Goal: Task Accomplishment & Management: Complete application form

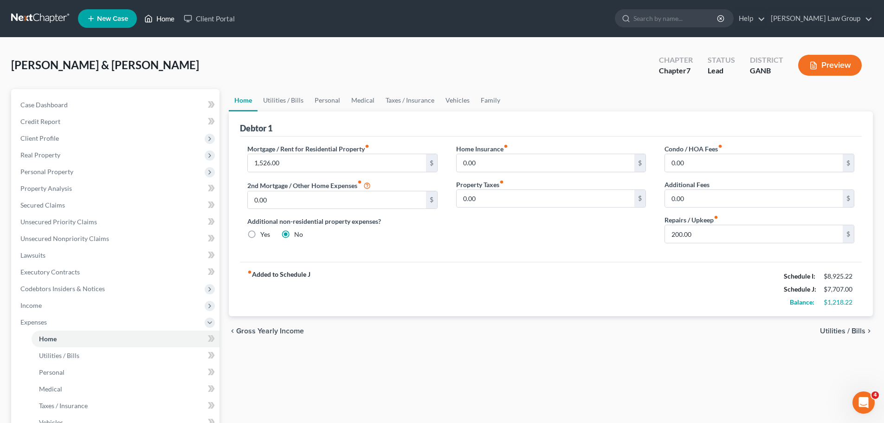
click at [165, 19] on link "Home" at bounding box center [159, 18] width 39 height 17
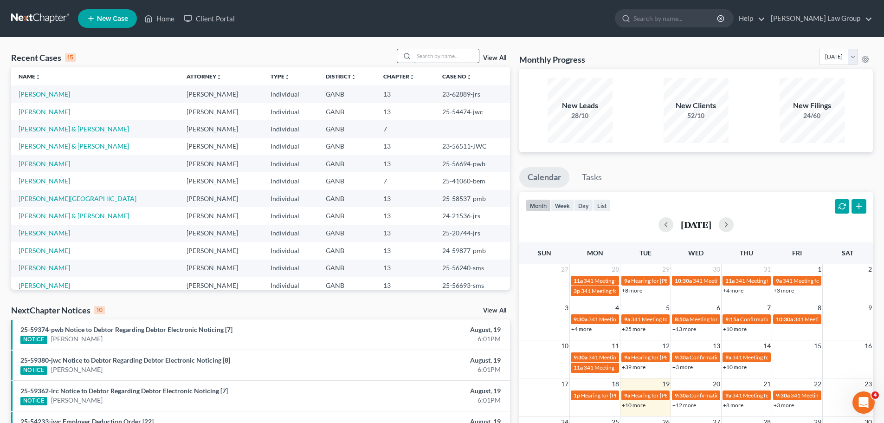
click at [434, 60] on input "search" at bounding box center [446, 55] width 65 height 13
type input "brown"
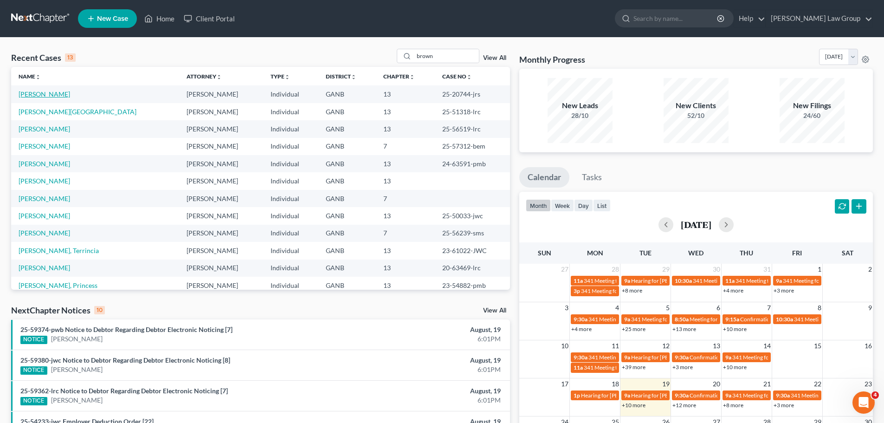
click at [31, 98] on link "[PERSON_NAME]" at bounding box center [45, 94] width 52 height 8
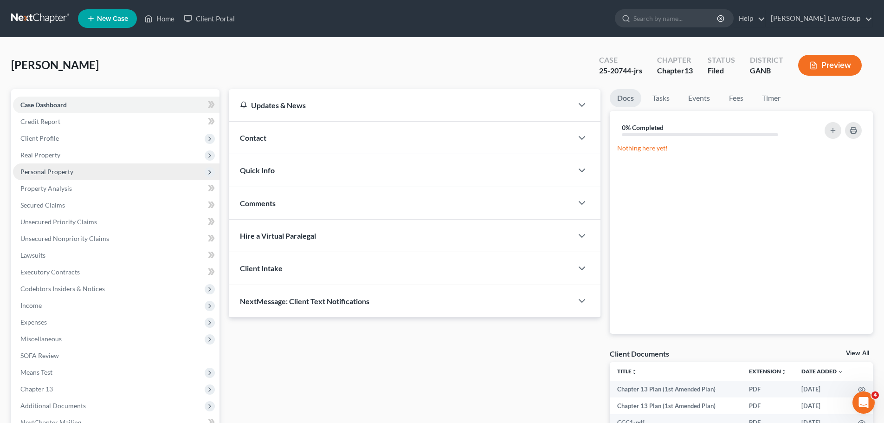
click at [54, 174] on span "Personal Property" at bounding box center [46, 172] width 53 height 8
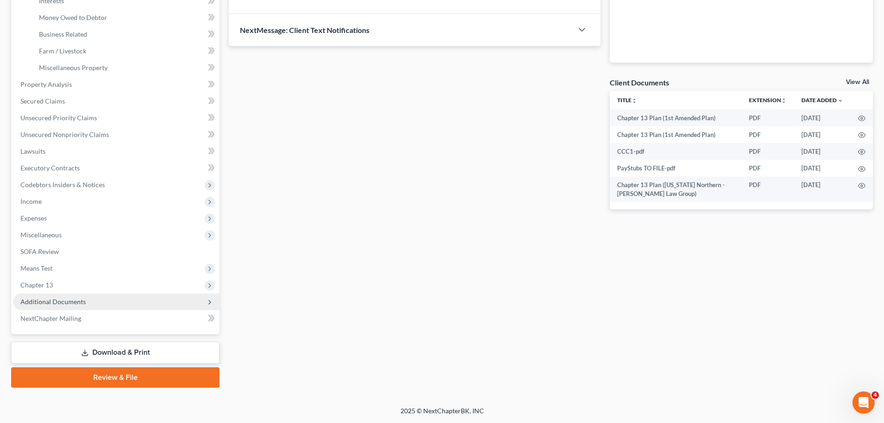
click at [105, 301] on span "Additional Documents" at bounding box center [116, 301] width 207 height 17
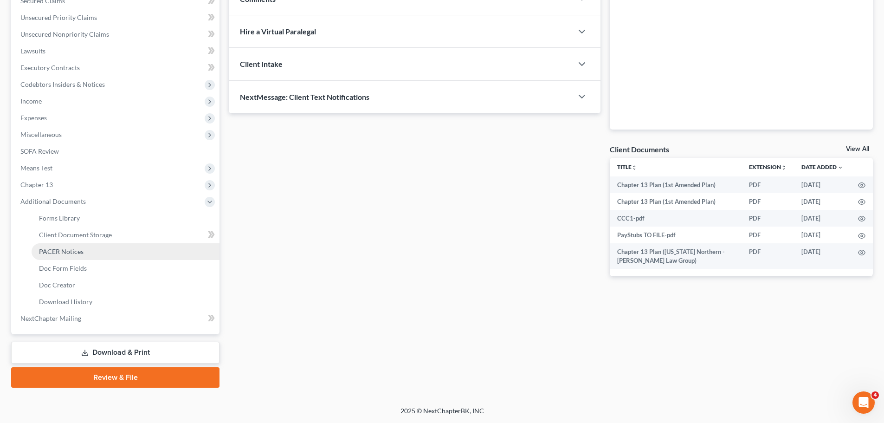
click at [76, 249] on span "PACER Notices" at bounding box center [61, 251] width 45 height 8
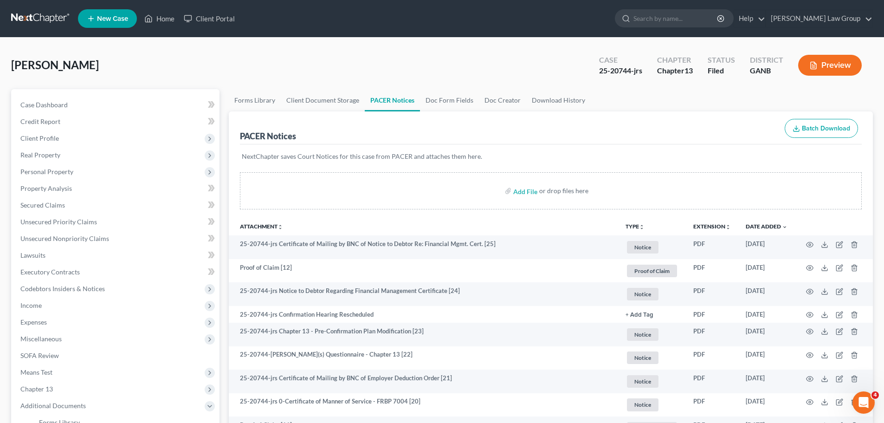
scroll to position [46, 0]
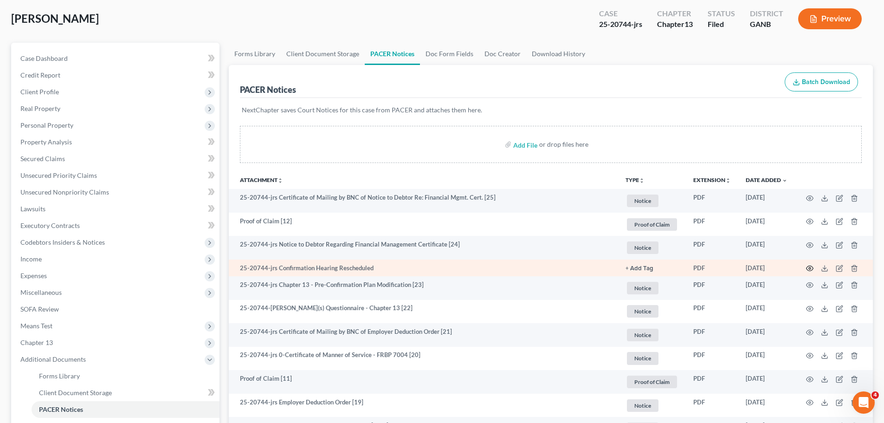
click at [813, 266] on td at bounding box center [834, 267] width 78 height 17
click at [809, 265] on icon "button" at bounding box center [809, 268] width 7 height 7
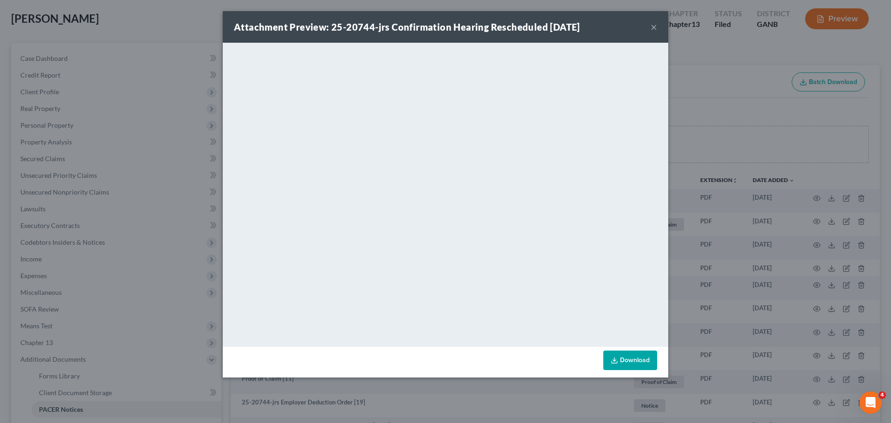
click at [653, 27] on button "×" at bounding box center [654, 26] width 6 height 11
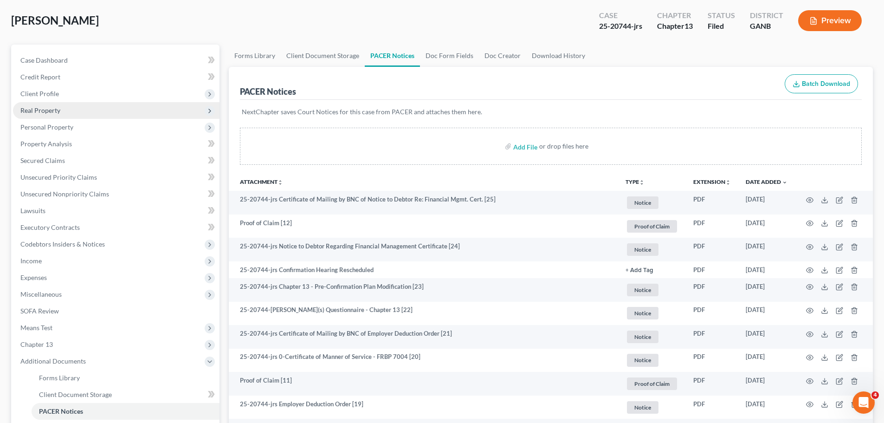
scroll to position [0, 0]
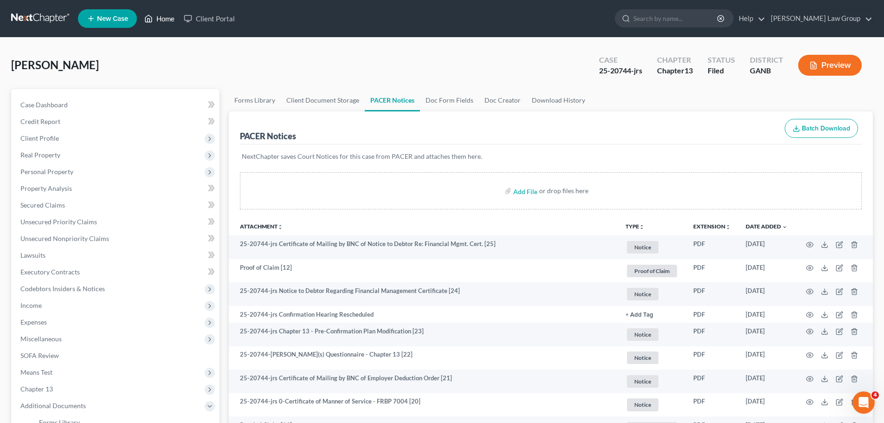
click at [166, 20] on link "Home" at bounding box center [159, 18] width 39 height 17
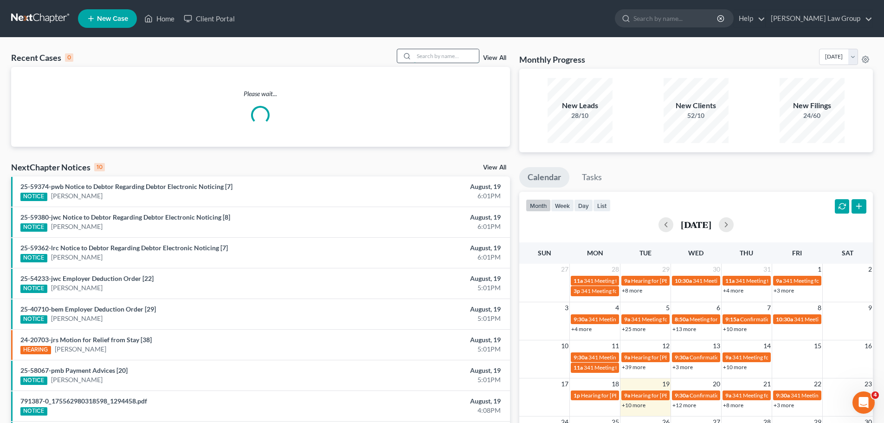
click at [448, 56] on input "search" at bounding box center [446, 55] width 65 height 13
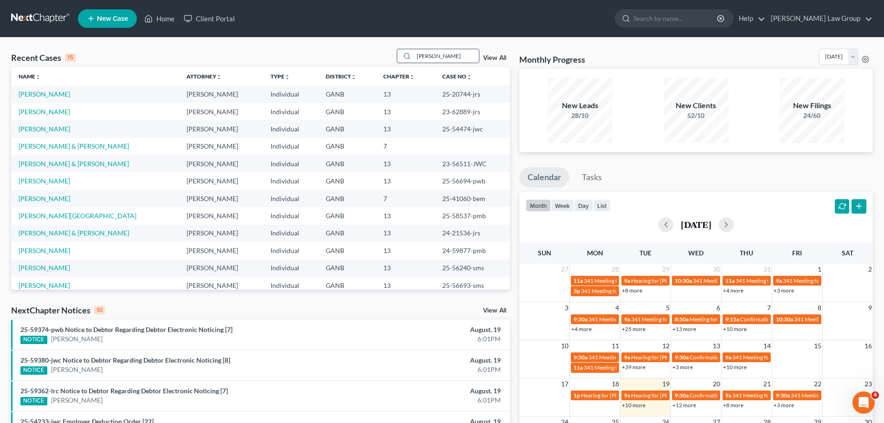
type input "[PERSON_NAME]"
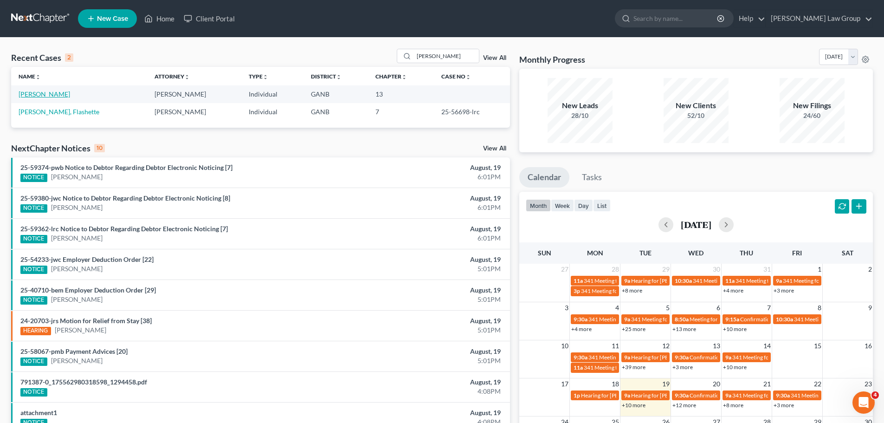
click at [41, 91] on link "[PERSON_NAME]" at bounding box center [45, 94] width 52 height 8
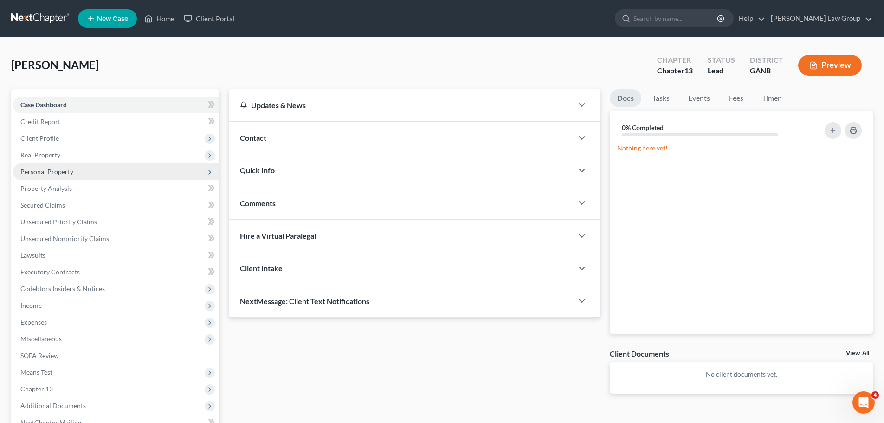
drag, startPoint x: 49, startPoint y: 151, endPoint x: 101, endPoint y: 163, distance: 53.3
click at [49, 151] on span "Real Property" at bounding box center [40, 155] width 40 height 8
click at [99, 163] on link "Properties Owned" at bounding box center [126, 171] width 188 height 17
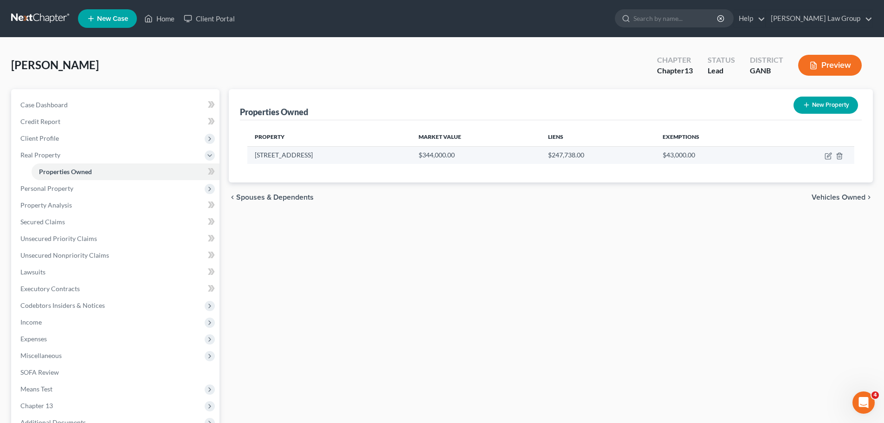
click at [827, 160] on td at bounding box center [813, 155] width 84 height 18
click at [828, 156] on icon "button" at bounding box center [829, 155] width 4 height 4
select select "10"
select select "47"
select select "0"
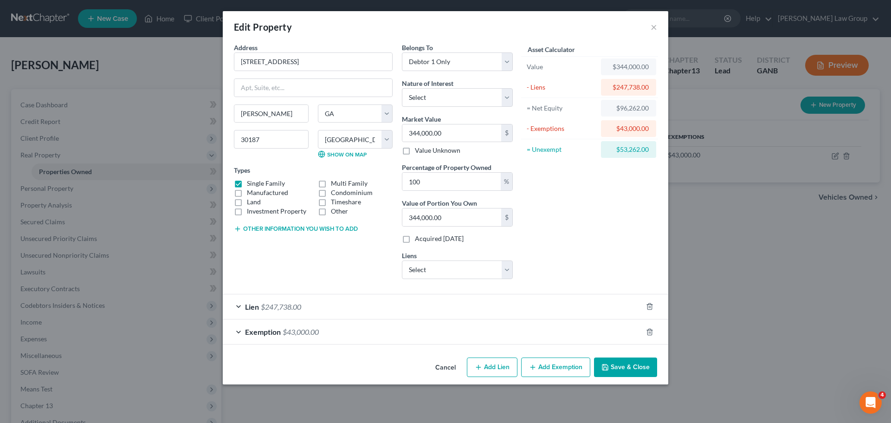
drag, startPoint x: 620, startPoint y: 365, endPoint x: 598, endPoint y: 123, distance: 242.8
click at [634, 187] on div "Edit Property × Address * 3330 [GEOGRAPHIC_DATA] [PERSON_NAME][GEOGRAPHIC_DATA]…" at bounding box center [446, 197] width 446 height 373
click at [636, 370] on button "Save & Close" at bounding box center [625, 366] width 63 height 19
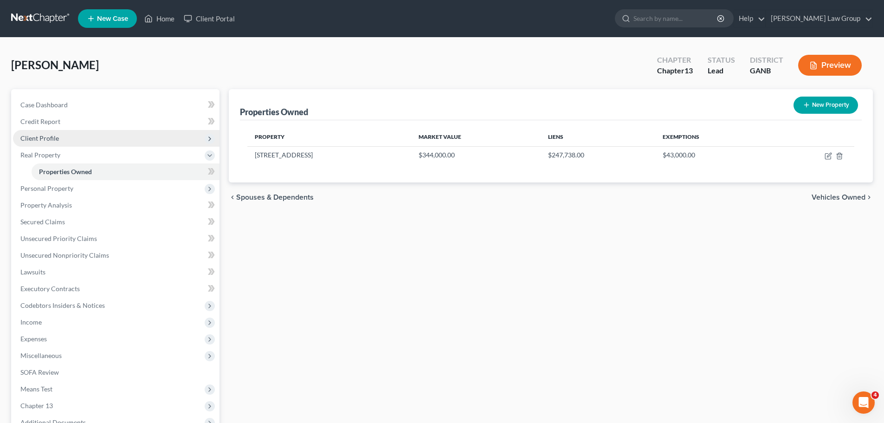
click at [57, 144] on span "Client Profile" at bounding box center [116, 138] width 207 height 17
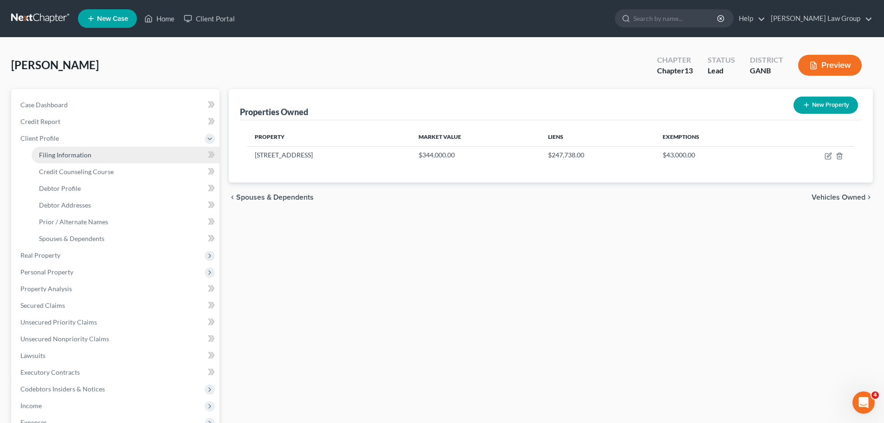
click at [88, 154] on span "Filing Information" at bounding box center [65, 155] width 52 height 8
select select "1"
select select "0"
select select "3"
select select "19"
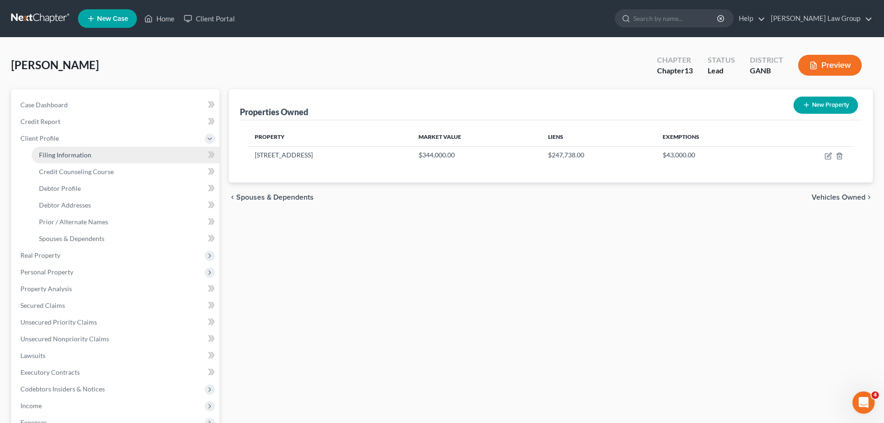
select select "0"
select select "10"
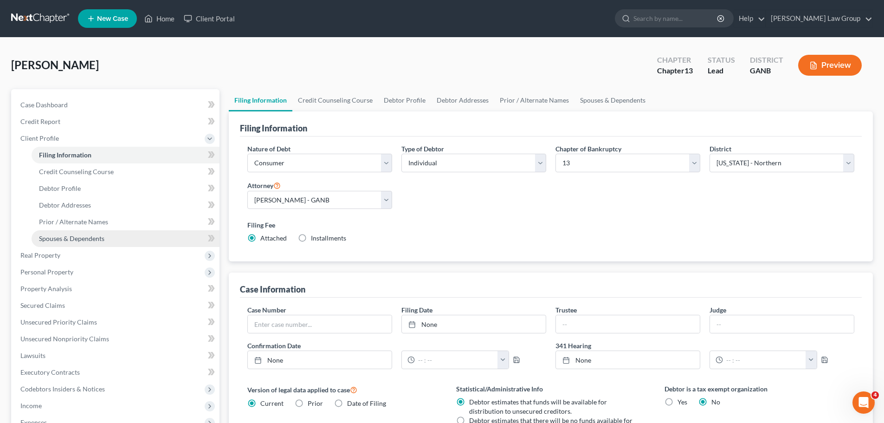
scroll to position [204, 0]
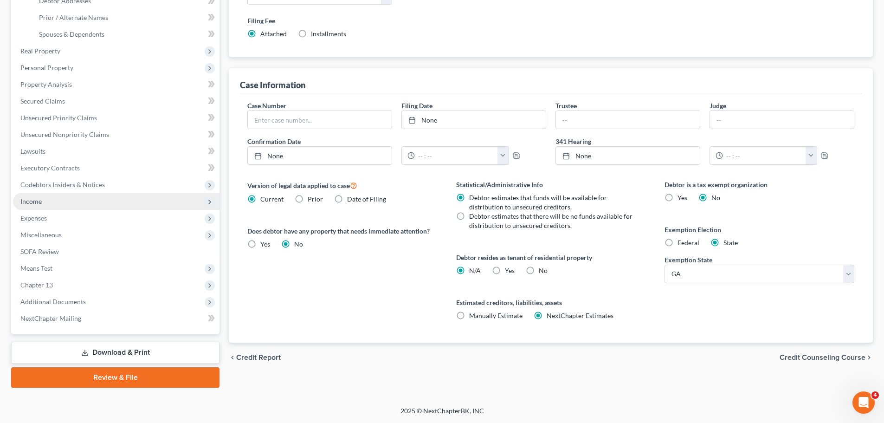
drag, startPoint x: 66, startPoint y: 202, endPoint x: 91, endPoint y: 207, distance: 24.7
click at [66, 202] on span "Income" at bounding box center [116, 201] width 207 height 17
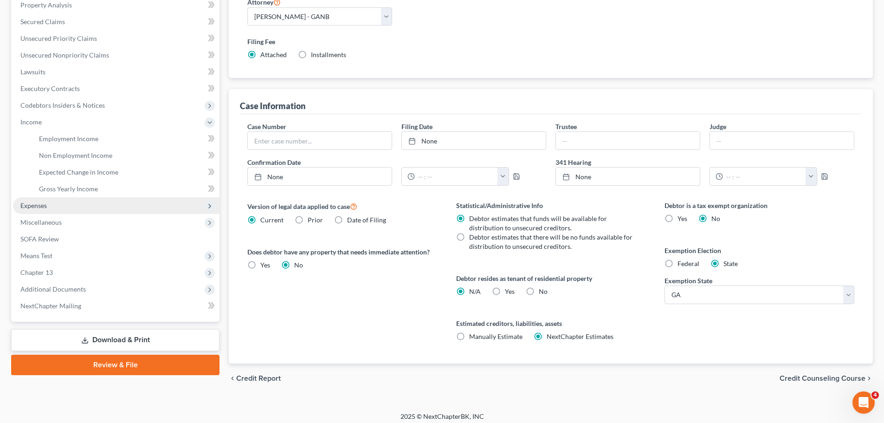
scroll to position [179, 0]
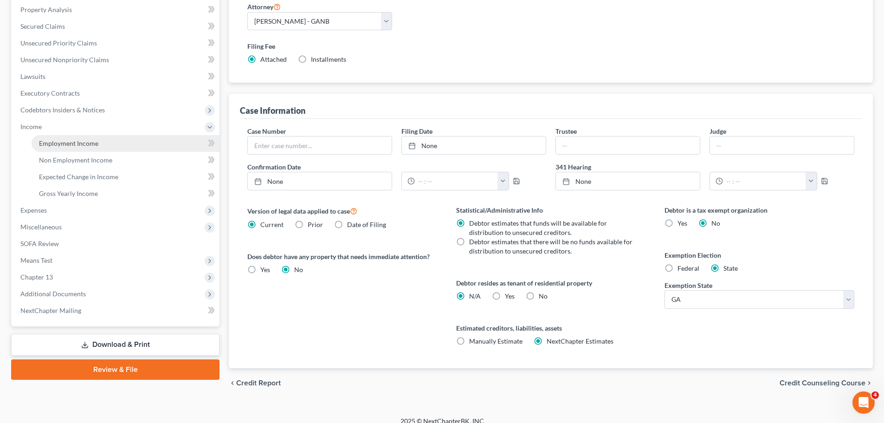
click at [120, 137] on link "Employment Income" at bounding box center [126, 143] width 188 height 17
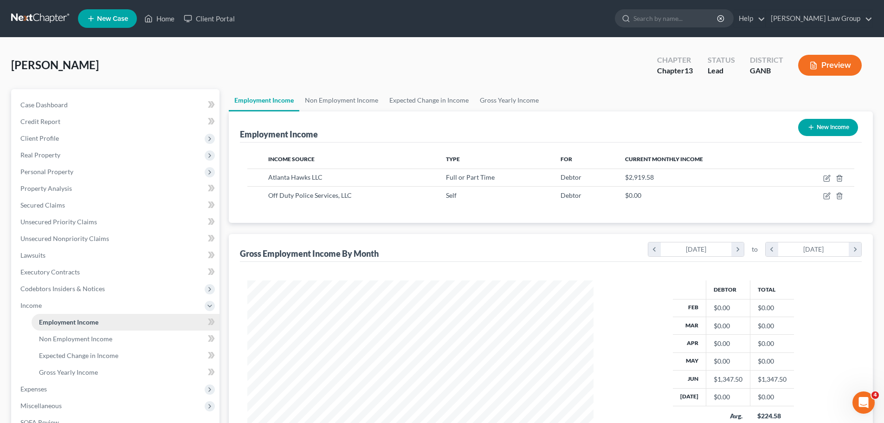
scroll to position [173, 365]
click at [345, 91] on link "Non Employment Income" at bounding box center [341, 100] width 84 height 22
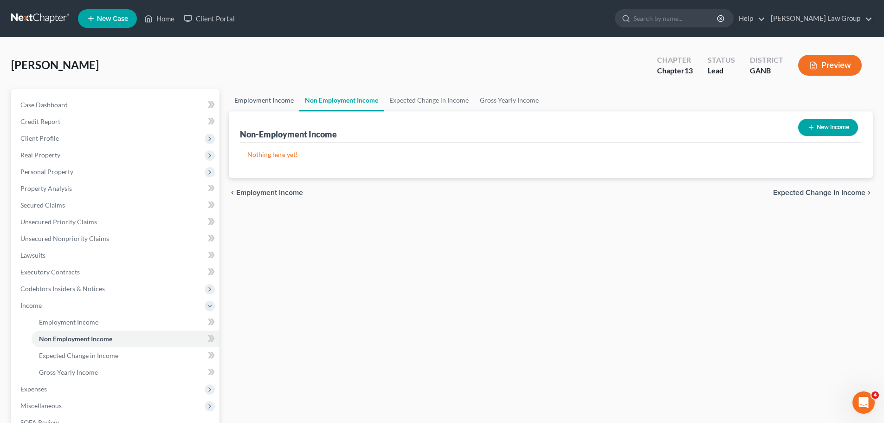
click at [252, 102] on link "Employment Income" at bounding box center [264, 100] width 71 height 22
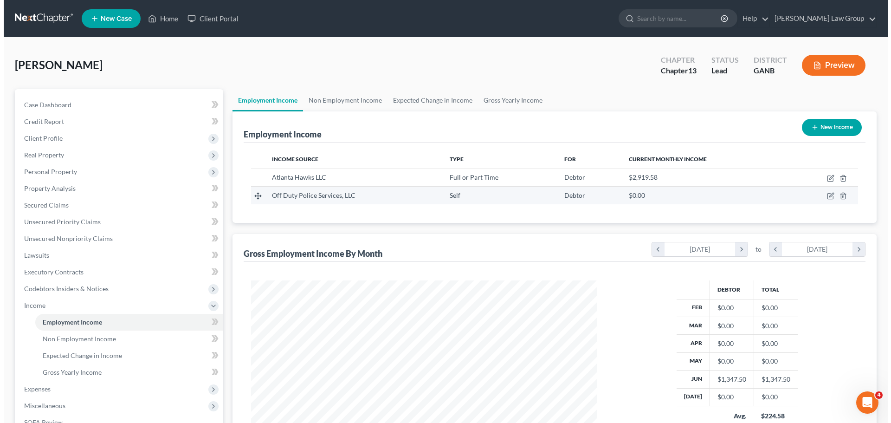
scroll to position [173, 365]
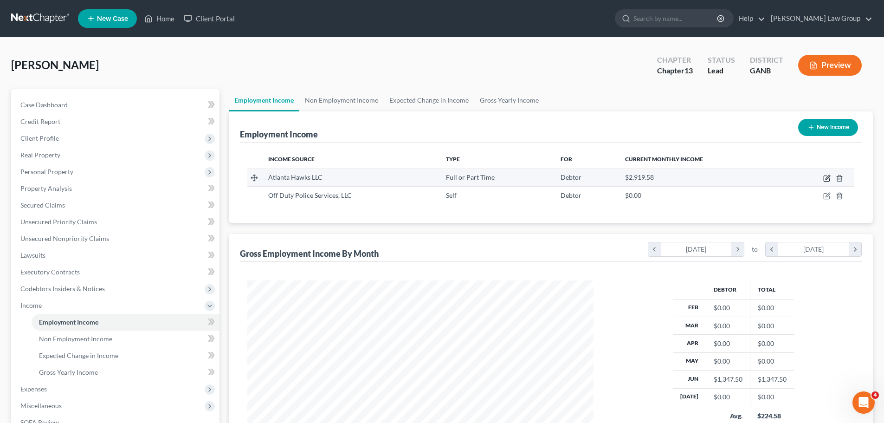
click at [827, 175] on icon "button" at bounding box center [826, 178] width 7 height 7
select select "0"
select select "10"
select select "2"
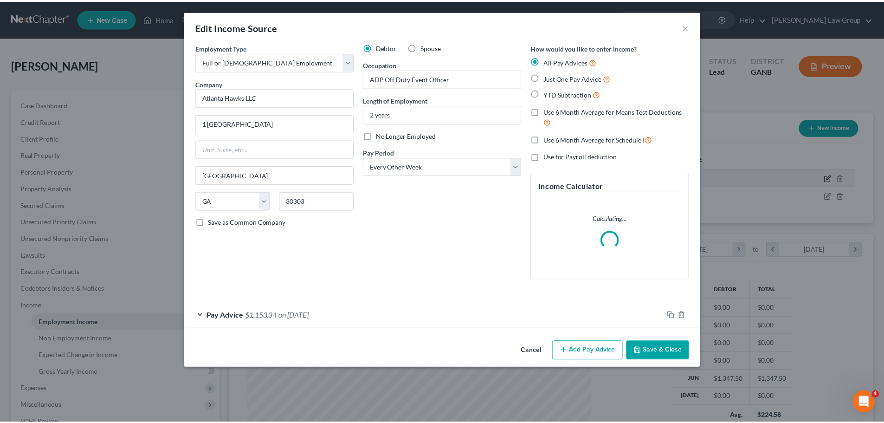
scroll to position [175, 368]
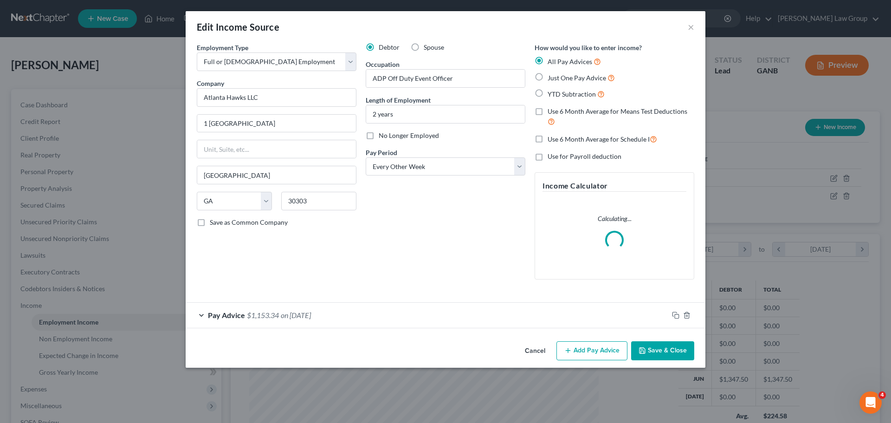
click at [548, 77] on label "Just One Pay Advice" at bounding box center [581, 77] width 67 height 11
click at [551, 77] on input "Just One Pay Advice" at bounding box center [554, 75] width 6 height 6
radio input "true"
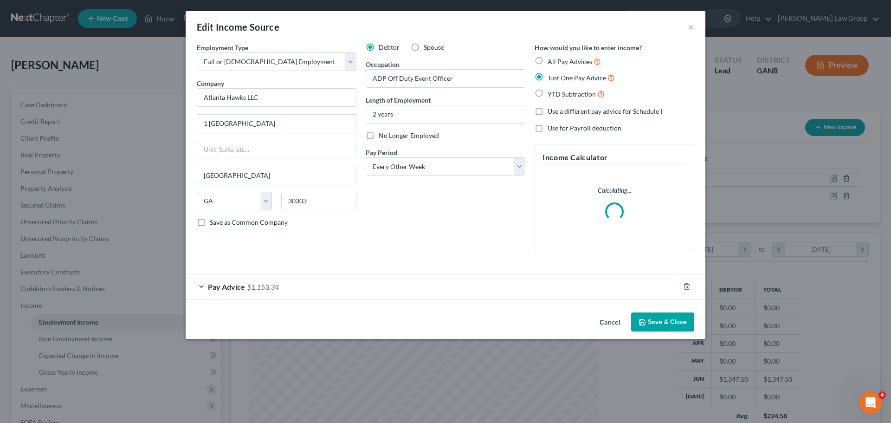
click at [673, 325] on button "Save & Close" at bounding box center [662, 321] width 63 height 19
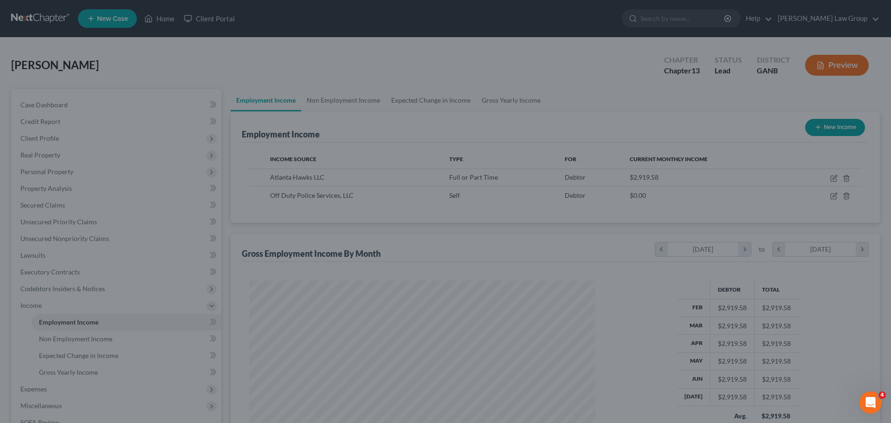
scroll to position [463962, 463770]
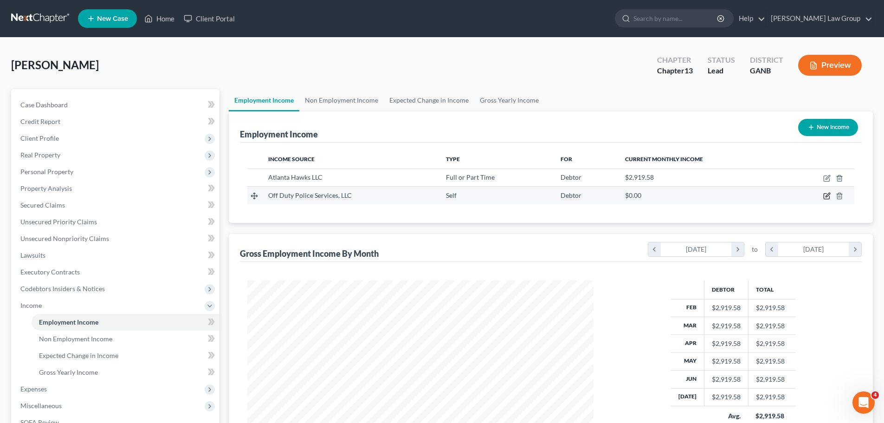
click at [828, 196] on icon "button" at bounding box center [828, 195] width 4 height 4
select select "1"
select select "0"
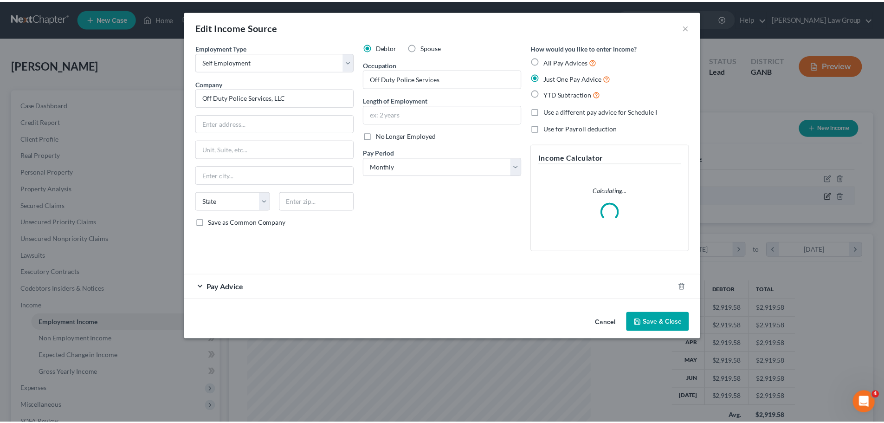
scroll to position [175, 368]
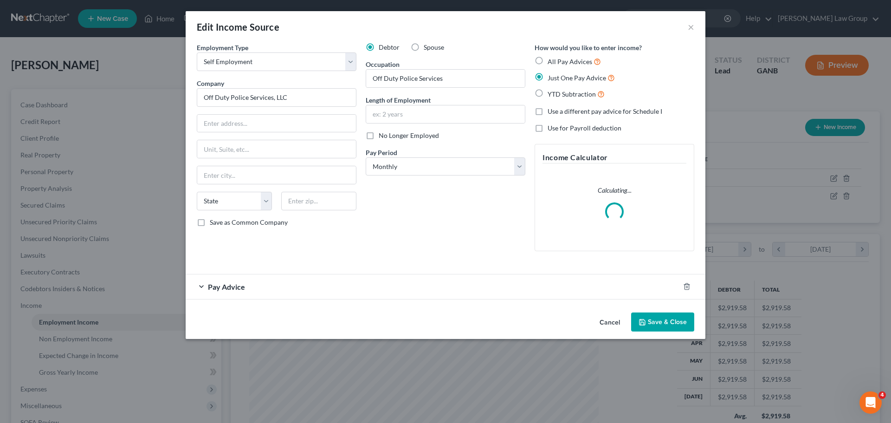
click at [665, 322] on button "Save & Close" at bounding box center [662, 321] width 63 height 19
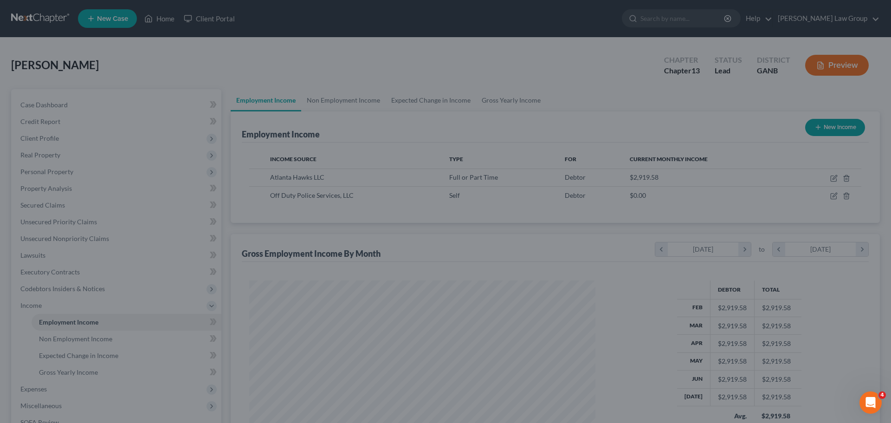
scroll to position [463962, 463770]
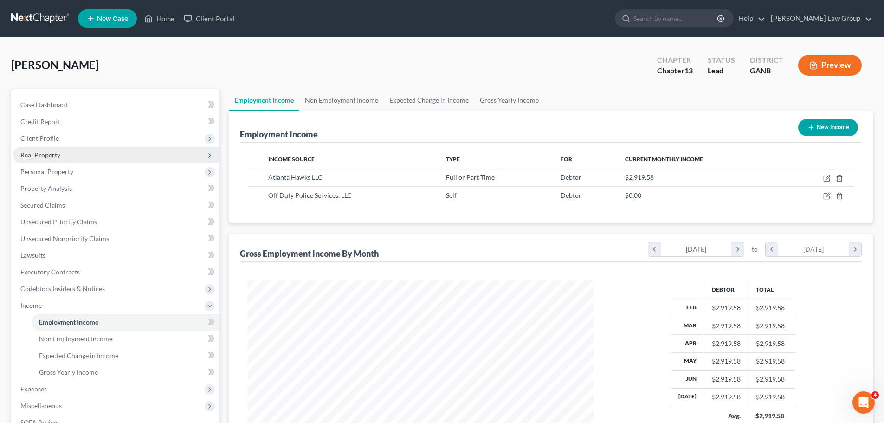
click at [44, 149] on span "Real Property" at bounding box center [116, 155] width 207 height 17
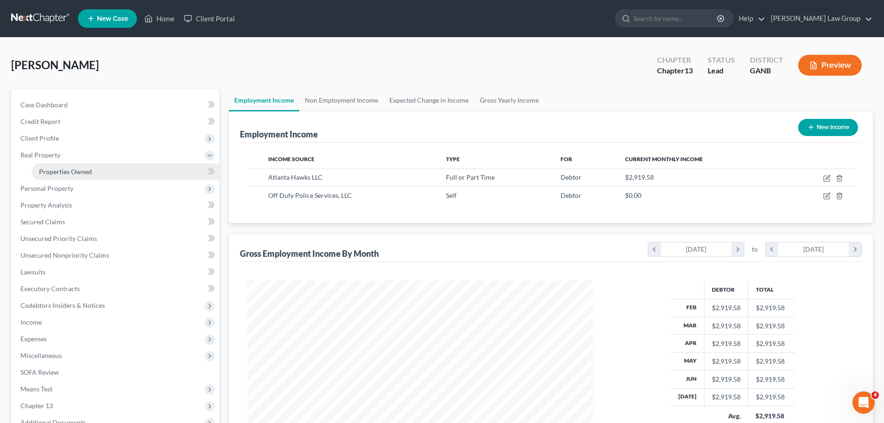
click at [70, 168] on span "Properties Owned" at bounding box center [65, 172] width 53 height 8
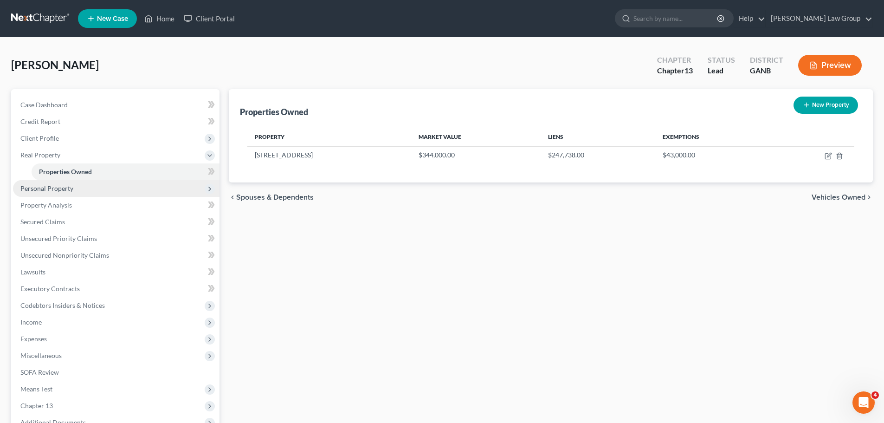
click at [52, 189] on span "Personal Property" at bounding box center [46, 188] width 53 height 8
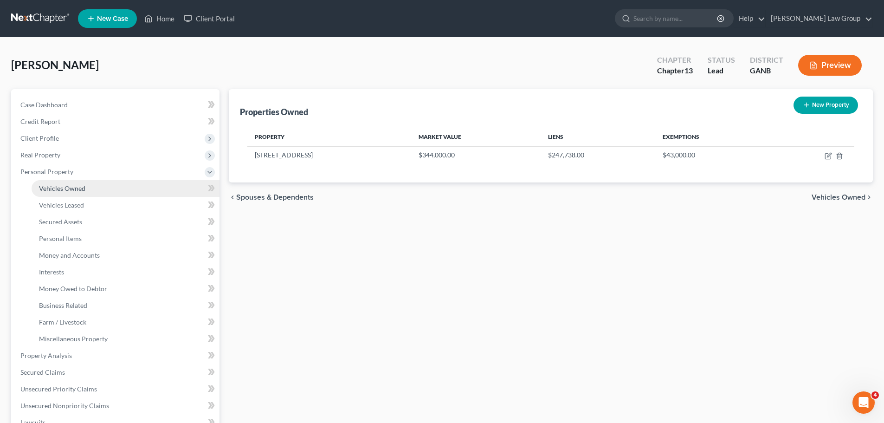
click at [71, 192] on link "Vehicles Owned" at bounding box center [126, 188] width 188 height 17
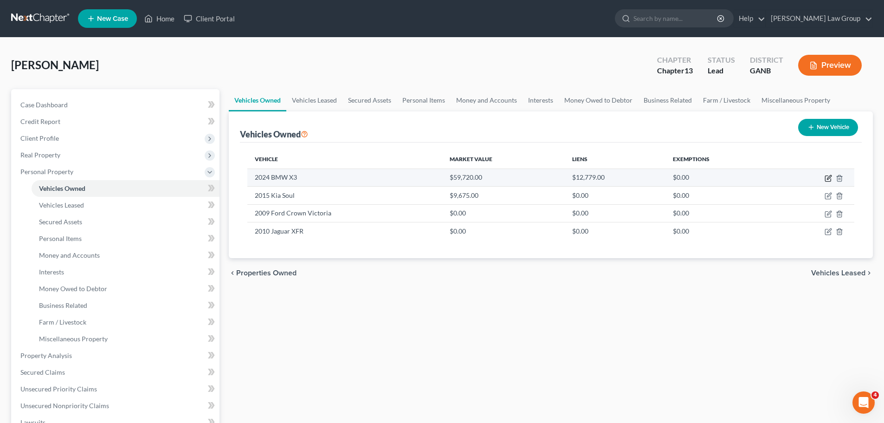
click at [829, 177] on icon "button" at bounding box center [829, 177] width 4 height 4
select select "0"
select select "2"
select select "0"
select select "36"
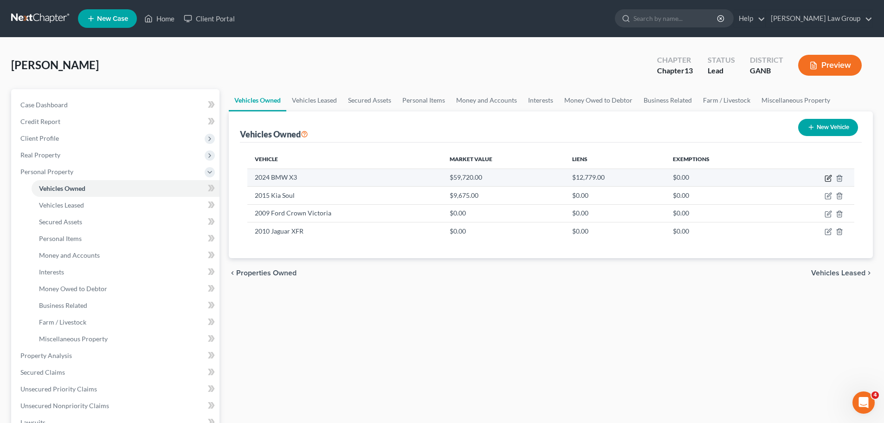
select select "0"
select select "2"
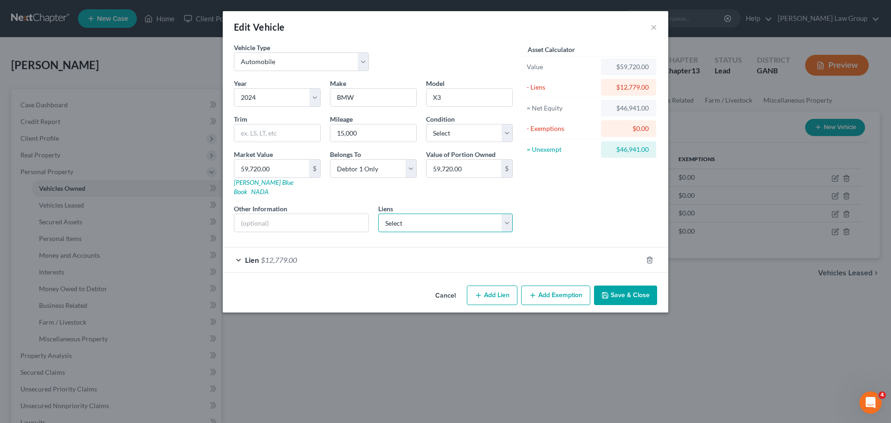
click at [454, 214] on select "Select Caf - $31,804.00" at bounding box center [445, 223] width 135 height 19
click at [480, 204] on div "Liens Select Caf - $31,804.00" at bounding box center [445, 218] width 135 height 28
click at [259, 247] on div "Lien $12,779.00" at bounding box center [433, 259] width 420 height 25
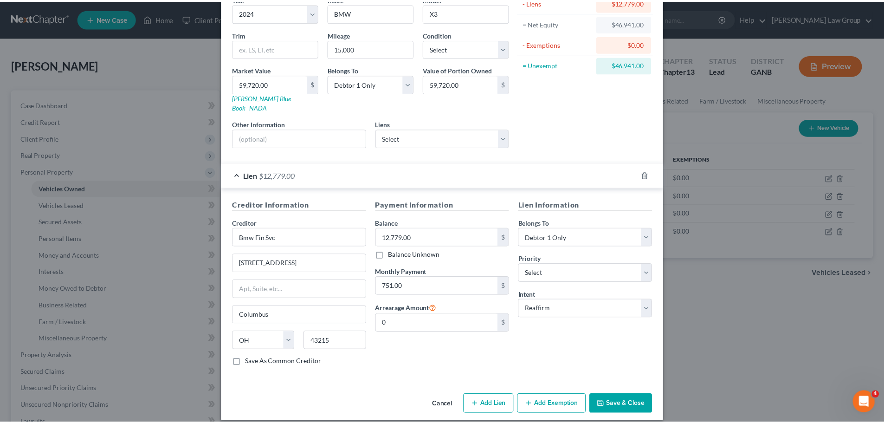
scroll to position [85, 0]
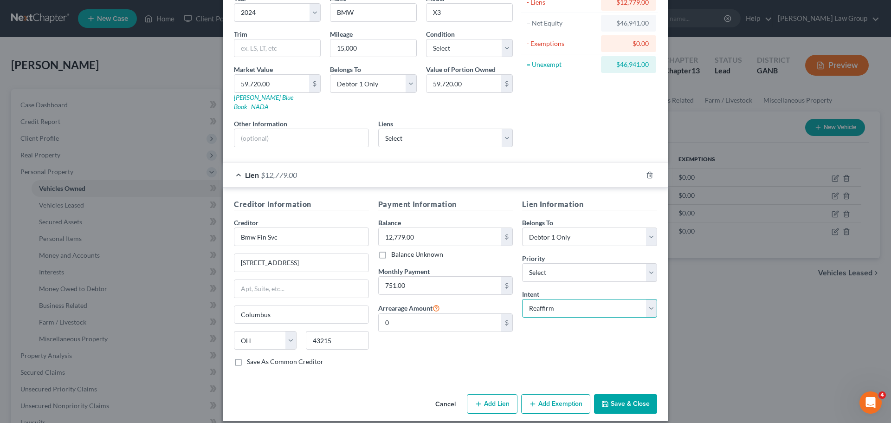
click at [575, 299] on select "Select Surrender Redeem Reaffirm Avoid Other" at bounding box center [589, 308] width 135 height 19
click at [522, 299] on select "Select Surrender Redeem Reaffirm Avoid Other" at bounding box center [589, 308] width 135 height 19
click at [564, 266] on select "Select 1st 2nd 3rd 4th 5th 6th 7th 8th 9th 10th 11th 12th 13th 14th 15th 16th 1…" at bounding box center [589, 272] width 135 height 19
select select "0"
click at [522, 263] on select "Select 1st 2nd 3rd 4th 5th 6th 7th 8th 9th 10th 11th 12th 13th 14th 15th 16th 1…" at bounding box center [589, 272] width 135 height 19
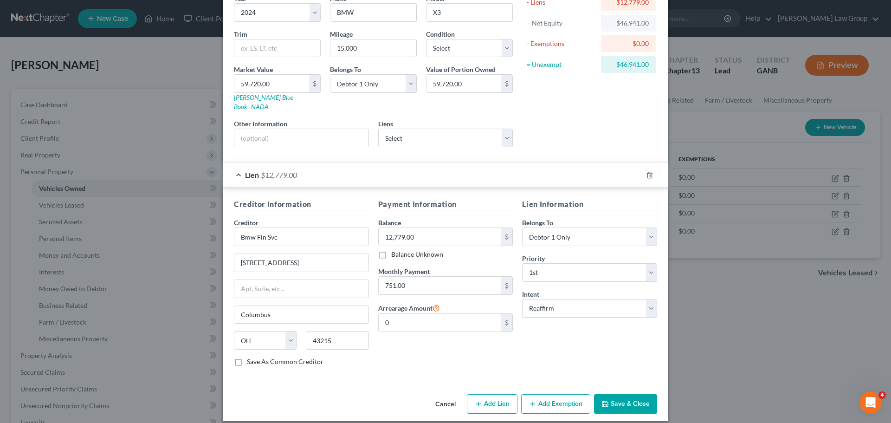
click at [617, 396] on button "Save & Close" at bounding box center [625, 403] width 63 height 19
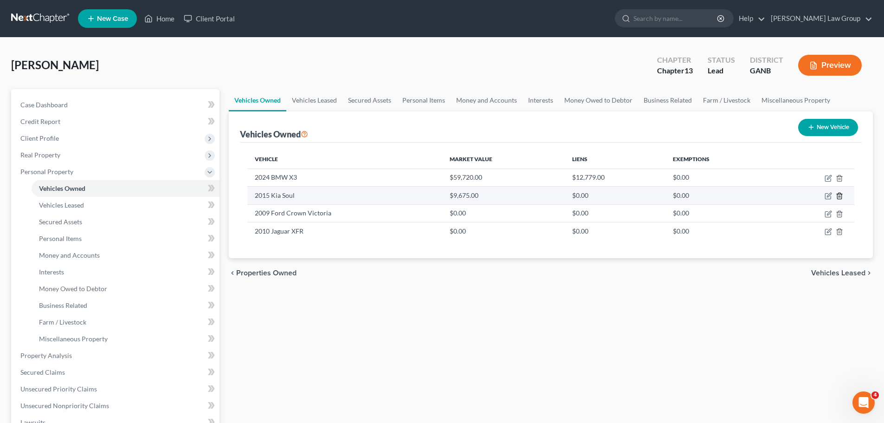
click at [841, 199] on icon "button" at bounding box center [839, 195] width 7 height 7
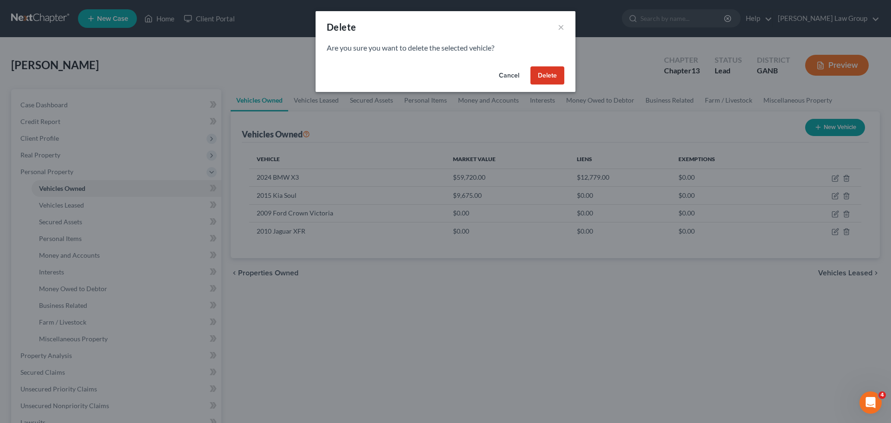
click at [544, 77] on button "Delete" at bounding box center [548, 75] width 34 height 19
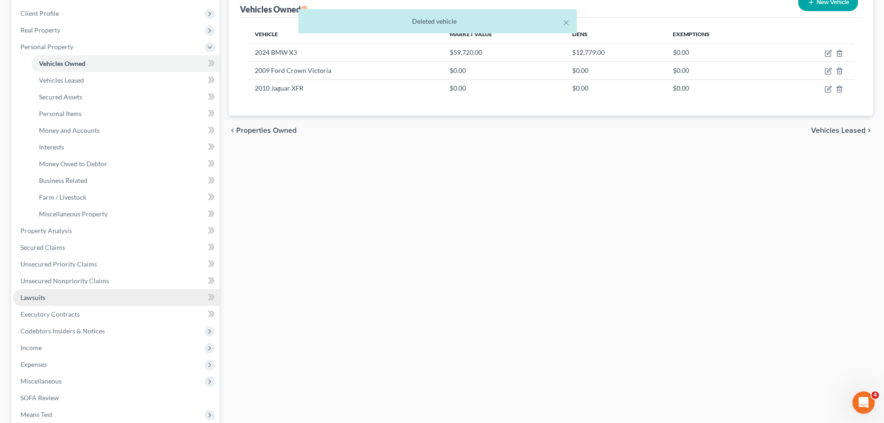
scroll to position [139, 0]
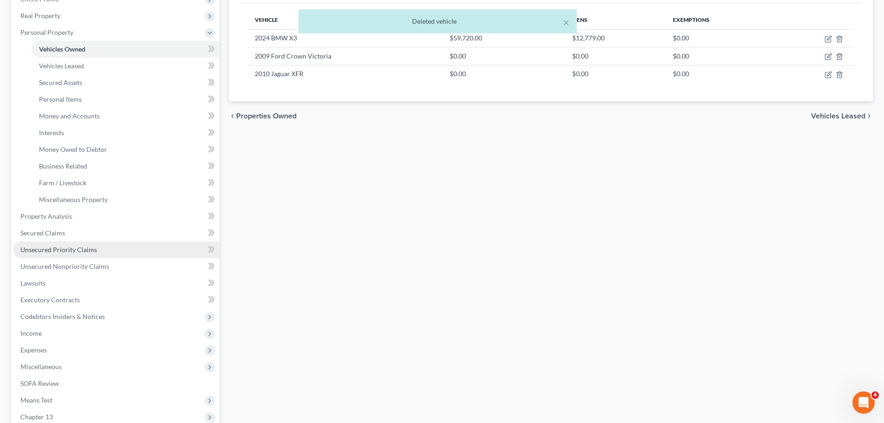
click at [89, 248] on span "Unsecured Priority Claims" at bounding box center [58, 250] width 77 height 8
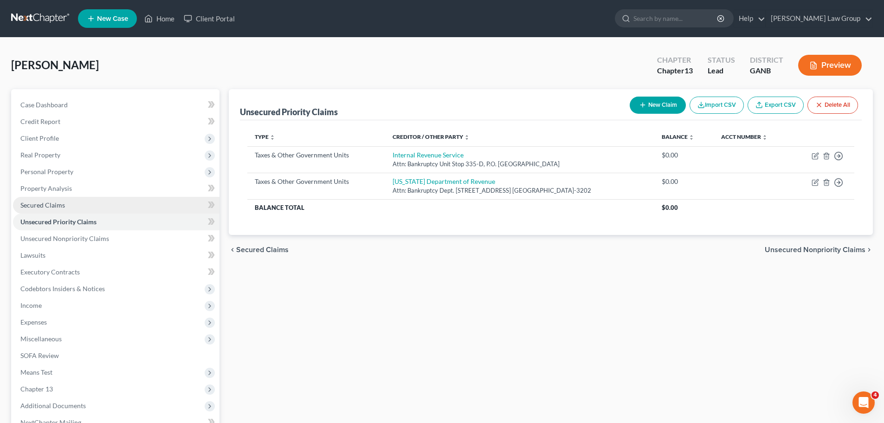
click at [61, 201] on span "Secured Claims" at bounding box center [42, 205] width 45 height 8
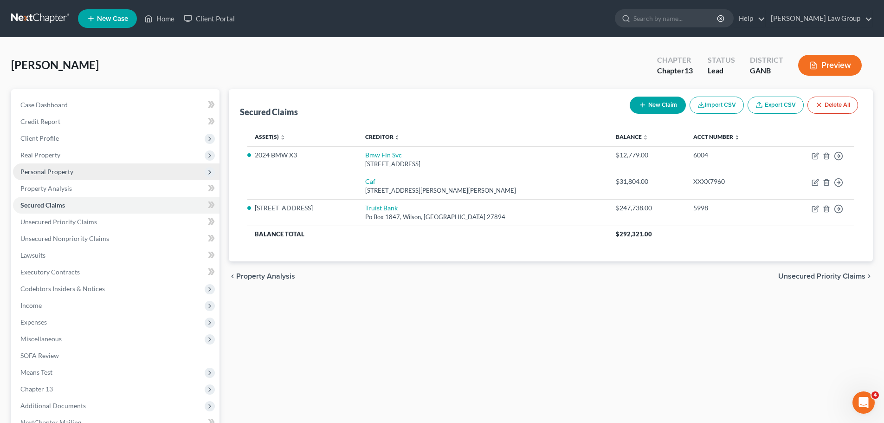
click at [48, 173] on span "Personal Property" at bounding box center [46, 172] width 53 height 8
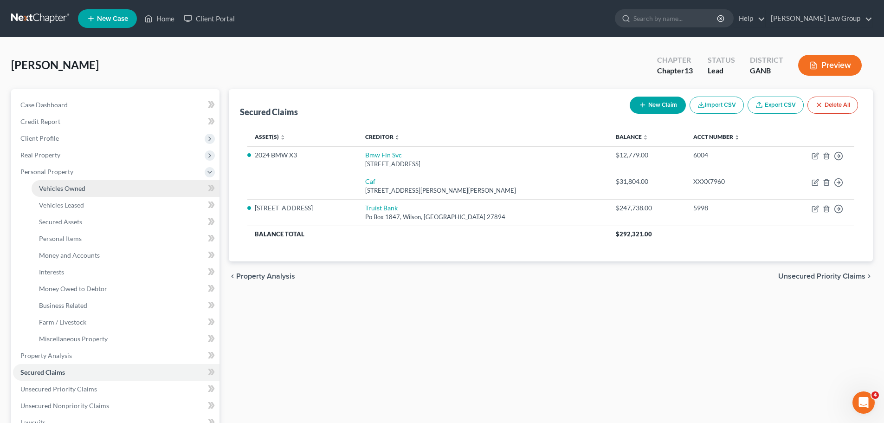
click at [88, 183] on link "Vehicles Owned" at bounding box center [126, 188] width 188 height 17
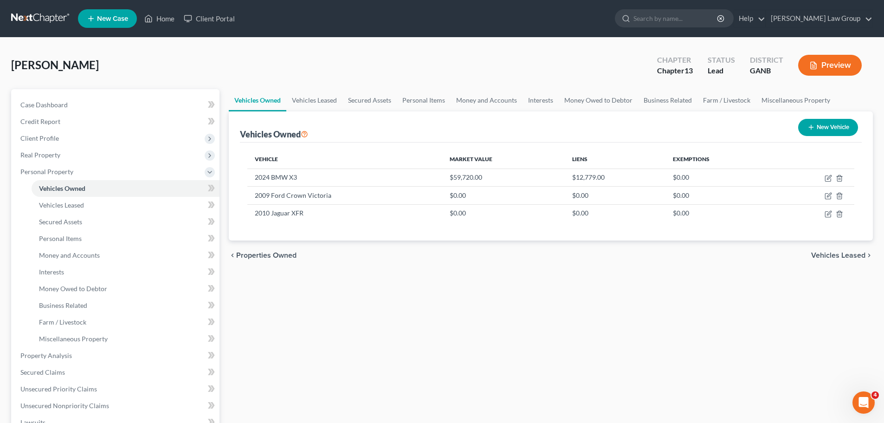
click at [832, 126] on button "New Vehicle" at bounding box center [828, 127] width 60 height 17
select select "0"
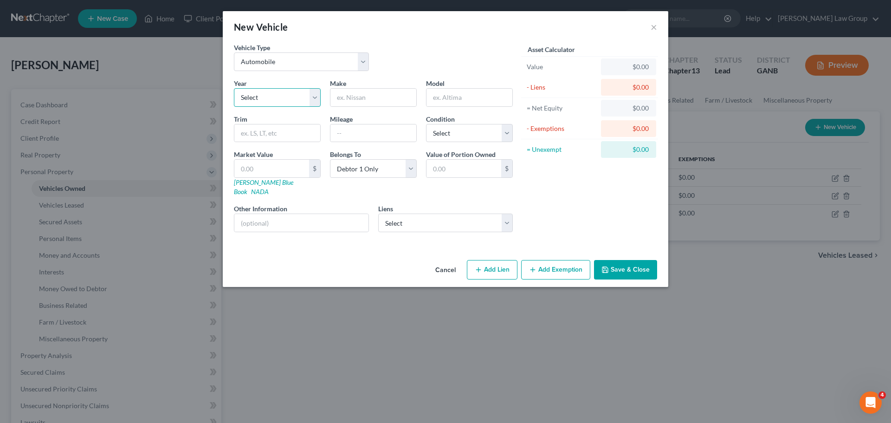
click at [278, 99] on select "Select 2026 2025 2024 2023 2022 2021 2020 2019 2018 2017 2016 2015 2014 2013 20…" at bounding box center [277, 97] width 87 height 19
select select "11"
click at [234, 88] on select "Select 2026 2025 2024 2023 2022 2021 2020 2019 2018 2017 2016 2015 2014 2013 20…" at bounding box center [277, 97] width 87 height 19
click at [367, 92] on input "text" at bounding box center [373, 98] width 86 height 18
type input "Kia"
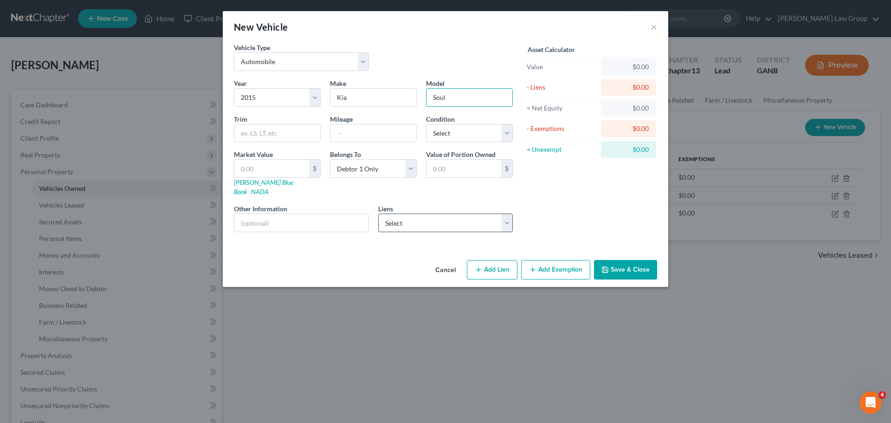
type input "Soul"
click at [456, 216] on select "Select Caf - $31,804.00" at bounding box center [445, 223] width 135 height 19
select select "10"
select select "0"
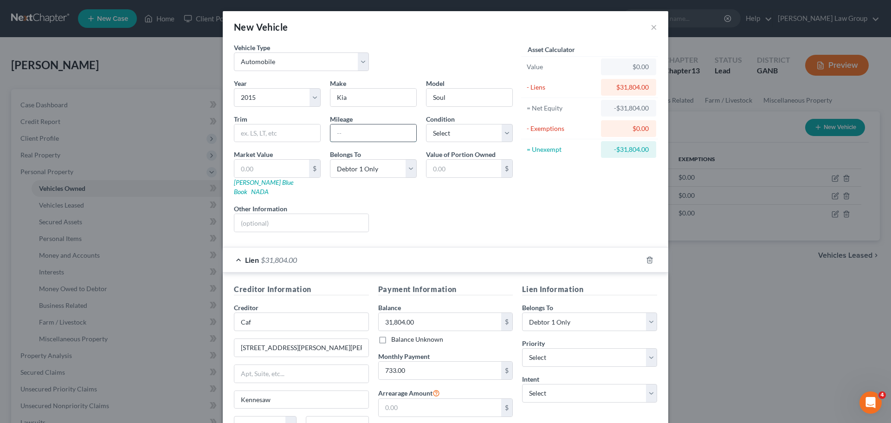
click at [362, 132] on input "text" at bounding box center [373, 133] width 86 height 18
type input "120000"
click at [494, 127] on select "Select Excellent Very Good Good Fair Poor" at bounding box center [469, 133] width 87 height 19
select select "2"
click at [426, 124] on select "Select Excellent Very Good Good Fair Poor" at bounding box center [469, 133] width 87 height 19
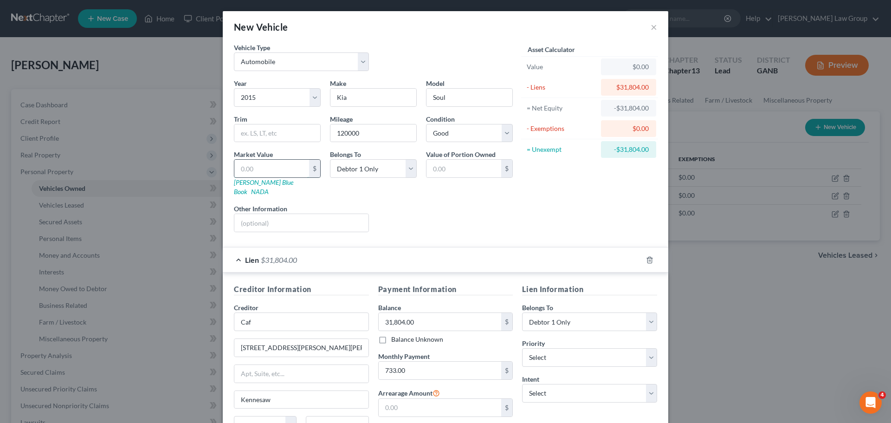
click at [261, 171] on input "text" at bounding box center [271, 169] width 75 height 18
type input "2"
type input "2.00"
type input "29"
type input "29.00"
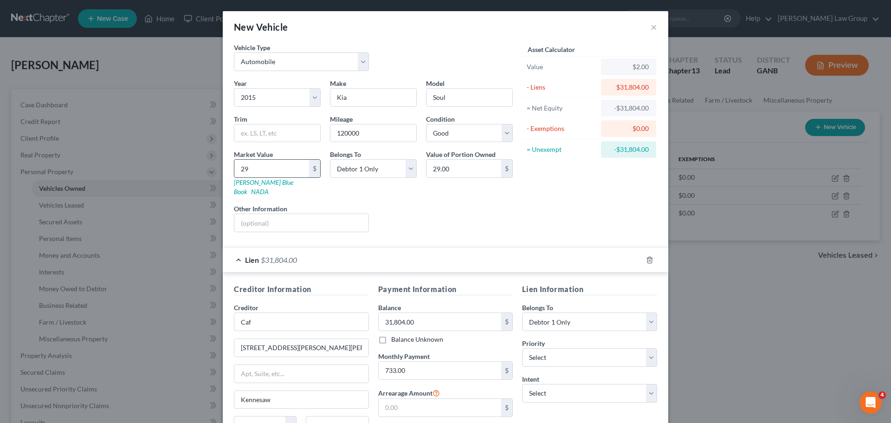
type input "298"
type input "298.00"
type input "2980"
type input "2,980.00"
type input "2,9800"
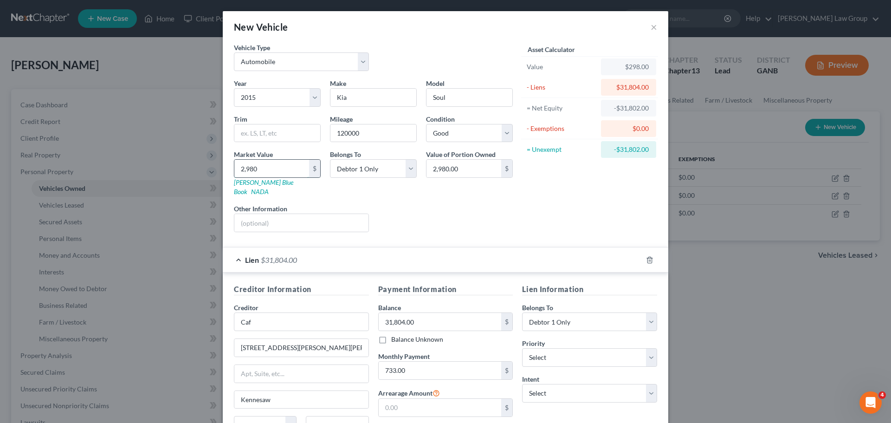
type input "29,800.00"
type input "29,800"
click at [525, 192] on div "Asset Calculator Value $29,800.00 - Liens $31,804.00 = Net Equity -$31,506.00 -…" at bounding box center [590, 141] width 144 height 197
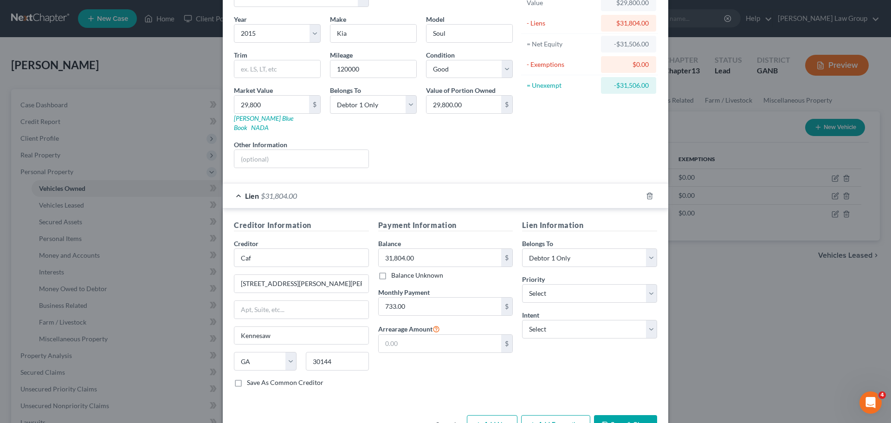
scroll to position [85, 0]
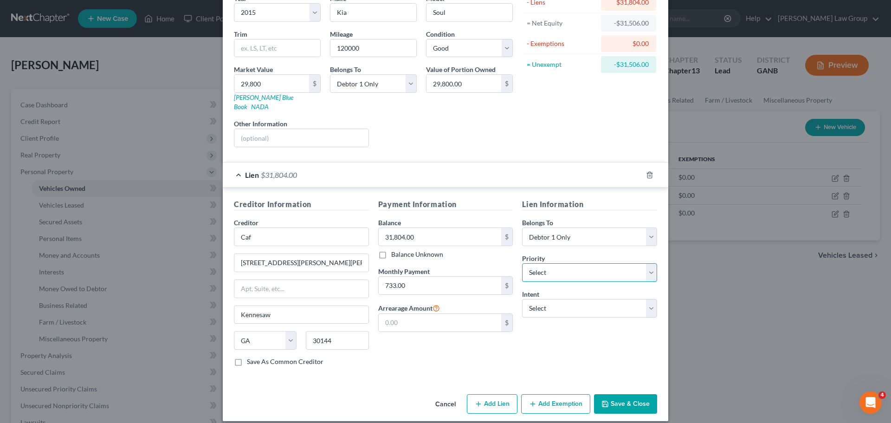
drag, startPoint x: 563, startPoint y: 267, endPoint x: 562, endPoint y: 256, distance: 11.2
click at [563, 266] on select "Select 1st 2nd 3rd 4th 5th 6th 7th 8th 9th 10th 11th 12th 13th 14th 15th 16th 1…" at bounding box center [589, 272] width 135 height 19
select select "0"
click at [522, 263] on select "Select 1st 2nd 3rd 4th 5th 6th 7th 8th 9th 10th 11th 12th 13th 14th 15th 16th 1…" at bounding box center [589, 272] width 135 height 19
drag, startPoint x: 554, startPoint y: 298, endPoint x: 552, endPoint y: 308, distance: 10.4
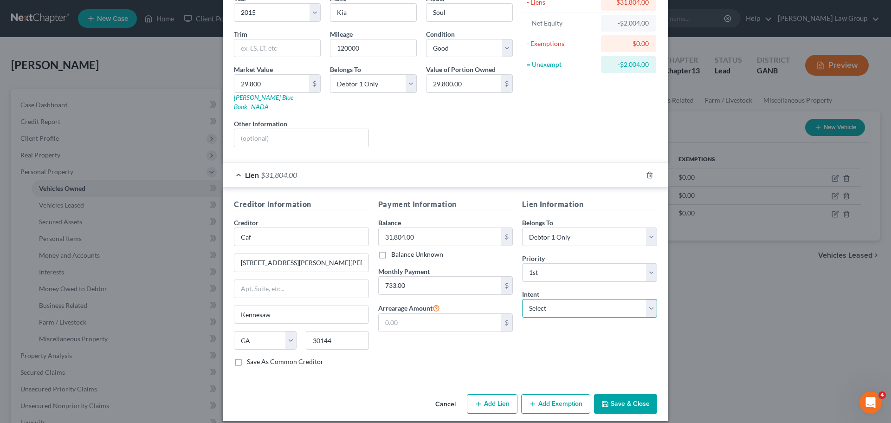
click at [554, 299] on select "Select Surrender Redeem Reaffirm Avoid Other" at bounding box center [589, 308] width 135 height 19
select select "2"
click at [522, 299] on select "Select Surrender Redeem Reaffirm Avoid Other" at bounding box center [589, 308] width 135 height 19
click at [412, 281] on input "733.00" at bounding box center [440, 286] width 123 height 18
click at [633, 394] on button "Save & Close" at bounding box center [625, 403] width 63 height 19
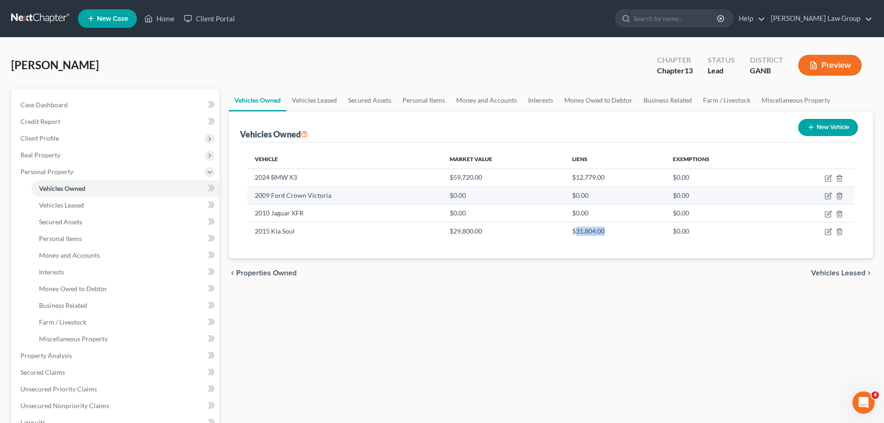
drag, startPoint x: 614, startPoint y: 229, endPoint x: 628, endPoint y: 200, distance: 32.2
click at [574, 227] on td "$31,804.00" at bounding box center [615, 231] width 101 height 18
copy td "31,804.00"
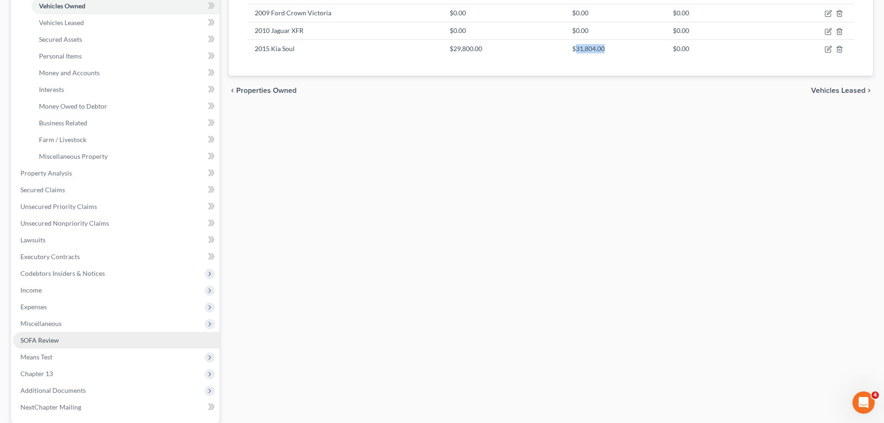
scroll to position [186, 0]
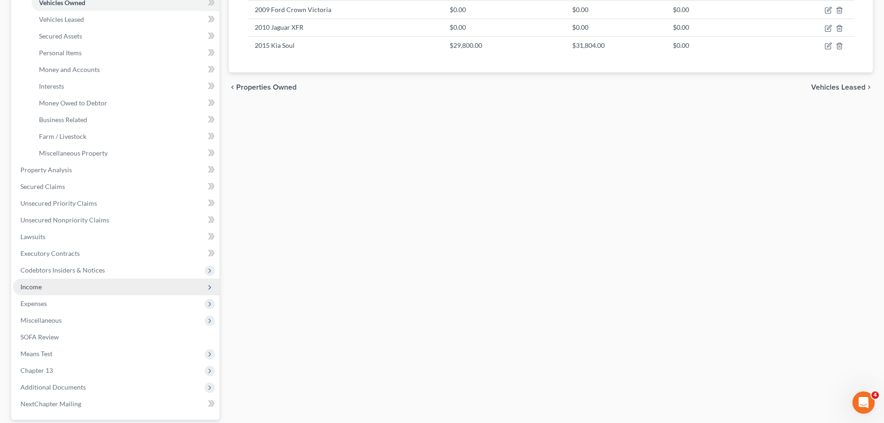
click at [71, 287] on span "Income" at bounding box center [116, 286] width 207 height 17
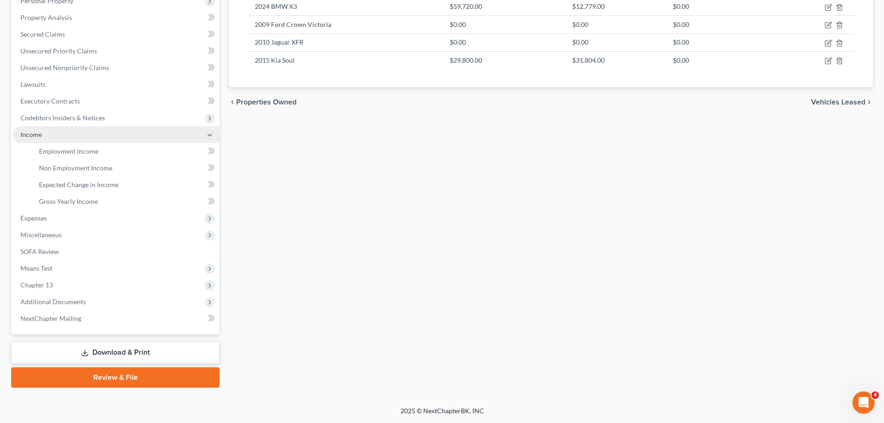
scroll to position [171, 0]
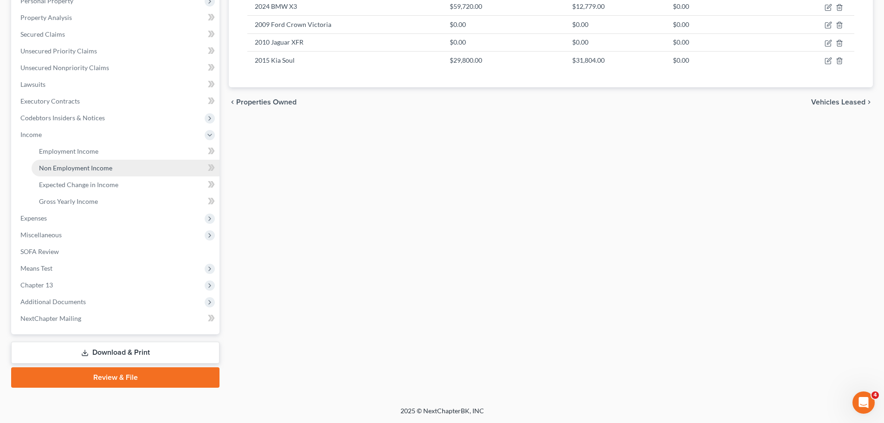
click at [106, 166] on span "Non Employment Income" at bounding box center [75, 168] width 73 height 8
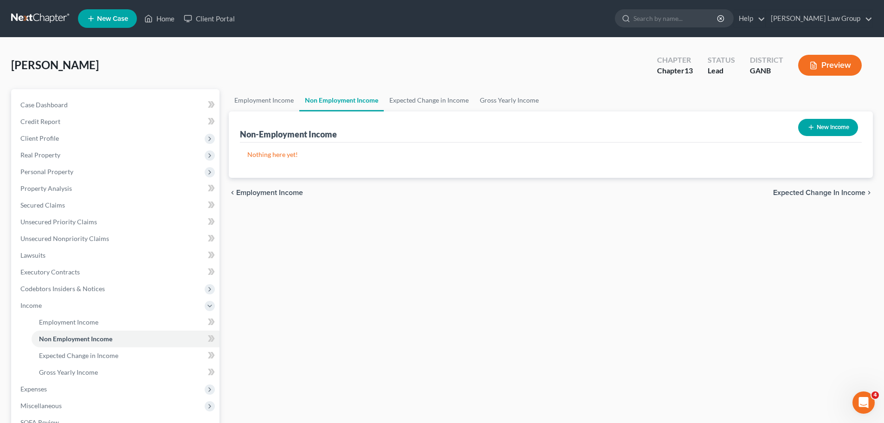
click at [827, 126] on button "New Income" at bounding box center [828, 127] width 60 height 17
select select "0"
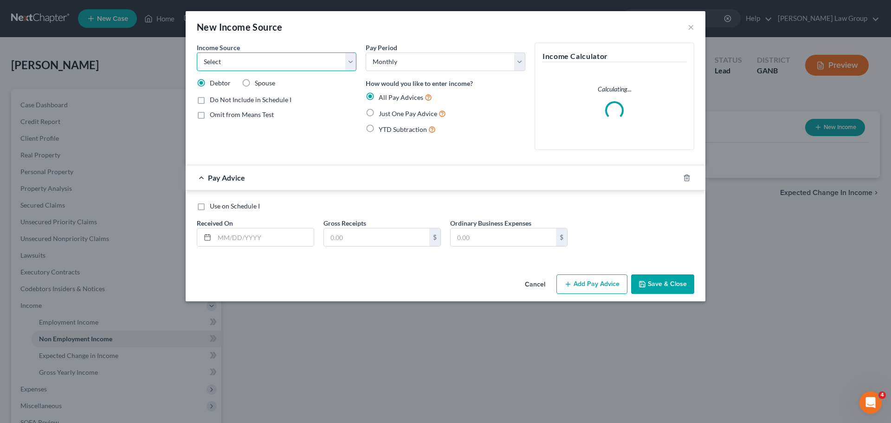
click at [227, 60] on select "Select Unemployment Disability (from employer) Pension Retirement Social Securi…" at bounding box center [277, 61] width 160 height 19
select select "2"
click at [197, 52] on select "Select Unemployment Disability (from employer) Pension Retirement Social Securi…" at bounding box center [277, 61] width 160 height 19
click at [379, 115] on label "Just One Pay Advice" at bounding box center [412, 113] width 67 height 11
click at [382, 114] on input "Just One Pay Advice" at bounding box center [385, 111] width 6 height 6
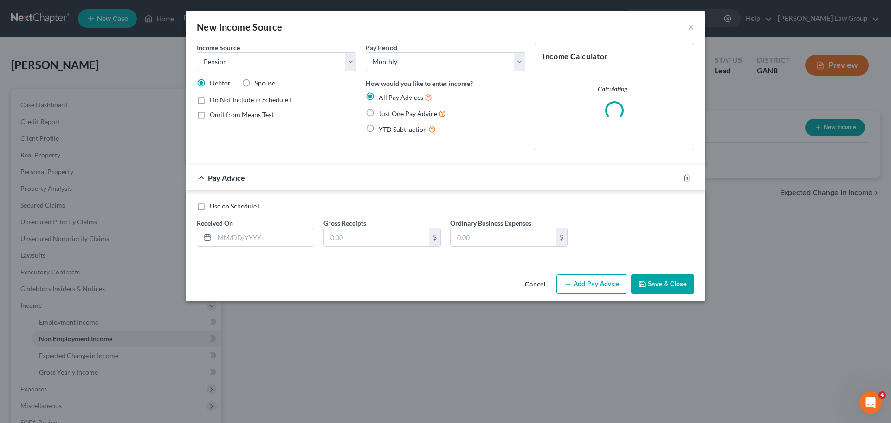
radio input "true"
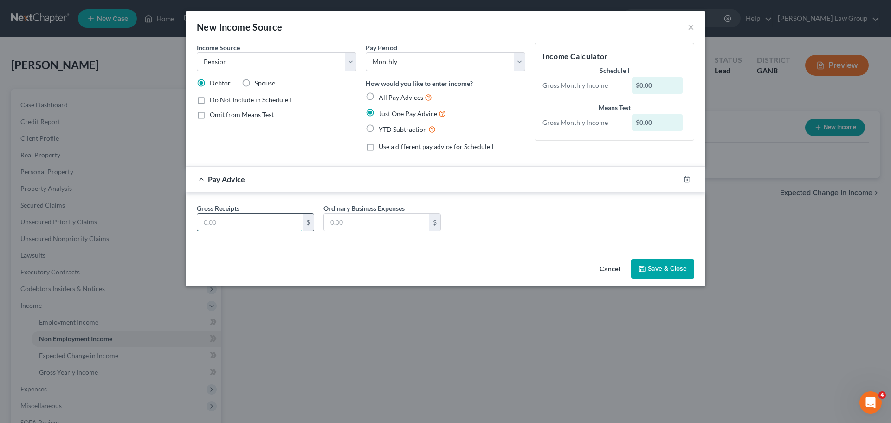
click at [216, 223] on input "text" at bounding box center [249, 223] width 105 height 18
type input "3,794.83"
click at [669, 269] on button "Save & Close" at bounding box center [662, 268] width 63 height 19
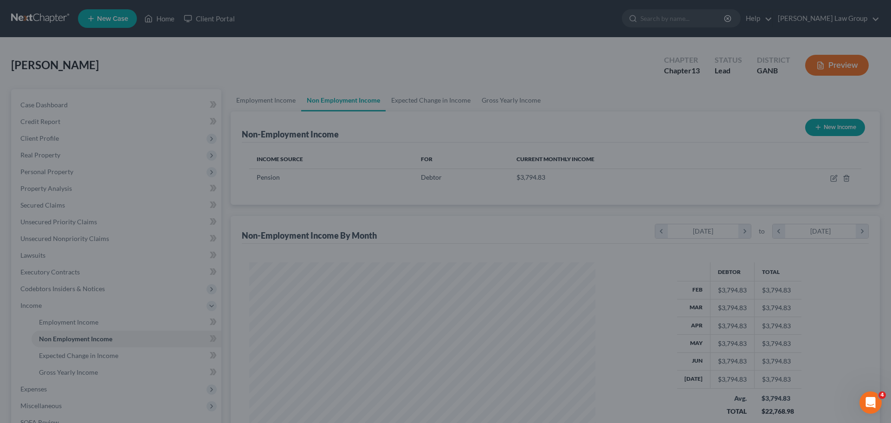
scroll to position [463962, 463770]
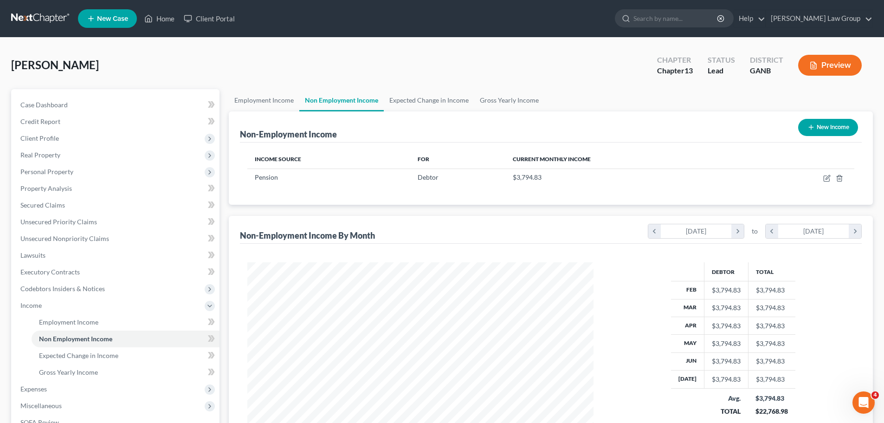
click at [818, 131] on button "New Income" at bounding box center [828, 127] width 60 height 17
select select "0"
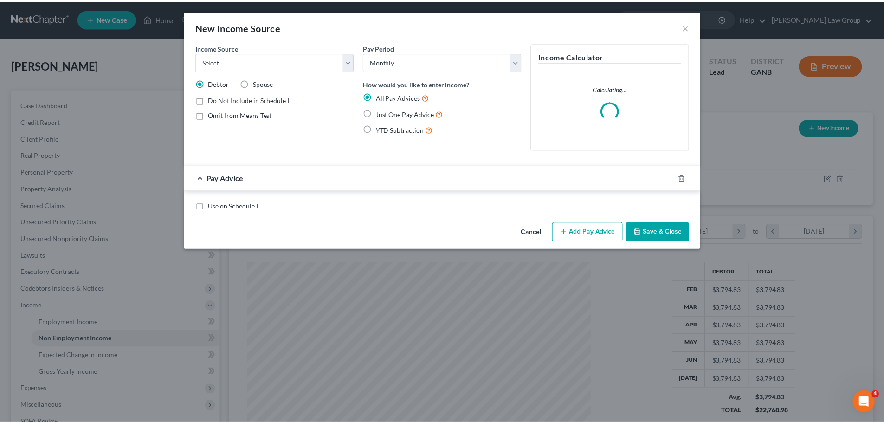
scroll to position [175, 368]
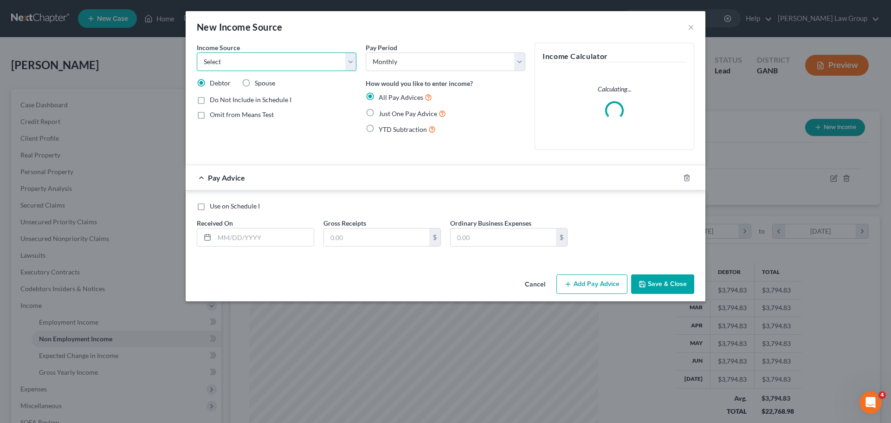
click at [221, 67] on select "Select Unemployment Disability (from employer) Pension Retirement Social Securi…" at bounding box center [277, 61] width 160 height 19
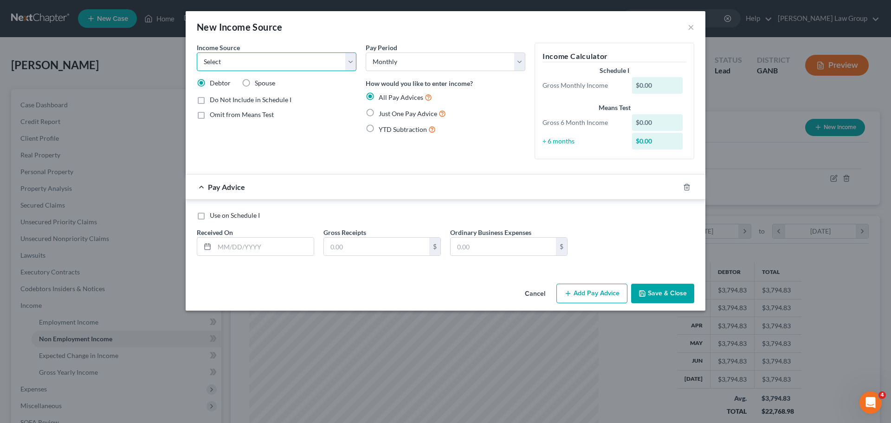
select select "3"
click at [197, 52] on select "Select Unemployment Disability (from employer) Pension Retirement Social Securi…" at bounding box center [277, 61] width 160 height 19
click at [379, 110] on label "Just One Pay Advice" at bounding box center [412, 113] width 67 height 11
click at [382, 110] on input "Just One Pay Advice" at bounding box center [385, 111] width 6 height 6
radio input "true"
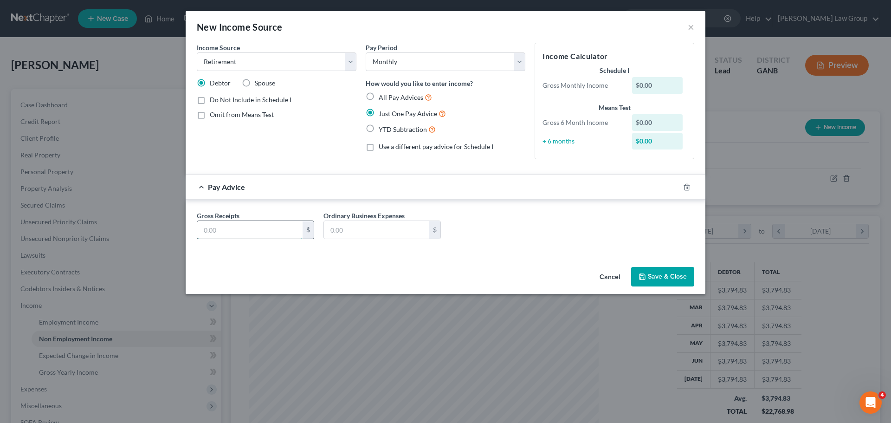
click at [238, 228] on input "text" at bounding box center [249, 230] width 105 height 18
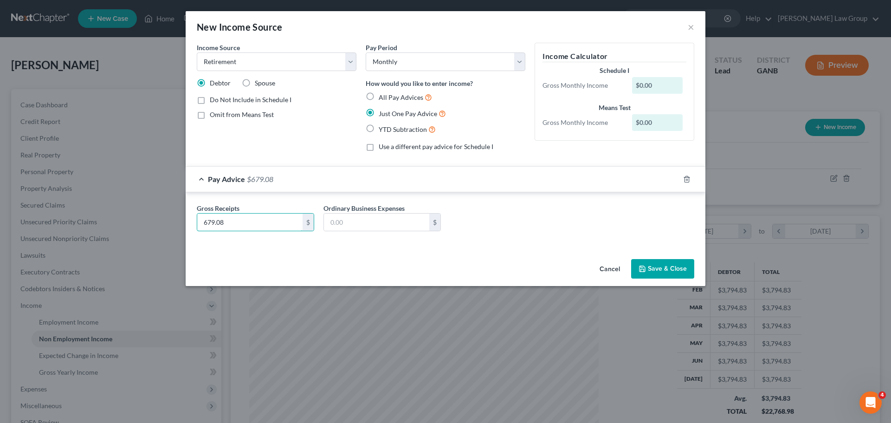
type input "679.08"
click at [666, 272] on button "Save & Close" at bounding box center [662, 268] width 63 height 19
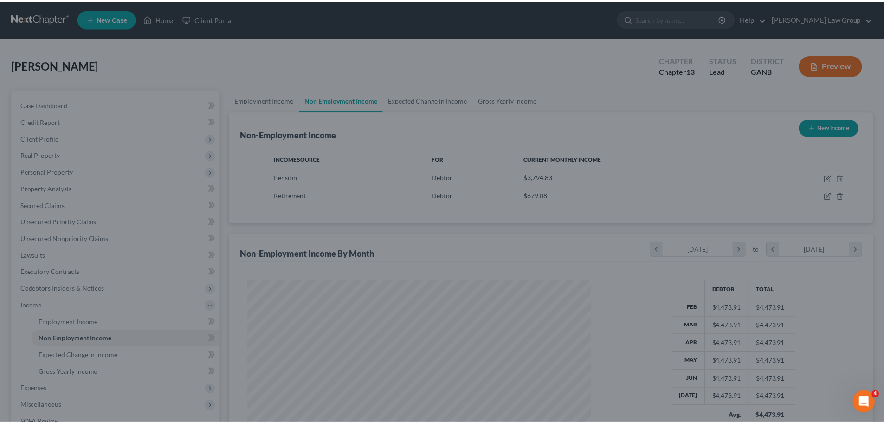
scroll to position [463962, 463770]
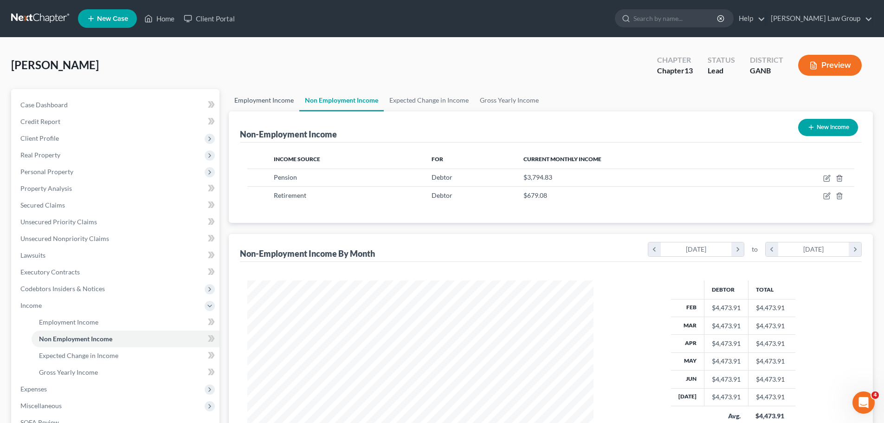
click at [265, 105] on link "Employment Income" at bounding box center [264, 100] width 71 height 22
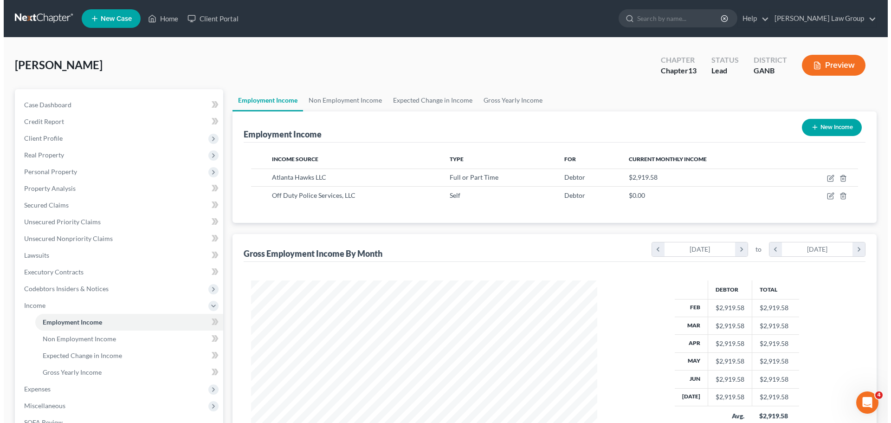
scroll to position [173, 365]
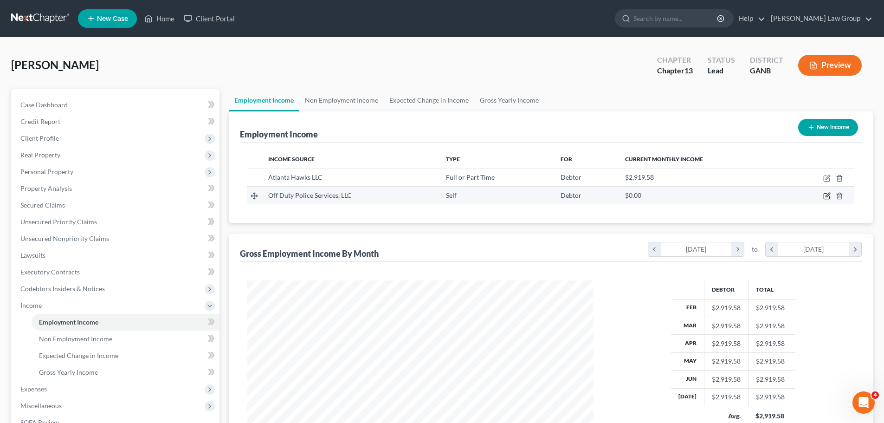
click at [824, 193] on icon "button" at bounding box center [826, 195] width 7 height 7
select select "1"
select select "0"
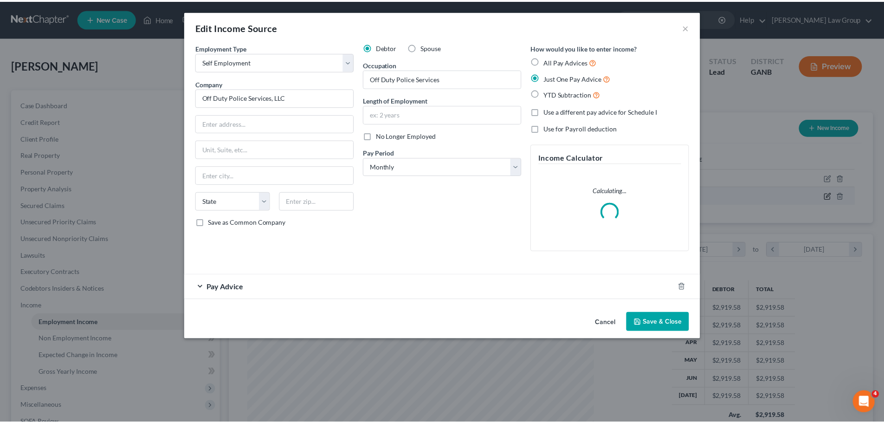
scroll to position [175, 368]
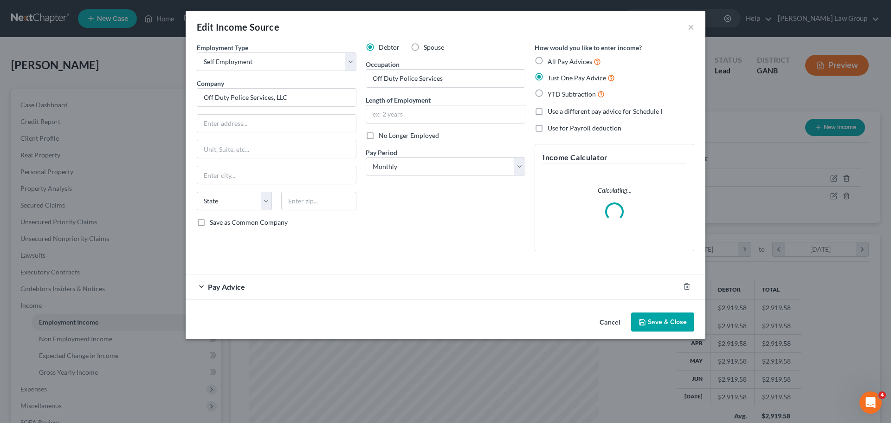
click at [227, 281] on div "Pay Advice" at bounding box center [433, 286] width 494 height 25
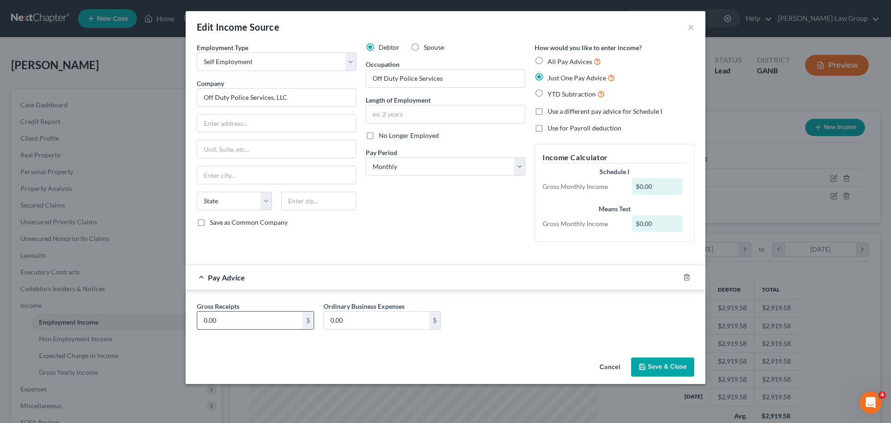
click at [214, 321] on input "0.00" at bounding box center [249, 320] width 105 height 18
type input "3,422"
click at [691, 369] on button "Save & Close" at bounding box center [662, 366] width 63 height 19
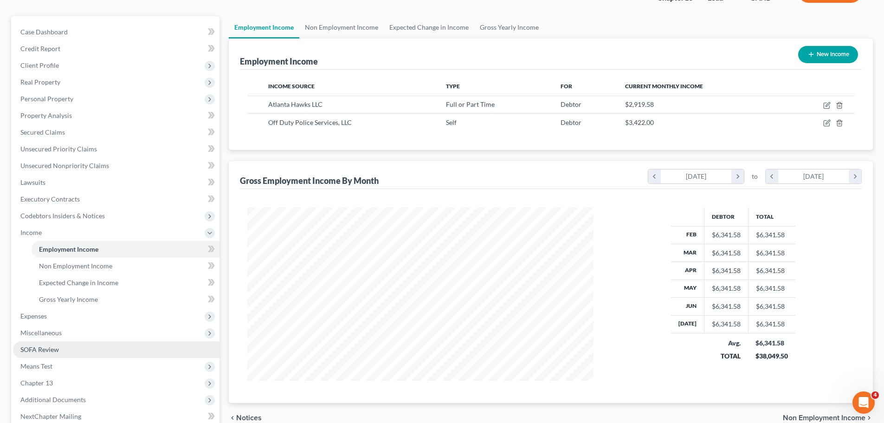
scroll to position [171, 0]
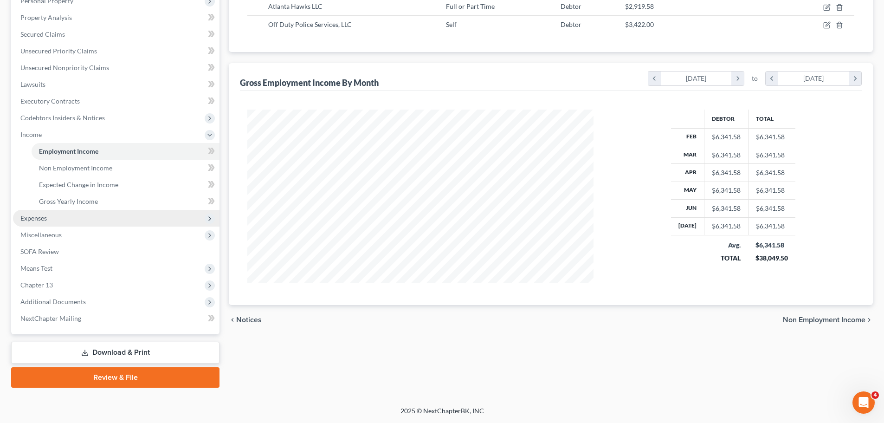
click at [79, 210] on span "Expenses" at bounding box center [116, 218] width 207 height 17
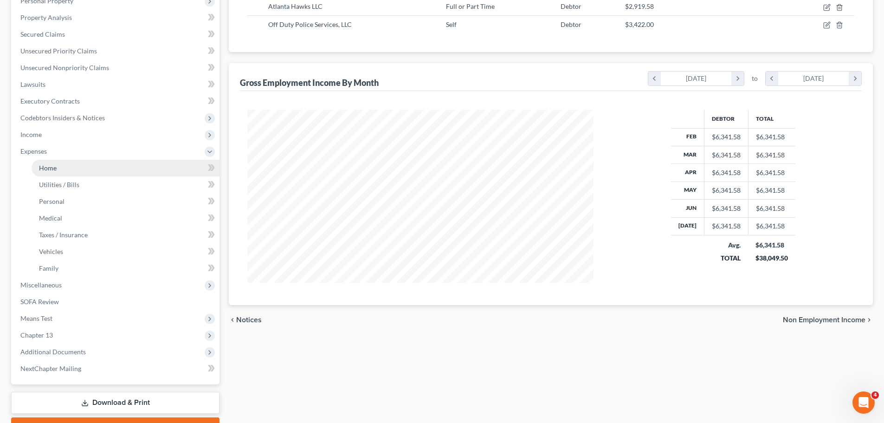
click at [69, 171] on link "Home" at bounding box center [126, 168] width 188 height 17
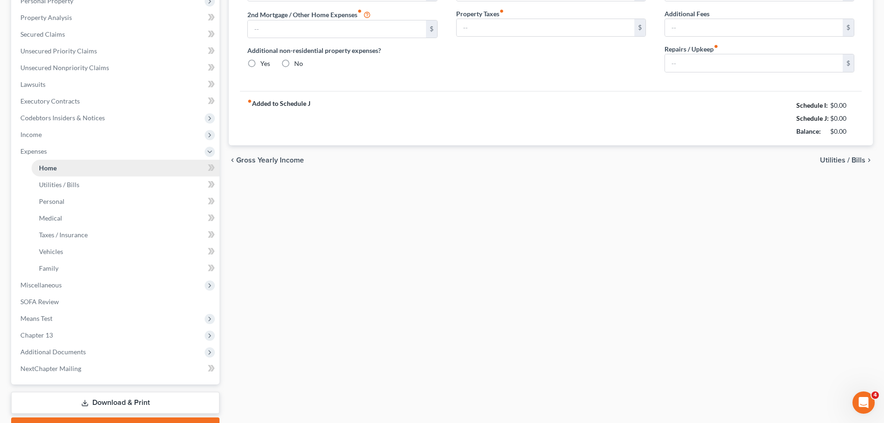
scroll to position [123, 0]
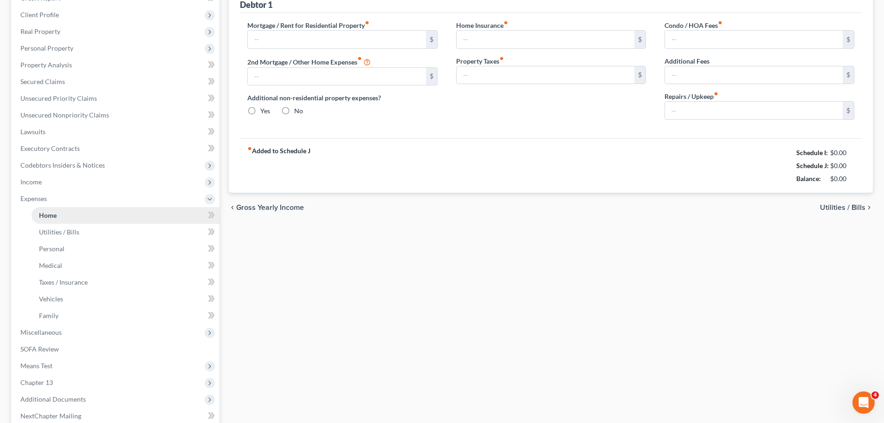
type input "4,823.00"
type input "0.00"
radio input "true"
type input "0.00"
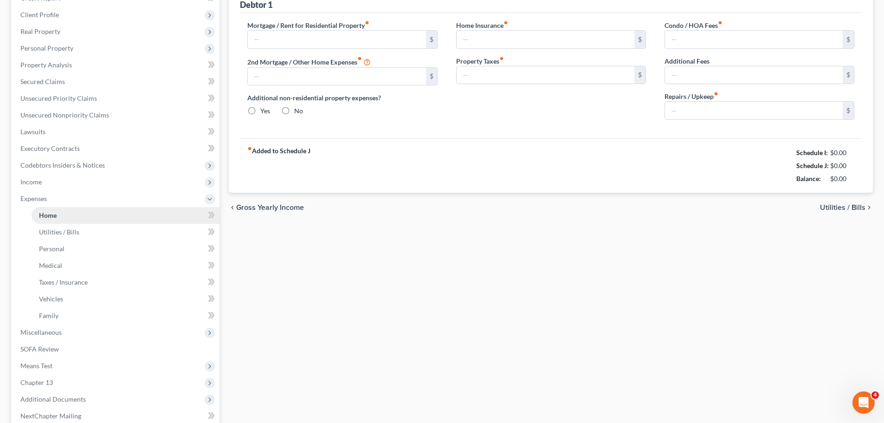
type input "36.25"
type input "0.00"
type input "180.00"
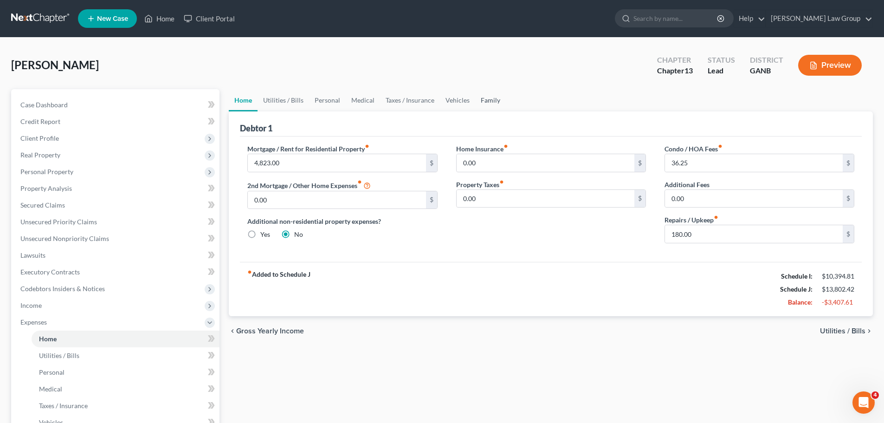
click at [488, 96] on link "Family" at bounding box center [490, 100] width 31 height 22
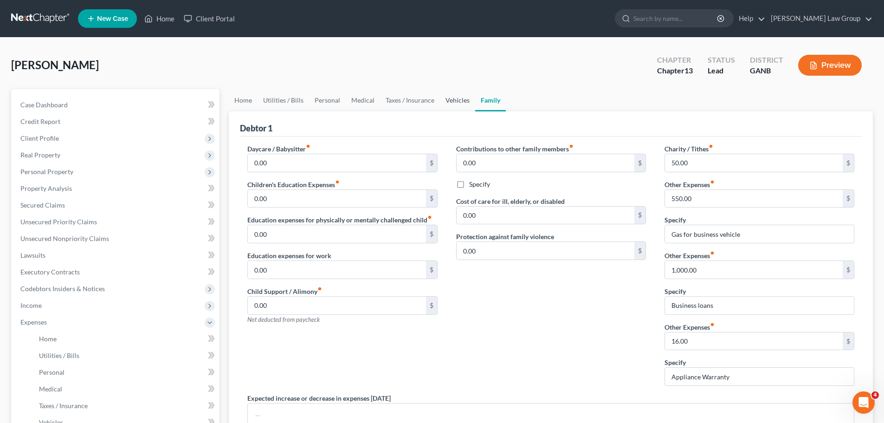
click at [440, 106] on link "Vehicles" at bounding box center [457, 100] width 35 height 22
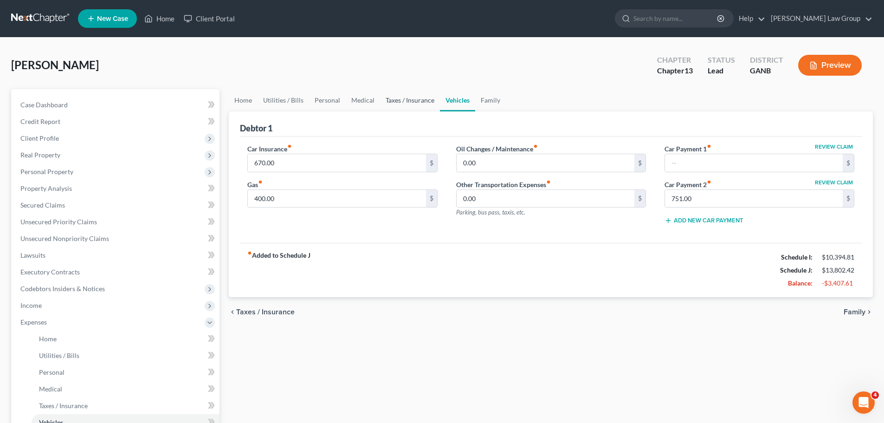
click at [408, 98] on link "Taxes / Insurance" at bounding box center [410, 100] width 60 height 22
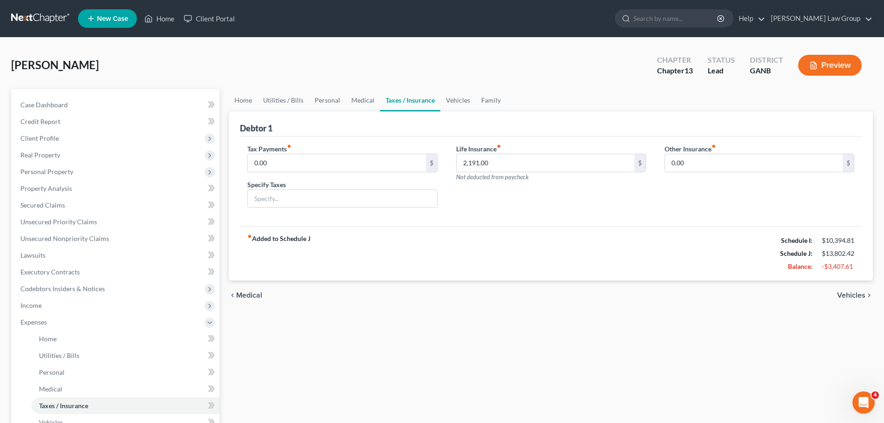
click at [490, 74] on div "[PERSON_NAME] Upgraded Chapter Chapter 13 Status Lead District GANB Preview" at bounding box center [442, 69] width 862 height 40
click at [529, 155] on input "2,191.00" at bounding box center [546, 163] width 178 height 18
type input "219.00"
click at [527, 203] on div "Life Insurance fiber_manual_record 219.00 $ Not deducted from paycheck" at bounding box center [551, 179] width 208 height 71
click at [353, 98] on link "Medical" at bounding box center [363, 100] width 34 height 22
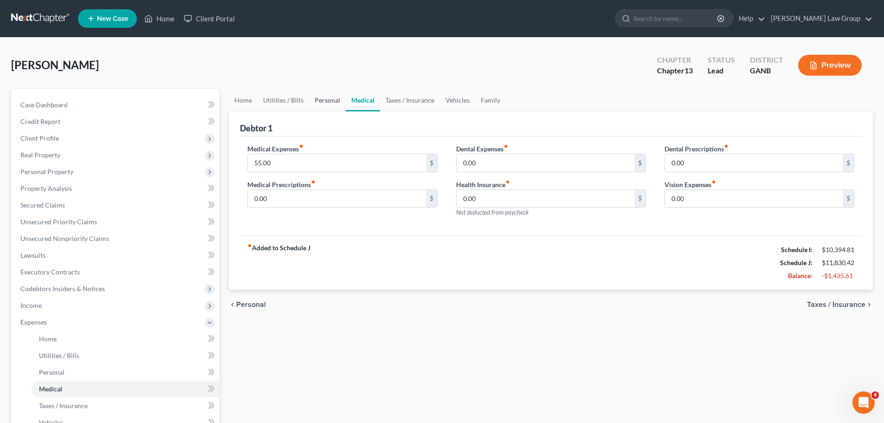
click at [316, 102] on link "Personal" at bounding box center [327, 100] width 37 height 22
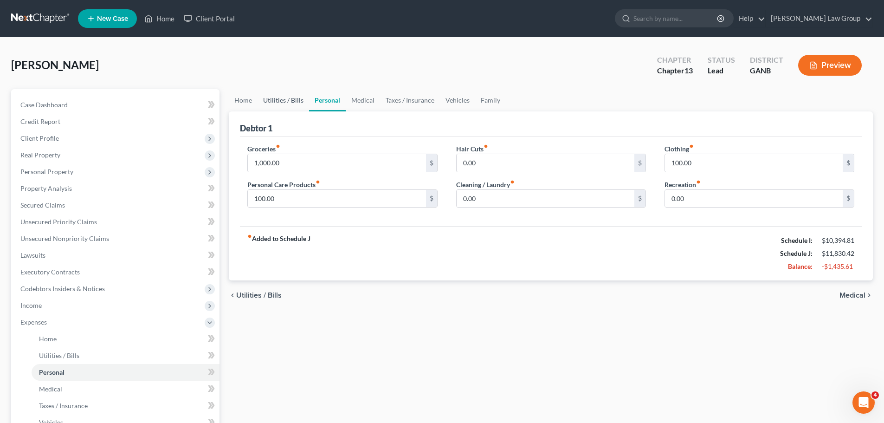
click at [282, 101] on link "Utilities / Bills" at bounding box center [284, 100] width 52 height 22
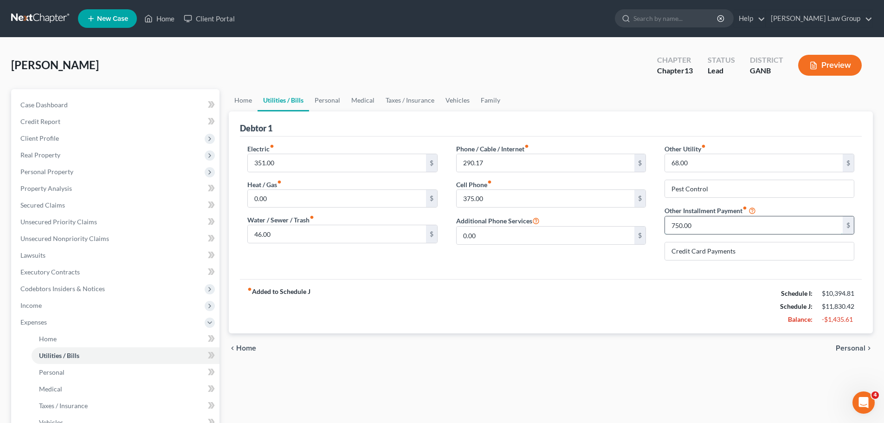
click at [735, 228] on input "750.00" at bounding box center [754, 225] width 178 height 18
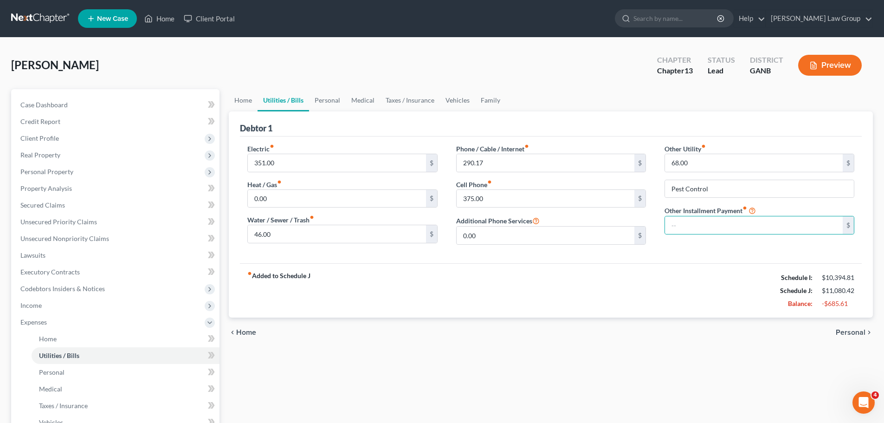
click at [647, 252] on div "Phone / Cable / Internet fiber_manual_record 290.17 $ Cell Phone fiber_manual_r…" at bounding box center [551, 198] width 208 height 108
click at [242, 98] on link "Home" at bounding box center [243, 100] width 29 height 22
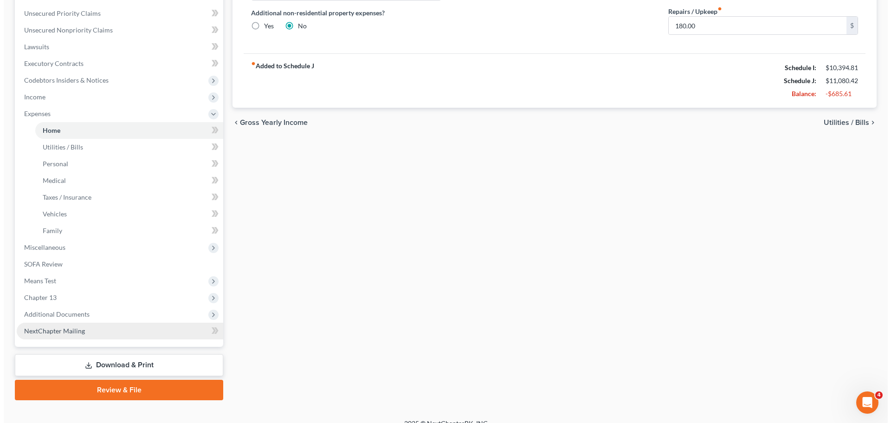
scroll to position [221, 0]
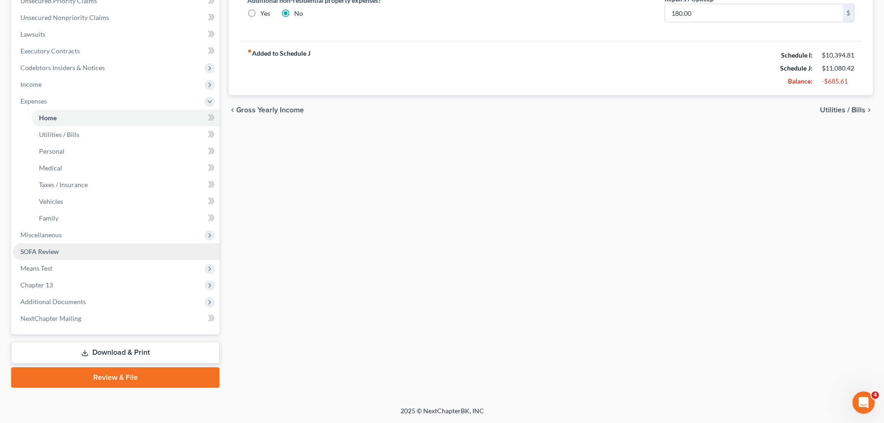
click at [88, 259] on link "SOFA Review" at bounding box center [116, 251] width 207 height 17
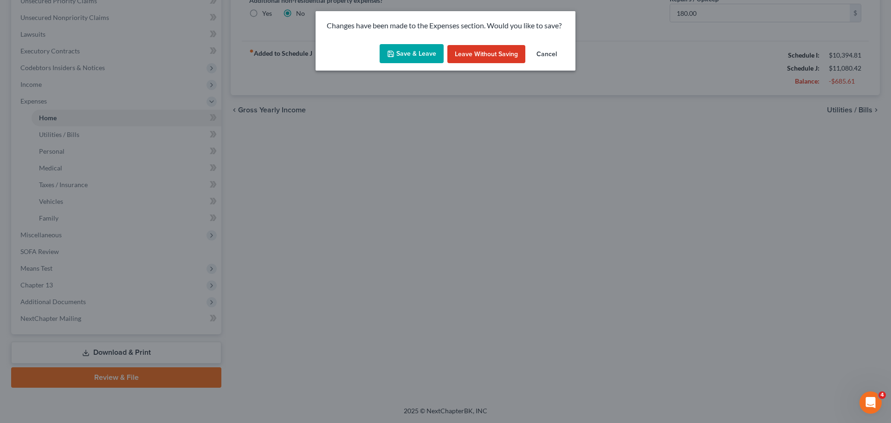
click at [397, 50] on button "Save & Leave" at bounding box center [412, 53] width 64 height 19
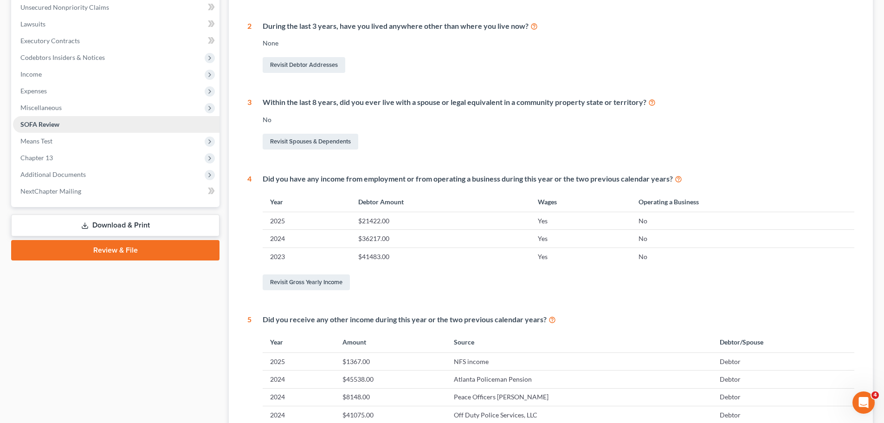
scroll to position [232, 0]
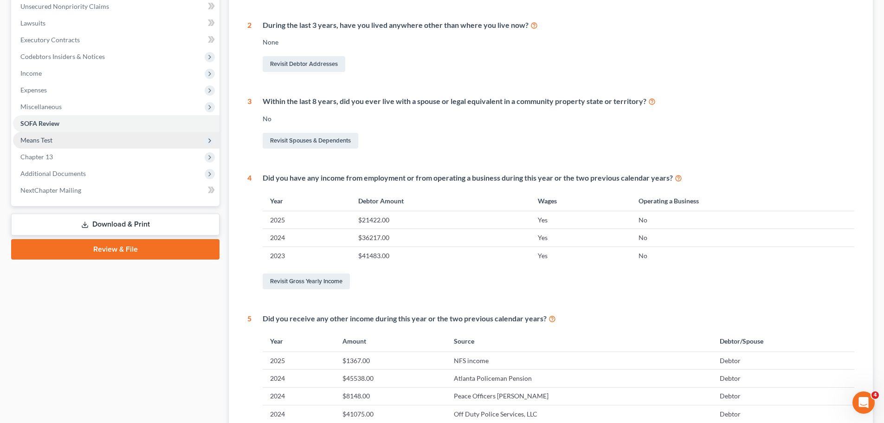
click at [62, 142] on span "Means Test" at bounding box center [116, 140] width 207 height 17
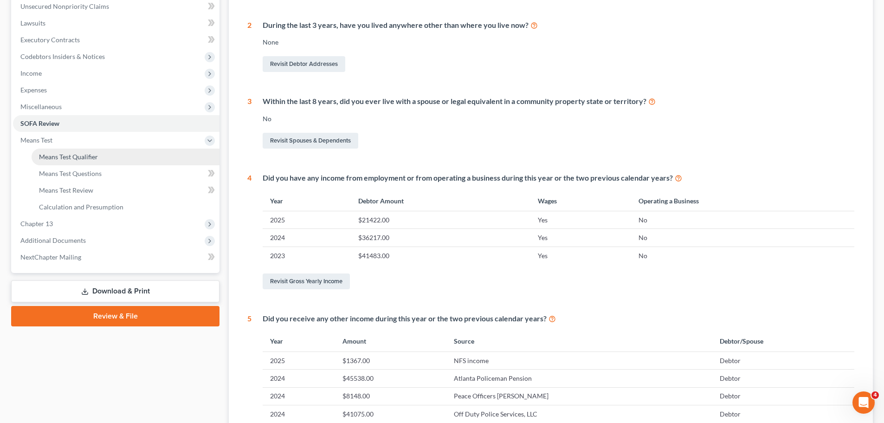
click at [82, 154] on span "Means Test Qualifier" at bounding box center [68, 157] width 59 height 8
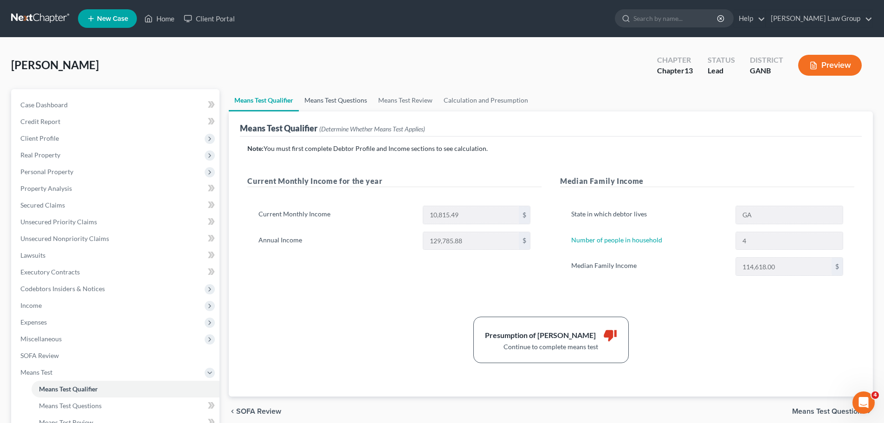
click at [322, 106] on link "Means Test Questions" at bounding box center [336, 100] width 74 height 22
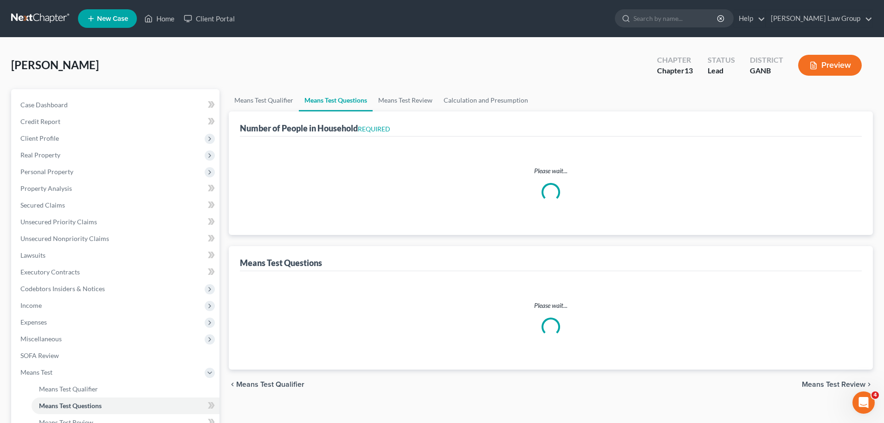
select select "0"
select select "60"
select select "1"
select select "60"
select select "1"
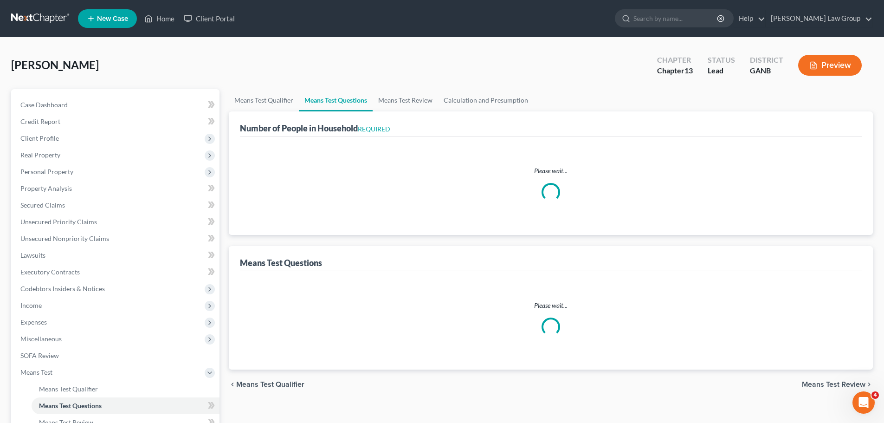
select select "60"
select select "4"
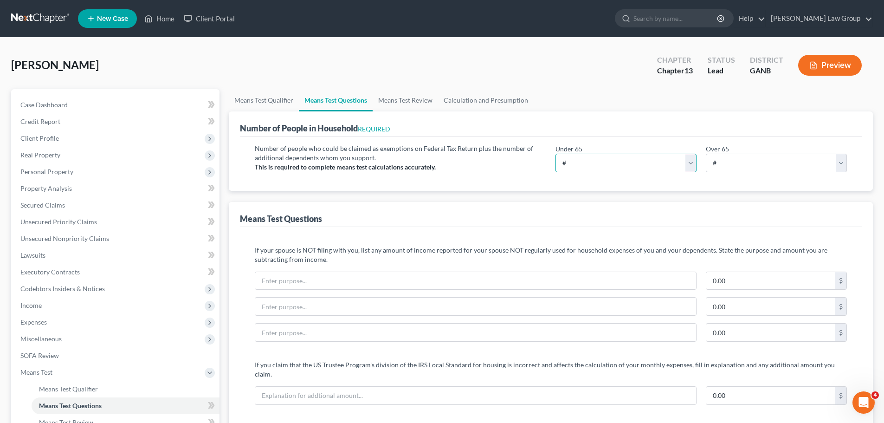
click at [609, 159] on select "# 0 1 2 3 4 5 6 7 8 9 10" at bounding box center [626, 163] width 141 height 19
select select "4"
click at [556, 154] on select "# 0 1 2 3 4 5 6 7 8 9 10" at bounding box center [626, 163] width 141 height 19
click at [732, 166] on select "# 0 1 2 3 4 5 6 7 8 9 10" at bounding box center [776, 163] width 141 height 19
select select "0"
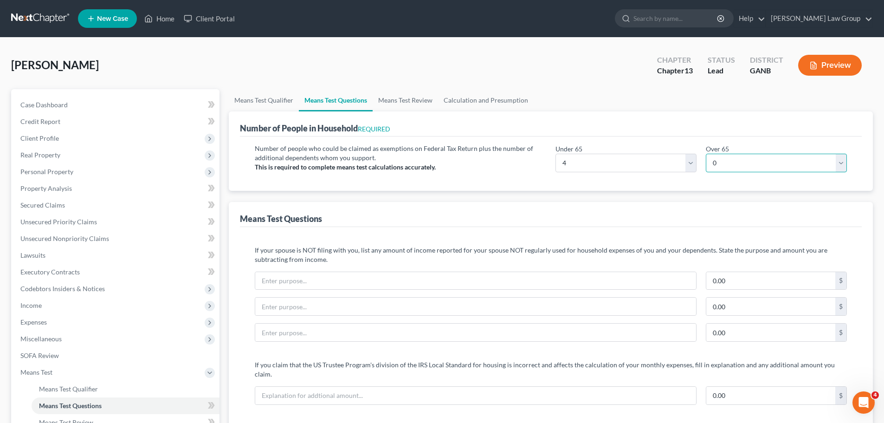
click at [706, 154] on select "# 0 1 2 3 4 5 6 7 8 9 10" at bounding box center [776, 163] width 141 height 19
click at [408, 101] on link "Means Test Review" at bounding box center [405, 100] width 65 height 22
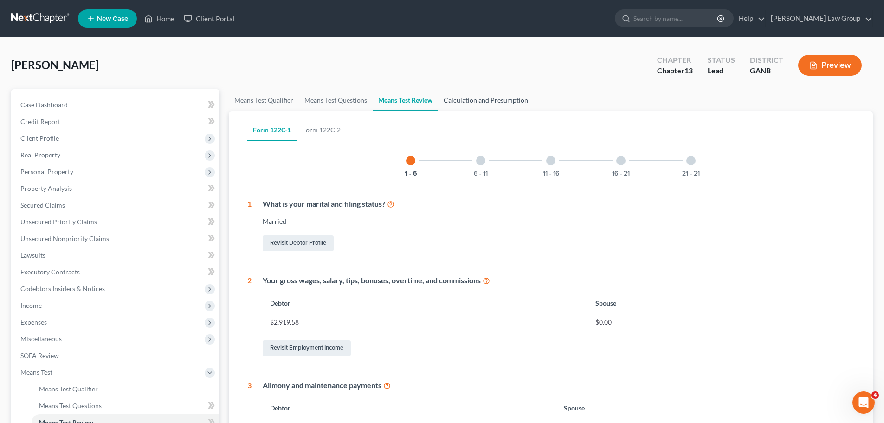
click at [487, 104] on link "Calculation and Presumption" at bounding box center [486, 100] width 96 height 22
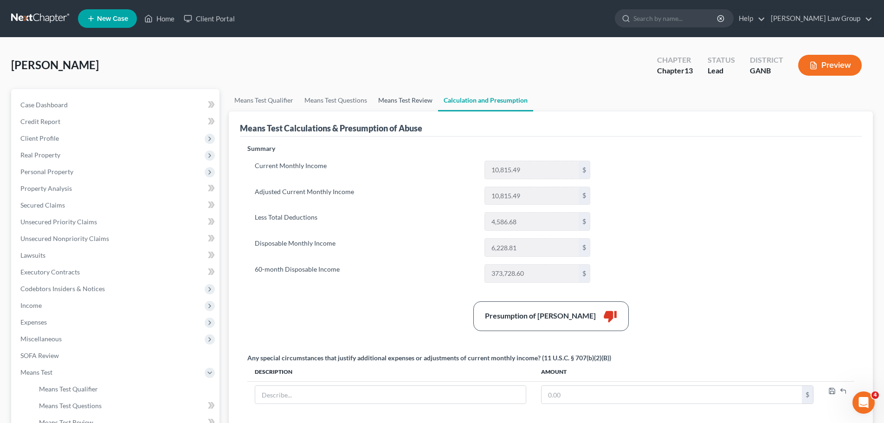
click at [408, 97] on link "Means Test Review" at bounding box center [405, 100] width 65 height 22
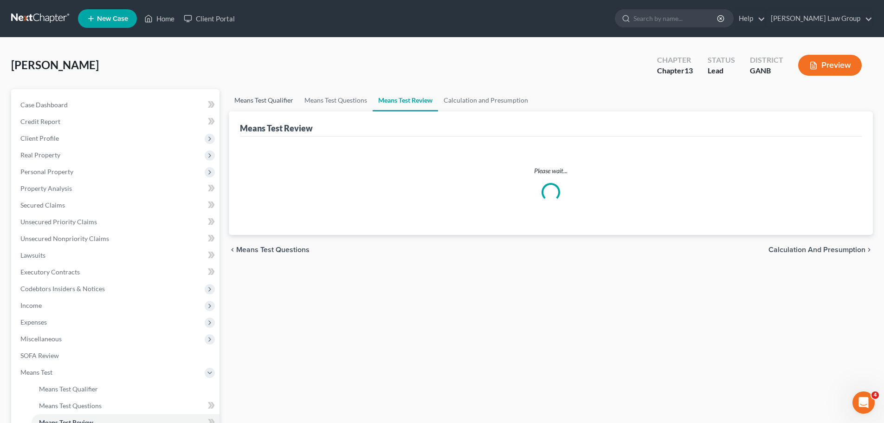
click at [272, 93] on link "Means Test Qualifier" at bounding box center [264, 100] width 70 height 22
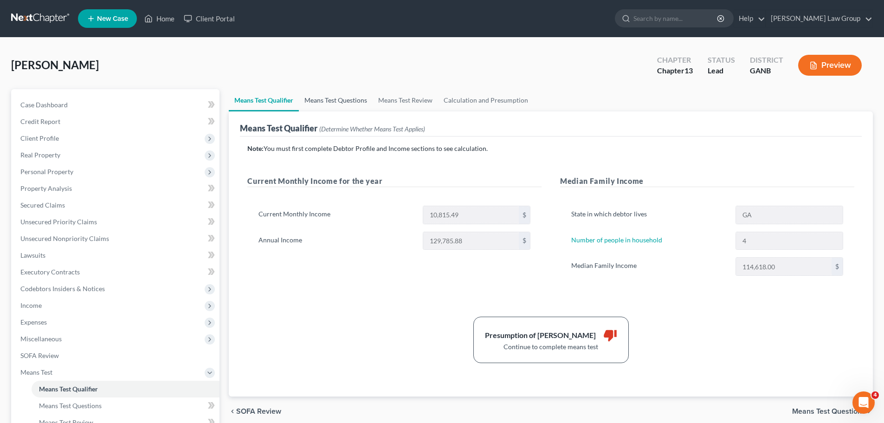
click at [352, 99] on link "Means Test Questions" at bounding box center [336, 100] width 74 height 22
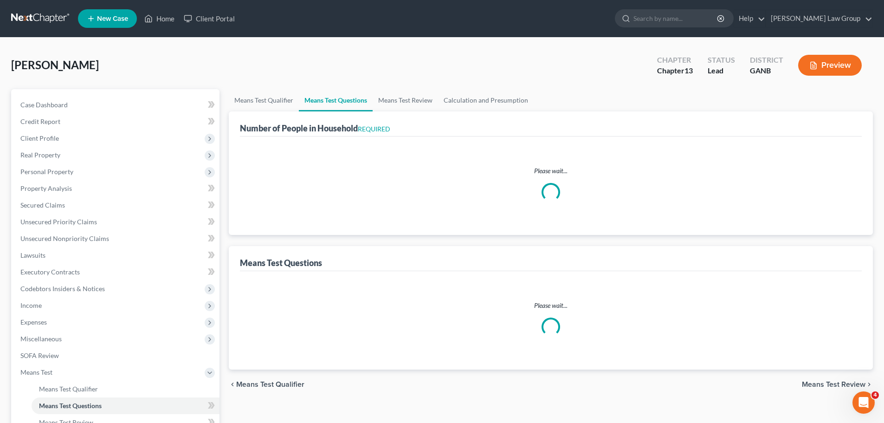
select select "0"
select select "60"
select select "1"
select select "60"
select select "1"
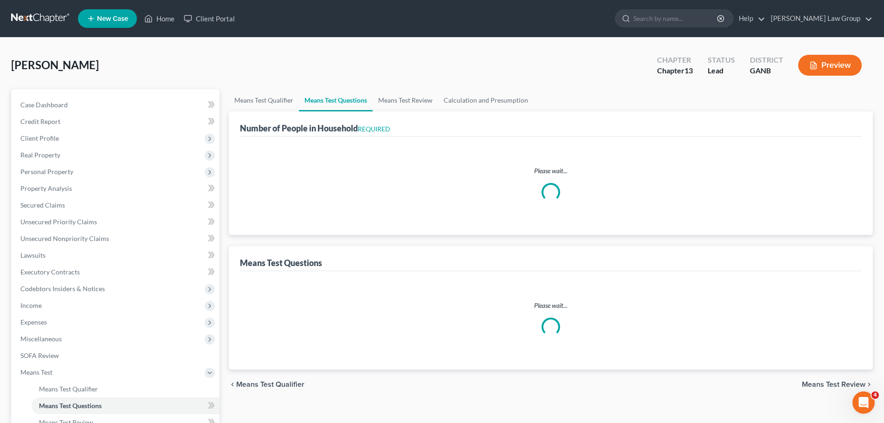
select select "60"
select select "4"
select select "0"
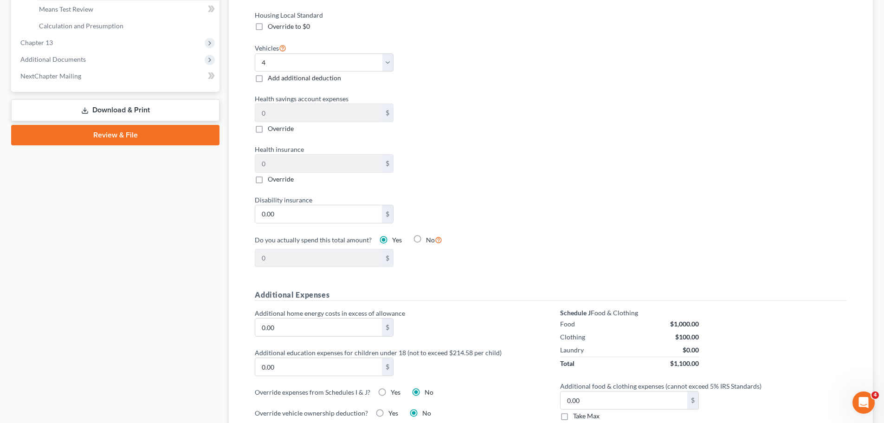
scroll to position [418, 0]
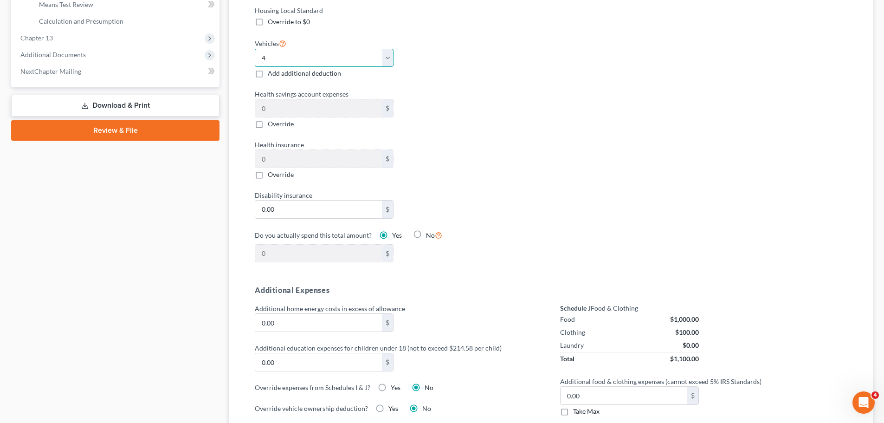
click at [344, 49] on select "Select 0 1 2 3 4 5" at bounding box center [324, 58] width 139 height 19
select select "1"
click at [255, 49] on select "Select 0 1 2 3 4 5" at bounding box center [324, 58] width 139 height 19
click at [477, 89] on label "Health savings account expenses" at bounding box center [398, 94] width 296 height 10
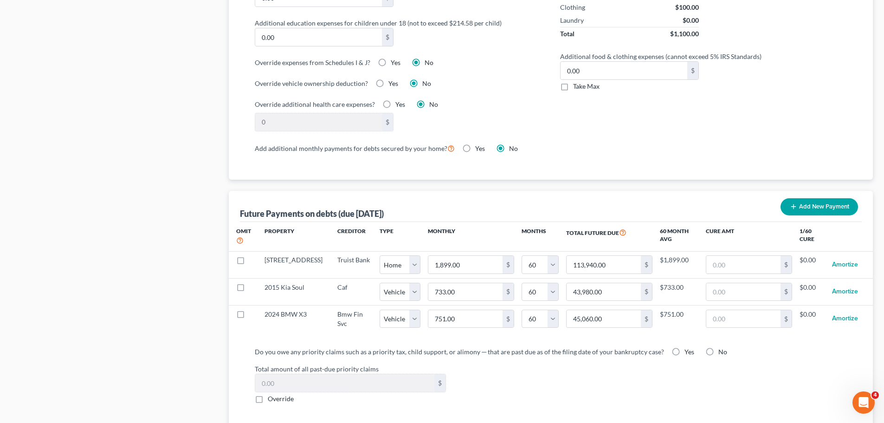
scroll to position [789, 0]
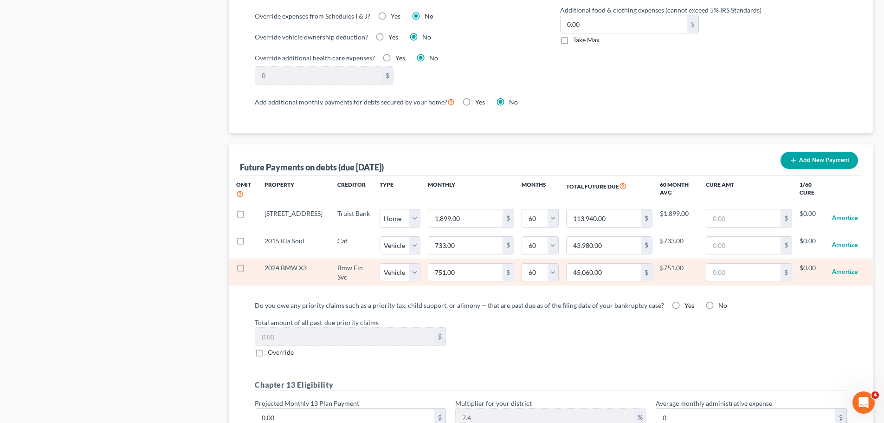
click at [249, 270] on label at bounding box center [249, 270] width 0 height 0
click at [253, 263] on input "checkbox" at bounding box center [256, 266] width 6 height 6
checkbox input "true"
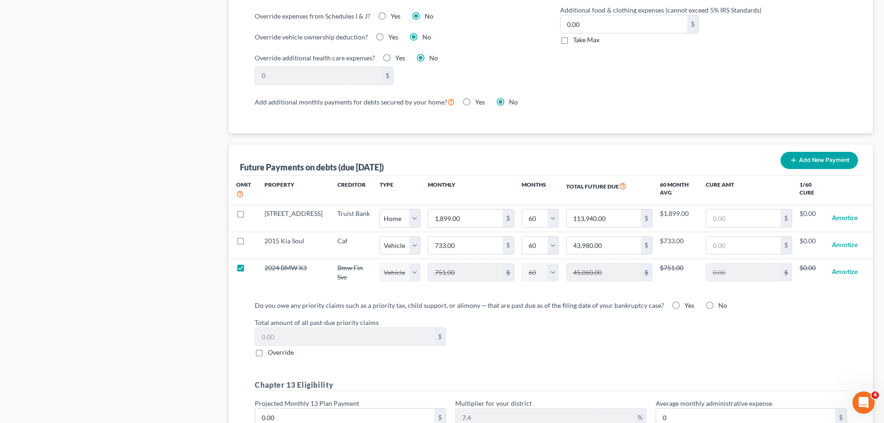
select select "1"
select select "60"
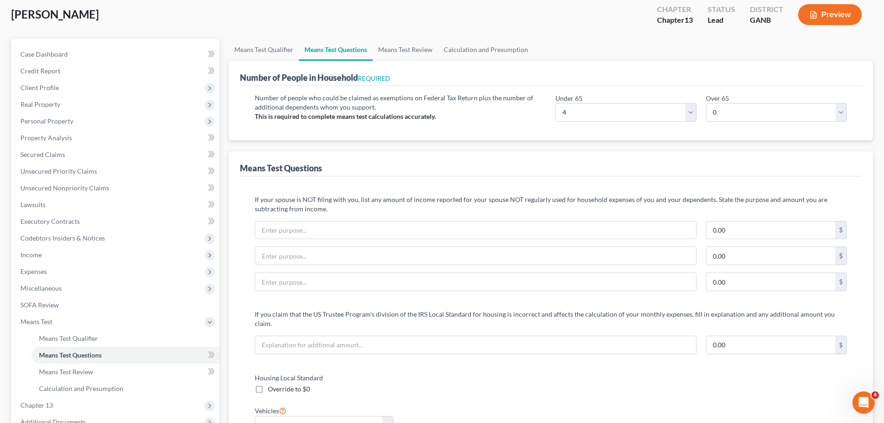
scroll to position [0, 0]
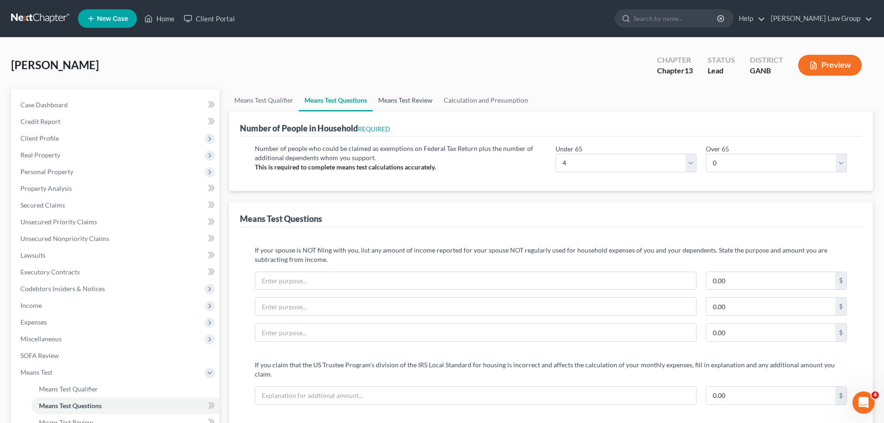
click at [418, 100] on link "Means Test Review" at bounding box center [405, 100] width 65 height 22
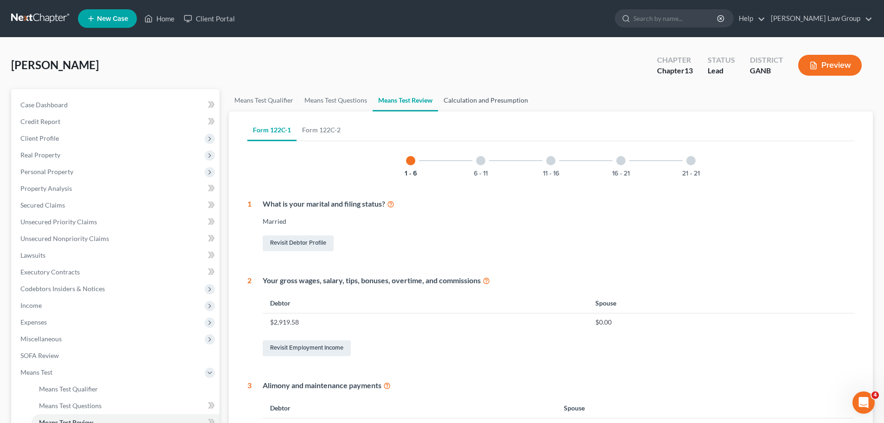
click at [475, 104] on link "Calculation and Presumption" at bounding box center [486, 100] width 96 height 22
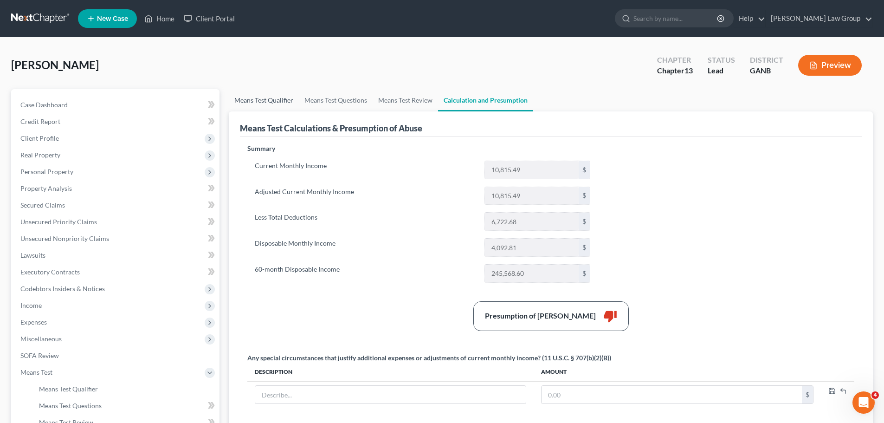
click at [257, 100] on link "Means Test Qualifier" at bounding box center [264, 100] width 70 height 22
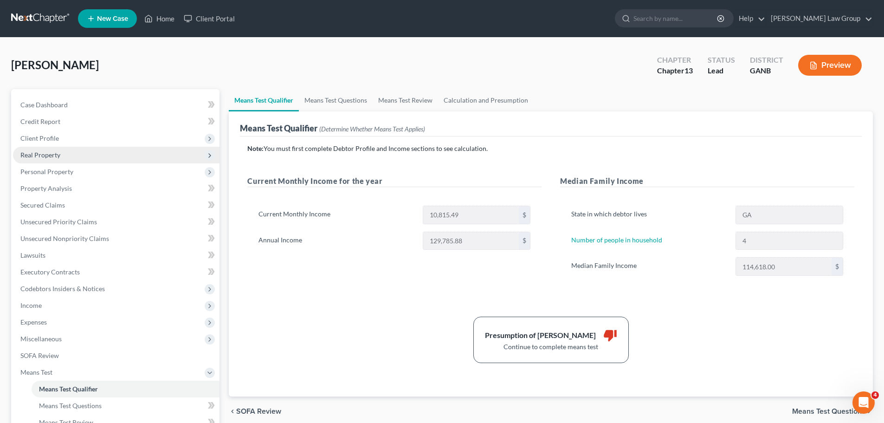
click at [56, 152] on span "Real Property" at bounding box center [40, 155] width 40 height 8
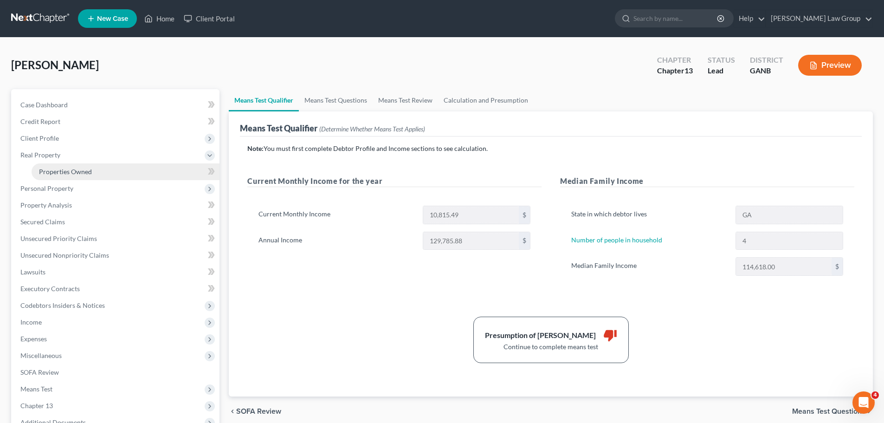
click at [77, 171] on span "Properties Owned" at bounding box center [65, 172] width 53 height 8
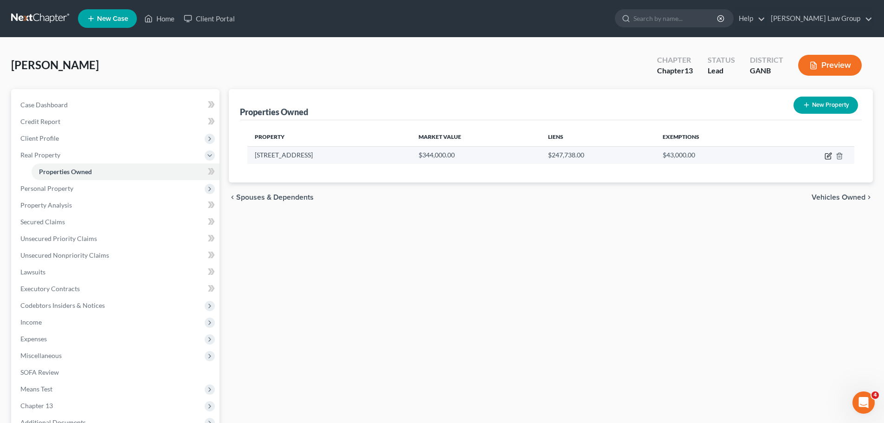
click at [827, 154] on icon "button" at bounding box center [828, 157] width 6 height 6
select select "10"
select select "47"
select select "0"
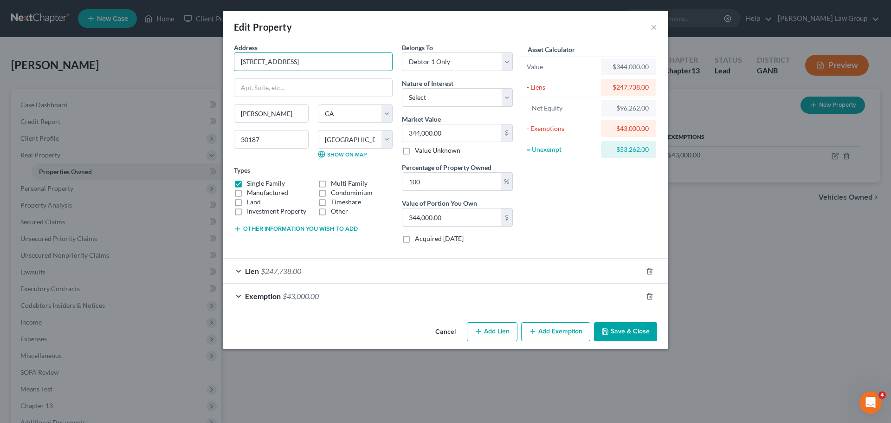
drag, startPoint x: 352, startPoint y: 57, endPoint x: 137, endPoint y: 52, distance: 214.9
click at [137, 52] on div "Edit Property × Address * 3330 [GEOGRAPHIC_DATA] [PERSON_NAME][GEOGRAPHIC_DATA]…" at bounding box center [445, 211] width 891 height 423
click at [599, 199] on div "Asset Calculator Value $344,000.00 - Liens $247,738.00 = Net Equity $96,262.00 …" at bounding box center [590, 147] width 144 height 208
click at [622, 334] on button "Save & Close" at bounding box center [625, 331] width 63 height 19
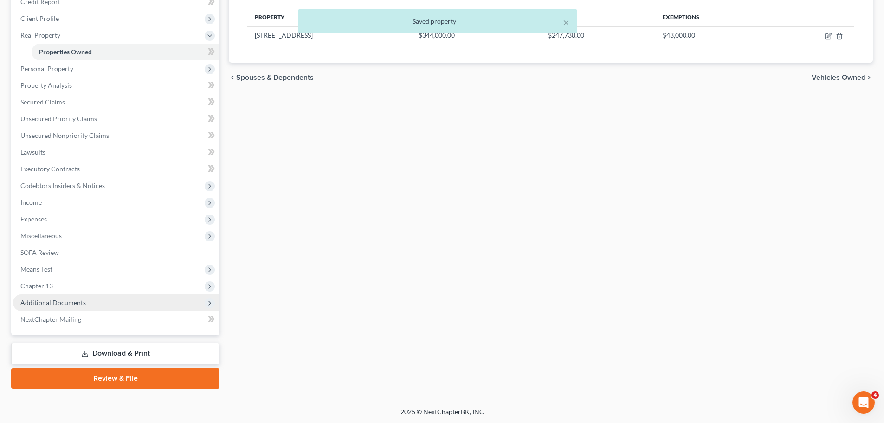
scroll to position [121, 0]
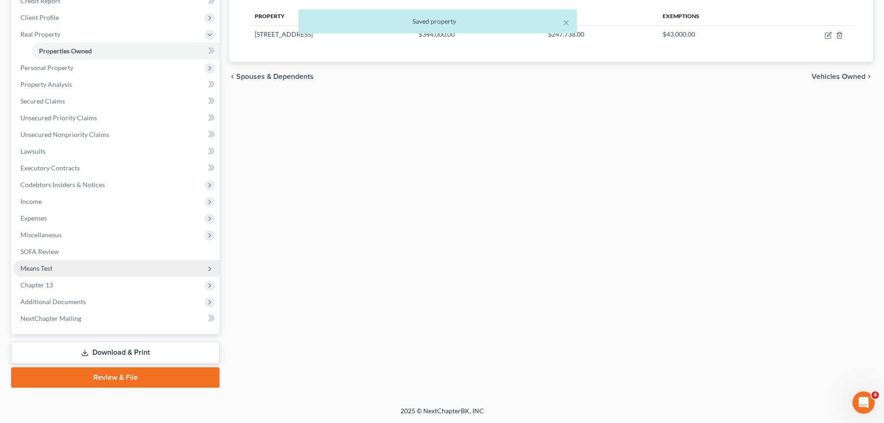
click at [91, 270] on span "Means Test" at bounding box center [116, 268] width 207 height 17
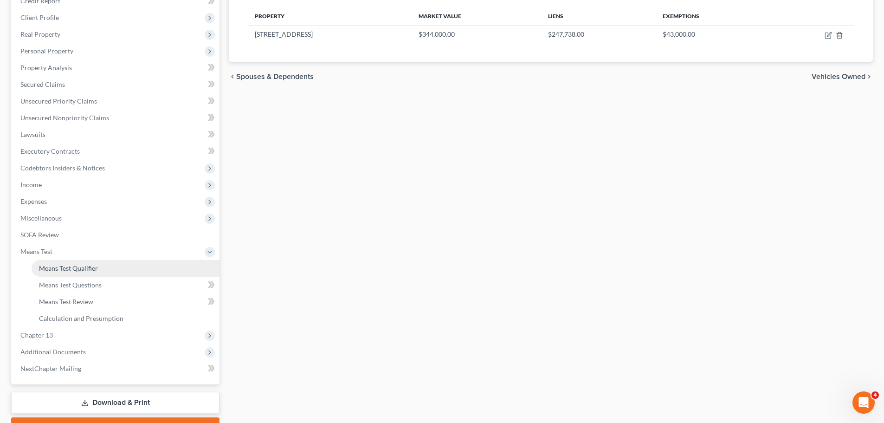
click at [123, 269] on link "Means Test Qualifier" at bounding box center [126, 268] width 188 height 17
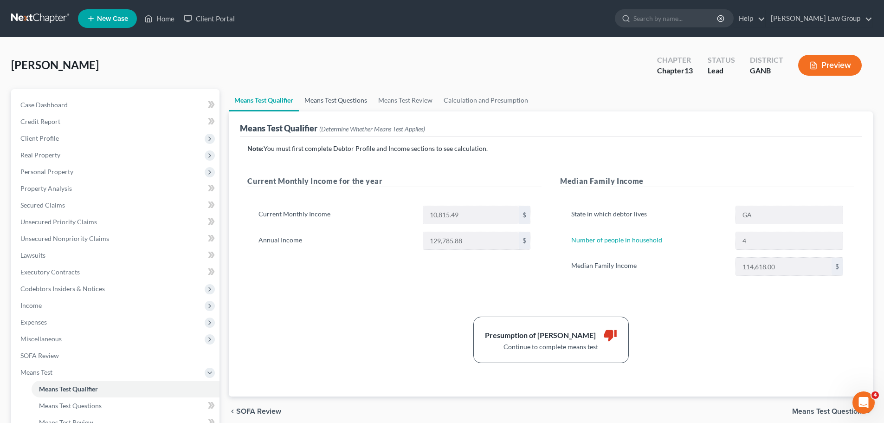
click at [318, 97] on link "Means Test Questions" at bounding box center [336, 100] width 74 height 22
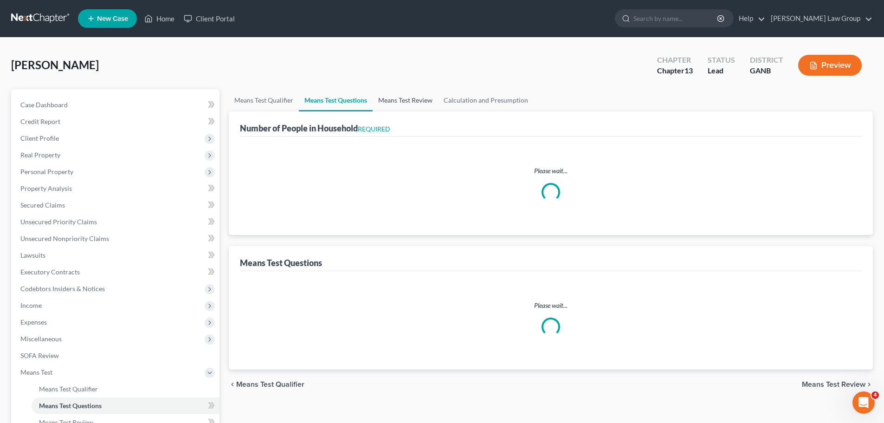
select select "0"
select select "60"
select select "1"
select select "60"
select select "1"
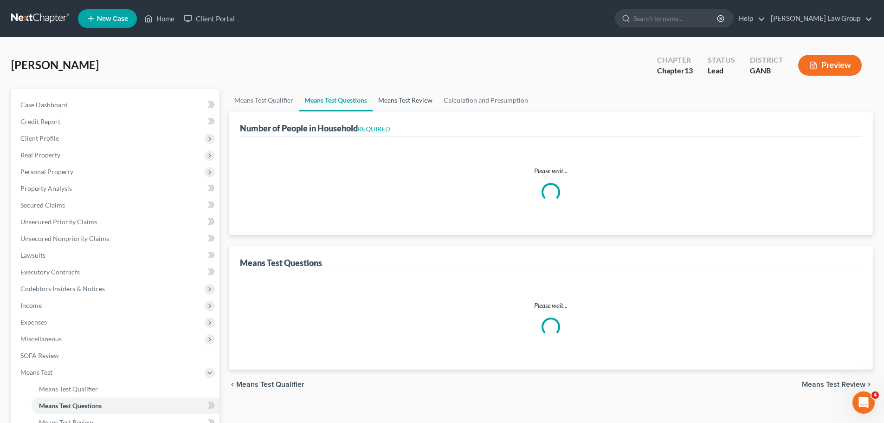
select select "60"
select select "4"
select select "0"
select select "1"
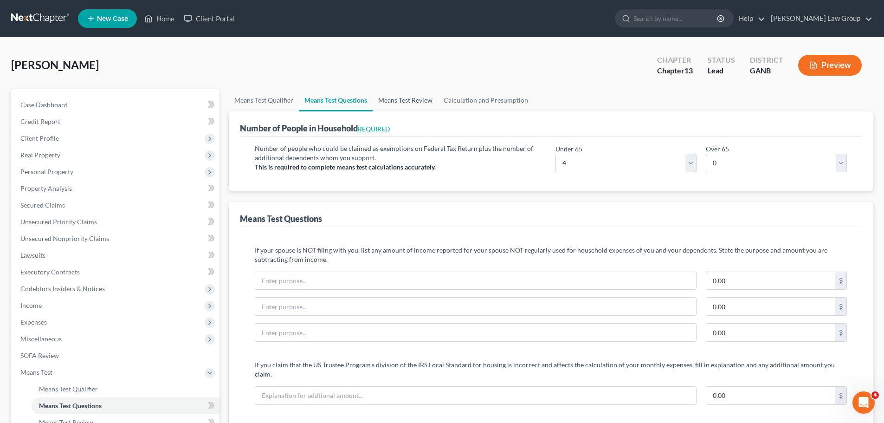
click at [417, 97] on link "Means Test Review" at bounding box center [405, 100] width 65 height 22
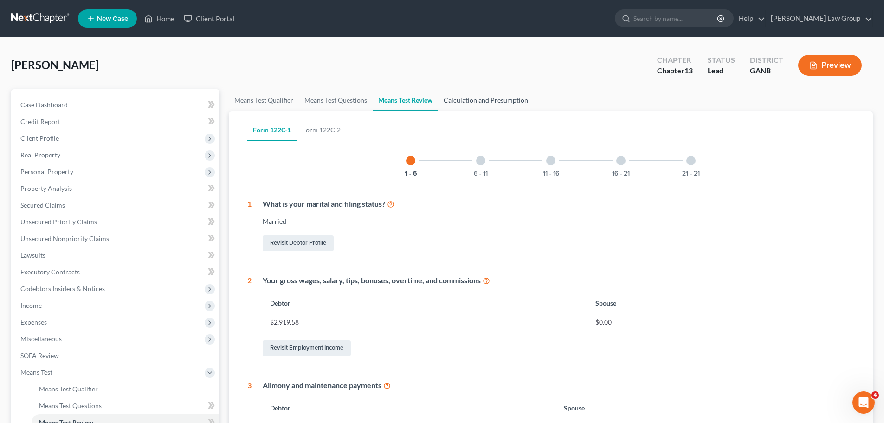
click at [486, 100] on link "Calculation and Presumption" at bounding box center [486, 100] width 96 height 22
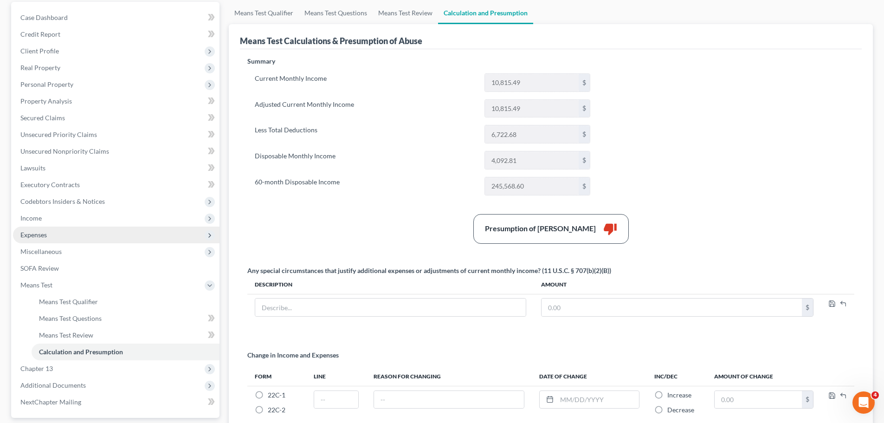
scroll to position [93, 0]
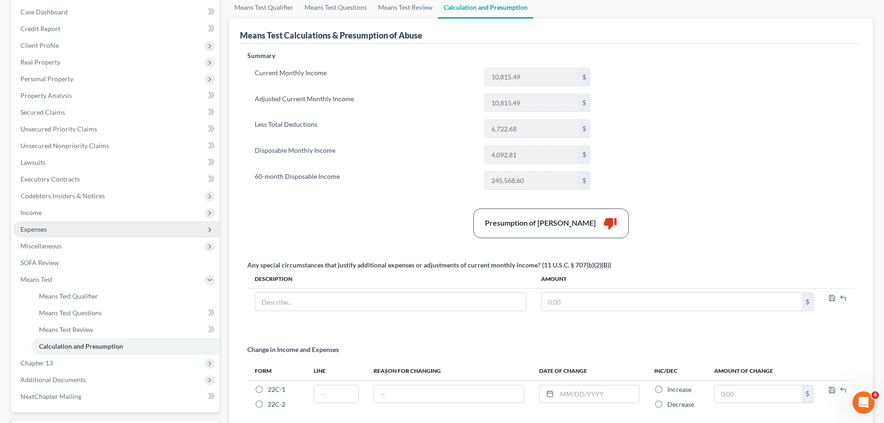
click at [58, 228] on span "Expenses" at bounding box center [116, 229] width 207 height 17
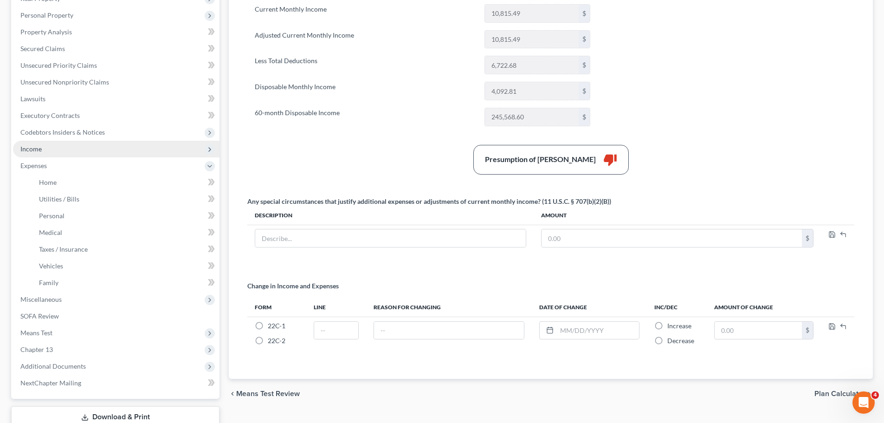
scroll to position [221, 0]
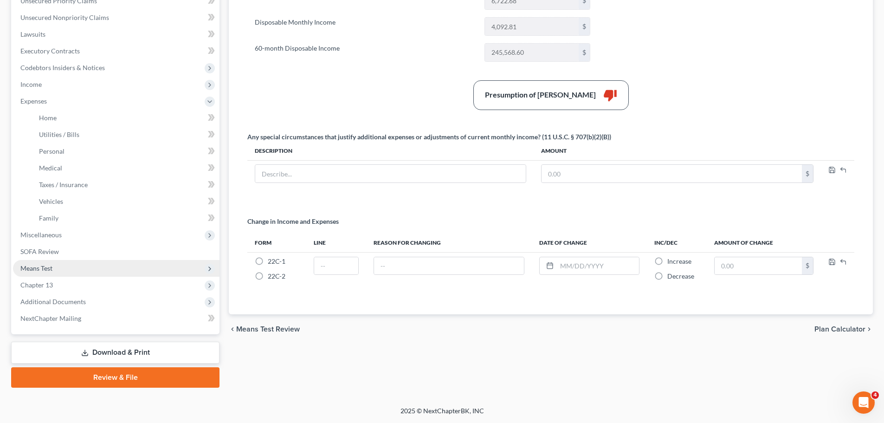
click at [113, 266] on span "Means Test" at bounding box center [116, 268] width 207 height 17
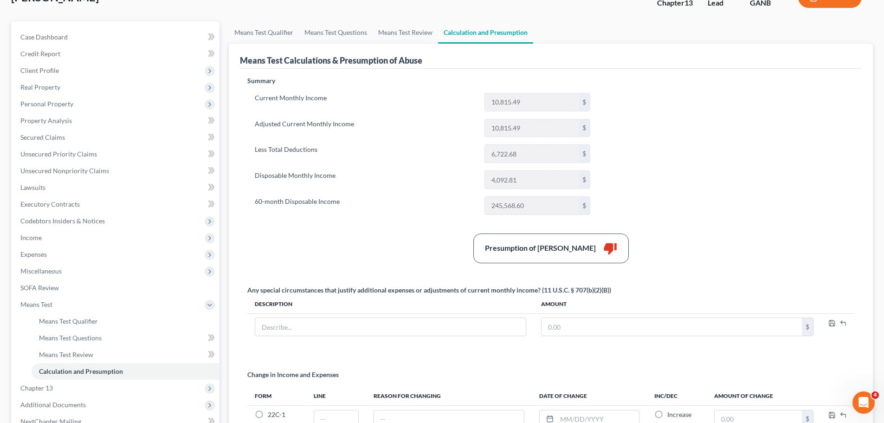
scroll to position [0, 0]
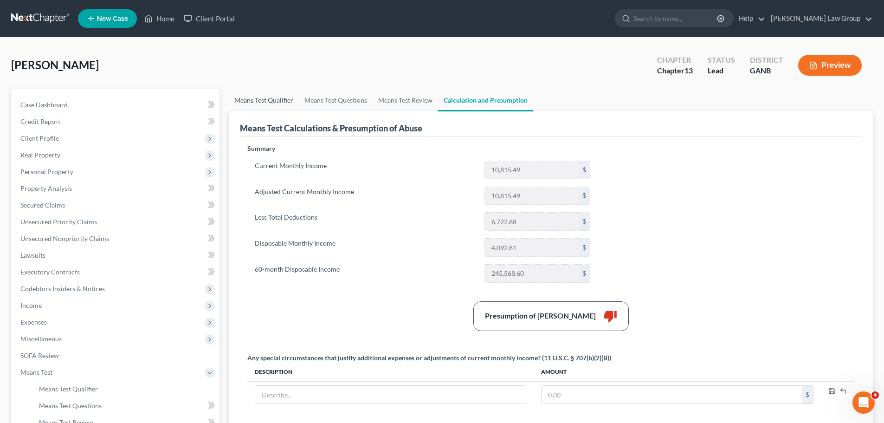
click at [262, 102] on link "Means Test Qualifier" at bounding box center [264, 100] width 70 height 22
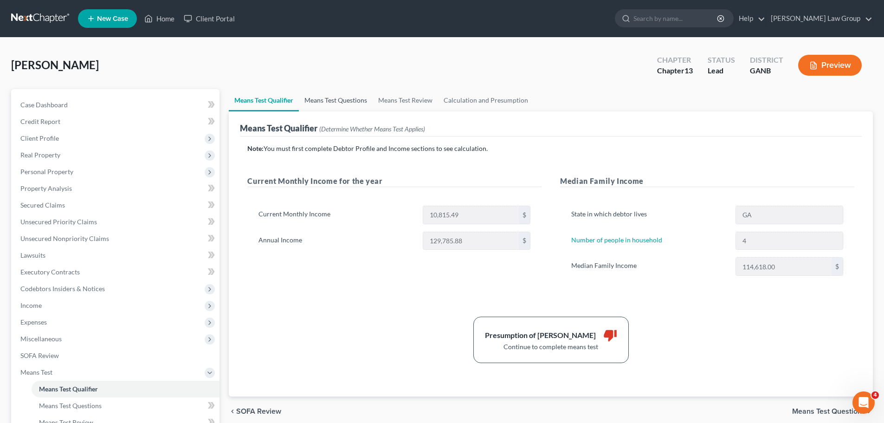
click at [340, 107] on link "Means Test Questions" at bounding box center [336, 100] width 74 height 22
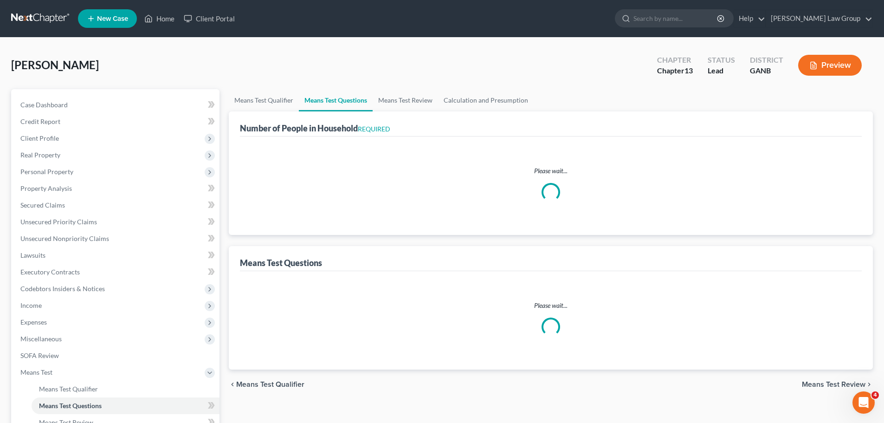
select select "0"
select select "60"
select select "1"
select select "60"
select select "1"
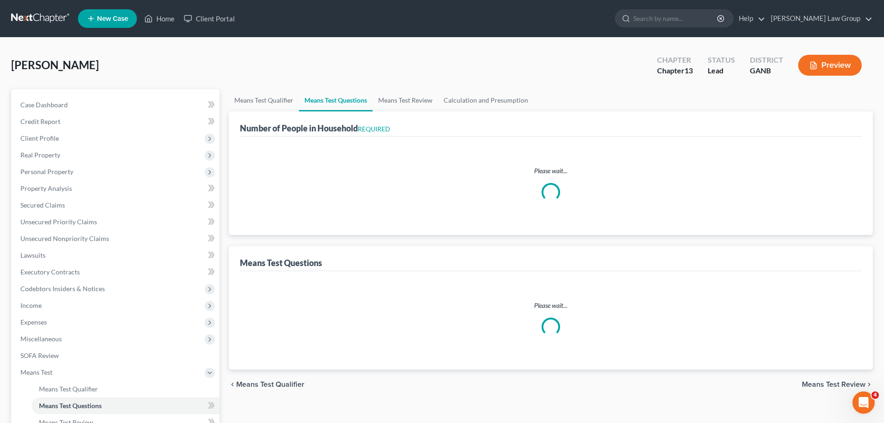
select select "60"
select select "4"
select select "0"
select select "1"
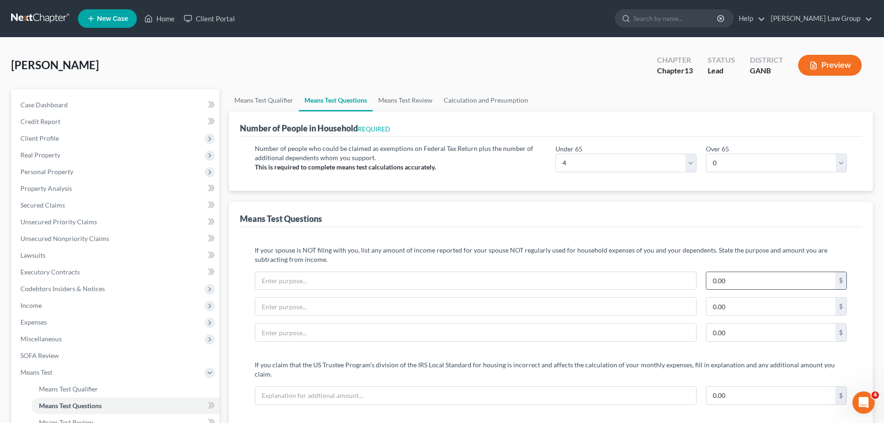
click at [740, 272] on input "0.00" at bounding box center [770, 281] width 129 height 18
type input "750"
click at [515, 280] on input "text" at bounding box center [475, 281] width 441 height 18
type input "o"
type input "Non-filing spouse credit cards"
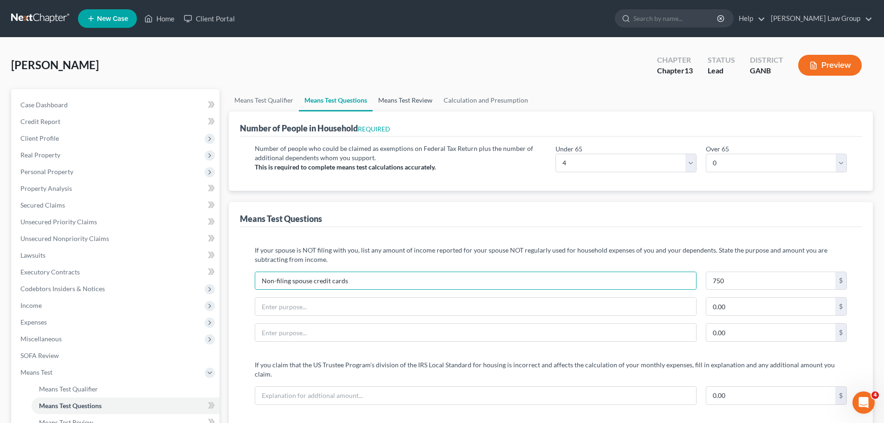
click at [384, 100] on link "Means Test Review" at bounding box center [405, 100] width 65 height 22
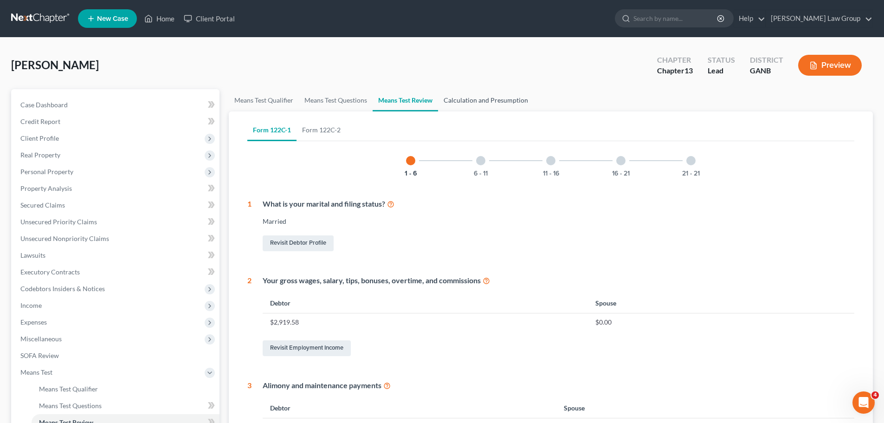
click at [493, 99] on link "Calculation and Presumption" at bounding box center [486, 100] width 96 height 22
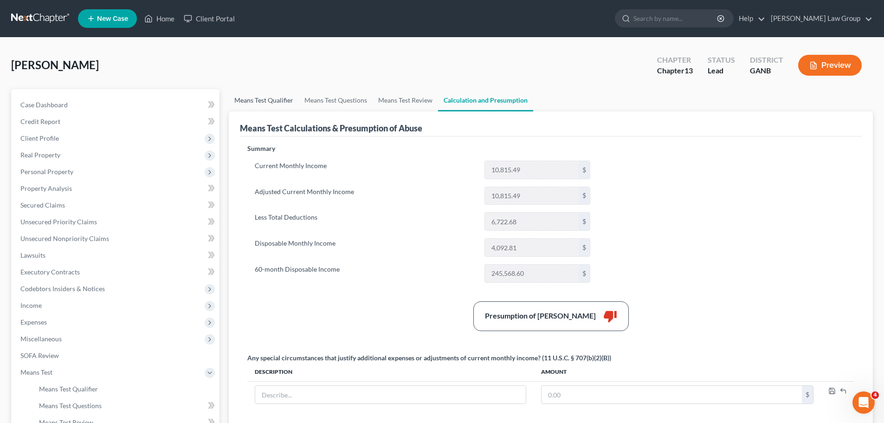
click at [258, 97] on link "Means Test Qualifier" at bounding box center [264, 100] width 70 height 22
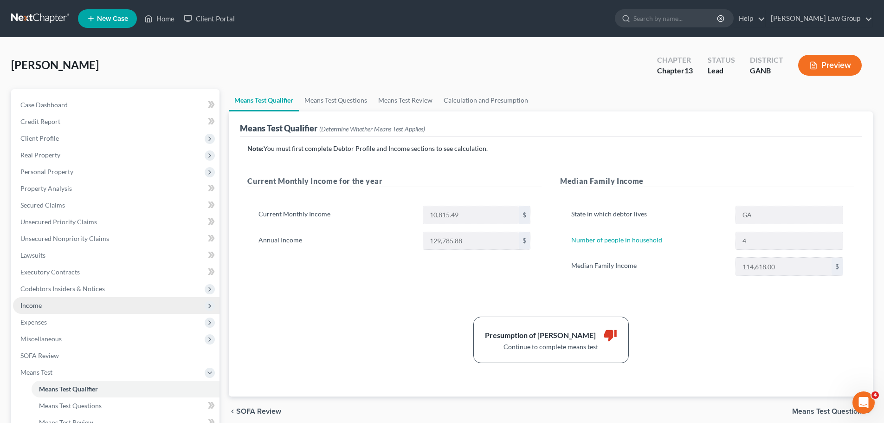
click at [60, 306] on span "Income" at bounding box center [116, 305] width 207 height 17
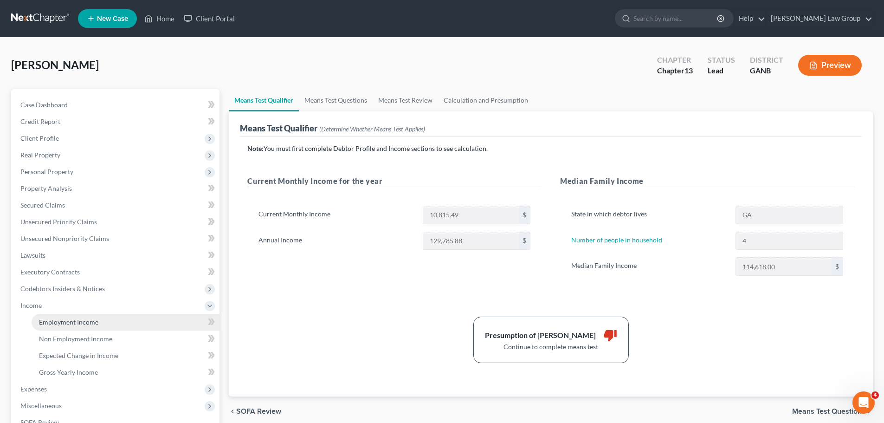
click at [78, 317] on link "Employment Income" at bounding box center [126, 322] width 188 height 17
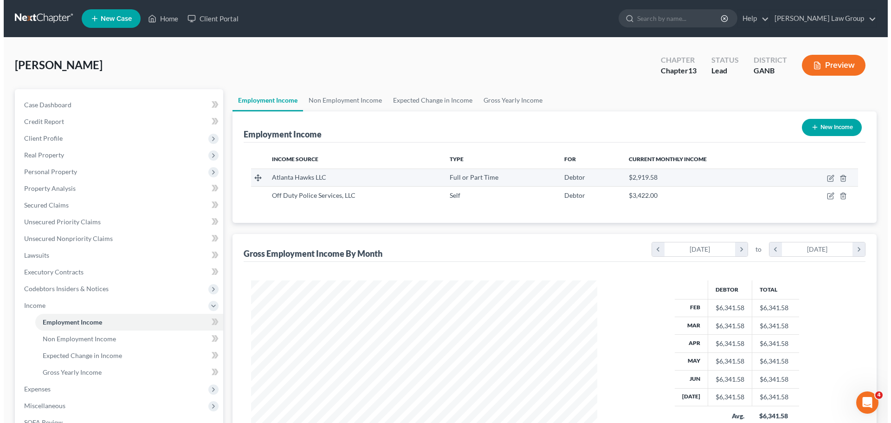
scroll to position [173, 365]
click at [829, 180] on icon "button" at bounding box center [827, 179] width 6 height 6
select select "0"
select select "10"
select select "2"
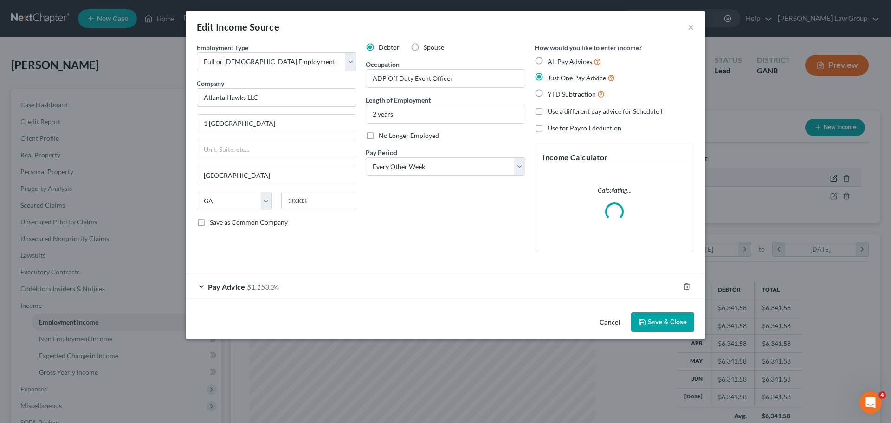
scroll to position [175, 368]
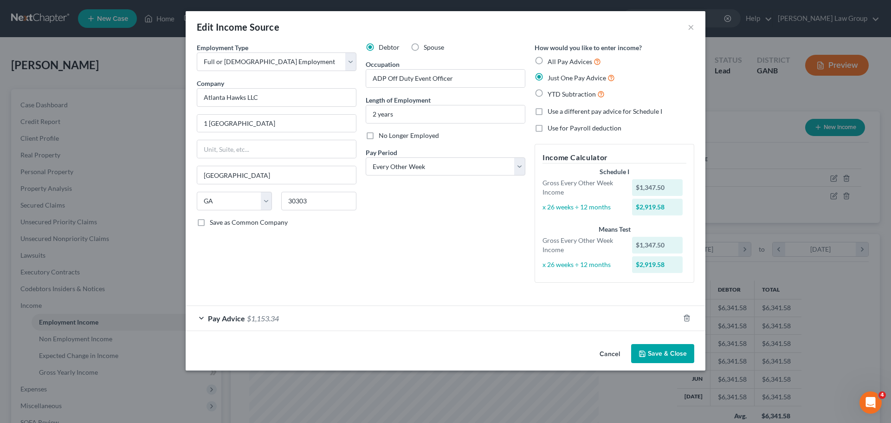
click at [650, 323] on div "Pay Advice $1,153.34" at bounding box center [433, 318] width 494 height 25
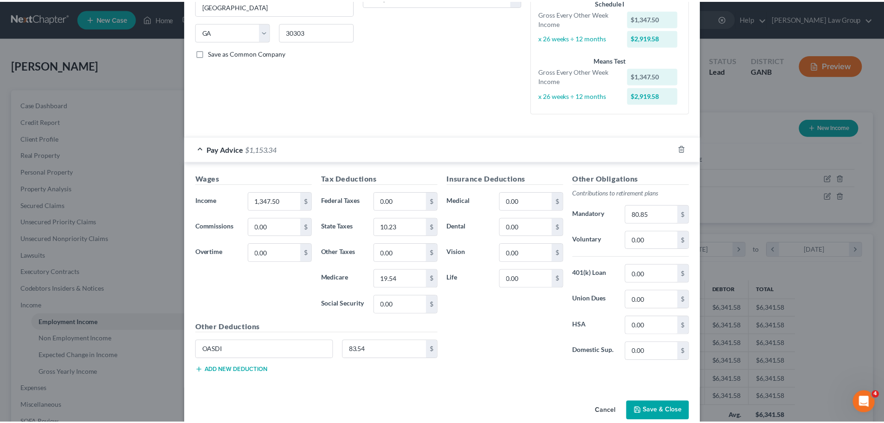
scroll to position [186, 0]
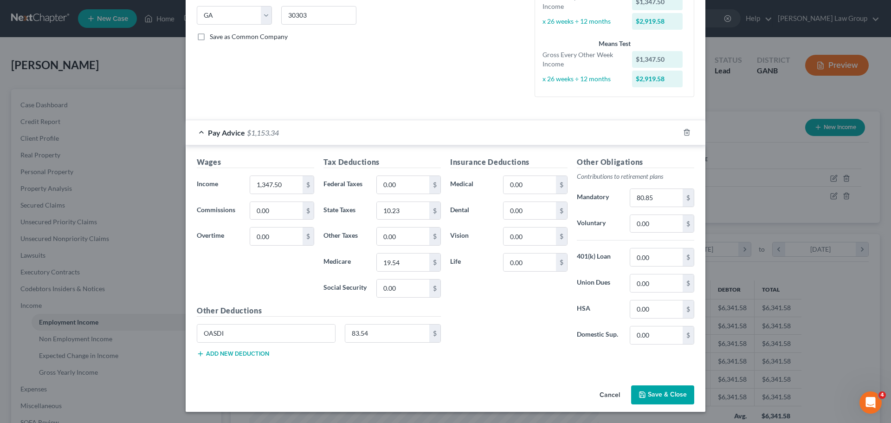
click at [644, 390] on button "Save & Close" at bounding box center [662, 394] width 63 height 19
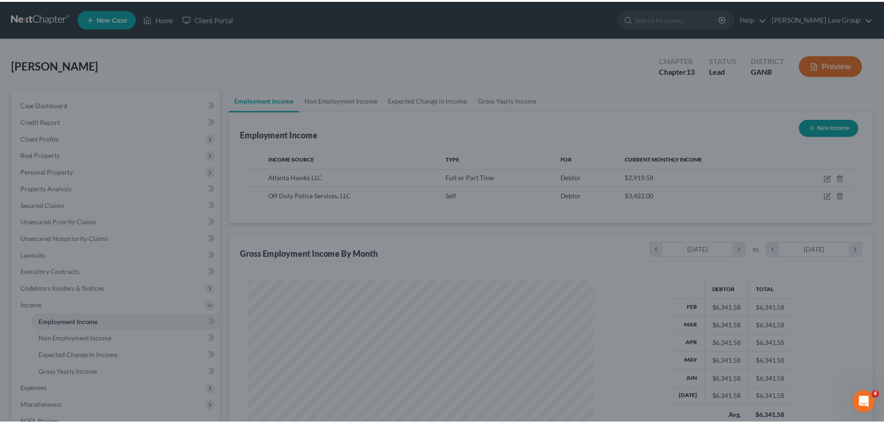
scroll to position [463962, 463770]
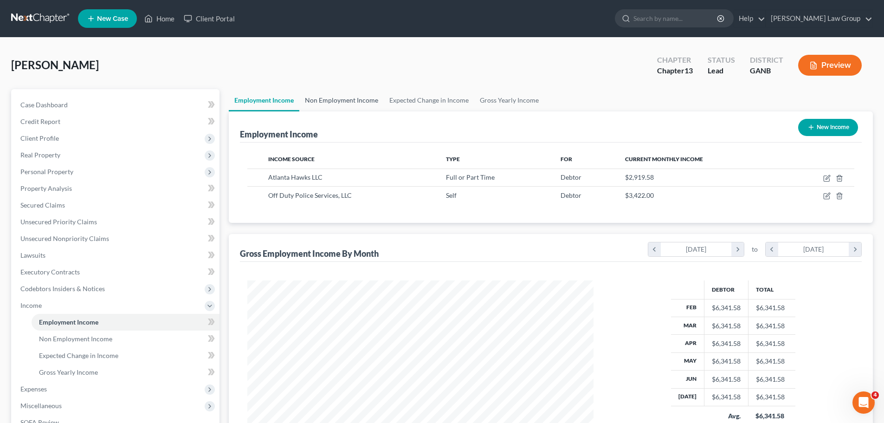
click at [351, 99] on link "Non Employment Income" at bounding box center [341, 100] width 84 height 22
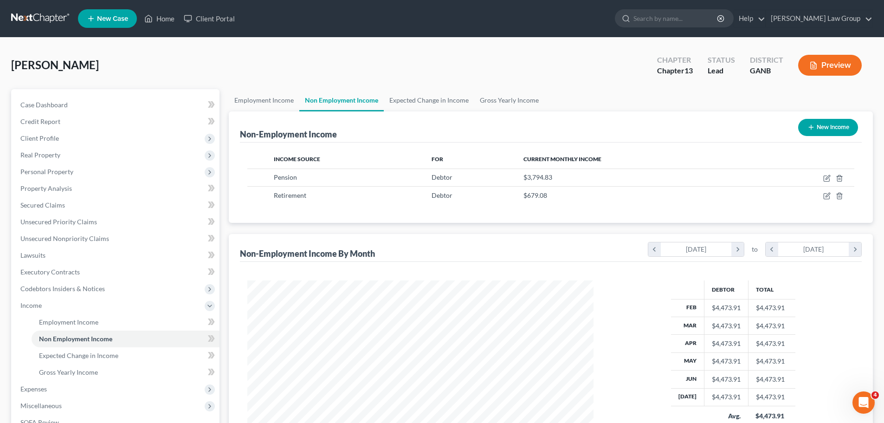
scroll to position [173, 365]
click at [74, 319] on span "Employment Income" at bounding box center [68, 322] width 59 height 8
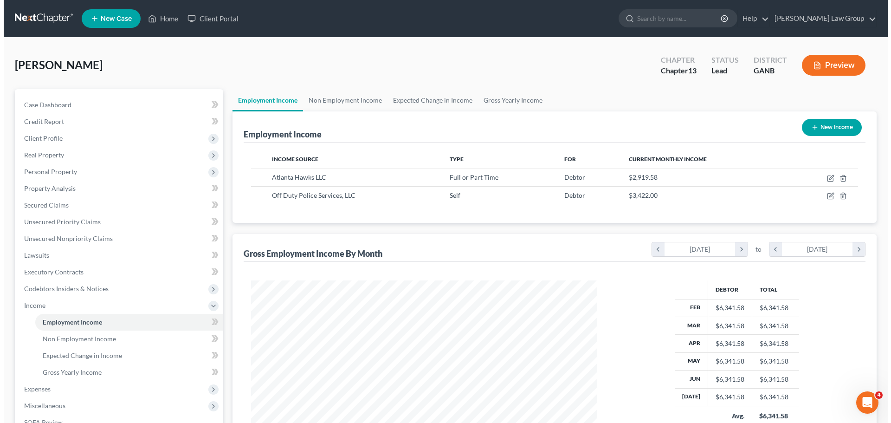
scroll to position [173, 365]
click at [822, 132] on button "New Income" at bounding box center [828, 127] width 60 height 17
select select "0"
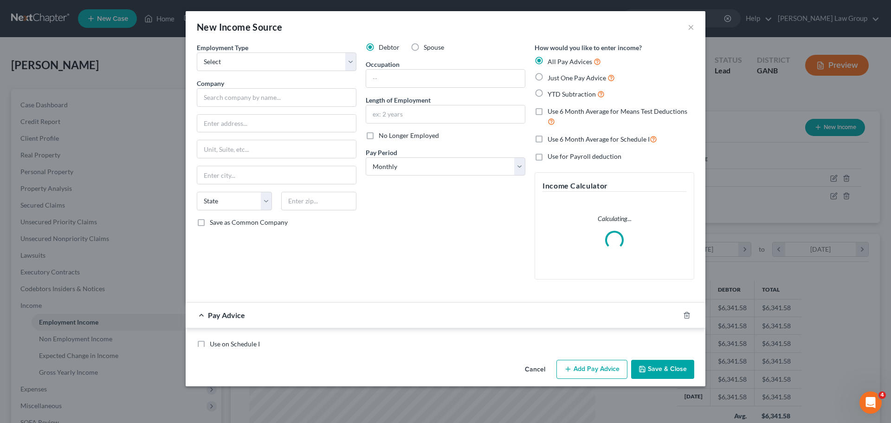
scroll to position [175, 368]
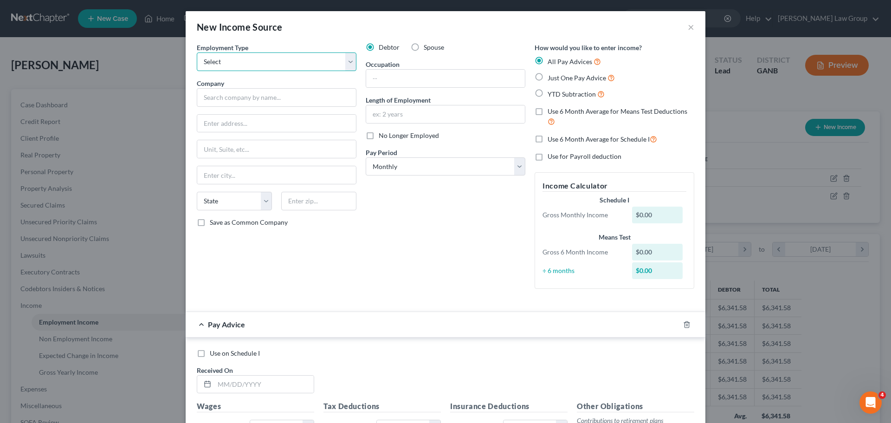
drag, startPoint x: 243, startPoint y: 62, endPoint x: 240, endPoint y: 69, distance: 7.3
click at [243, 62] on select "Select Full or [DEMOGRAPHIC_DATA] Employment Self Employment" at bounding box center [277, 61] width 160 height 19
select select "0"
click at [197, 52] on select "Select Full or [DEMOGRAPHIC_DATA] Employment Self Employment" at bounding box center [277, 61] width 160 height 19
click at [548, 77] on label "Just One Pay Advice" at bounding box center [581, 77] width 67 height 11
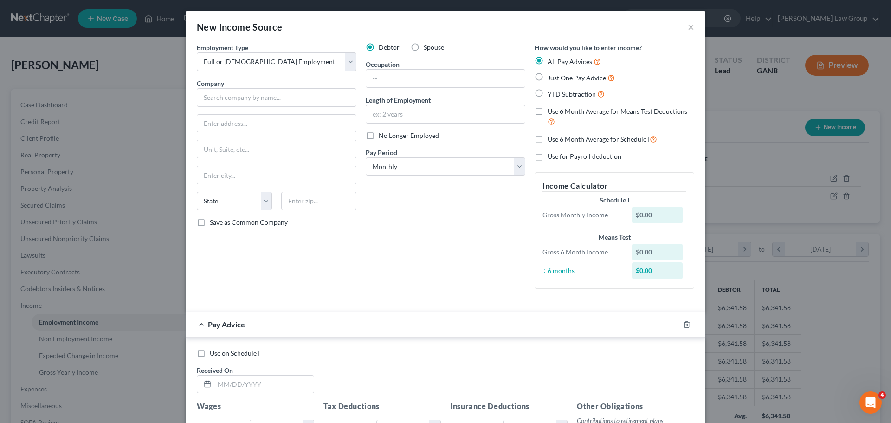
click at [551, 77] on input "Just One Pay Advice" at bounding box center [554, 75] width 6 height 6
radio input "true"
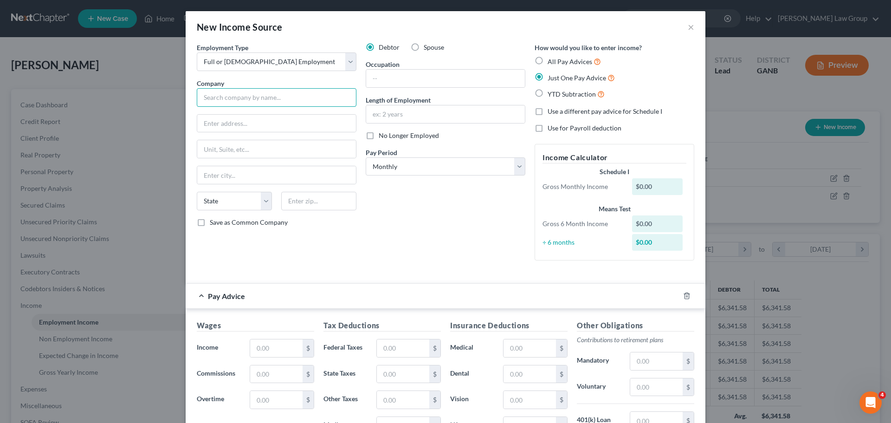
click at [252, 92] on input "text" at bounding box center [277, 97] width 160 height 19
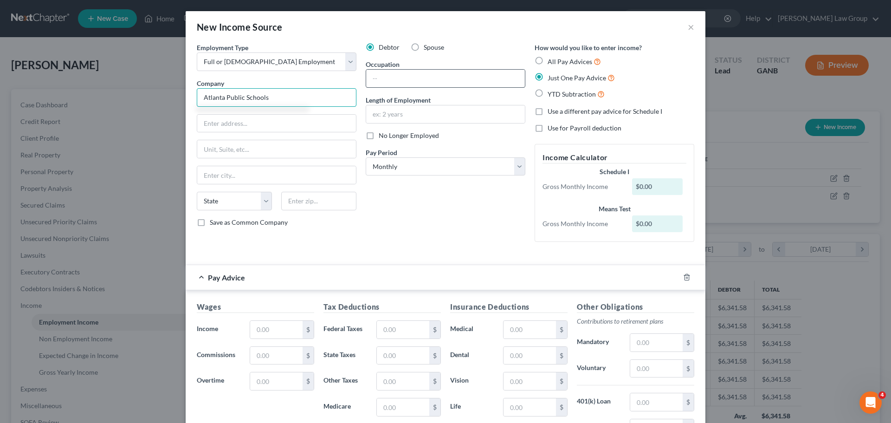
type input "Atlanta Public Schools"
click at [401, 82] on input "text" at bounding box center [445, 79] width 159 height 18
click at [492, 70] on input "text" at bounding box center [445, 79] width 159 height 18
click at [278, 329] on input "text" at bounding box center [276, 330] width 52 height 18
type input "113.91"
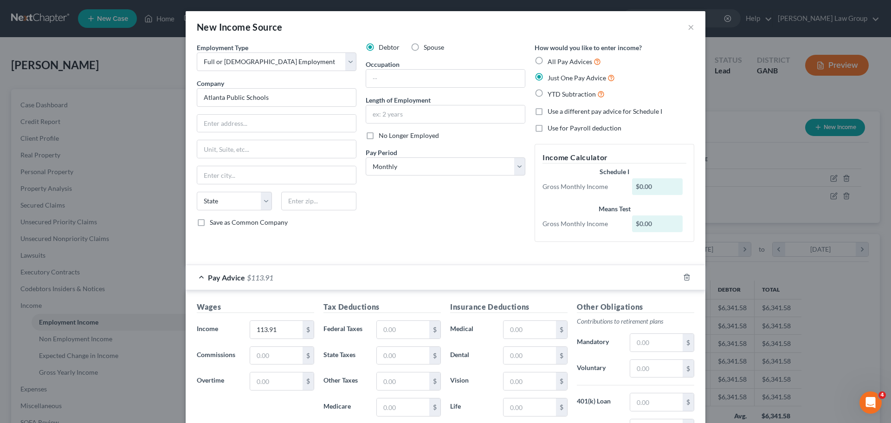
click at [367, 229] on div "Debtor Spouse Occupation Length of Employment No Longer Employed Pay Period * S…" at bounding box center [445, 146] width 169 height 207
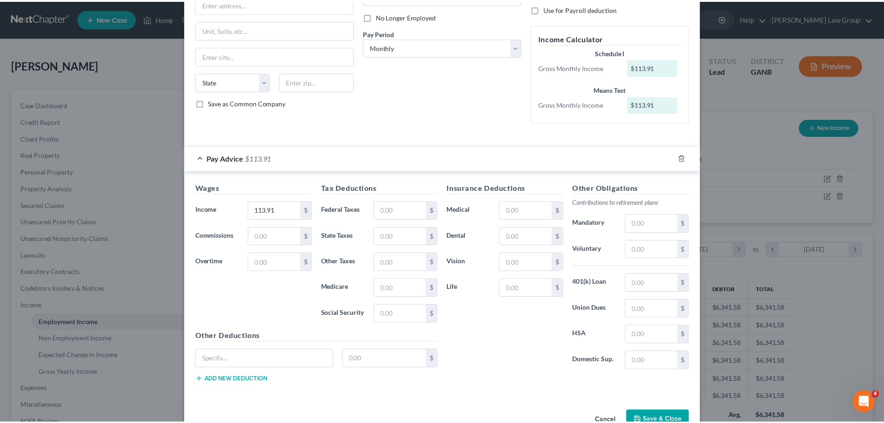
scroll to position [145, 0]
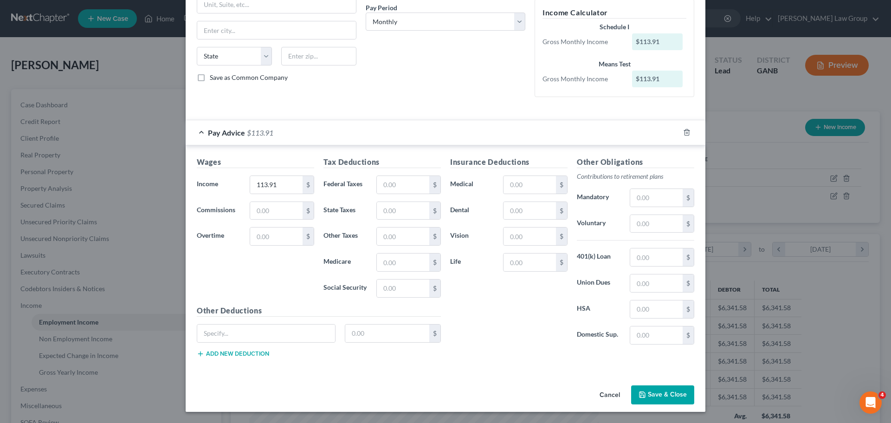
click at [667, 395] on button "Save & Close" at bounding box center [662, 394] width 63 height 19
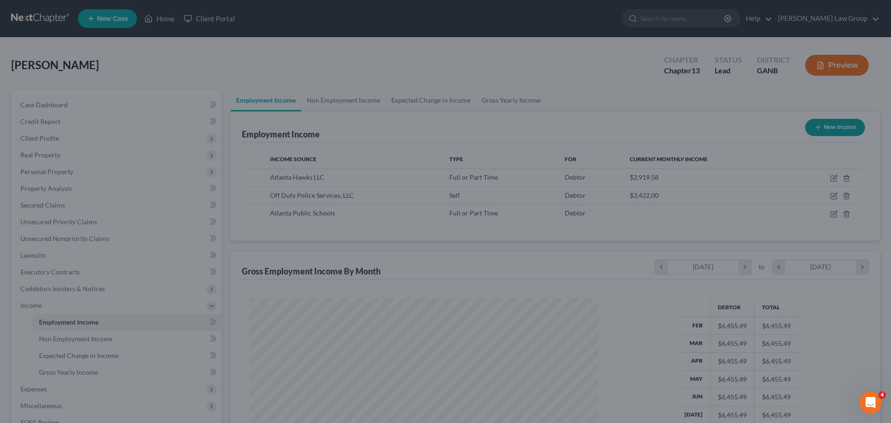
scroll to position [463962, 463770]
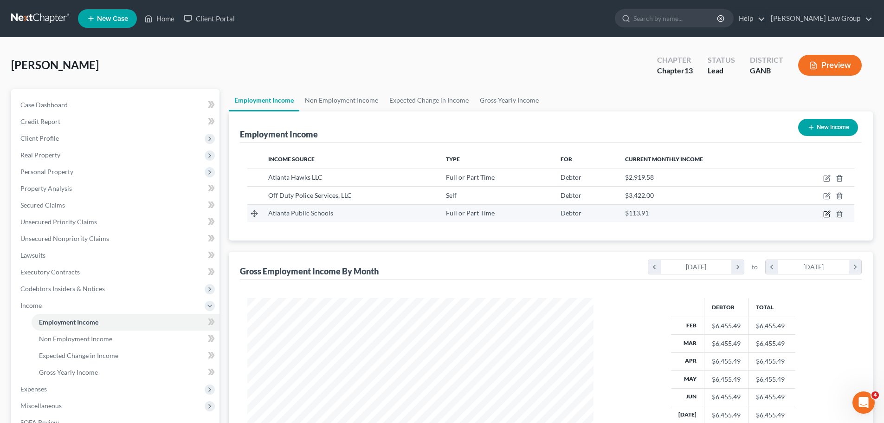
click at [825, 214] on icon "button" at bounding box center [826, 213] width 7 height 7
select select "0"
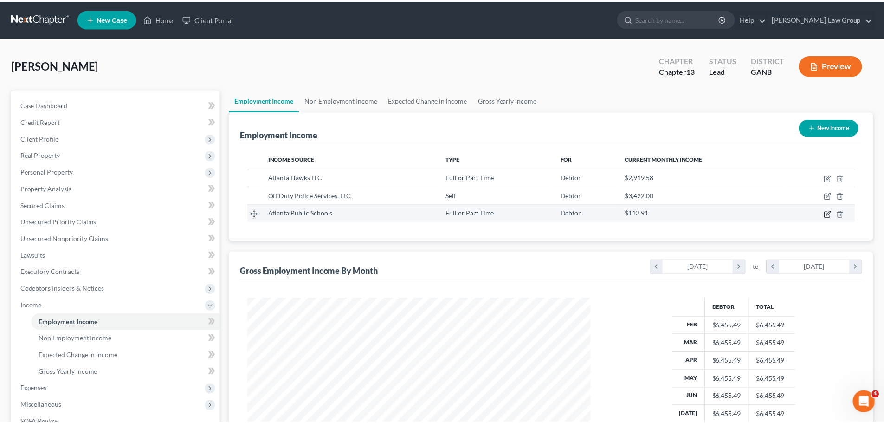
scroll to position [175, 368]
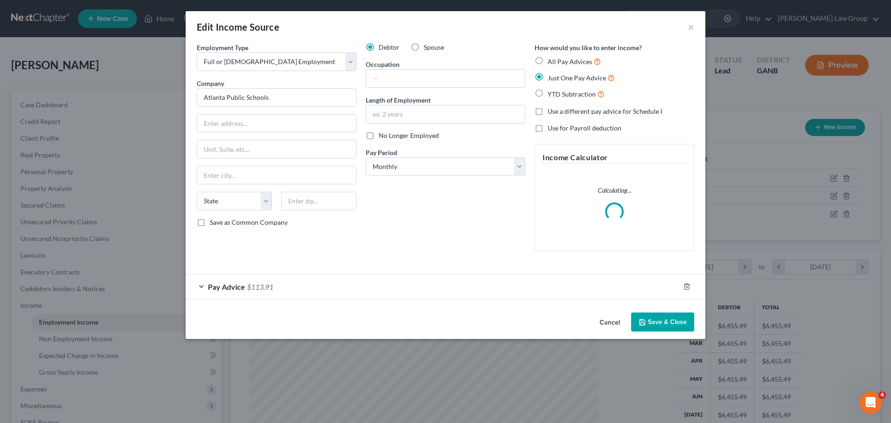
click at [424, 46] on label "Spouse" at bounding box center [434, 47] width 20 height 9
click at [427, 46] on input "Spouse" at bounding box center [430, 46] width 6 height 6
radio input "true"
click at [653, 324] on button "Save & Close" at bounding box center [662, 321] width 63 height 19
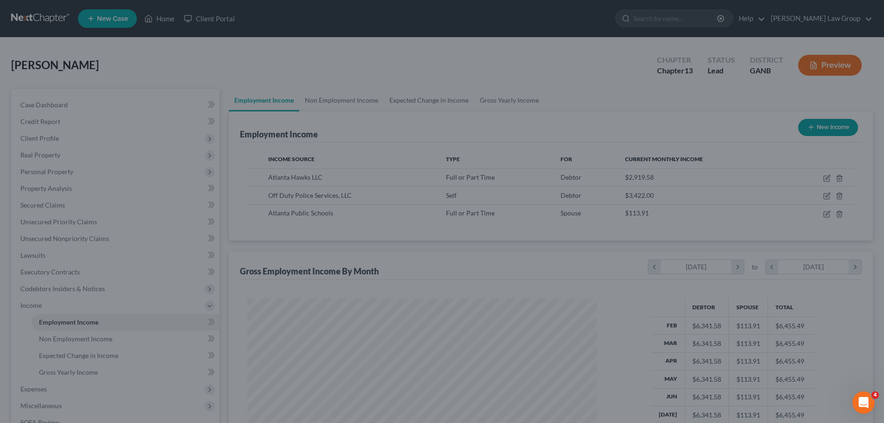
scroll to position [463962, 463770]
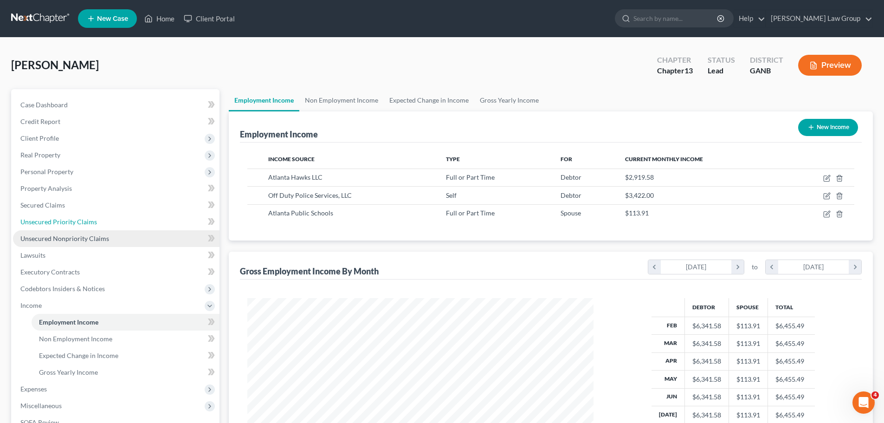
drag, startPoint x: 68, startPoint y: 219, endPoint x: 80, endPoint y: 231, distance: 17.1
click at [68, 219] on span "Unsecured Priority Claims" at bounding box center [58, 222] width 77 height 8
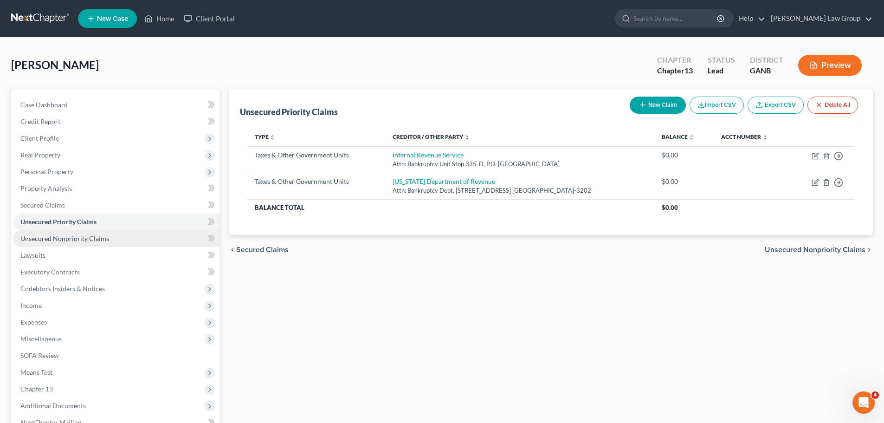
click at [87, 239] on span "Unsecured Nonpriority Claims" at bounding box center [64, 238] width 89 height 8
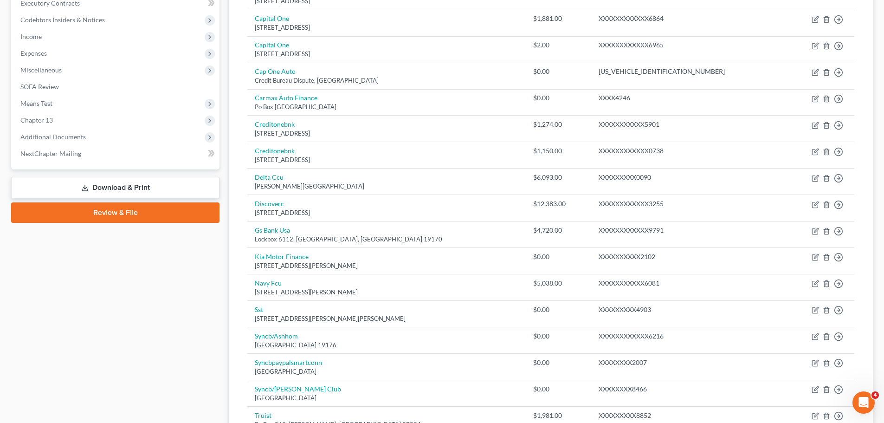
scroll to position [278, 0]
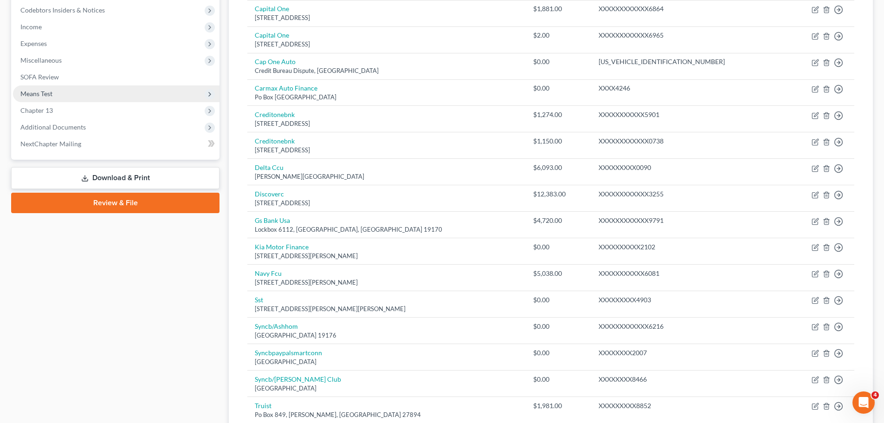
click at [56, 94] on span "Means Test" at bounding box center [116, 93] width 207 height 17
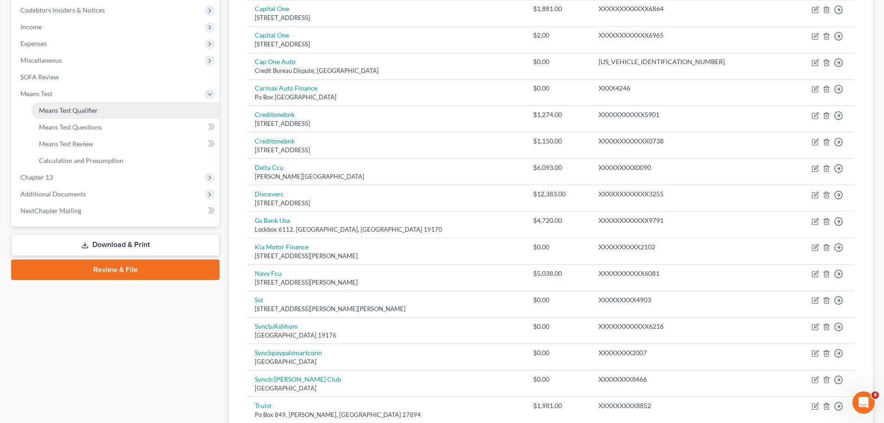
click at [71, 107] on span "Means Test Qualifier" at bounding box center [68, 110] width 59 height 8
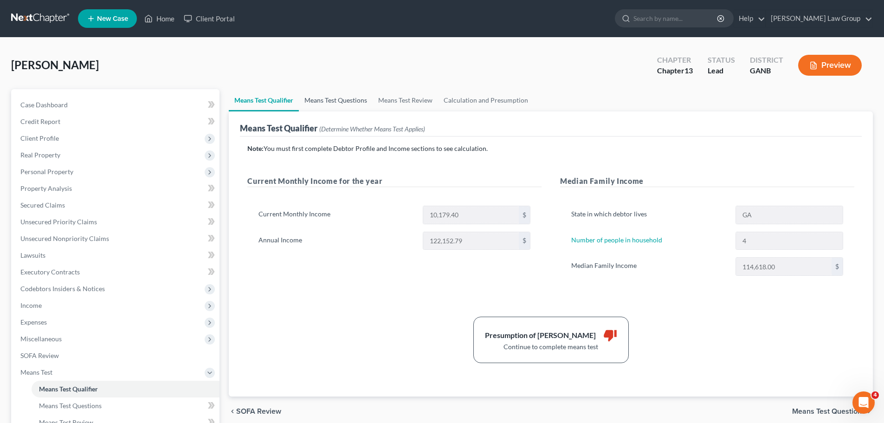
click at [335, 98] on link "Means Test Questions" at bounding box center [336, 100] width 74 height 22
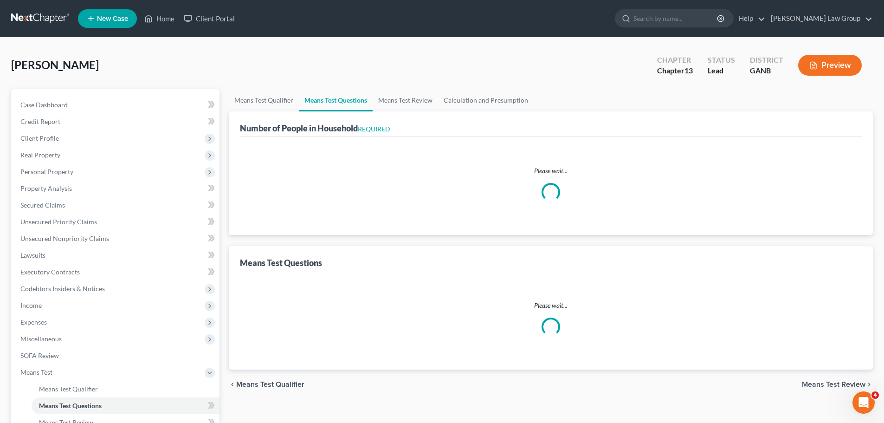
select select "0"
select select "60"
select select "1"
select select "60"
select select "1"
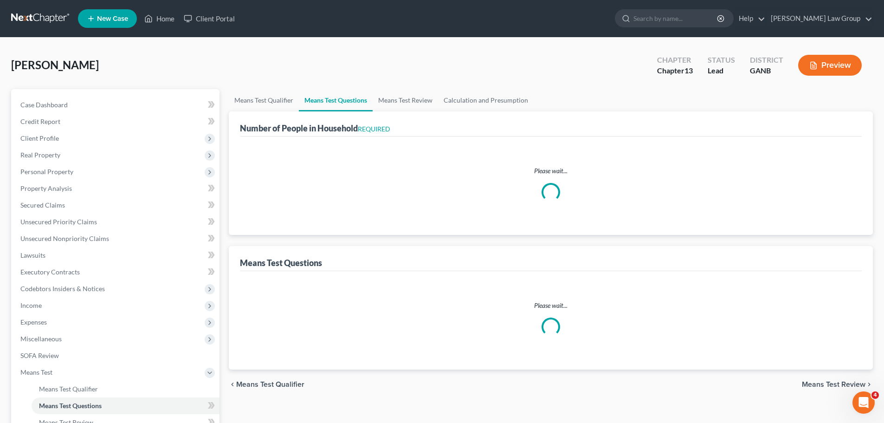
select select "60"
select select "4"
select select "0"
select select "1"
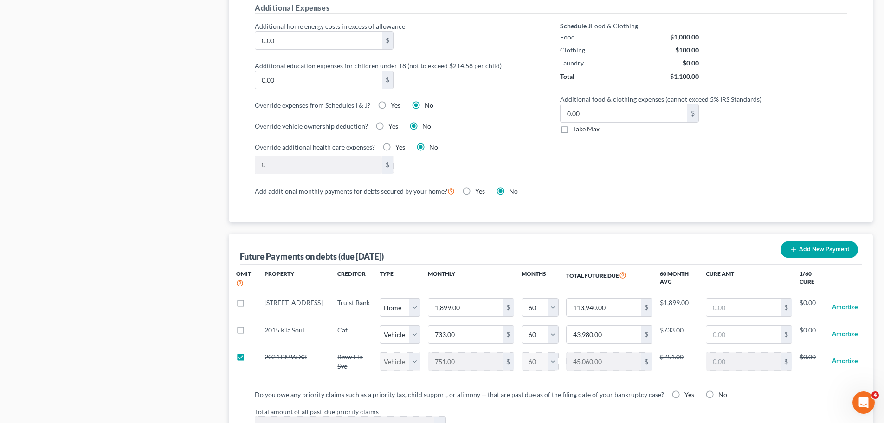
scroll to position [835, 0]
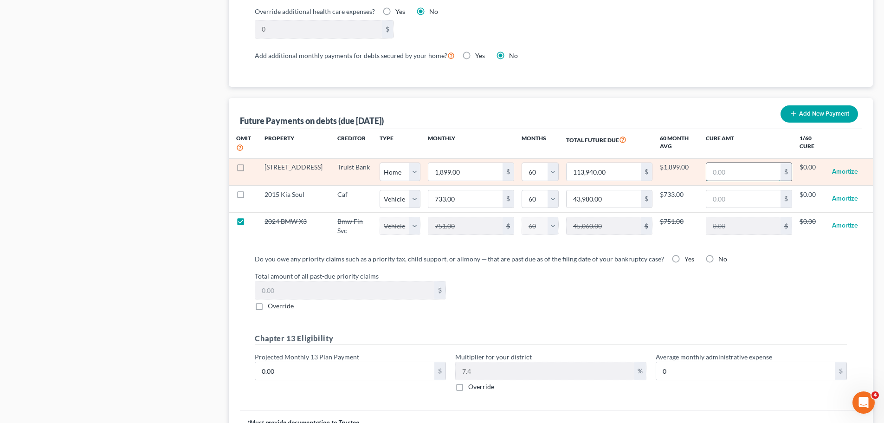
click at [749, 165] on input "text" at bounding box center [743, 172] width 74 height 18
type input "3,500"
select select "0"
select select "60"
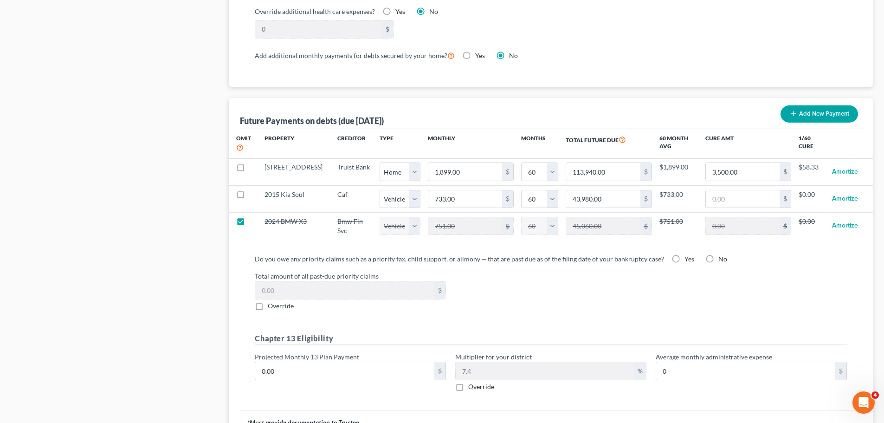
select select "0"
select select "60"
select select "0"
select select "60"
click at [515, 283] on div "Total amount of all past-due priority claims $ Override" at bounding box center [551, 290] width 602 height 39
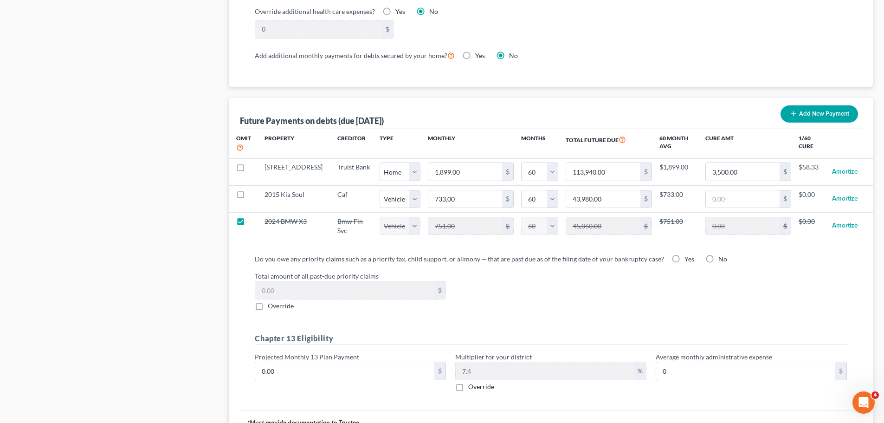
click at [718, 254] on label "No" at bounding box center [722, 258] width 9 height 9
click at [722, 254] on input "No" at bounding box center [725, 257] width 6 height 6
radio input "true"
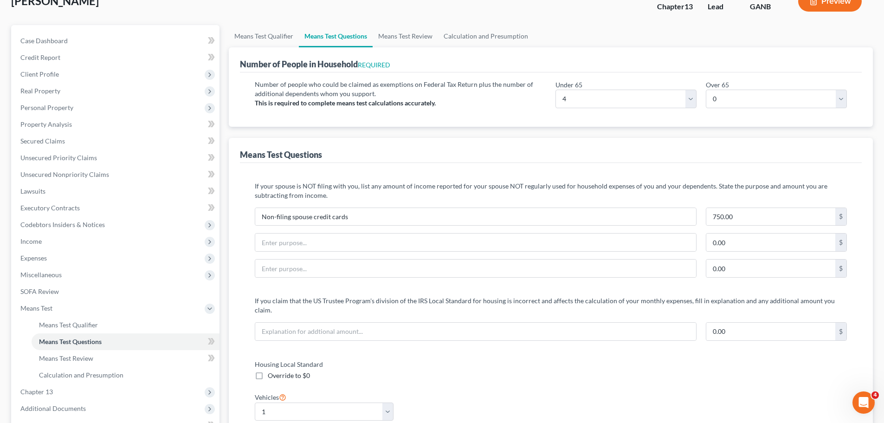
scroll to position [0, 0]
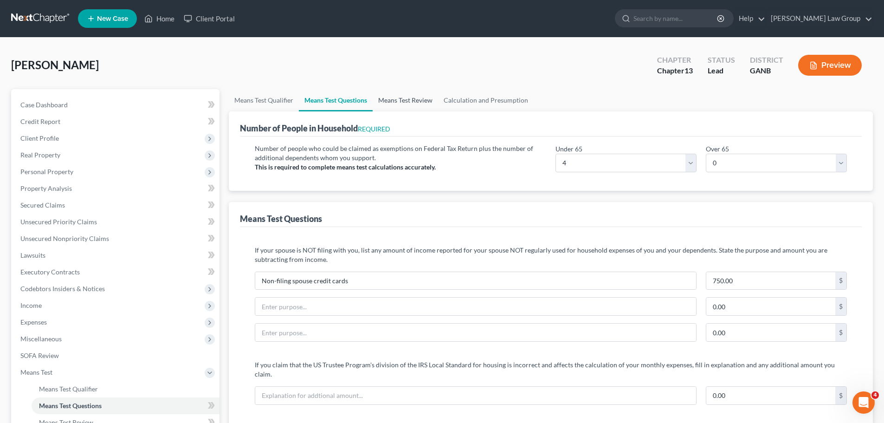
click at [417, 104] on link "Means Test Review" at bounding box center [405, 100] width 65 height 22
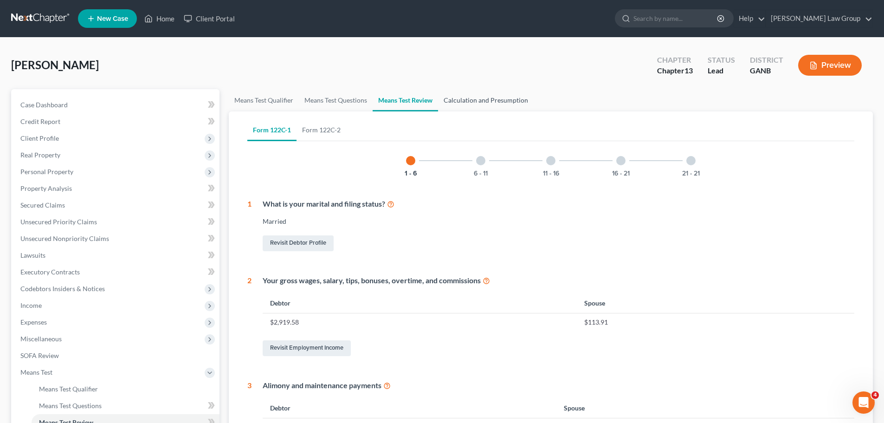
click at [484, 104] on link "Calculation and Presumption" at bounding box center [486, 100] width 96 height 22
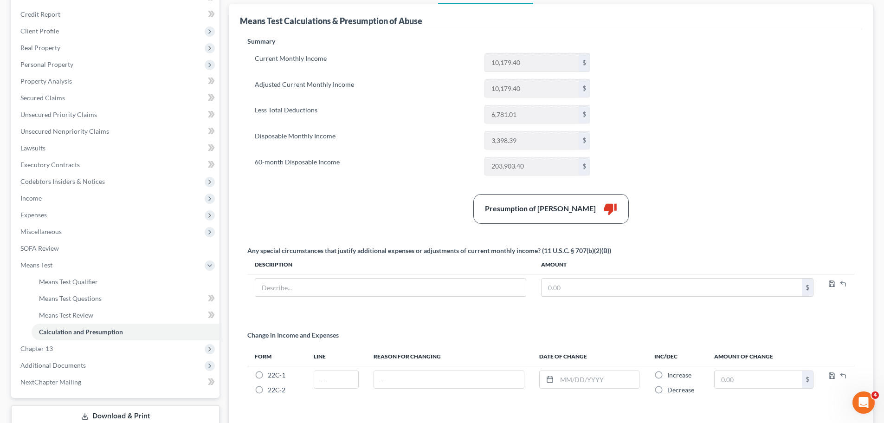
scroll to position [177, 0]
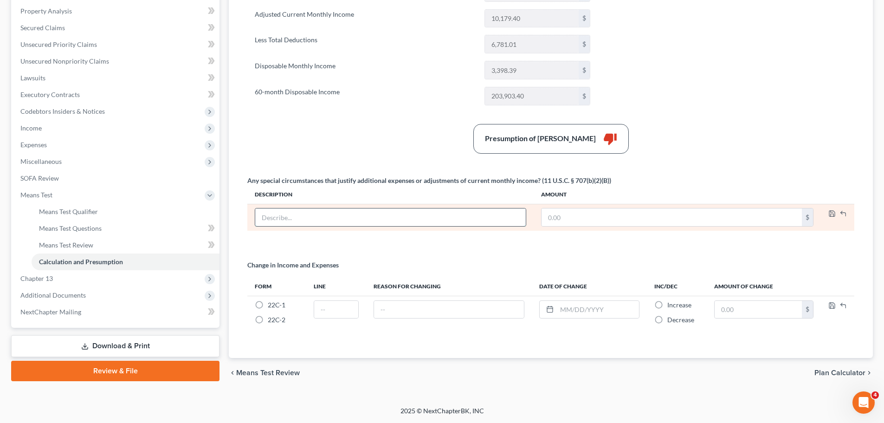
click at [273, 216] on input "text" at bounding box center [390, 217] width 271 height 18
type input "Business Expenses"
type input "1,550"
click at [831, 208] on td at bounding box center [837, 217] width 33 height 27
click at [831, 215] on icon "button" at bounding box center [831, 213] width 7 height 7
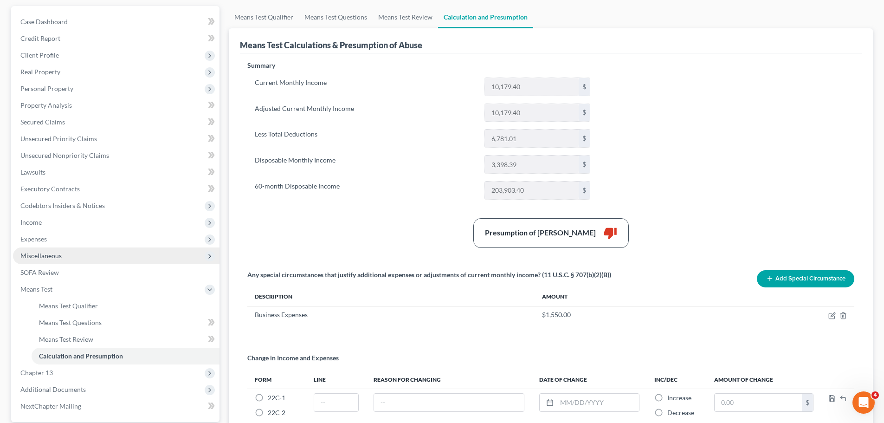
scroll to position [176, 0]
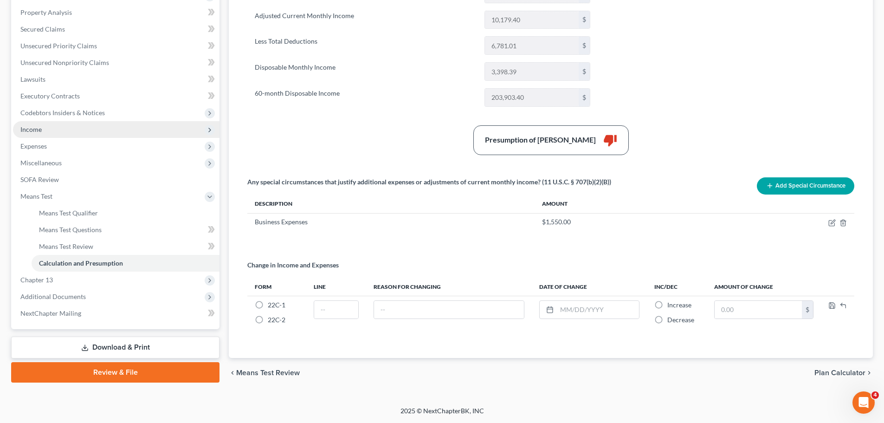
click at [79, 134] on span "Income" at bounding box center [116, 129] width 207 height 17
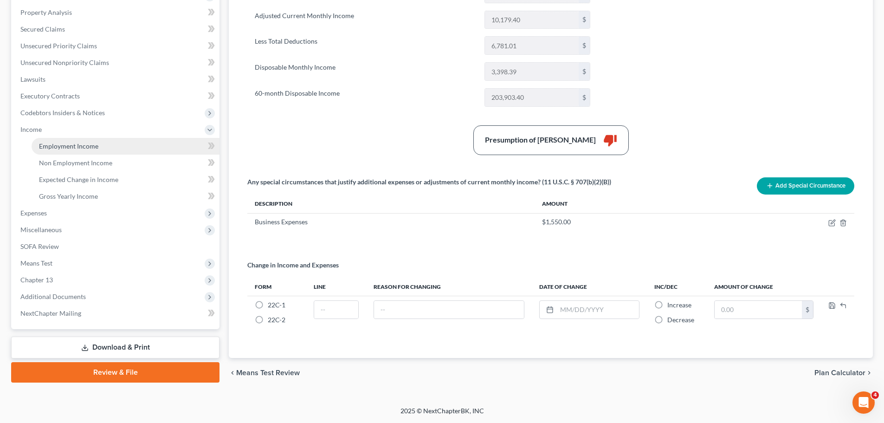
click at [78, 149] on span "Employment Income" at bounding box center [68, 146] width 59 height 8
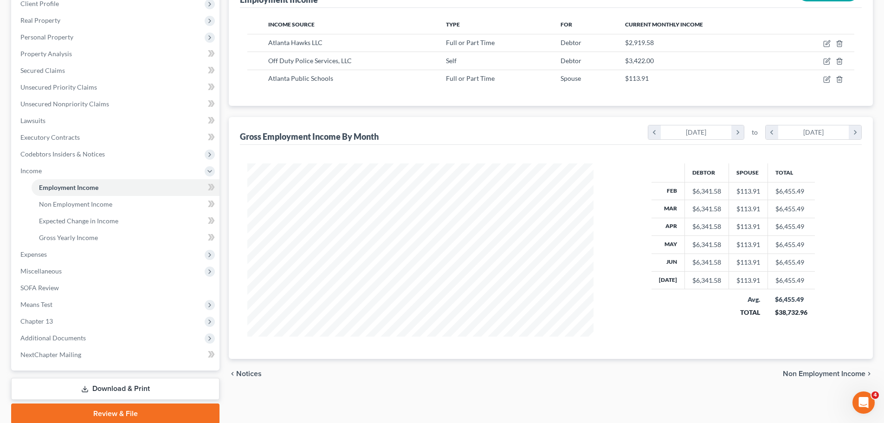
scroll to position [139, 0]
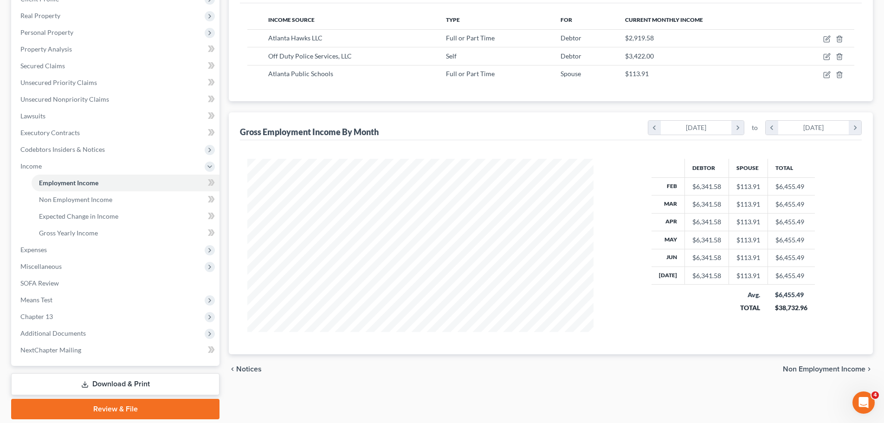
click at [136, 380] on link "Download & Print" at bounding box center [115, 384] width 208 height 22
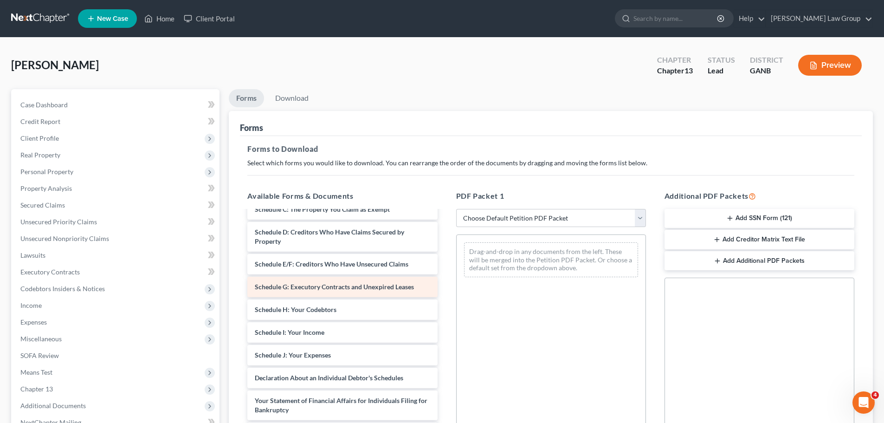
scroll to position [93, 0]
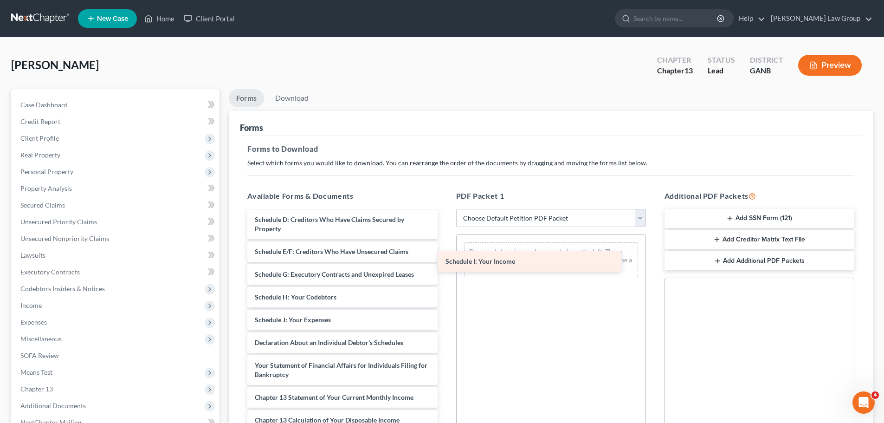
drag, startPoint x: 317, startPoint y: 320, endPoint x: 508, endPoint y: 262, distance: 199.5
click at [445, 262] on div "Schedule I: Your Income Voluntary Petition for Individuals Filing for Bankruptc…" at bounding box center [342, 324] width 205 height 412
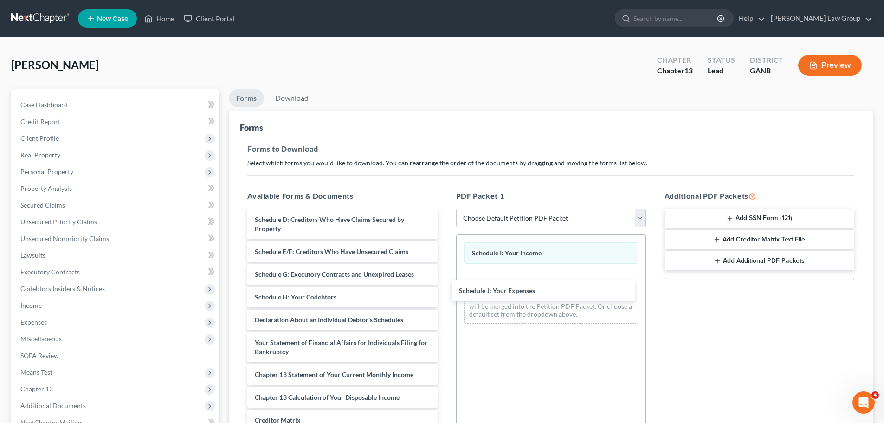
drag, startPoint x: 305, startPoint y: 320, endPoint x: 324, endPoint y: 315, distance: 20.2
click at [445, 291] on div "Schedule J: Your Expenses Voluntary Petition for Individuals Filing for Bankrup…" at bounding box center [342, 312] width 205 height 389
click at [284, 94] on link "Download" at bounding box center [292, 98] width 48 height 18
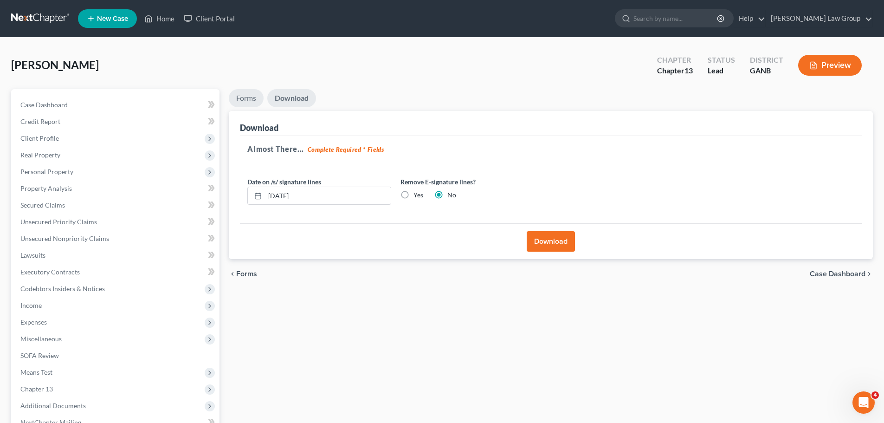
click at [240, 94] on link "Forms" at bounding box center [246, 98] width 35 height 18
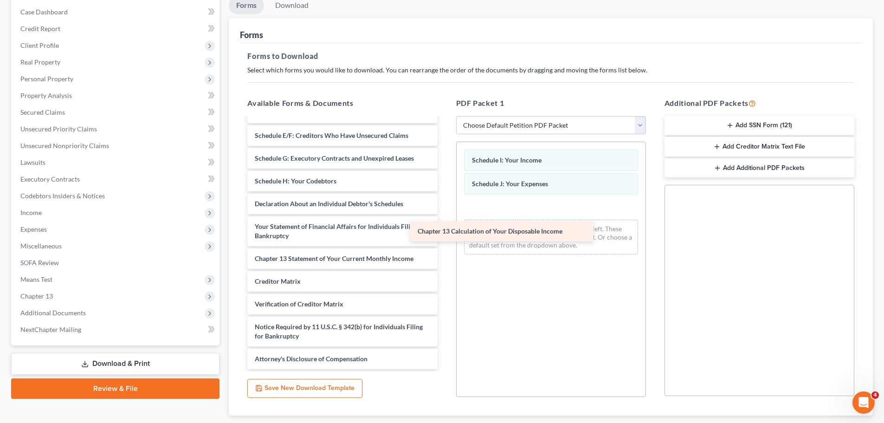
scroll to position [116, 0]
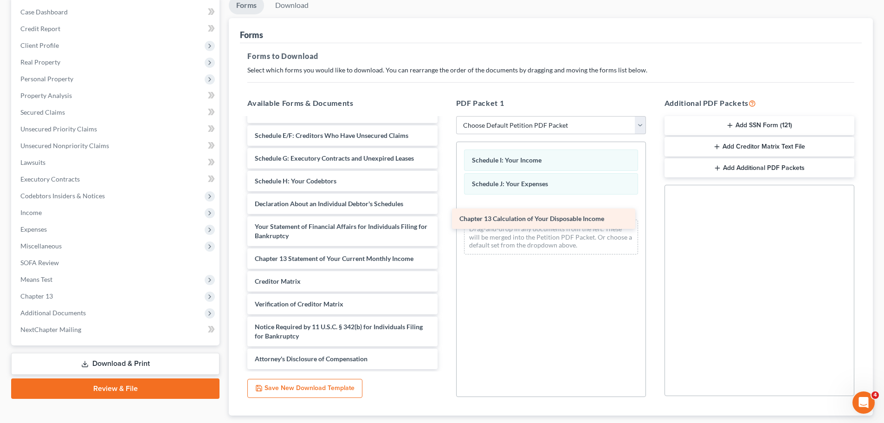
drag, startPoint x: 325, startPoint y: 259, endPoint x: 530, endPoint y: 219, distance: 208.5
click at [445, 219] on div "Chapter 13 Calculation of Your Disposable Income Voluntary Petition for Individ…" at bounding box center [342, 185] width 205 height 367
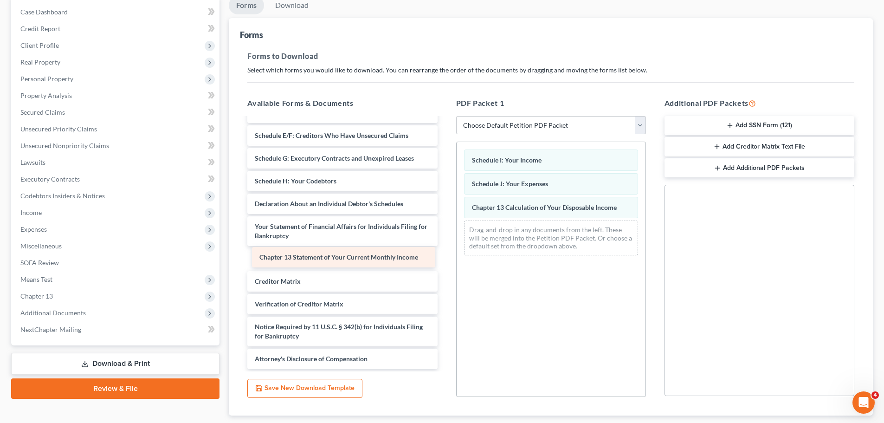
scroll to position [93, 0]
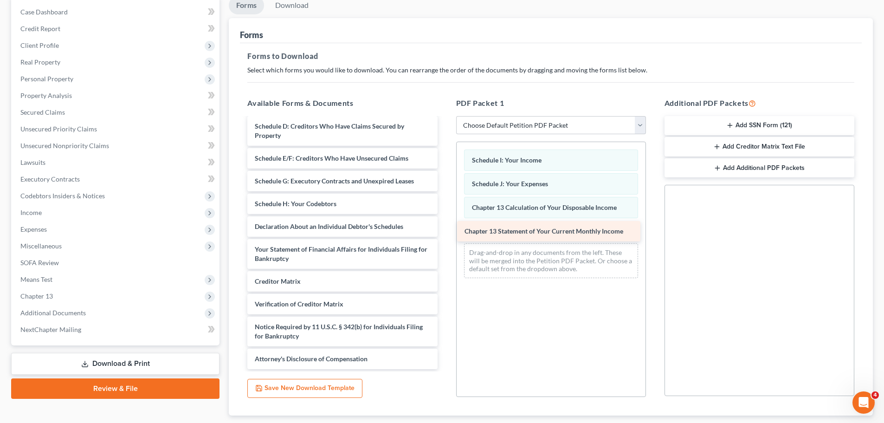
drag, startPoint x: 346, startPoint y: 263, endPoint x: 556, endPoint y: 235, distance: 211.6
click at [445, 235] on div "Chapter 13 Statement of Your Current Monthly Income Voluntary Petition for Indi…" at bounding box center [342, 197] width 205 height 344
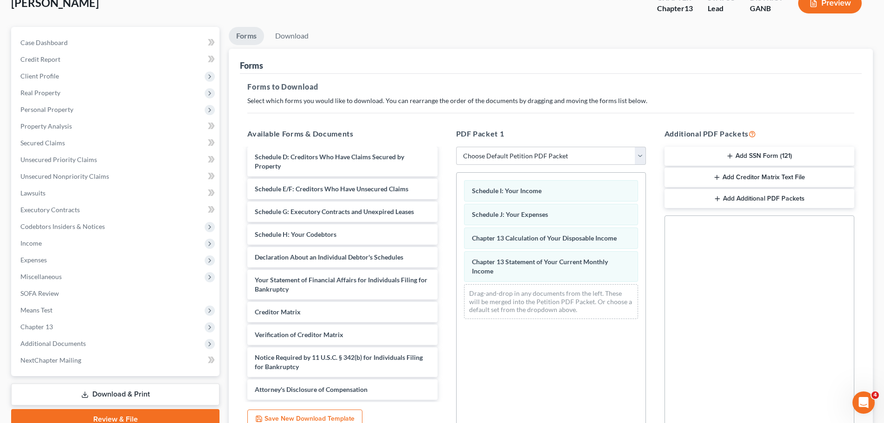
scroll to position [46, 0]
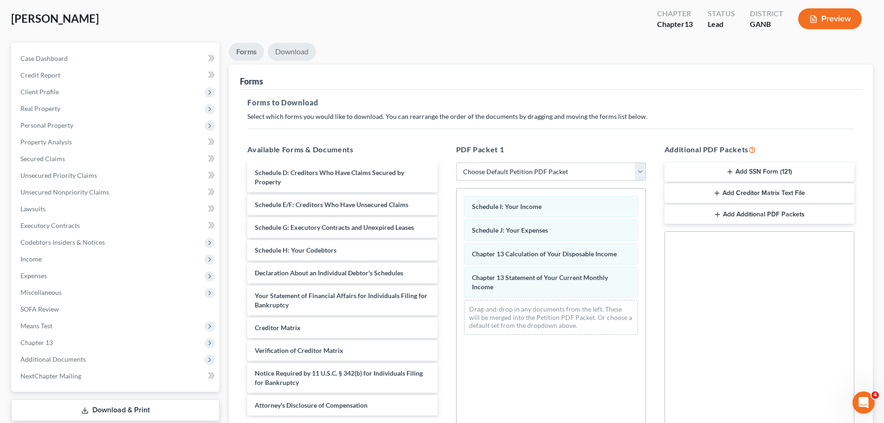
click at [297, 52] on link "Download" at bounding box center [292, 52] width 48 height 18
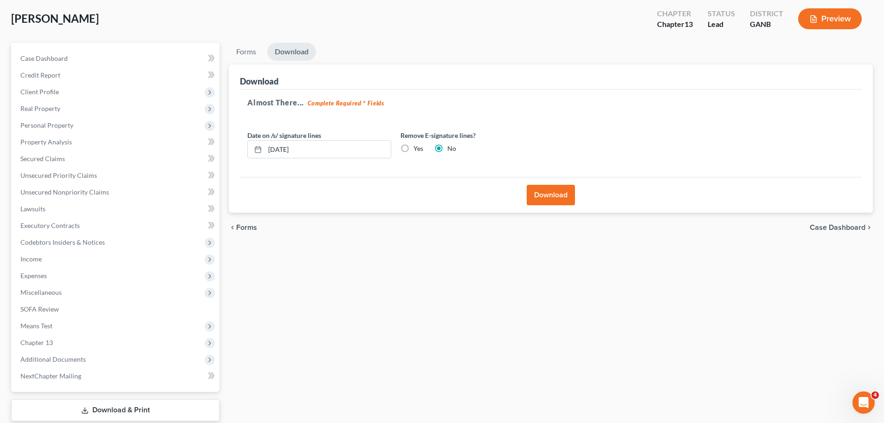
click at [548, 200] on button "Download" at bounding box center [551, 195] width 48 height 20
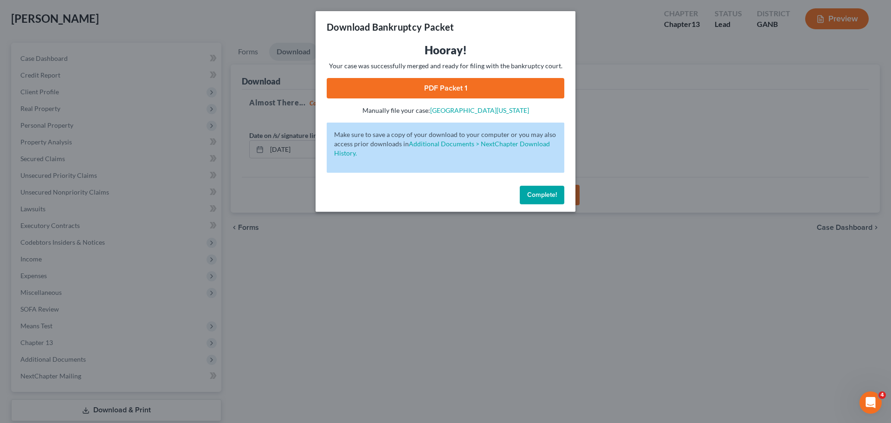
click at [502, 90] on link "PDF Packet 1" at bounding box center [446, 88] width 238 height 20
click at [546, 199] on button "Complete!" at bounding box center [542, 195] width 45 height 19
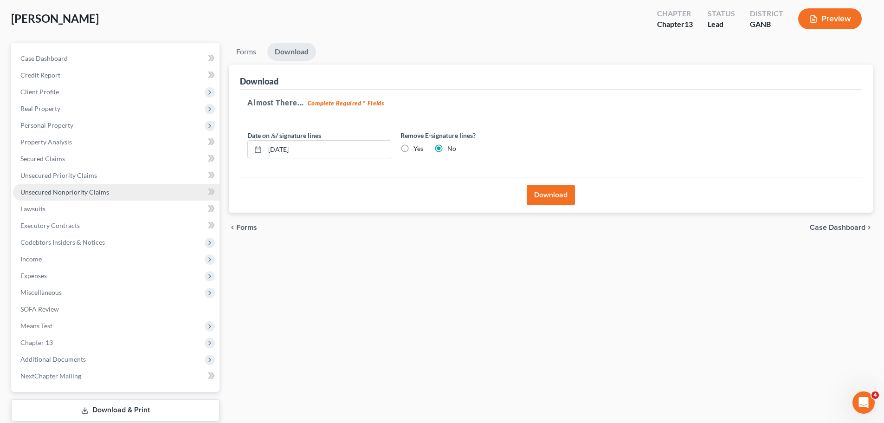
click at [115, 191] on link "Unsecured Nonpriority Claims" at bounding box center [116, 192] width 207 height 17
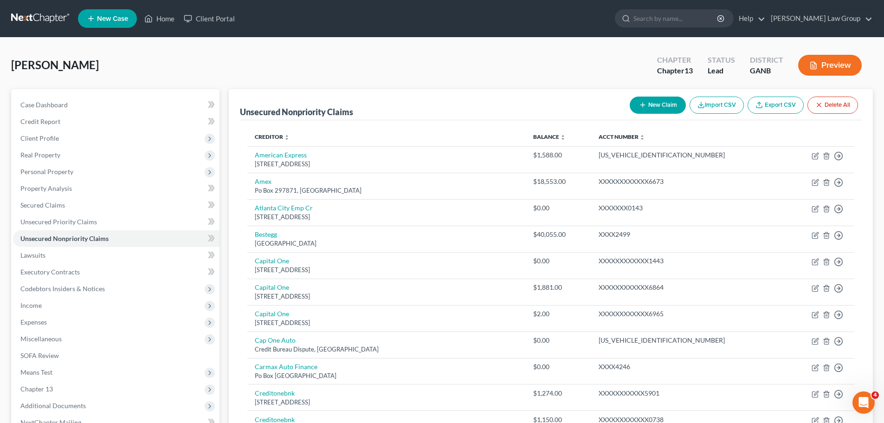
scroll to position [93, 0]
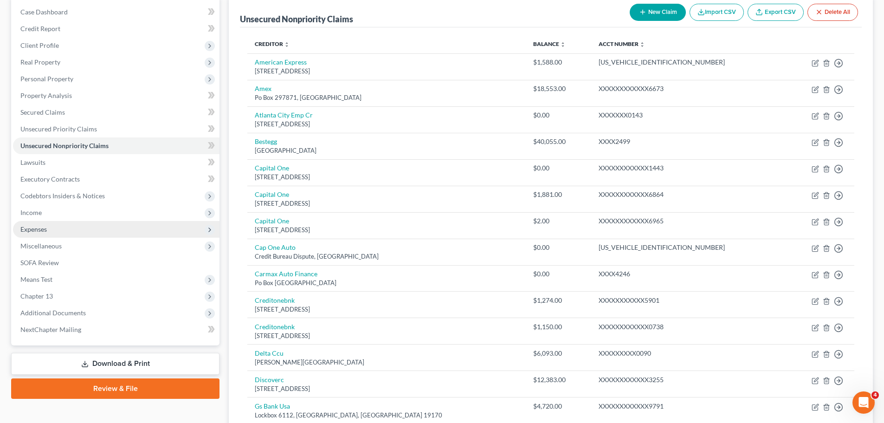
click at [61, 229] on span "Expenses" at bounding box center [116, 229] width 207 height 17
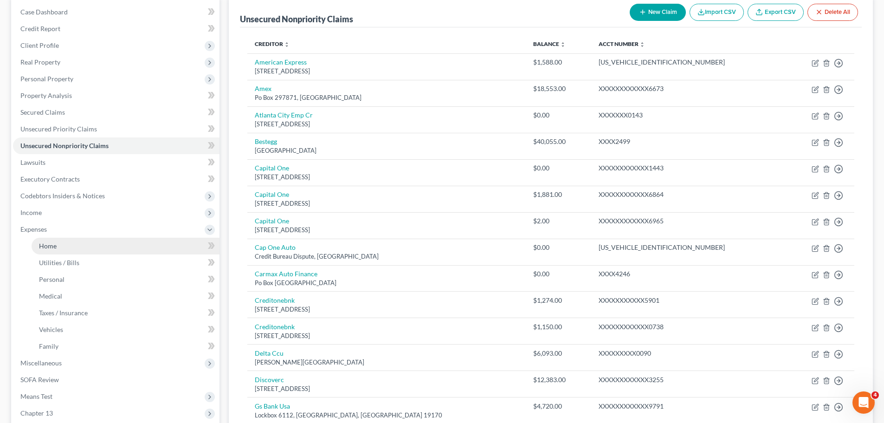
click at [72, 240] on link "Home" at bounding box center [126, 246] width 188 height 17
click at [74, 246] on link "Home" at bounding box center [126, 246] width 188 height 17
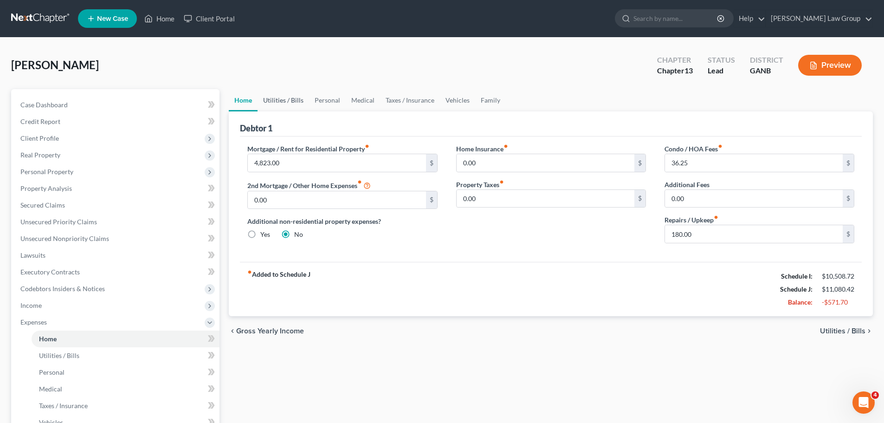
click at [284, 97] on link "Utilities / Bills" at bounding box center [284, 100] width 52 height 22
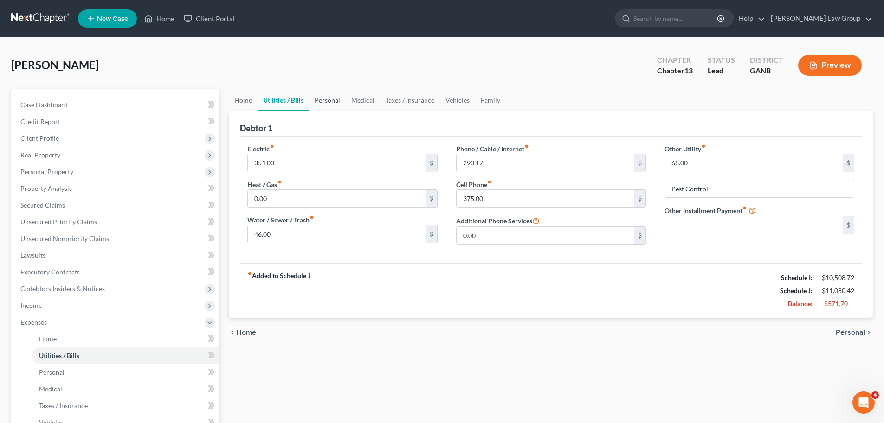
click at [333, 104] on link "Personal" at bounding box center [327, 100] width 37 height 22
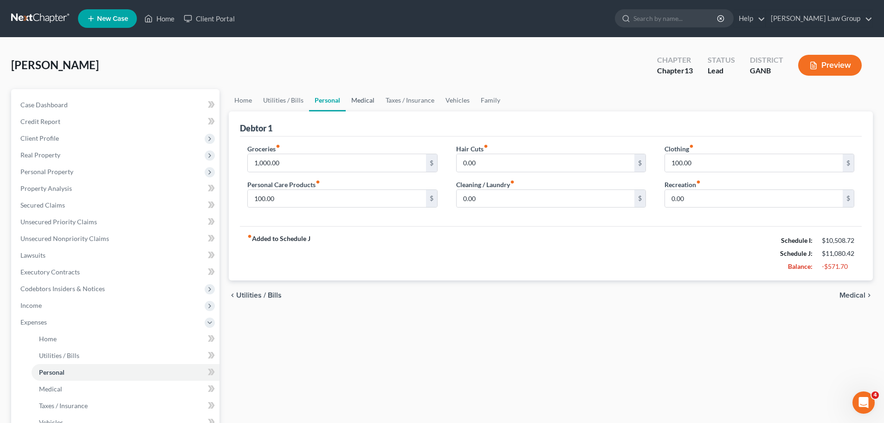
click at [346, 104] on link "Medical" at bounding box center [363, 100] width 34 height 22
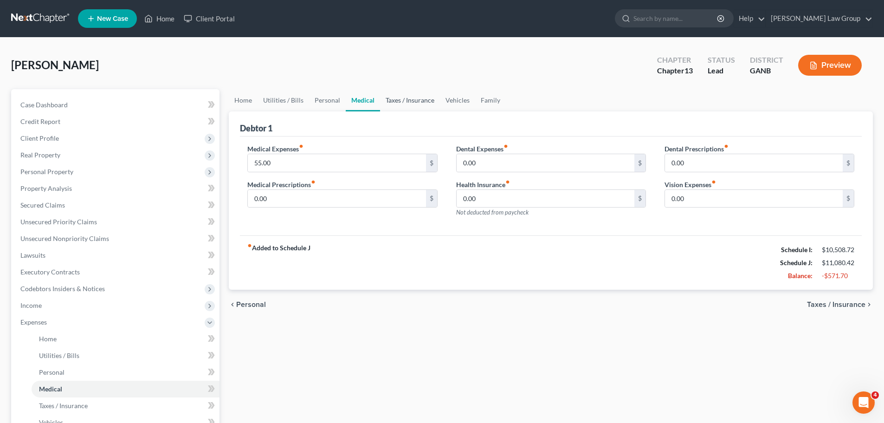
click at [404, 103] on link "Taxes / Insurance" at bounding box center [410, 100] width 60 height 22
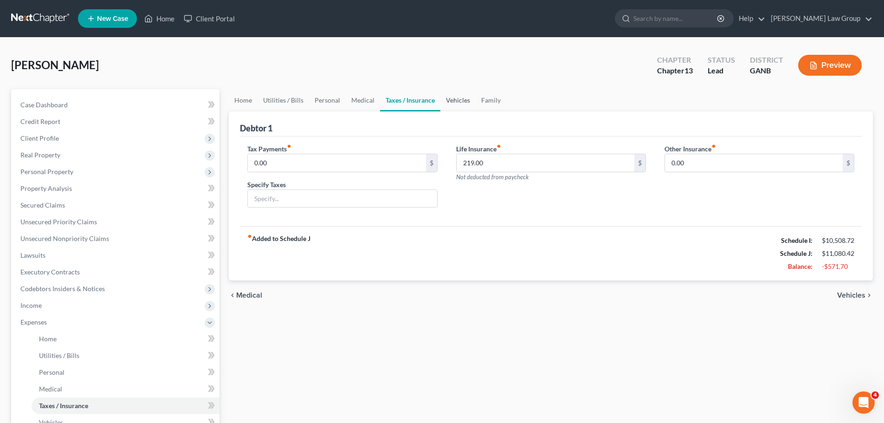
click at [460, 105] on link "Vehicles" at bounding box center [457, 100] width 35 height 22
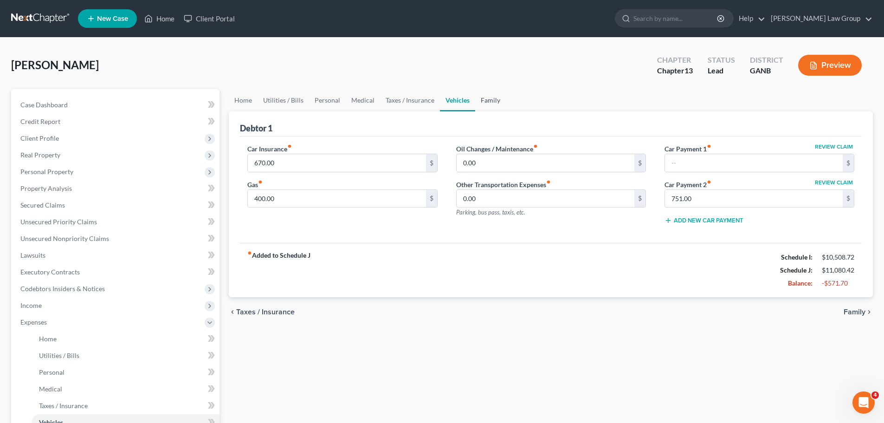
click at [493, 101] on link "Family" at bounding box center [490, 100] width 31 height 22
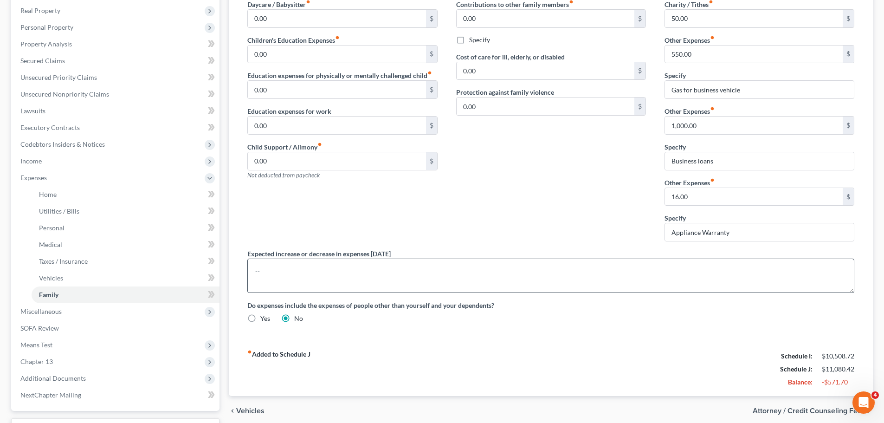
scroll to position [35, 0]
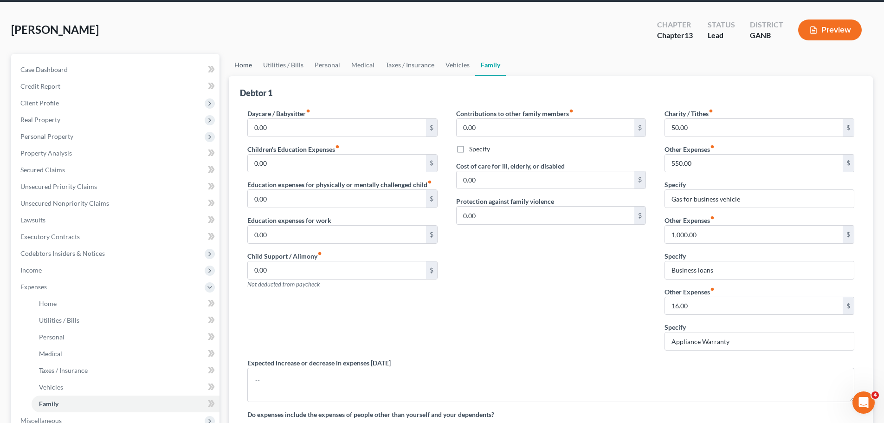
click at [244, 64] on link "Home" at bounding box center [243, 65] width 29 height 22
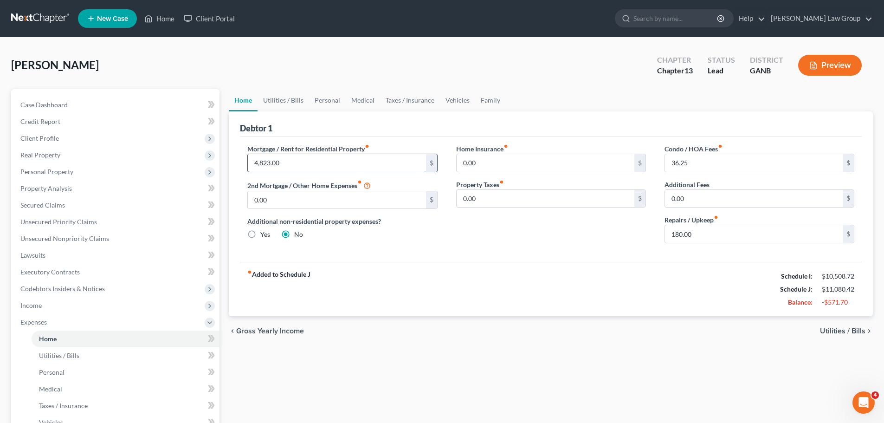
click at [296, 166] on input "4,823.00" at bounding box center [337, 163] width 178 height 18
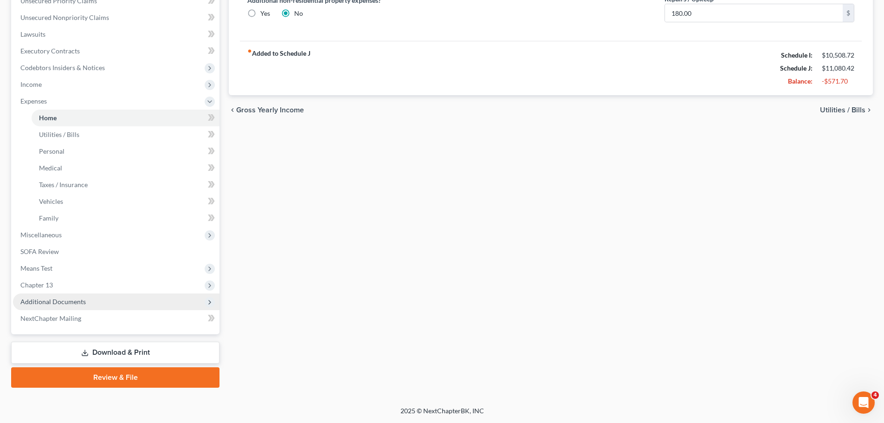
click at [107, 303] on span "Additional Documents" at bounding box center [116, 301] width 207 height 17
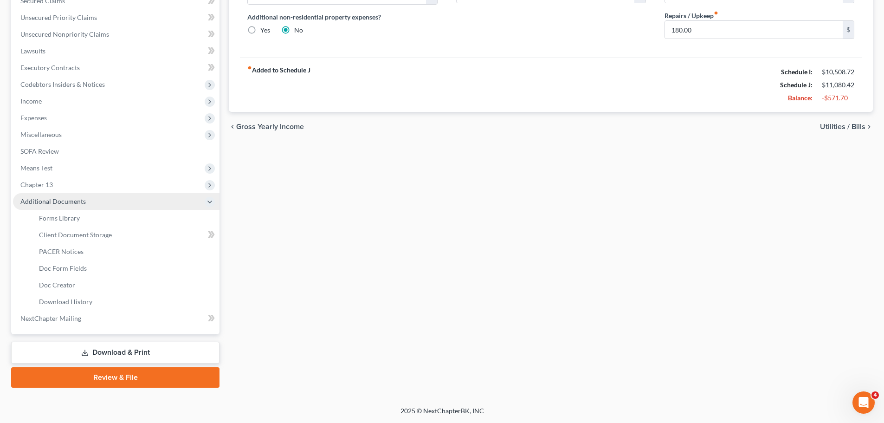
scroll to position [204, 0]
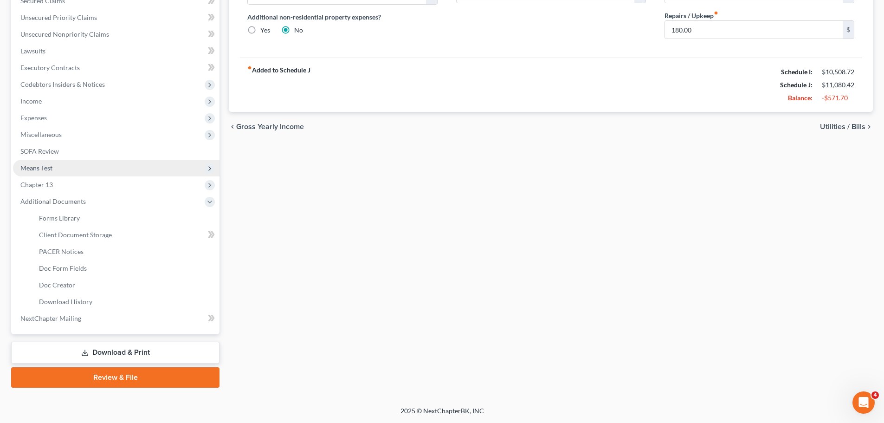
drag, startPoint x: 70, startPoint y: 168, endPoint x: 83, endPoint y: 164, distance: 13.7
click at [70, 168] on span "Means Test" at bounding box center [116, 168] width 207 height 17
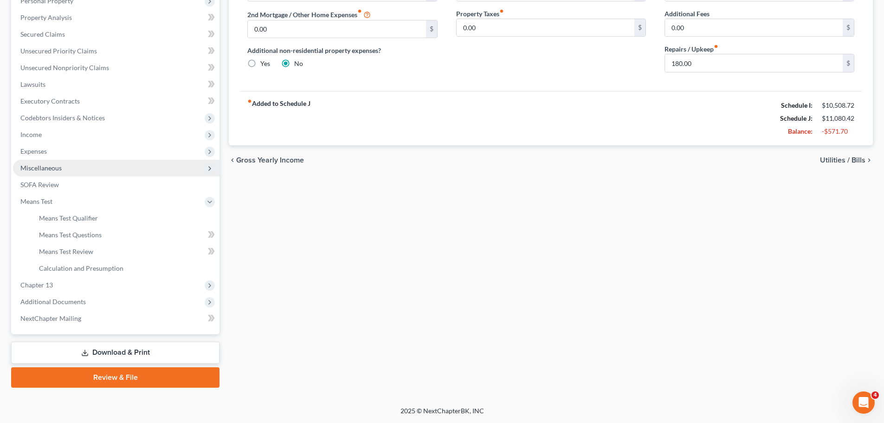
scroll to position [171, 0]
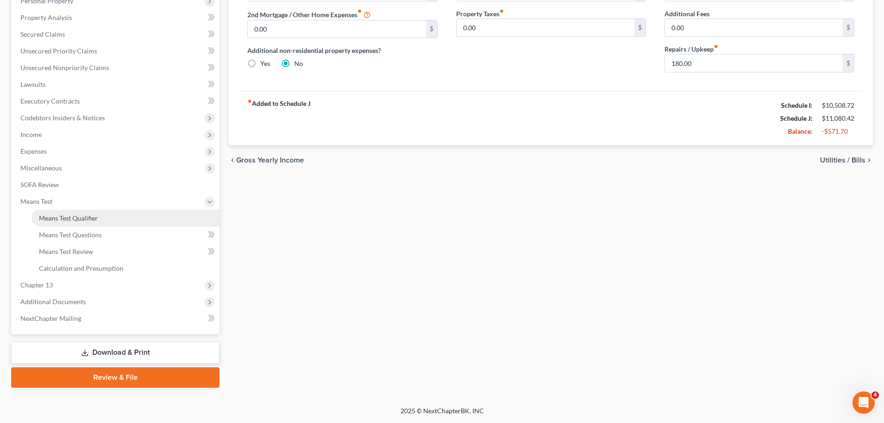
click at [147, 213] on link "Means Test Qualifier" at bounding box center [126, 218] width 188 height 17
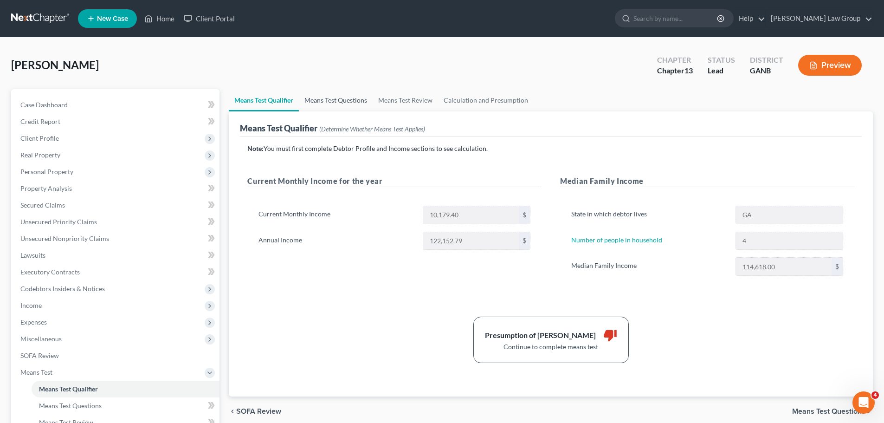
click at [343, 102] on link "Means Test Questions" at bounding box center [336, 100] width 74 height 22
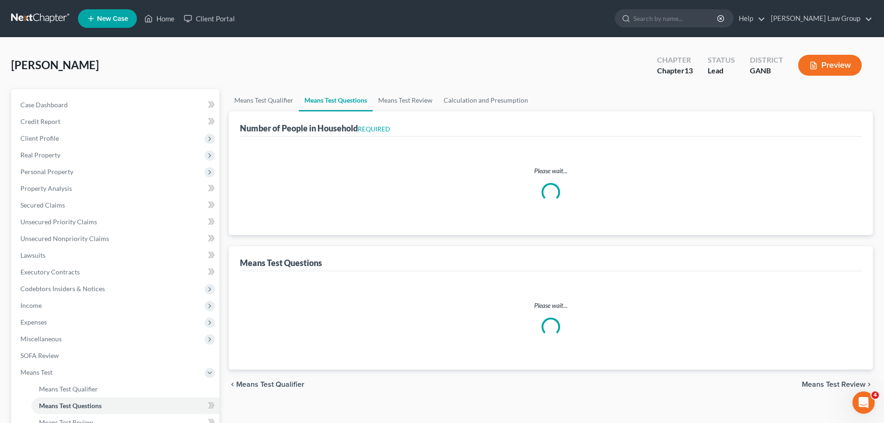
select select "0"
select select "60"
select select "1"
select select "60"
select select "1"
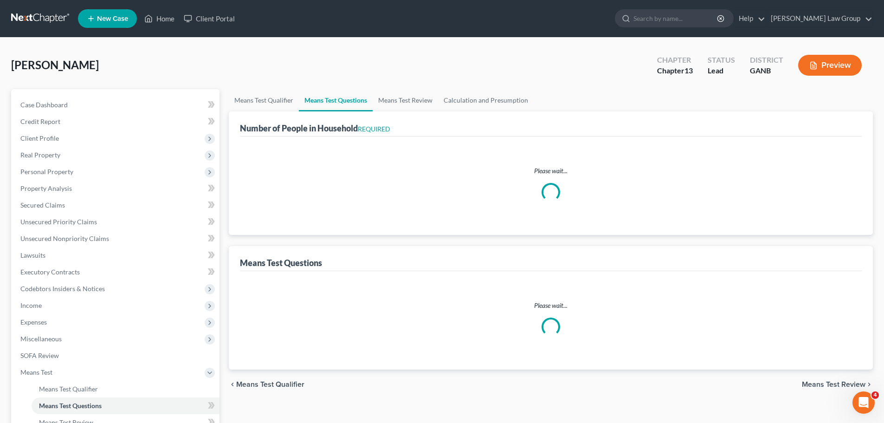
select select "60"
select select "4"
select select "0"
select select "1"
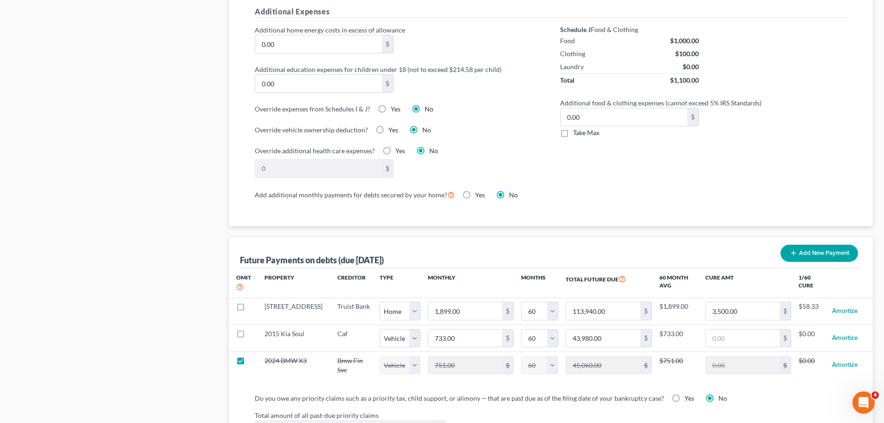
scroll to position [835, 0]
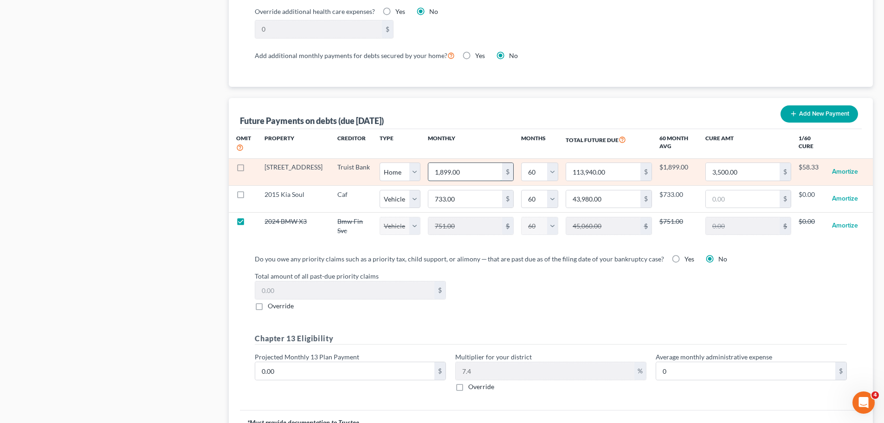
click at [470, 166] on input "1,899.00" at bounding box center [465, 172] width 74 height 18
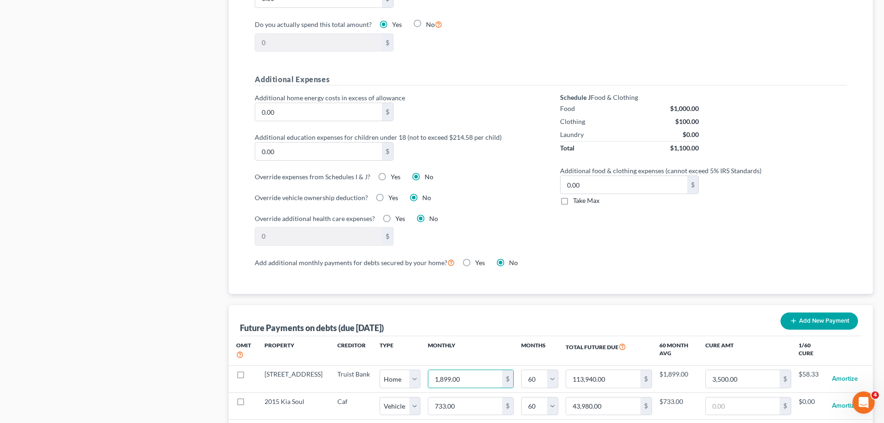
scroll to position [696, 0]
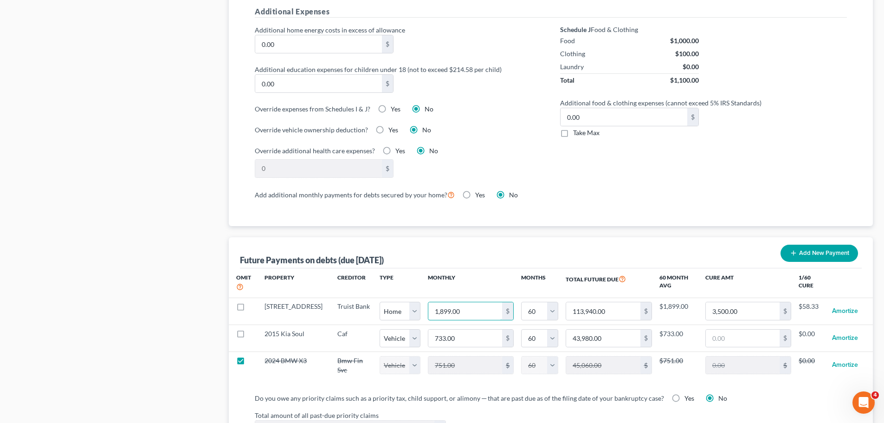
paste input "4,823"
type input "4,823.00"
type input "289,380.00"
type input "4,823.00"
click at [150, 204] on div "Case Dashboard Payments Invoices Payments Payments Credit Report Client Profile" at bounding box center [115, 7] width 218 height 1229
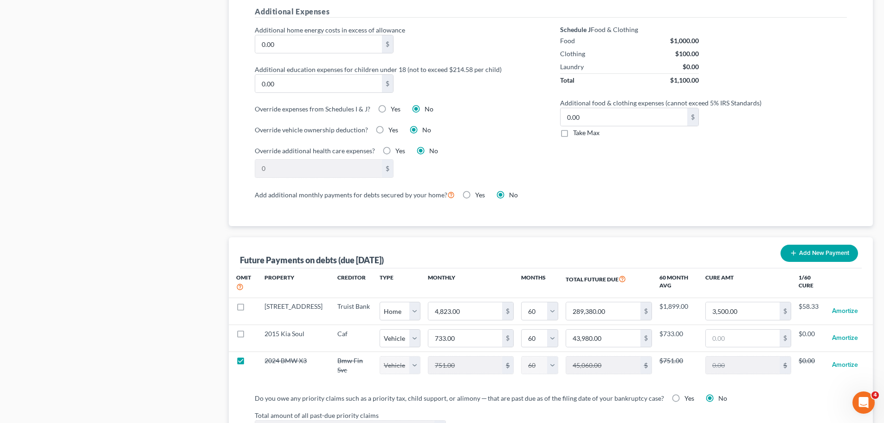
select select "0"
select select "60"
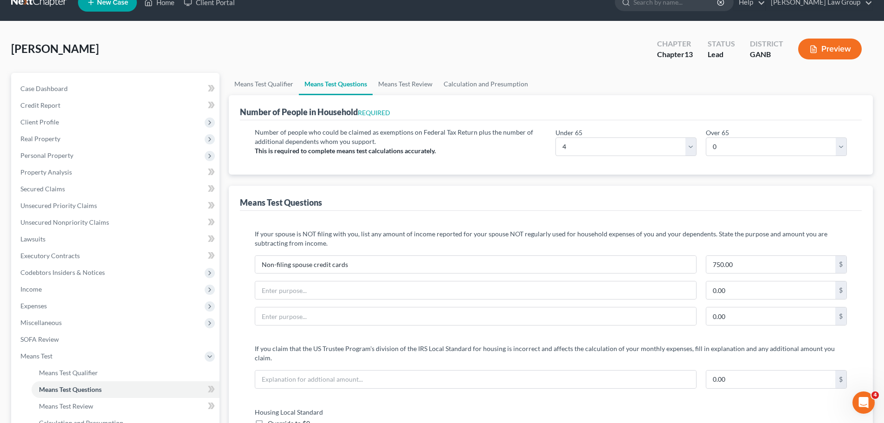
scroll to position [0, 0]
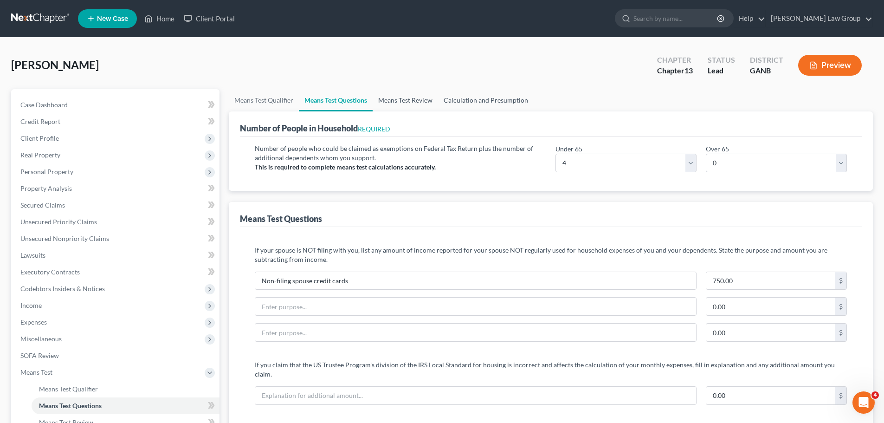
drag, startPoint x: 407, startPoint y: 97, endPoint x: 479, endPoint y: 104, distance: 71.7
click at [407, 97] on link "Means Test Review" at bounding box center [405, 100] width 65 height 22
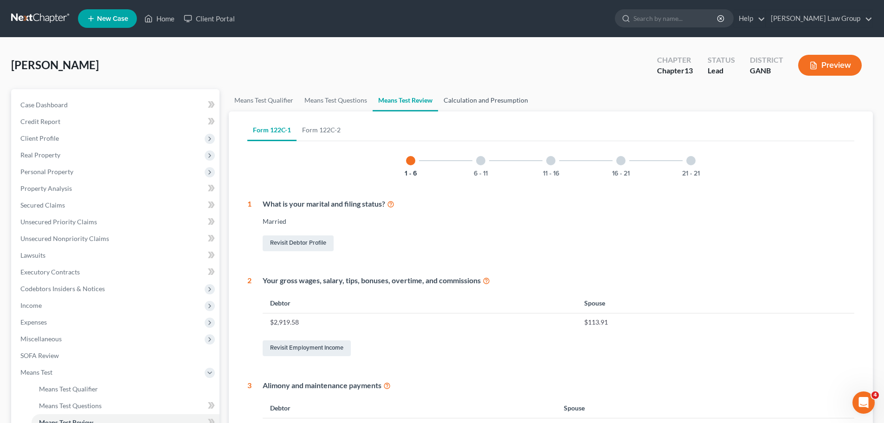
click at [498, 102] on link "Calculation and Presumption" at bounding box center [486, 100] width 96 height 22
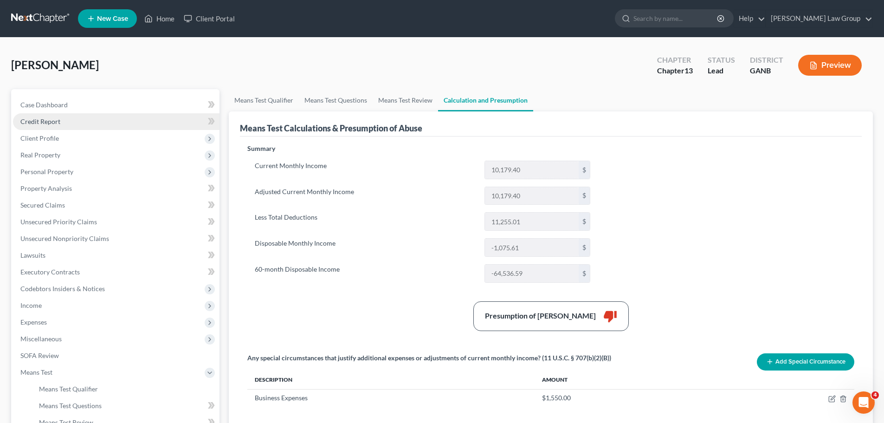
click at [56, 124] on span "Credit Report" at bounding box center [40, 121] width 40 height 8
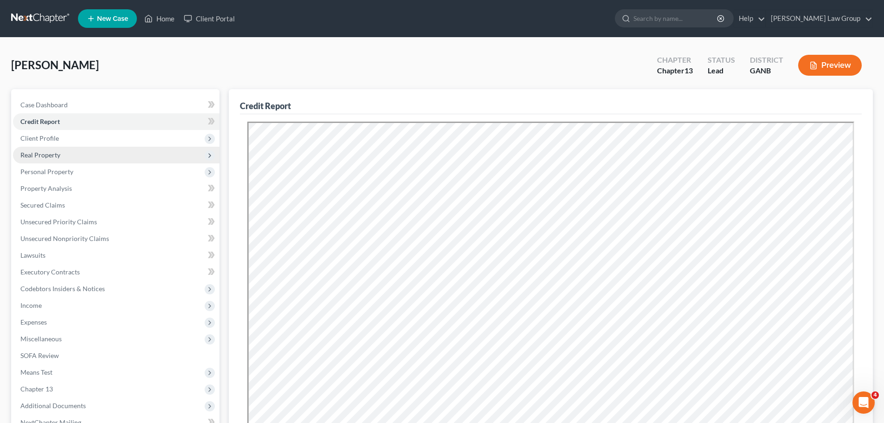
click at [54, 149] on span "Real Property" at bounding box center [116, 155] width 207 height 17
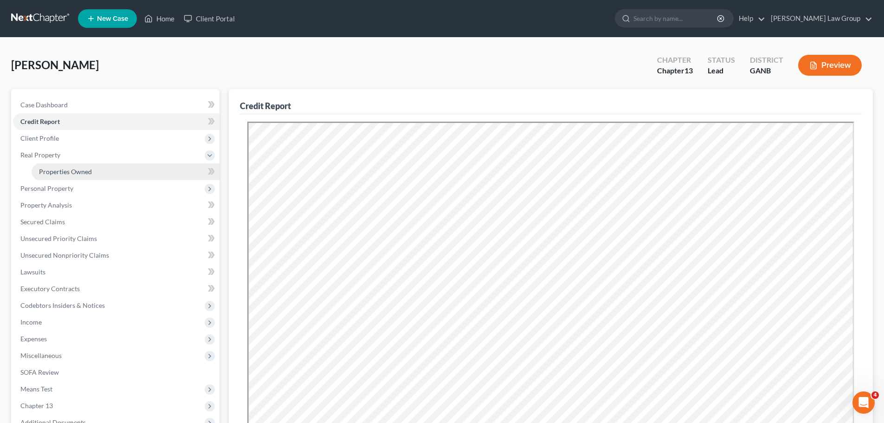
click at [66, 171] on span "Properties Owned" at bounding box center [65, 172] width 53 height 8
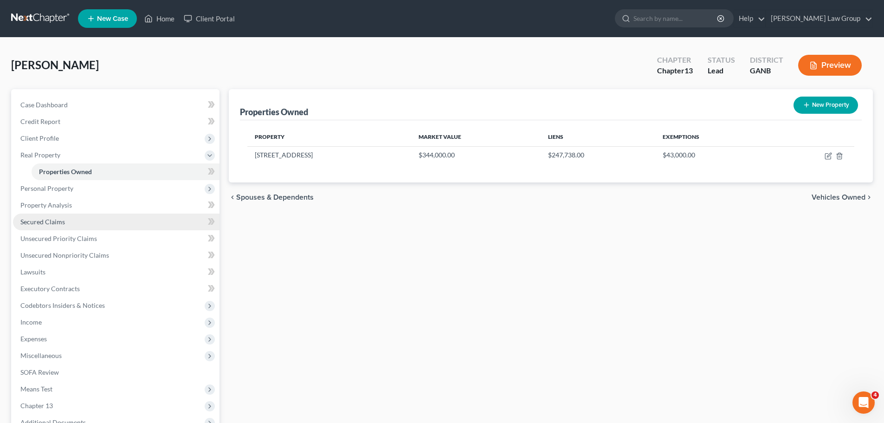
click at [44, 225] on link "Secured Claims" at bounding box center [116, 222] width 207 height 17
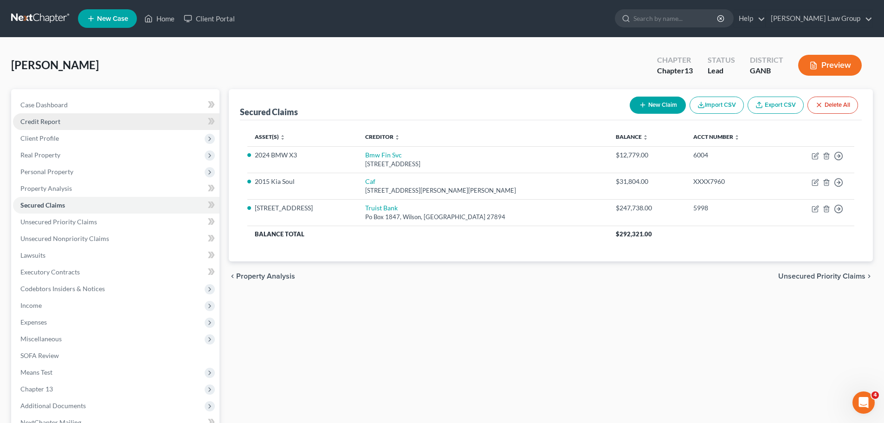
click at [38, 125] on link "Credit Report" at bounding box center [116, 121] width 207 height 17
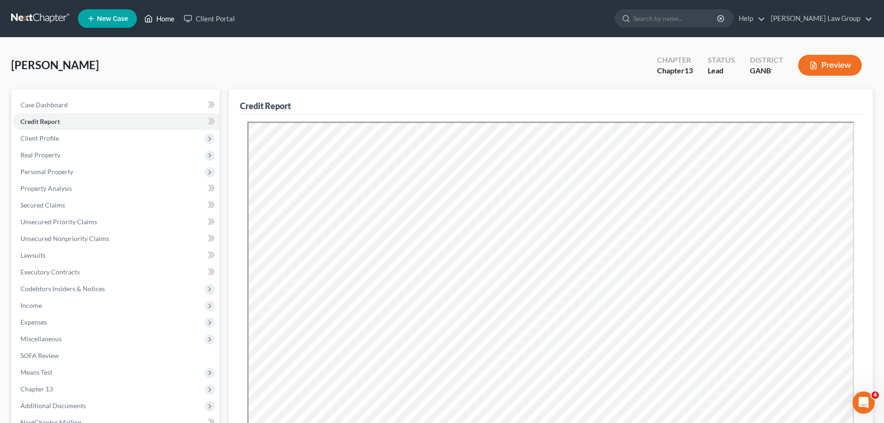
click at [166, 21] on link "Home" at bounding box center [159, 18] width 39 height 17
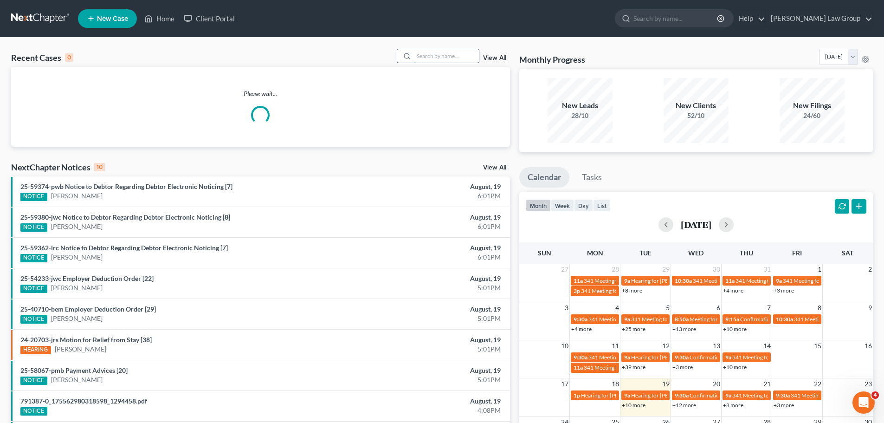
click at [436, 56] on input "search" at bounding box center [446, 55] width 65 height 13
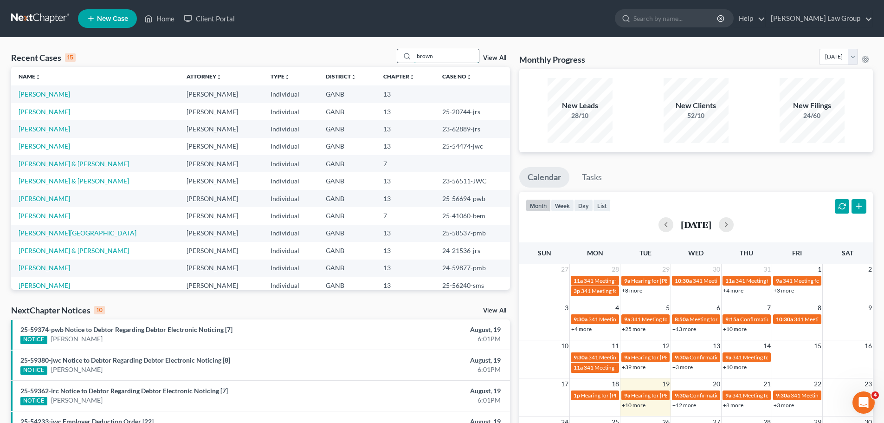
type input "brown"
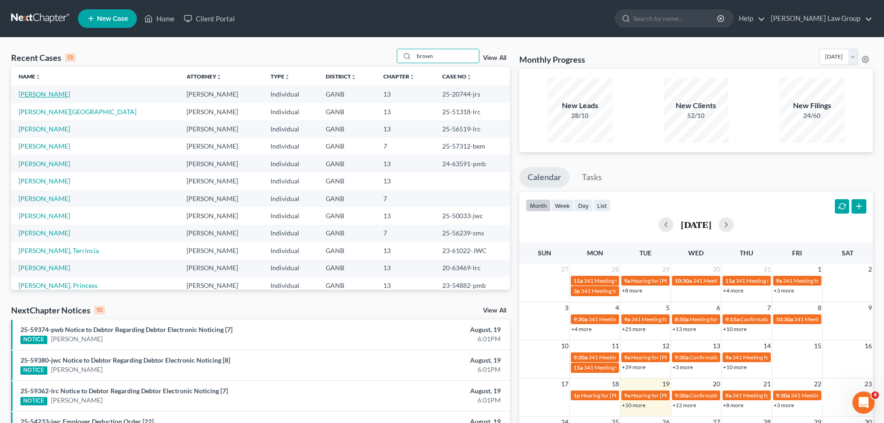
drag, startPoint x: 53, startPoint y: 102, endPoint x: 39, endPoint y: 98, distance: 14.9
click at [51, 102] on td "[PERSON_NAME]" at bounding box center [95, 93] width 168 height 17
click at [39, 98] on link "[PERSON_NAME]" at bounding box center [45, 94] width 52 height 8
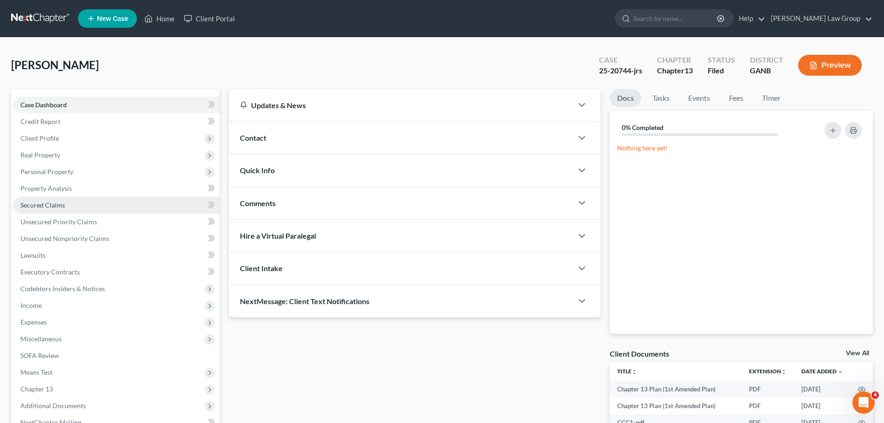
click at [47, 207] on span "Secured Claims" at bounding box center [42, 205] width 45 height 8
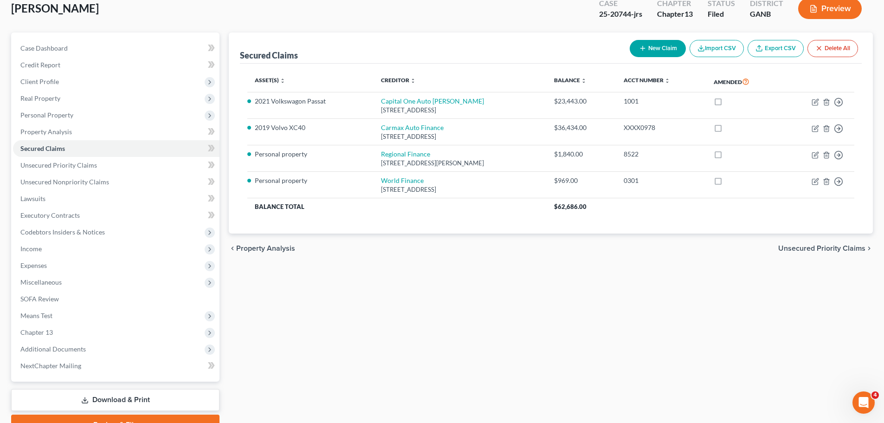
scroll to position [11, 0]
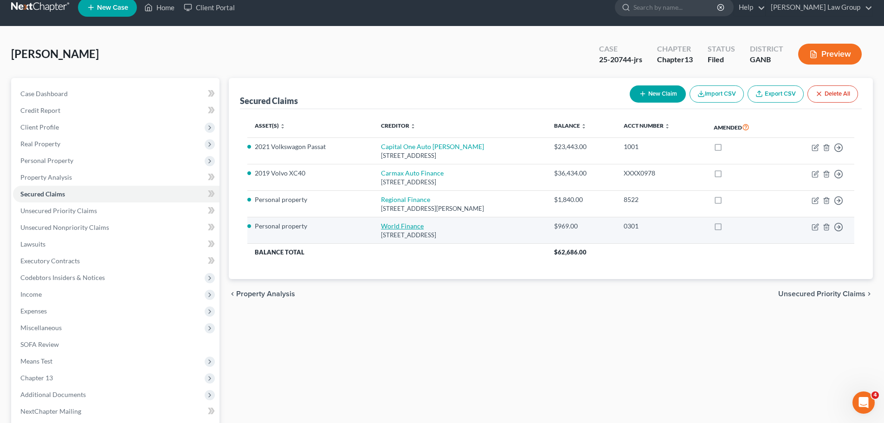
click at [411, 224] on link "World Finance" at bounding box center [402, 226] width 43 height 8
select select "42"
select select "0"
select select "3"
select select "0"
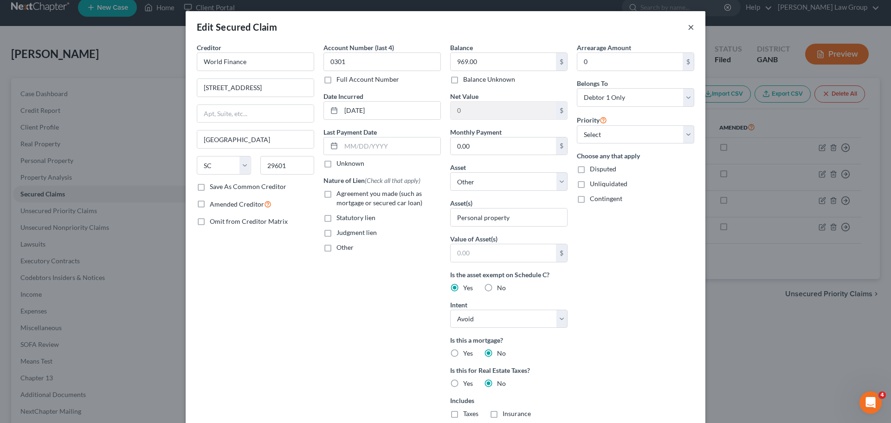
click at [688, 25] on button "×" at bounding box center [691, 26] width 6 height 11
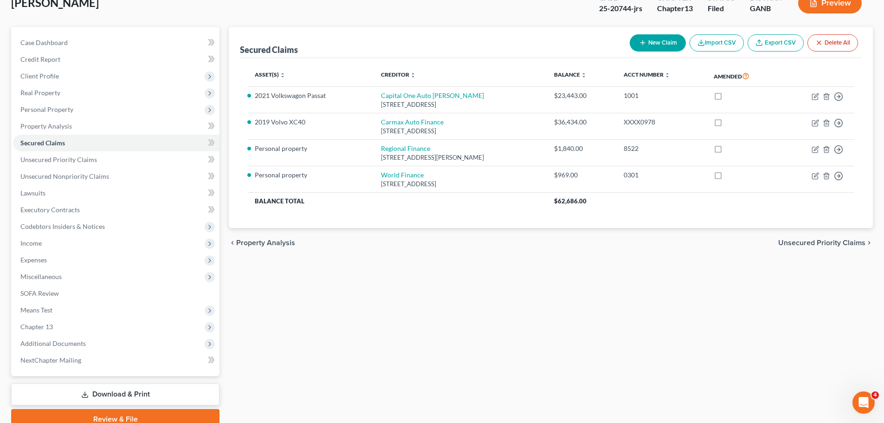
scroll to position [104, 0]
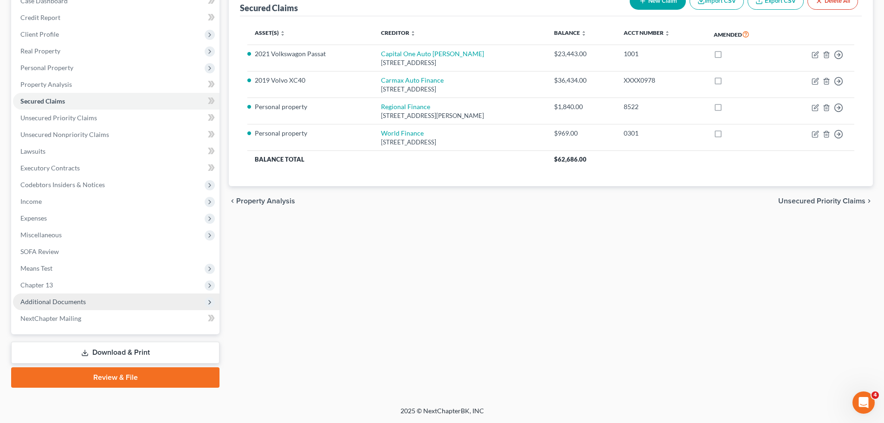
click at [106, 298] on span "Additional Documents" at bounding box center [116, 301] width 207 height 17
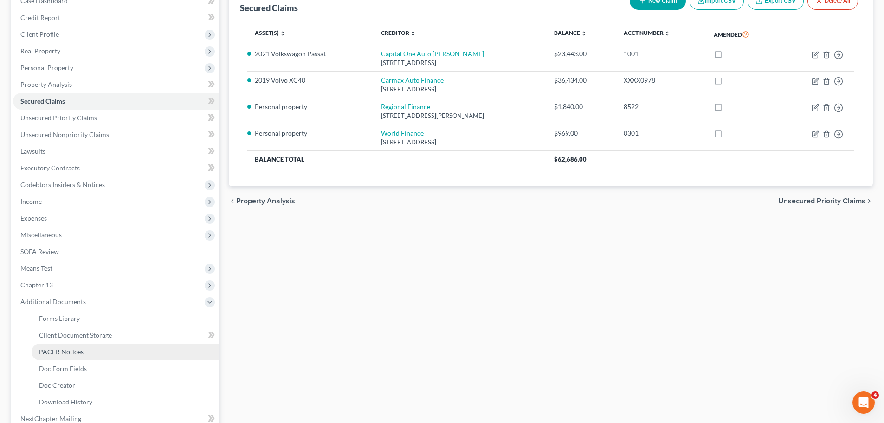
click at [106, 346] on link "PACER Notices" at bounding box center [126, 351] width 188 height 17
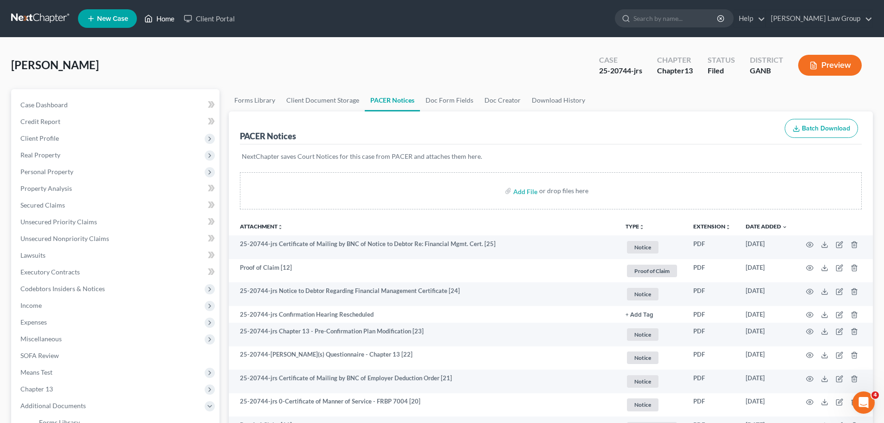
click at [161, 19] on link "Home" at bounding box center [159, 18] width 39 height 17
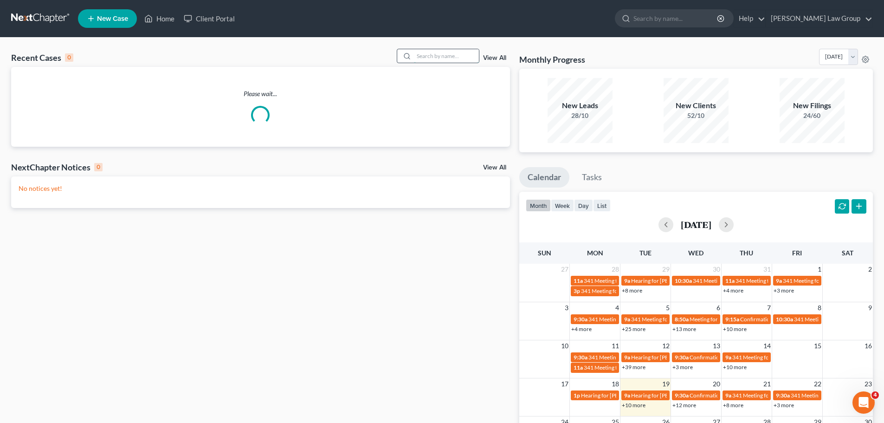
click at [431, 56] on input "search" at bounding box center [446, 55] width 65 height 13
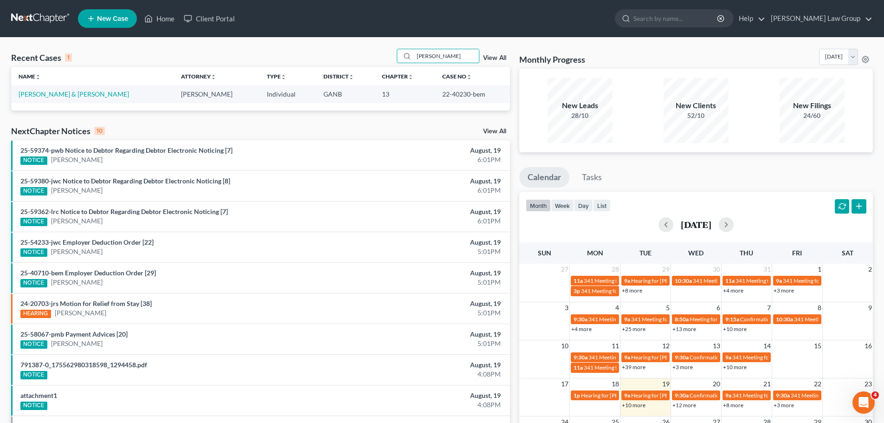
drag, startPoint x: 451, startPoint y: 52, endPoint x: 376, endPoint y: 56, distance: 75.3
click at [376, 56] on div "Recent Cases 1 [PERSON_NAME] View All" at bounding box center [260, 58] width 499 height 18
type input "try"
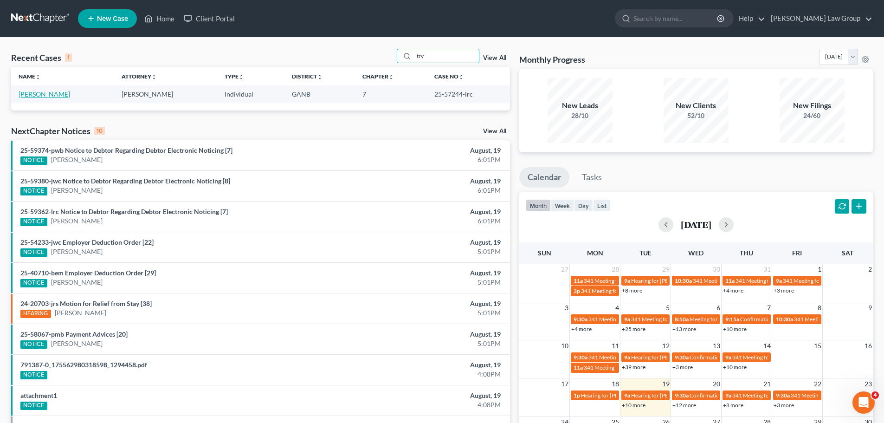
click at [42, 93] on link "[PERSON_NAME]" at bounding box center [45, 94] width 52 height 8
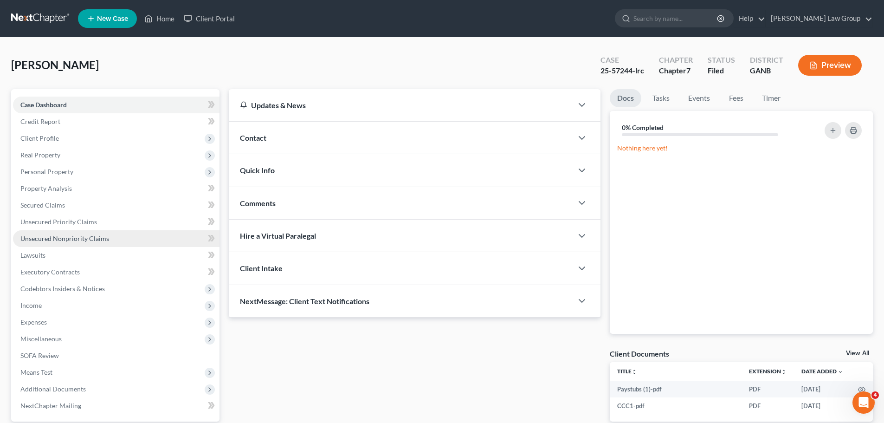
click at [94, 239] on span "Unsecured Nonpriority Claims" at bounding box center [64, 238] width 89 height 8
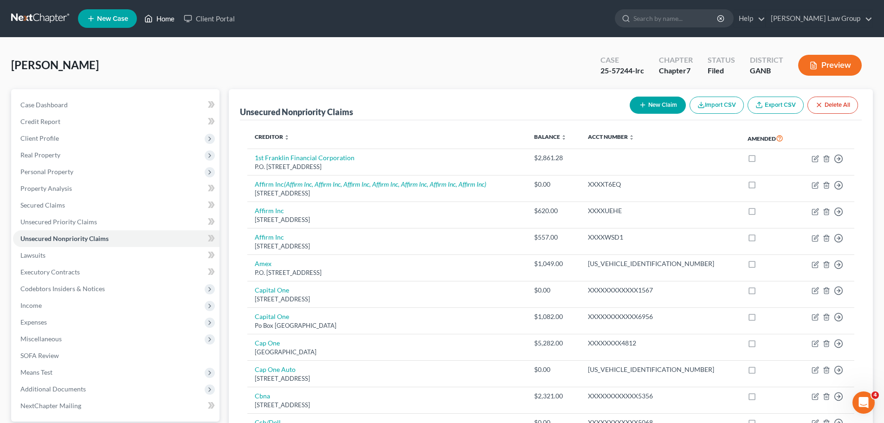
click at [161, 16] on link "Home" at bounding box center [159, 18] width 39 height 17
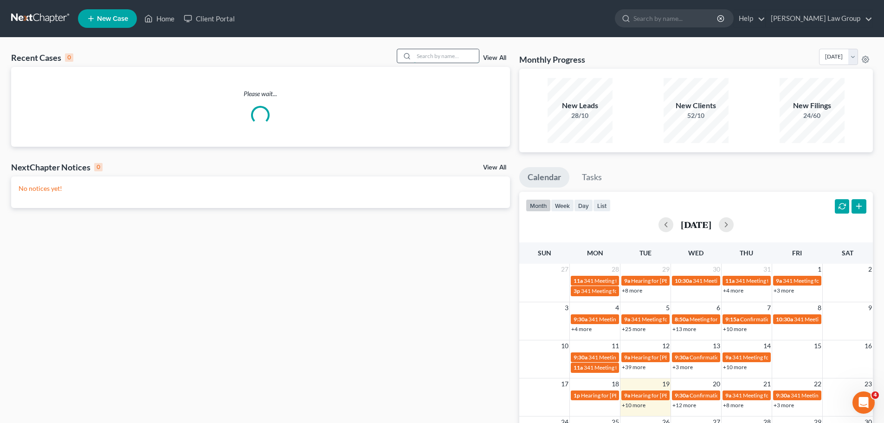
click at [434, 60] on input "search" at bounding box center [446, 55] width 65 height 13
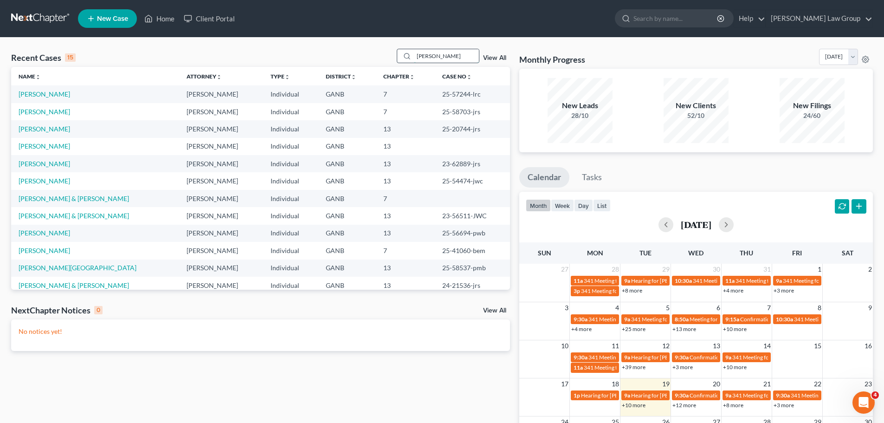
type input "[PERSON_NAME]"
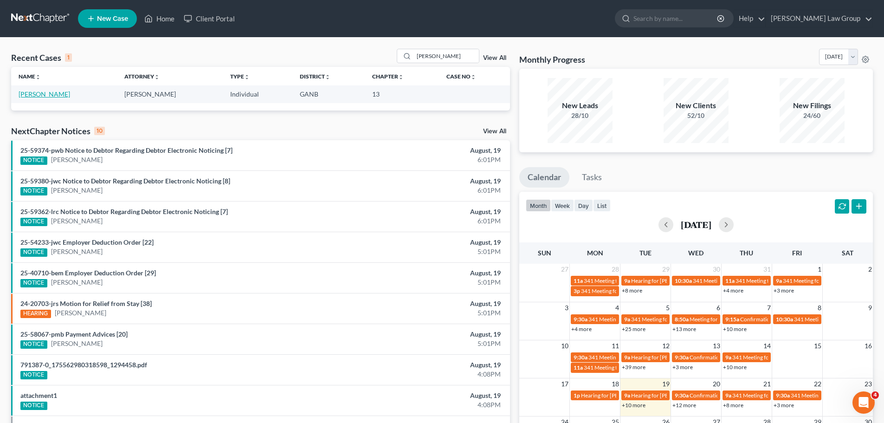
click at [46, 95] on link "[PERSON_NAME]" at bounding box center [45, 94] width 52 height 8
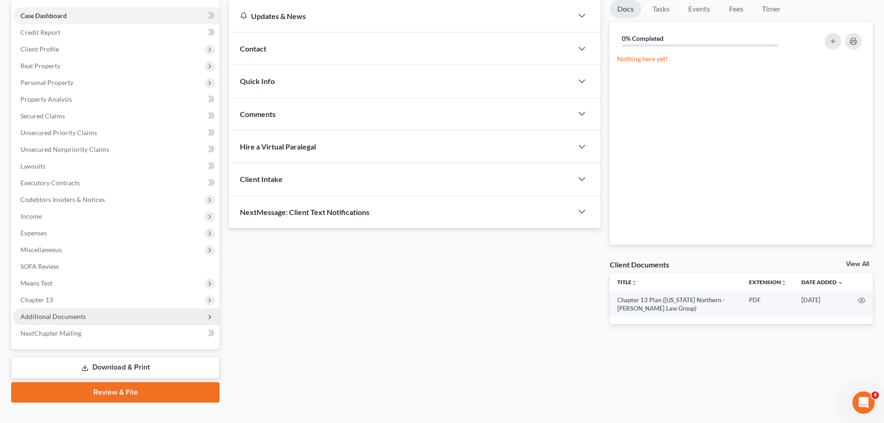
scroll to position [93, 0]
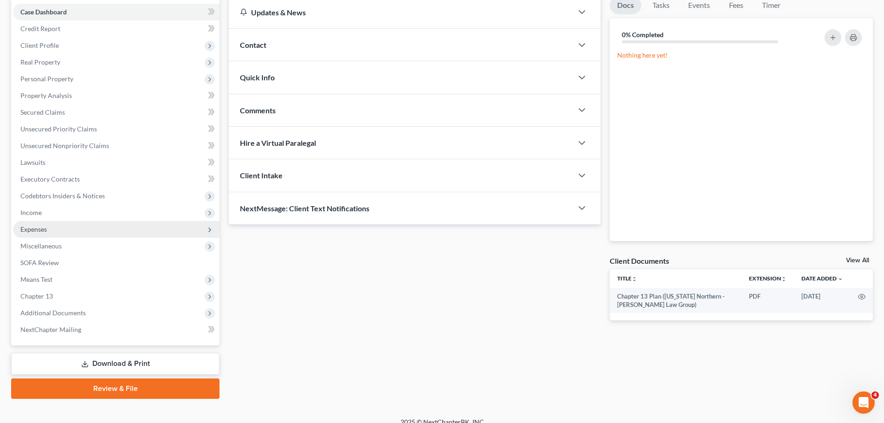
click at [50, 229] on span "Expenses" at bounding box center [116, 229] width 207 height 17
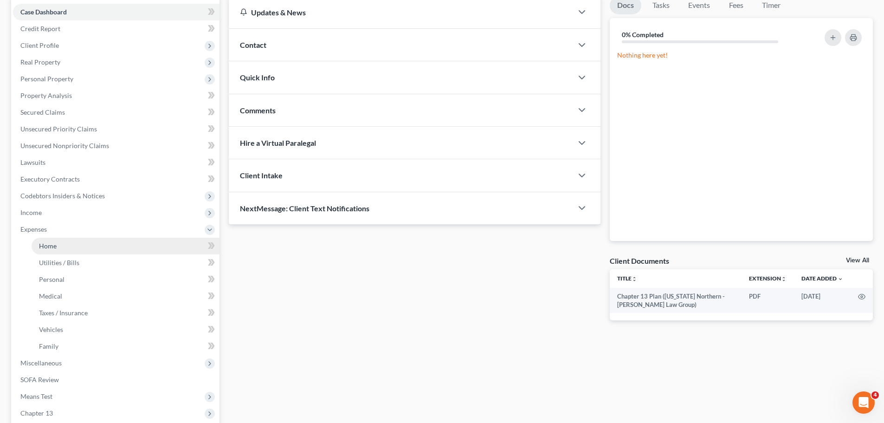
click at [76, 243] on link "Home" at bounding box center [126, 246] width 188 height 17
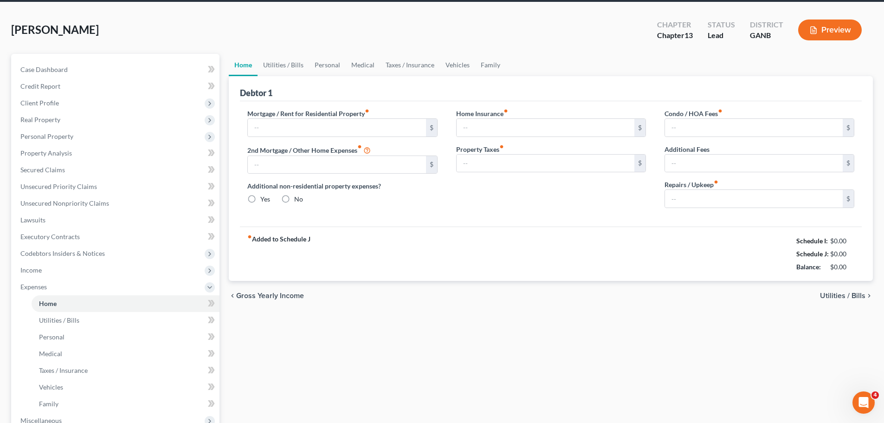
type input "850.00"
type input "0.00"
radio input "true"
type input "25.00"
type input "0.00"
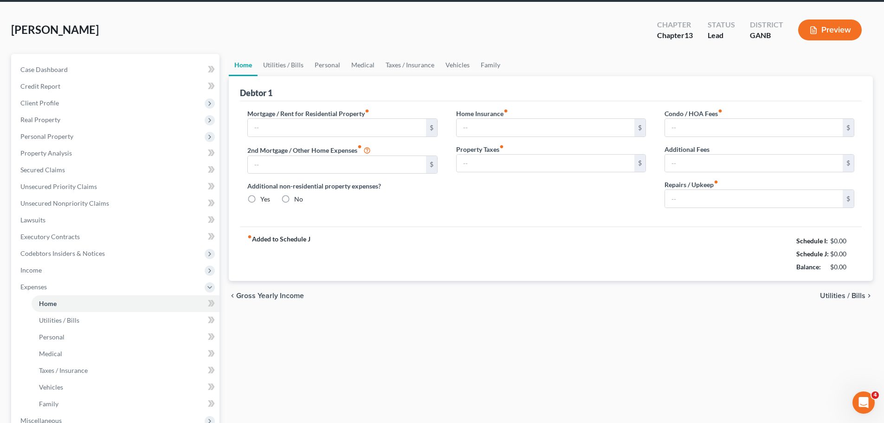
type input "0.00"
type input "50.00"
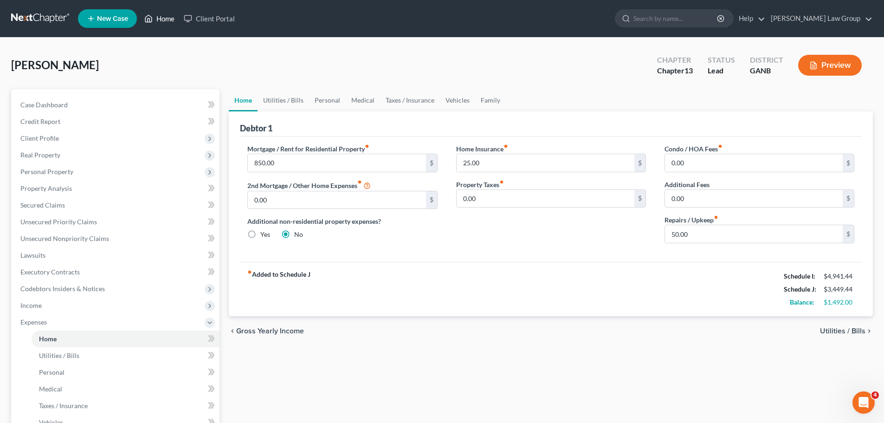
click at [162, 19] on link "Home" at bounding box center [159, 18] width 39 height 17
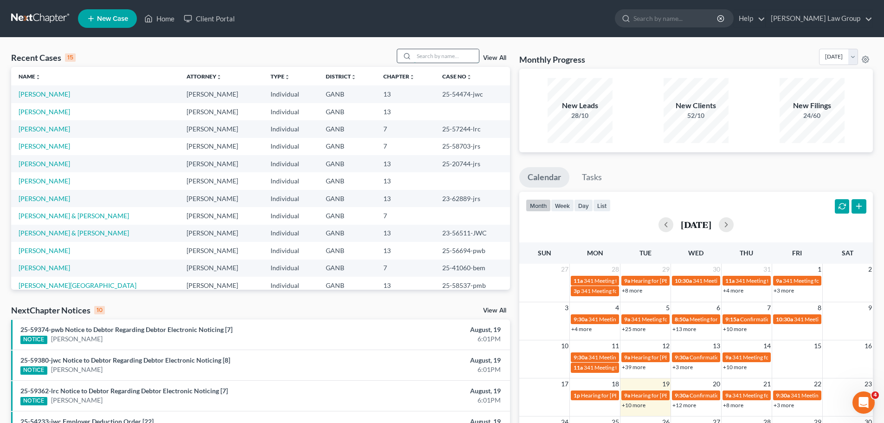
click at [454, 52] on input "search" at bounding box center [446, 55] width 65 height 13
type input "[PERSON_NAME]"
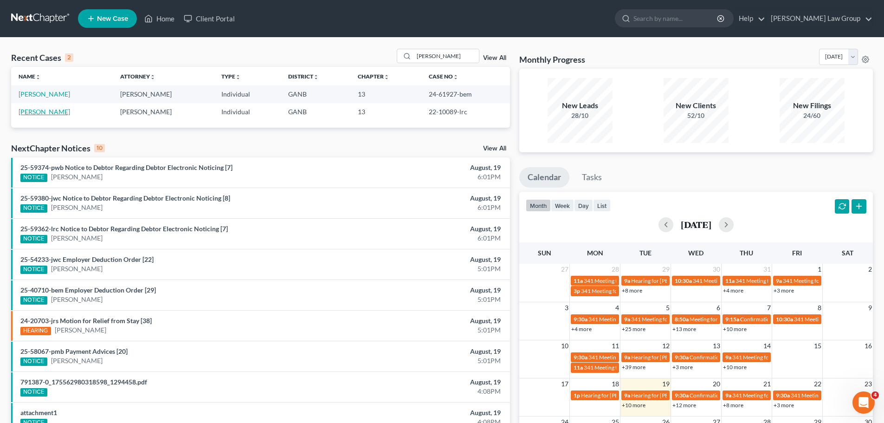
click at [38, 114] on link "[PERSON_NAME]" at bounding box center [45, 112] width 52 height 8
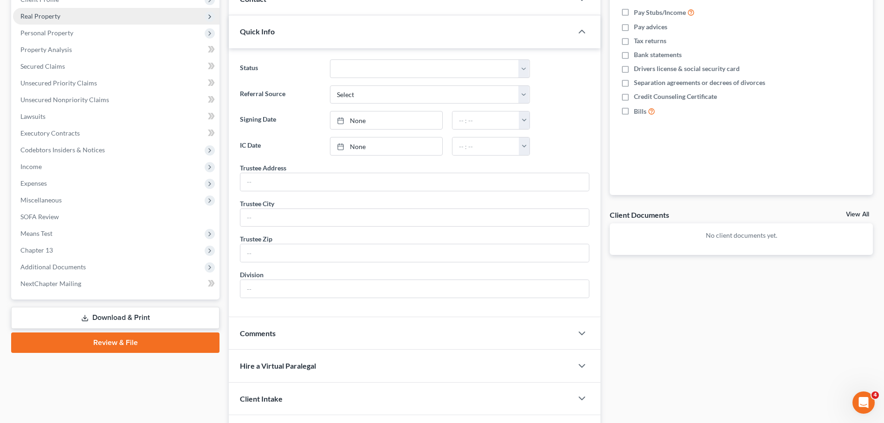
scroll to position [139, 0]
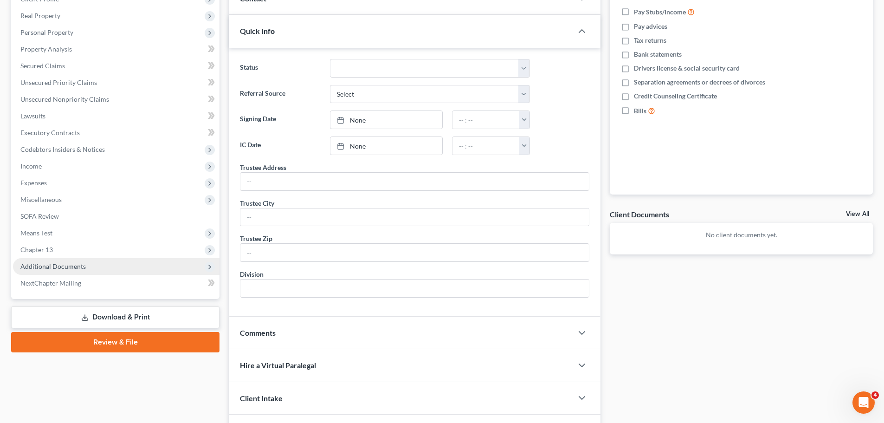
click at [90, 261] on span "Additional Documents" at bounding box center [116, 266] width 207 height 17
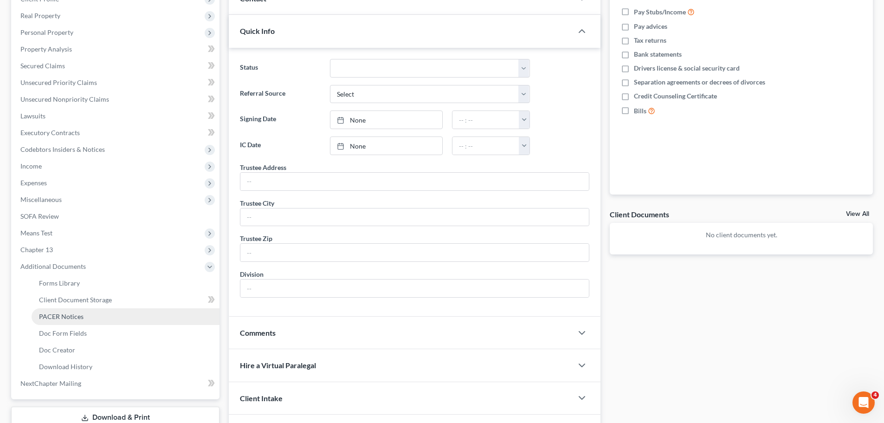
click at [93, 314] on link "PACER Notices" at bounding box center [126, 316] width 188 height 17
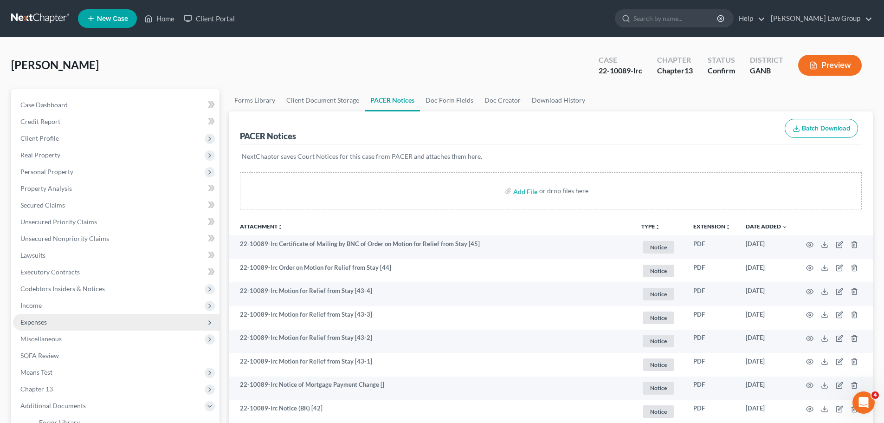
drag, startPoint x: 81, startPoint y: 310, endPoint x: 94, endPoint y: 315, distance: 14.1
click at [81, 310] on span "Income" at bounding box center [116, 305] width 207 height 17
click at [94, 318] on span "Employment Income" at bounding box center [68, 322] width 59 height 8
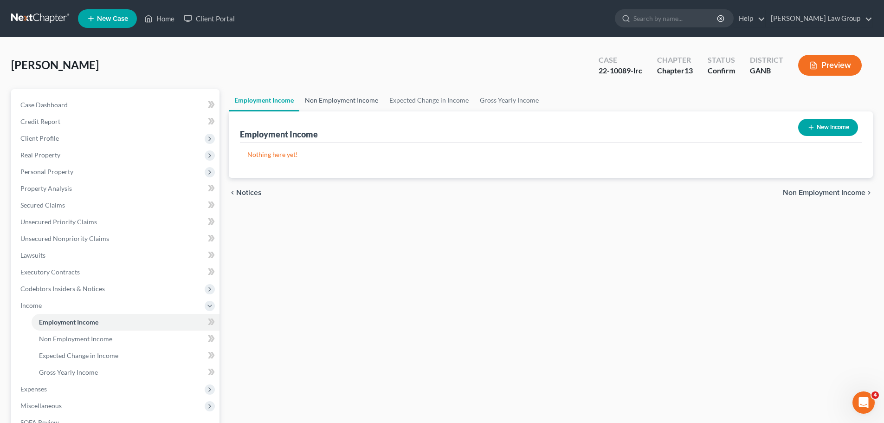
click at [353, 89] on link "Non Employment Income" at bounding box center [341, 100] width 84 height 22
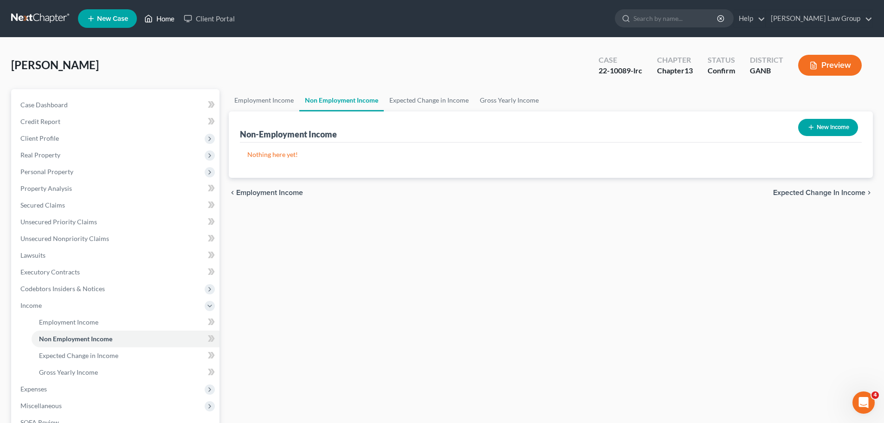
click at [167, 18] on link "Home" at bounding box center [159, 18] width 39 height 17
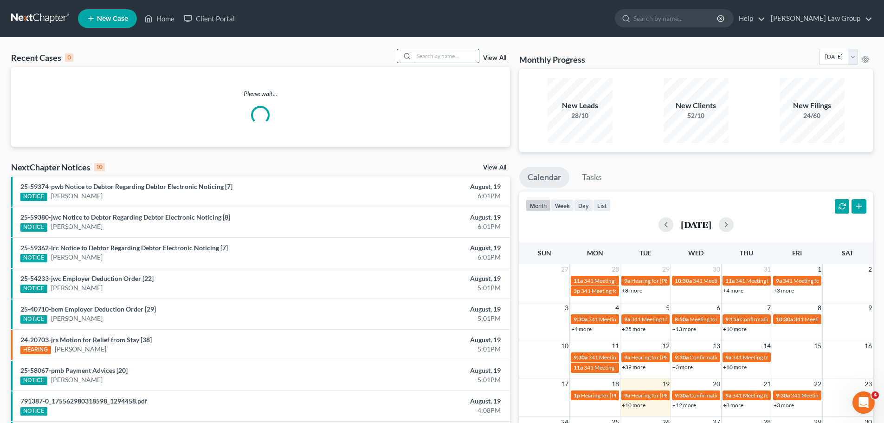
click at [440, 58] on input "search" at bounding box center [446, 55] width 65 height 13
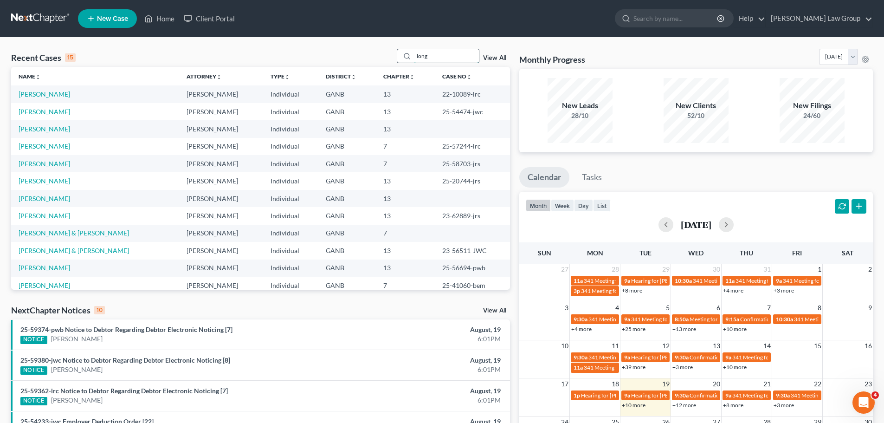
type input "long"
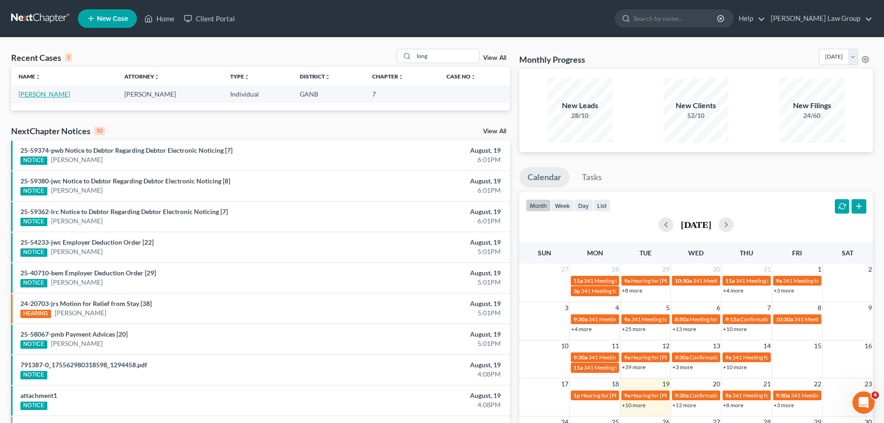
click at [37, 95] on link "[PERSON_NAME]" at bounding box center [45, 94] width 52 height 8
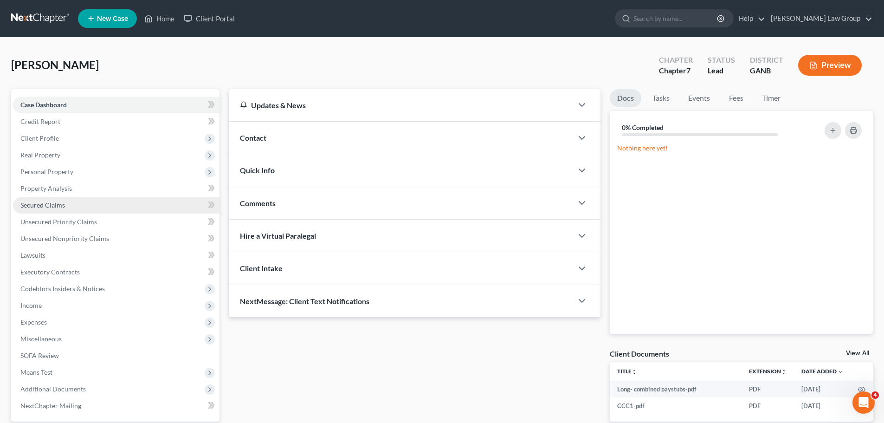
click at [54, 199] on link "Secured Claims" at bounding box center [116, 205] width 207 height 17
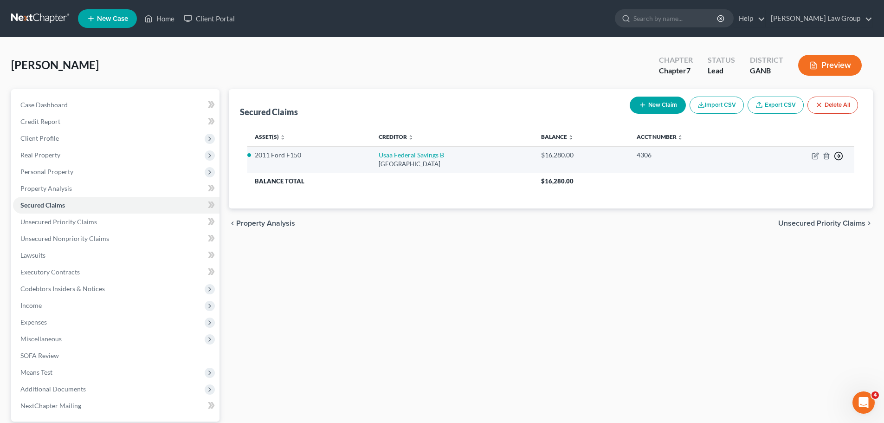
click at [836, 156] on icon "button" at bounding box center [838, 155] width 9 height 9
click at [793, 177] on link "Move to F" at bounding box center [796, 178] width 78 height 16
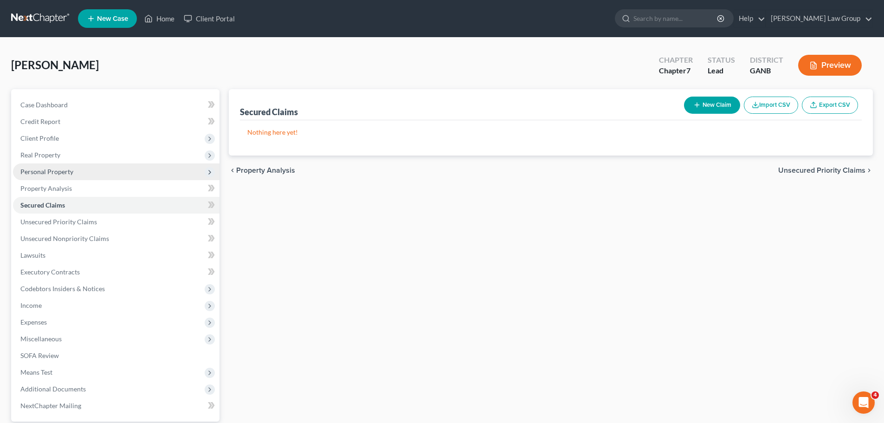
click at [59, 168] on span "Personal Property" at bounding box center [46, 172] width 53 height 8
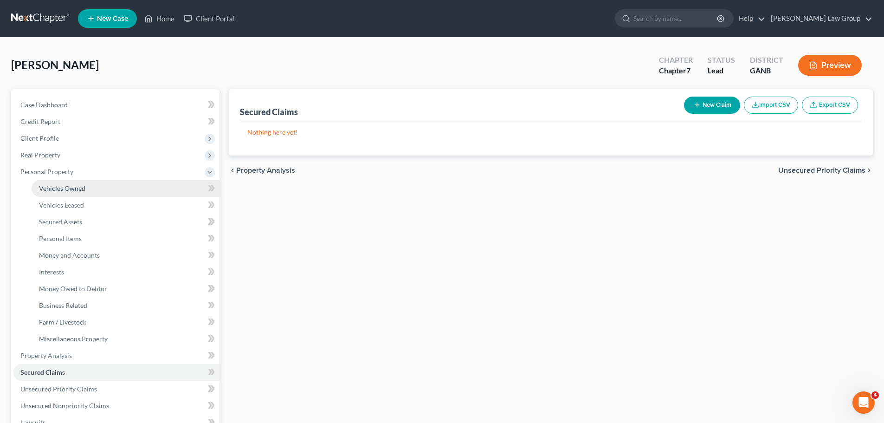
click at [73, 183] on link "Vehicles Owned" at bounding box center [126, 188] width 188 height 17
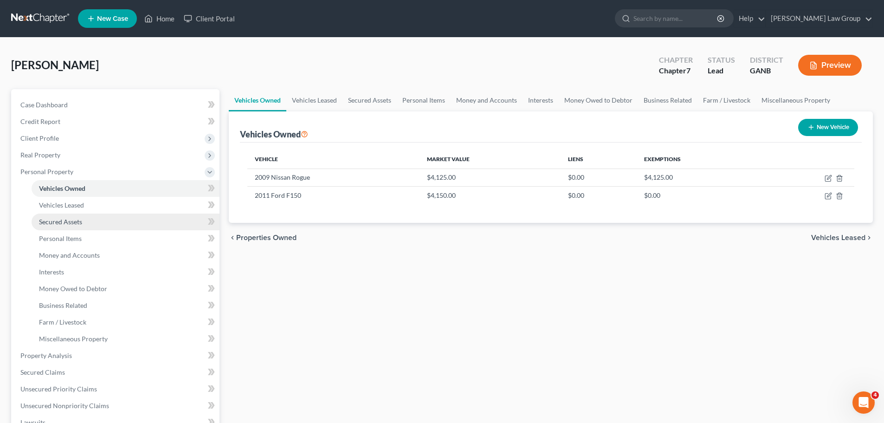
click at [56, 217] on link "Secured Assets" at bounding box center [126, 222] width 188 height 17
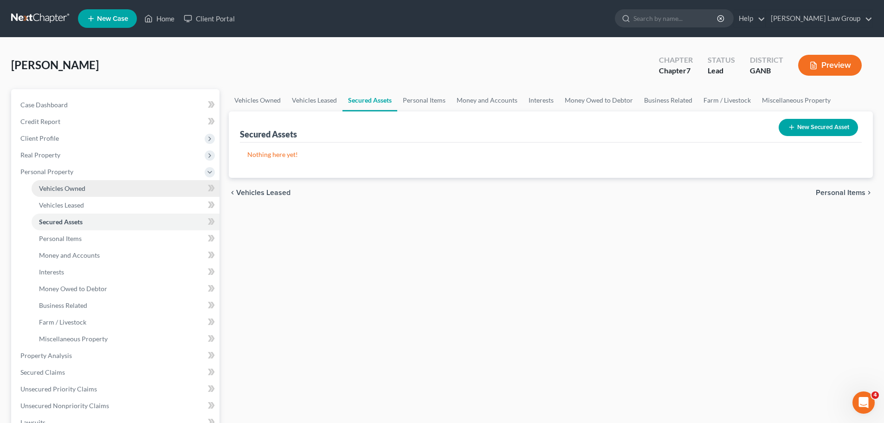
click at [65, 188] on span "Vehicles Owned" at bounding box center [62, 188] width 46 height 8
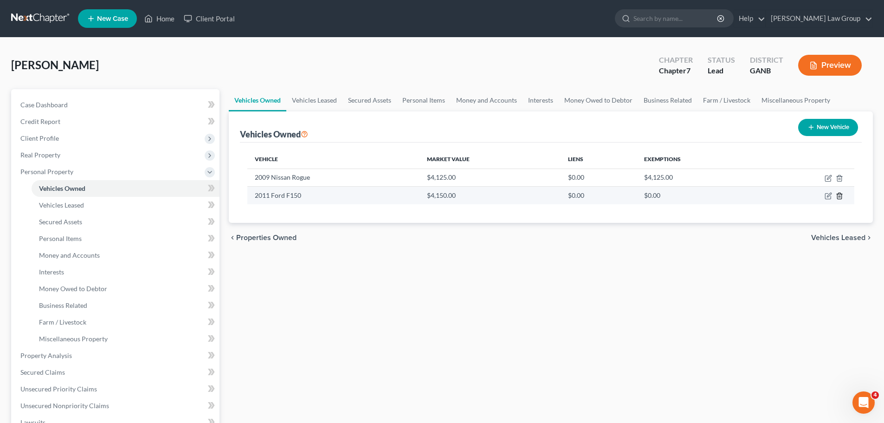
click at [841, 194] on icon "button" at bounding box center [839, 196] width 4 height 6
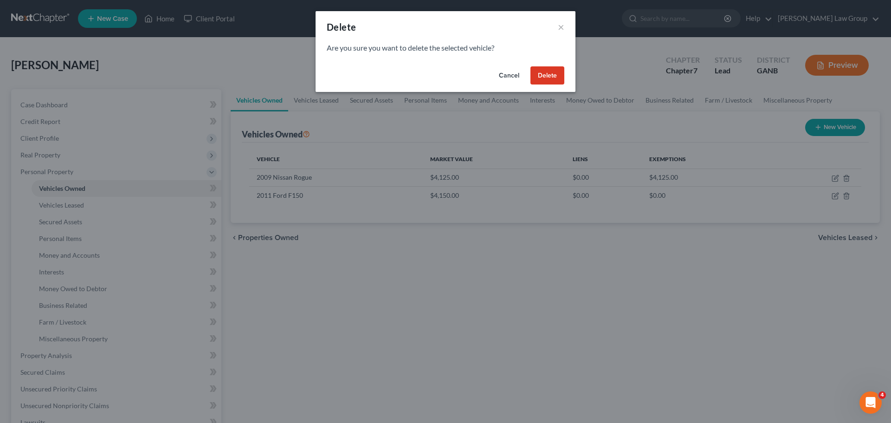
click at [545, 80] on button "Delete" at bounding box center [548, 75] width 34 height 19
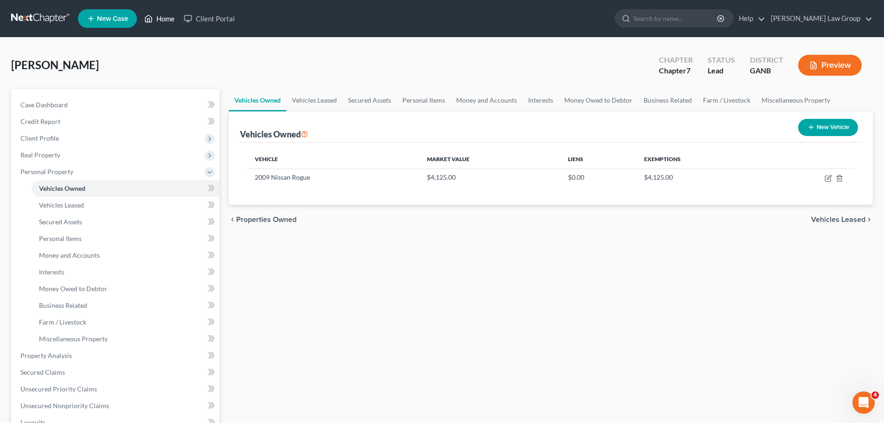
click at [157, 17] on link "Home" at bounding box center [159, 18] width 39 height 17
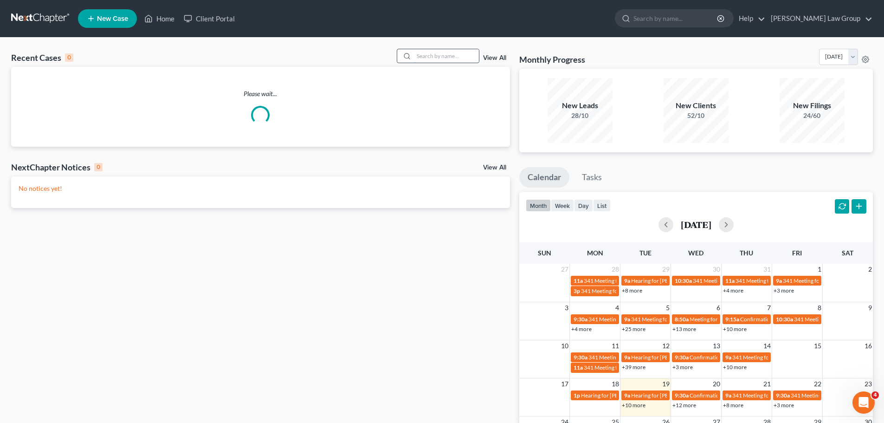
click at [432, 60] on input "search" at bounding box center [446, 55] width 65 height 13
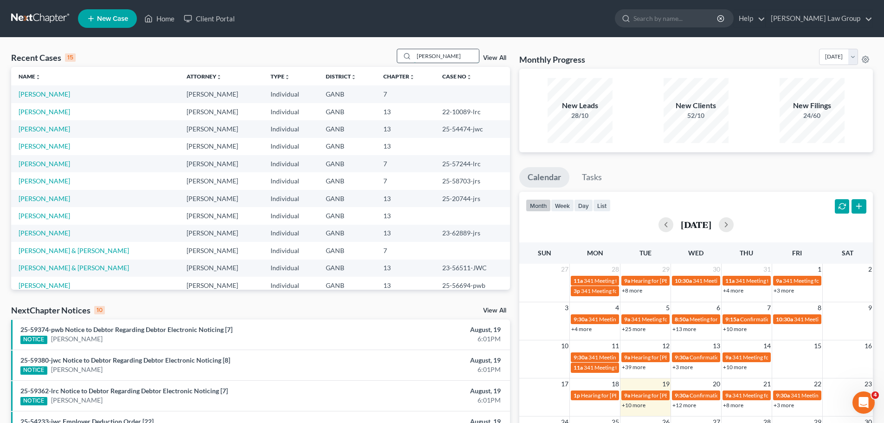
type input "[PERSON_NAME]"
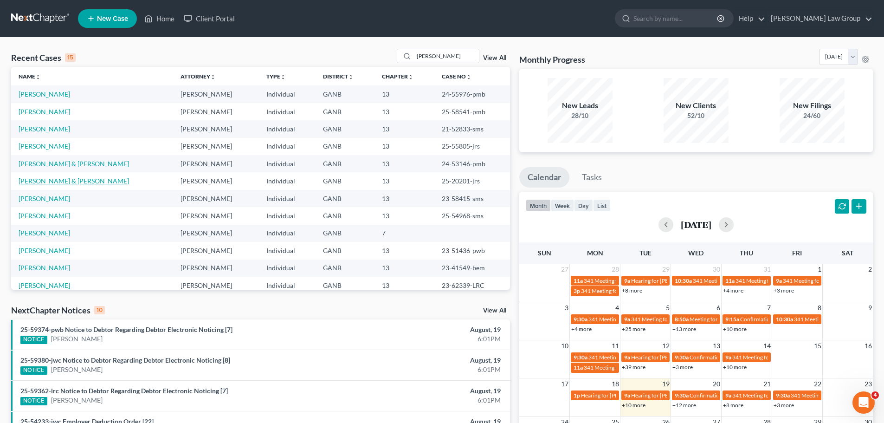
click at [62, 181] on link "[PERSON_NAME] & [PERSON_NAME]" at bounding box center [74, 181] width 110 height 8
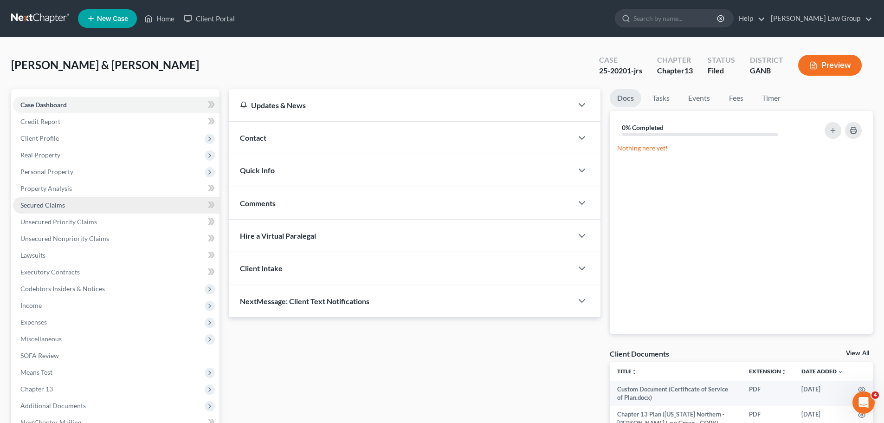
click at [47, 201] on span "Secured Claims" at bounding box center [42, 205] width 45 height 8
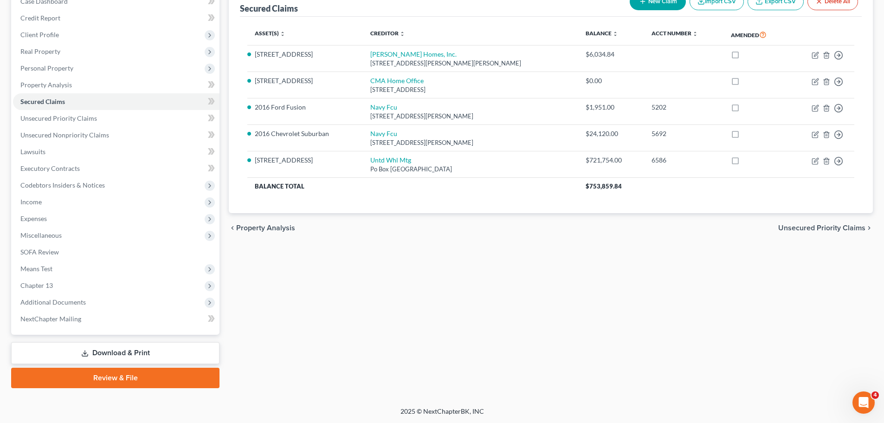
scroll to position [104, 0]
click at [101, 305] on span "Additional Documents" at bounding box center [116, 301] width 207 height 17
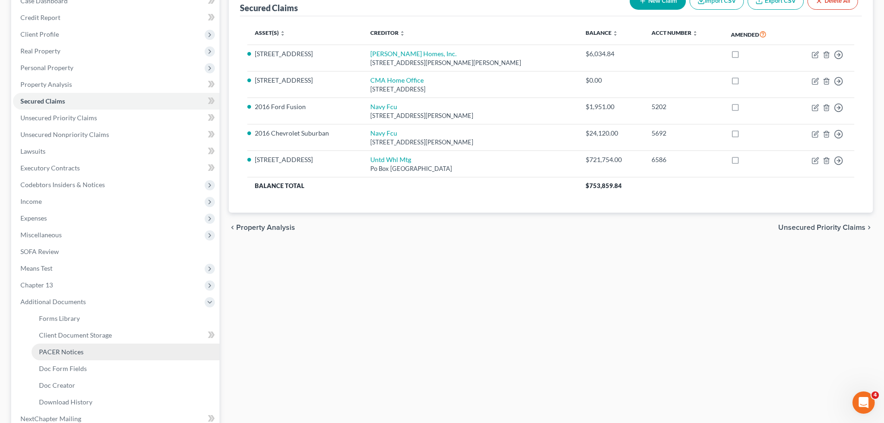
click at [79, 350] on span "PACER Notices" at bounding box center [61, 352] width 45 height 8
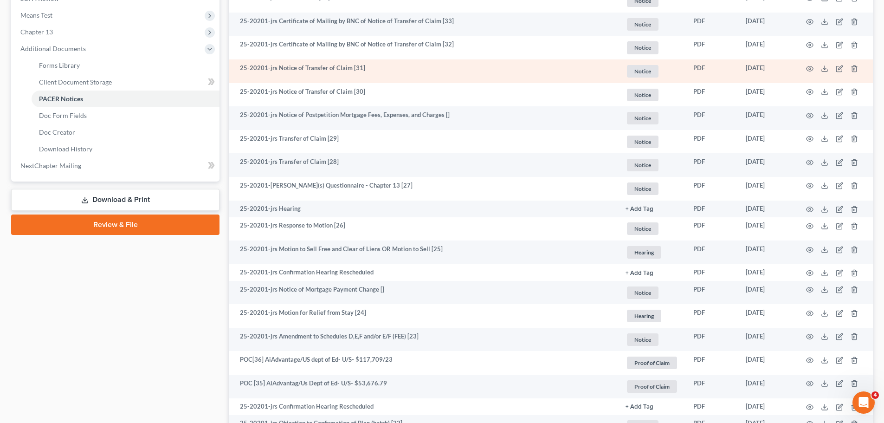
scroll to position [371, 0]
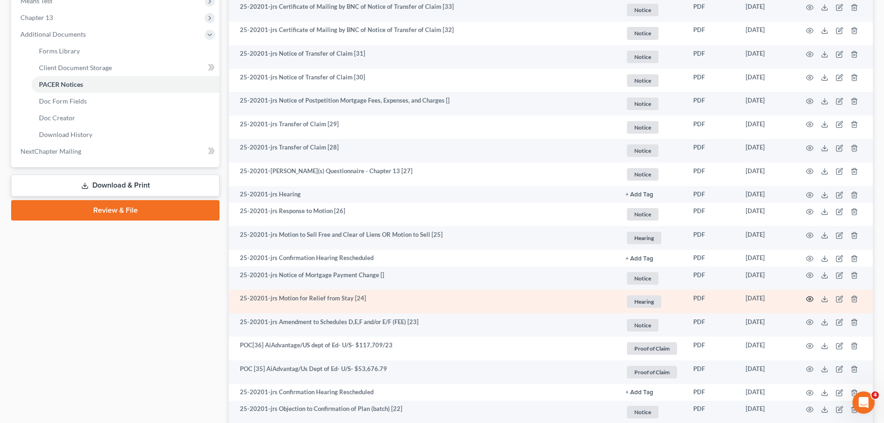
drag, startPoint x: 802, startPoint y: 298, endPoint x: 809, endPoint y: 298, distance: 7.9
click at [804, 298] on td at bounding box center [834, 302] width 78 height 24
click at [814, 297] on td at bounding box center [834, 302] width 78 height 24
click at [809, 298] on icon "button" at bounding box center [809, 298] width 7 height 7
click at [814, 294] on div "Attachment Preview: 25-20201-jrs Motion for Relief from Stay [24] [DATE] × <obj…" at bounding box center [445, 211] width 891 height 423
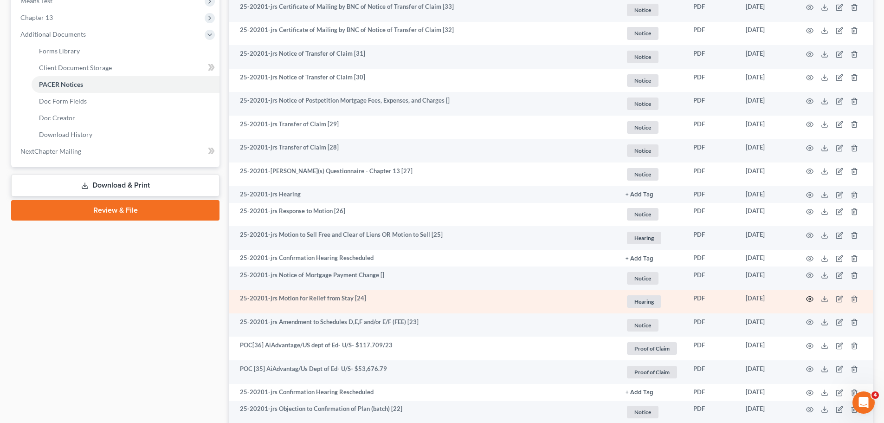
click at [811, 296] on icon "button" at bounding box center [809, 298] width 7 height 7
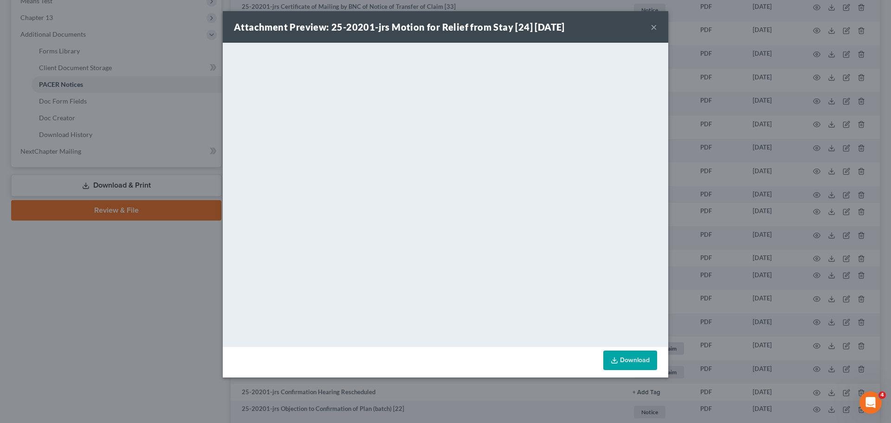
click at [657, 25] on div "Attachment Preview: 25-20201-jrs Motion for Relief from Stay [24] [DATE] ×" at bounding box center [446, 27] width 446 height 32
click at [656, 27] on button "×" at bounding box center [654, 26] width 6 height 11
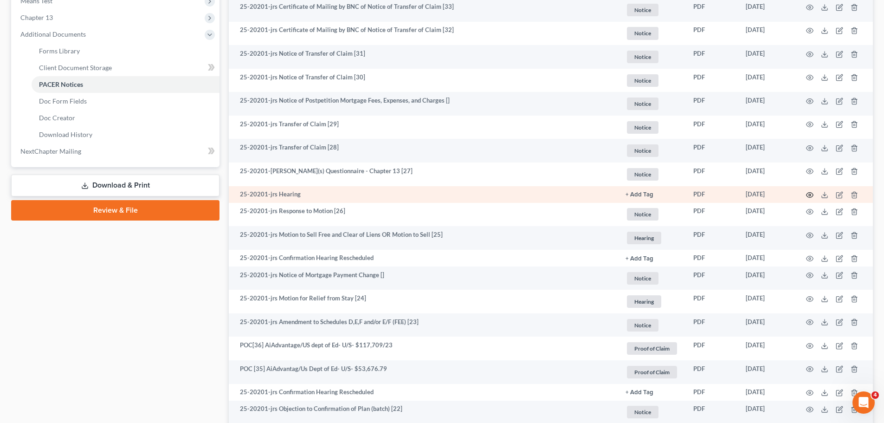
click at [809, 195] on icon "button" at bounding box center [809, 194] width 7 height 7
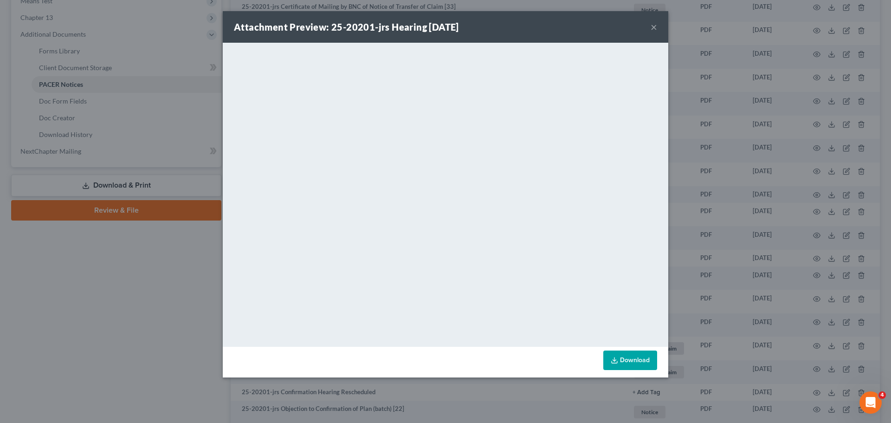
click at [651, 29] on button "×" at bounding box center [654, 26] width 6 height 11
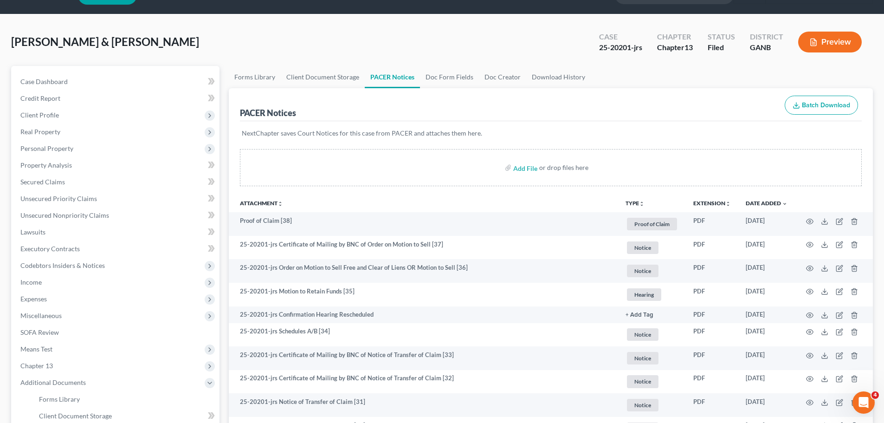
scroll to position [0, 0]
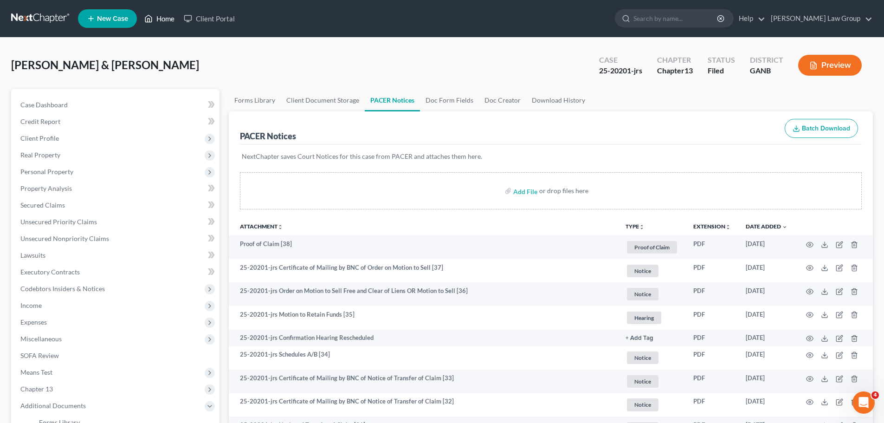
click at [161, 19] on link "Home" at bounding box center [159, 18] width 39 height 17
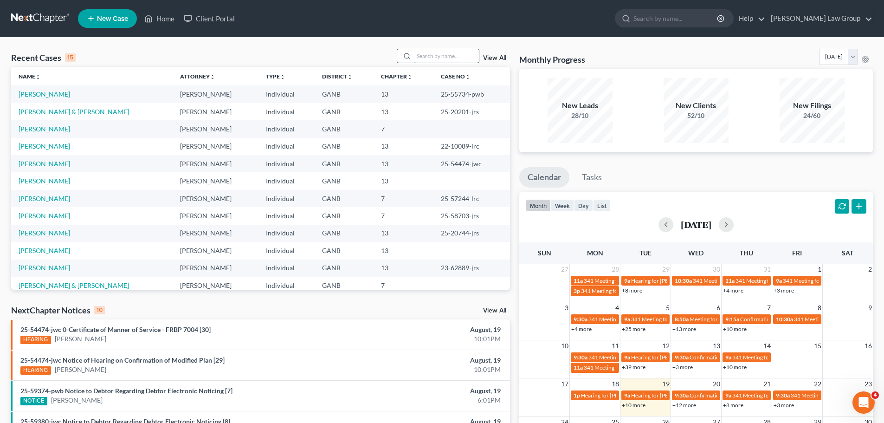
click at [440, 58] on input "search" at bounding box center [446, 55] width 65 height 13
type input "long"
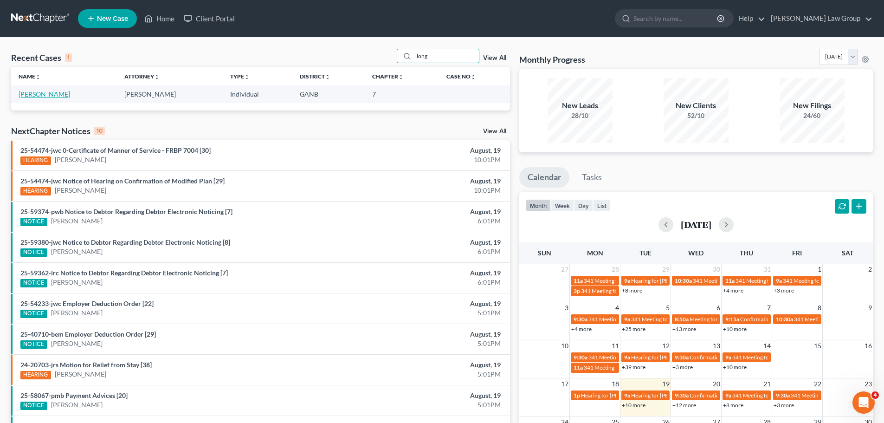
click at [33, 92] on link "[PERSON_NAME]" at bounding box center [45, 94] width 52 height 8
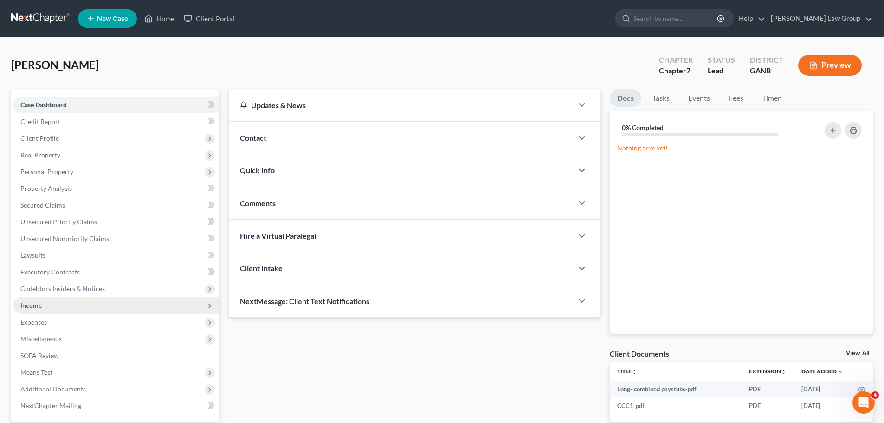
scroll to position [87, 0]
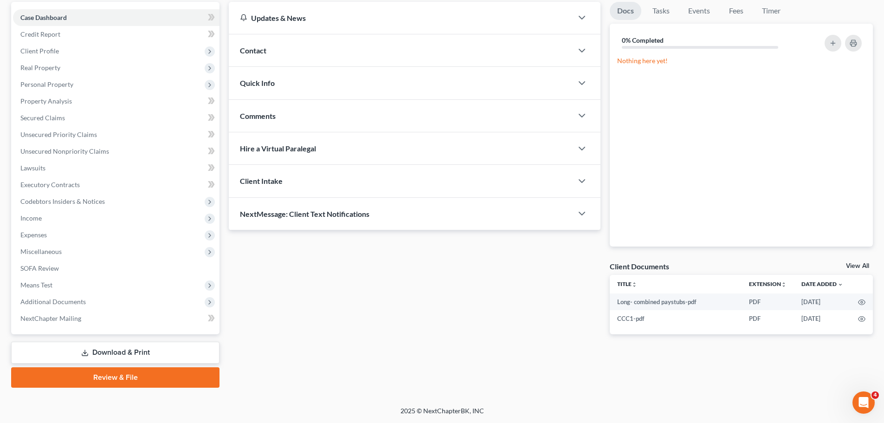
click at [85, 348] on link "Download & Print" at bounding box center [115, 353] width 208 height 22
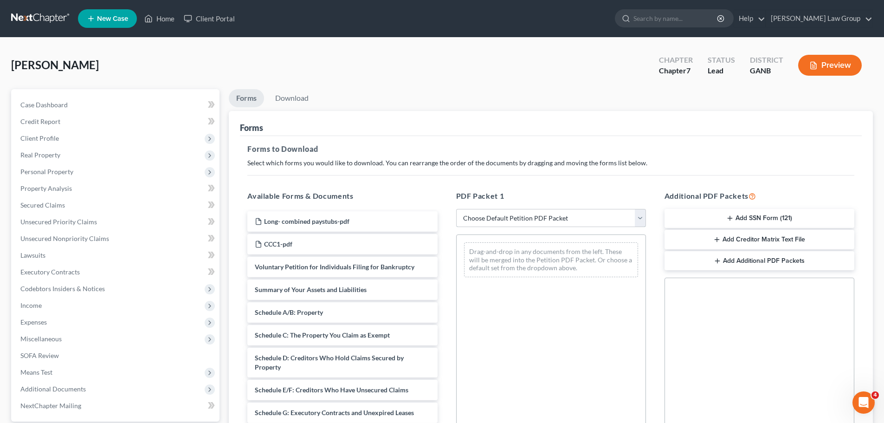
click at [518, 220] on select "Choose Default Petition PDF Packet Complete Bankruptcy Petition (all forms and …" at bounding box center [551, 218] width 190 height 19
select select "0"
click at [456, 209] on select "Choose Default Petition PDF Packet Complete Bankruptcy Petition (all forms and …" at bounding box center [551, 218] width 190 height 19
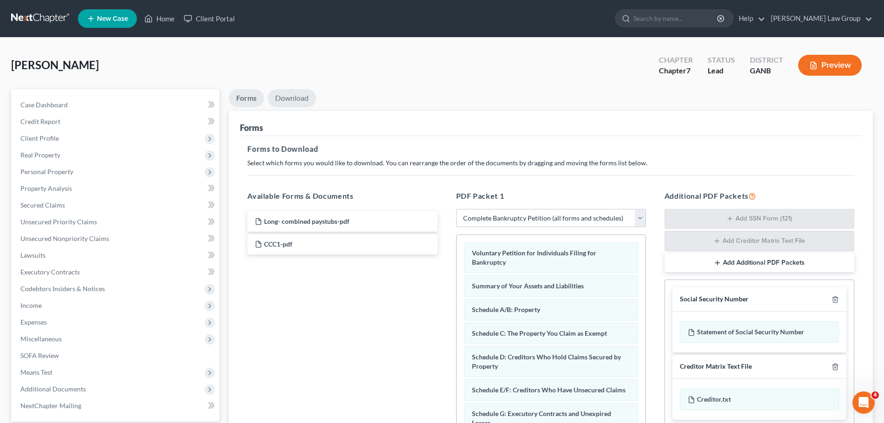
click at [281, 104] on link "Download" at bounding box center [292, 98] width 48 height 18
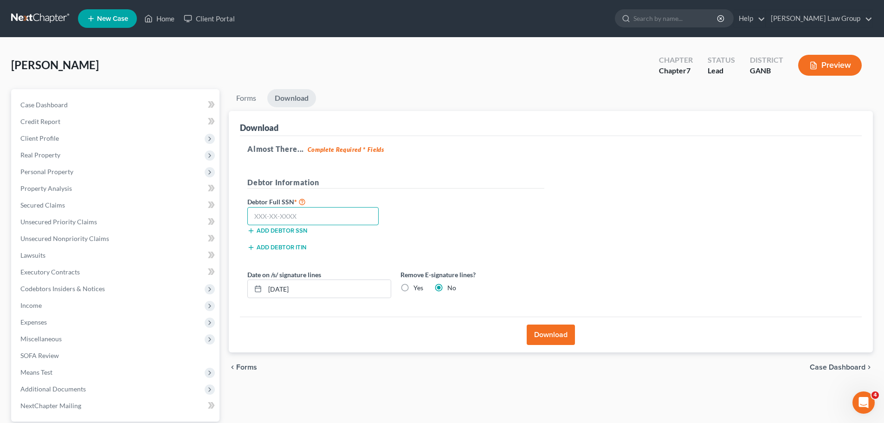
click at [325, 211] on input "text" at bounding box center [312, 216] width 131 height 19
paste input "590-62-6562"
type input "590-62-6562"
click at [545, 334] on button "Download" at bounding box center [551, 334] width 48 height 20
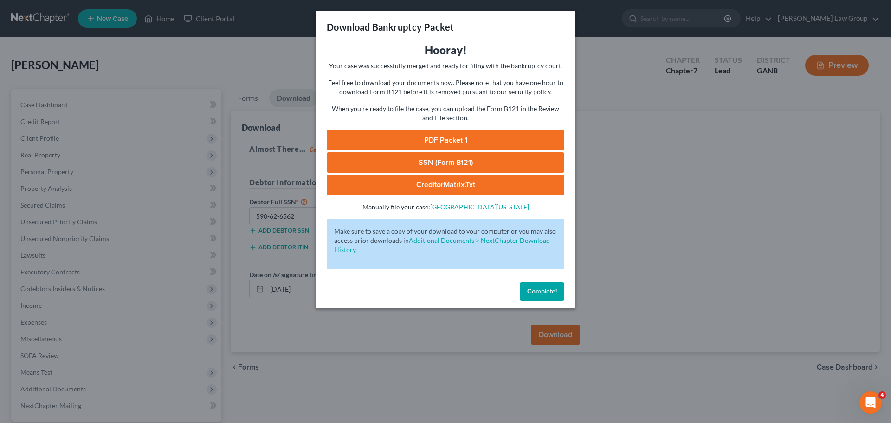
click at [434, 137] on link "PDF Packet 1" at bounding box center [446, 140] width 238 height 20
click at [548, 291] on span "Complete!" at bounding box center [542, 291] width 30 height 8
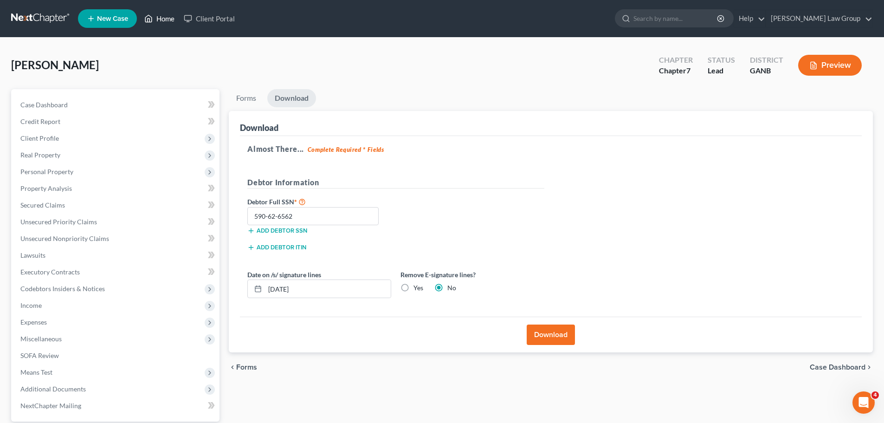
drag, startPoint x: 163, startPoint y: 14, endPoint x: 418, endPoint y: 74, distance: 262.2
click at [163, 14] on link "Home" at bounding box center [159, 18] width 39 height 17
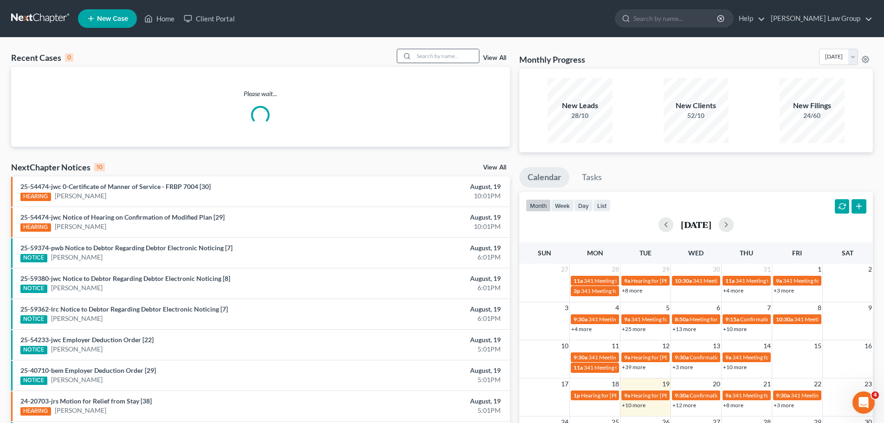
click at [436, 54] on input "search" at bounding box center [446, 55] width 65 height 13
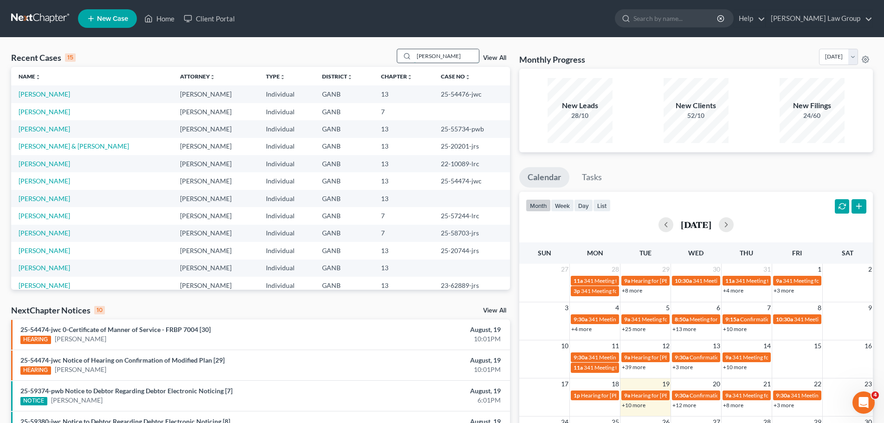
type input "[PERSON_NAME]"
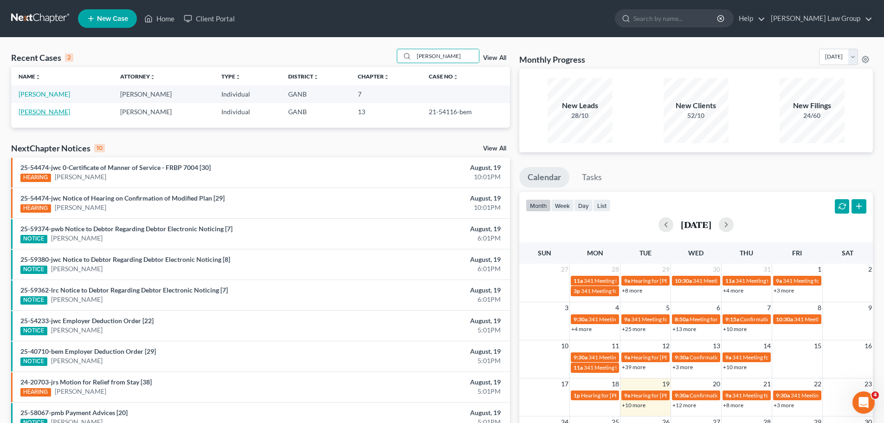
click at [39, 112] on link "[PERSON_NAME]" at bounding box center [45, 112] width 52 height 8
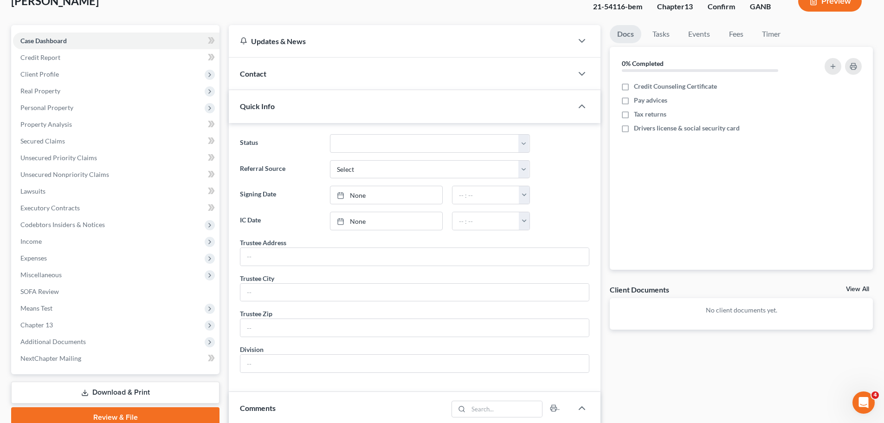
scroll to position [139, 0]
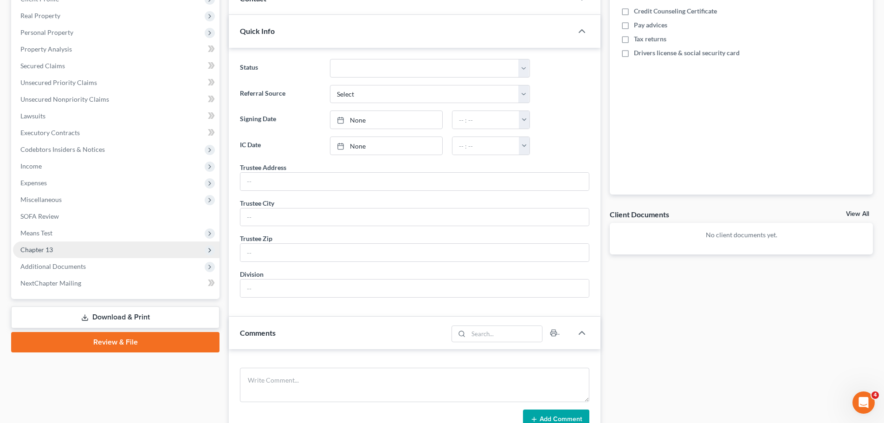
click at [49, 252] on span "Chapter 13" at bounding box center [36, 250] width 32 height 8
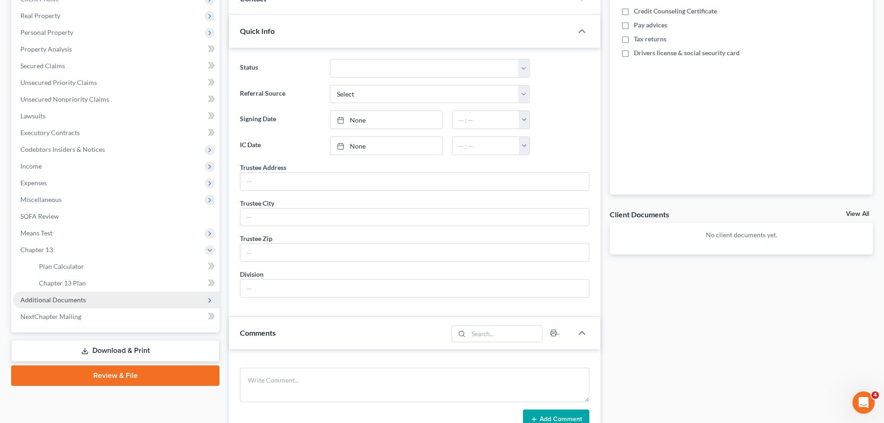
click at [54, 299] on span "Additional Documents" at bounding box center [52, 300] width 65 height 8
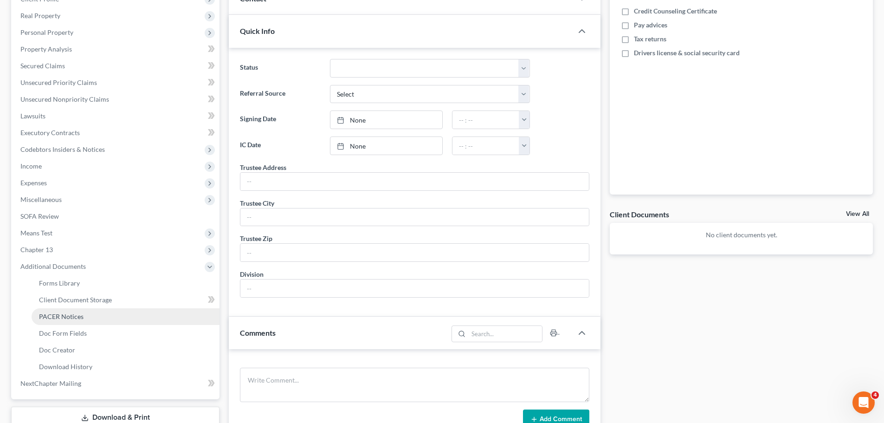
click at [55, 313] on span "PACER Notices" at bounding box center [61, 316] width 45 height 8
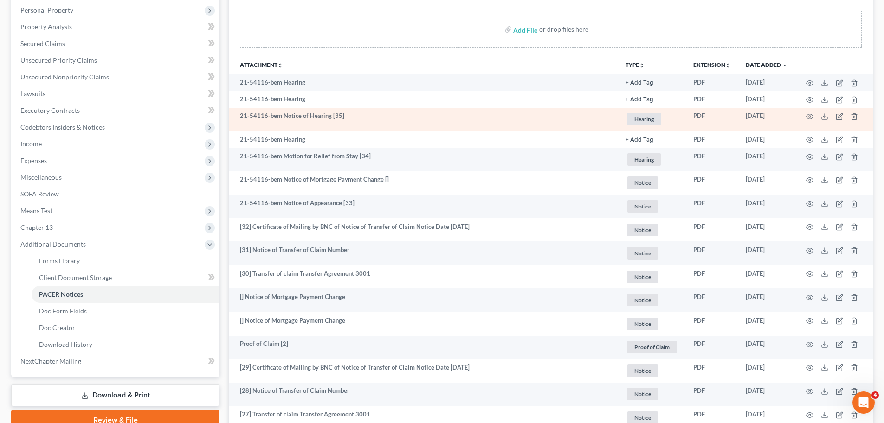
scroll to position [186, 0]
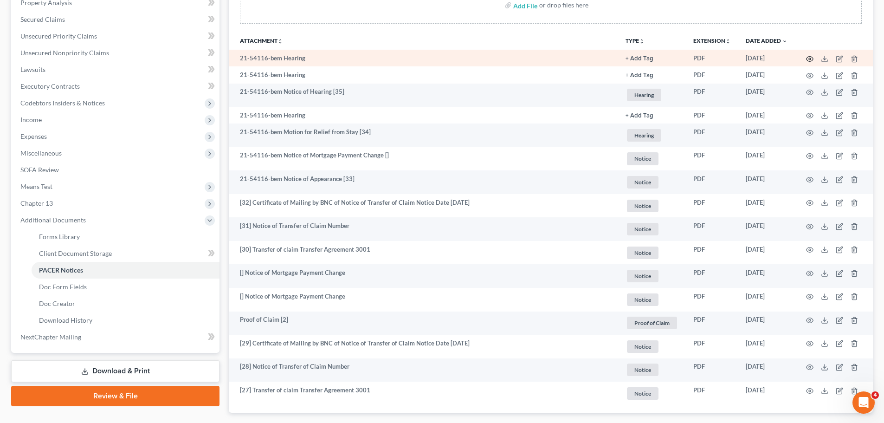
click at [809, 60] on icon "button" at bounding box center [809, 58] width 7 height 7
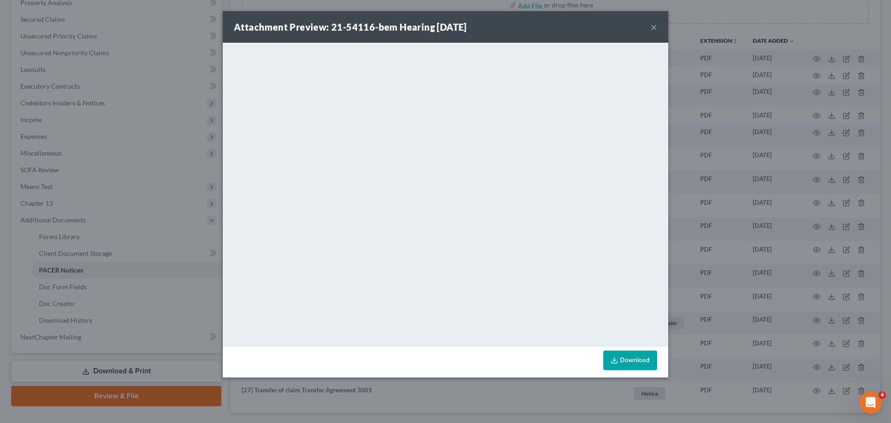
click at [653, 26] on button "×" at bounding box center [654, 26] width 6 height 11
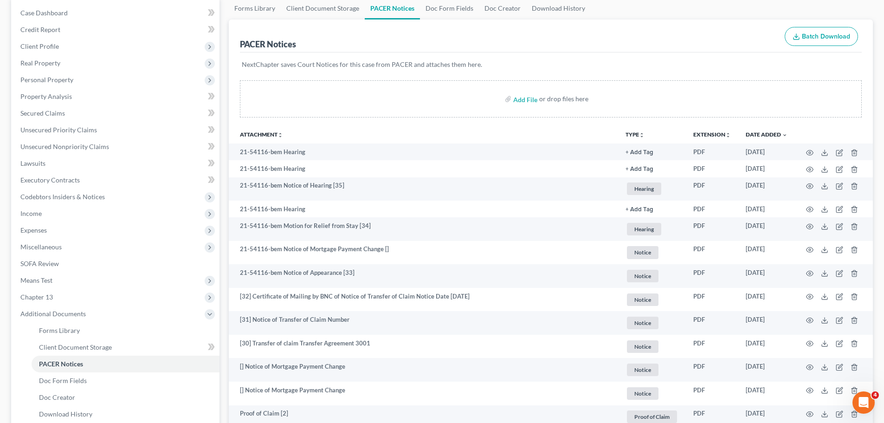
scroll to position [0, 0]
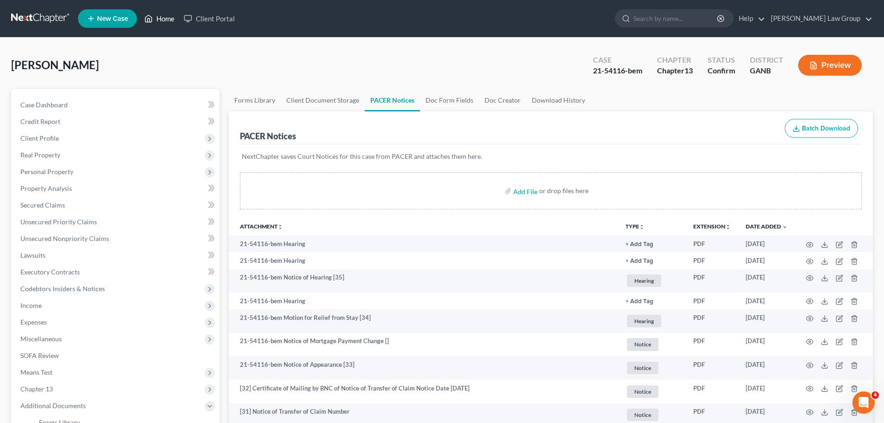
click at [164, 23] on link "Home" at bounding box center [159, 18] width 39 height 17
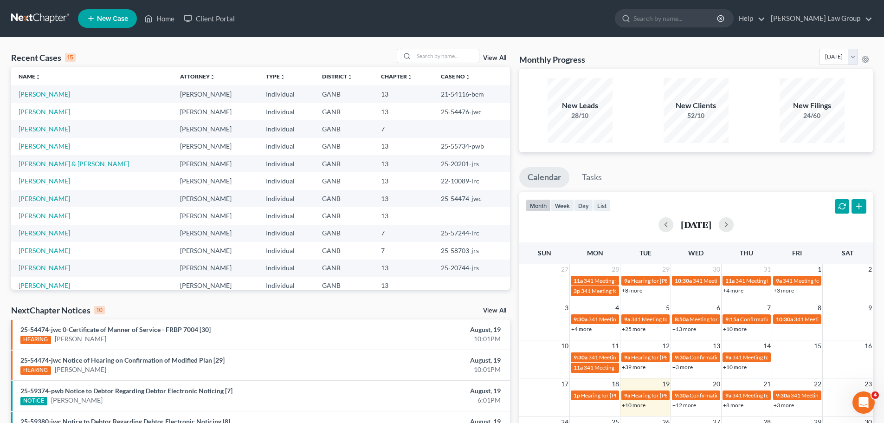
click at [106, 22] on span "New Case" at bounding box center [112, 18] width 31 height 7
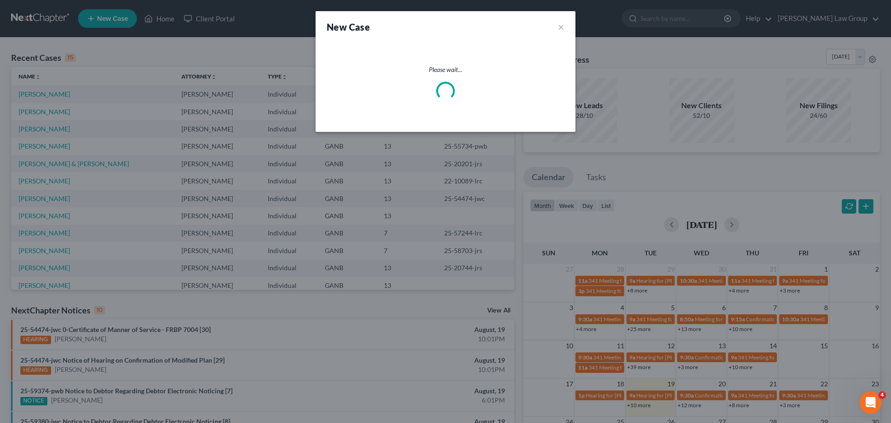
select select "19"
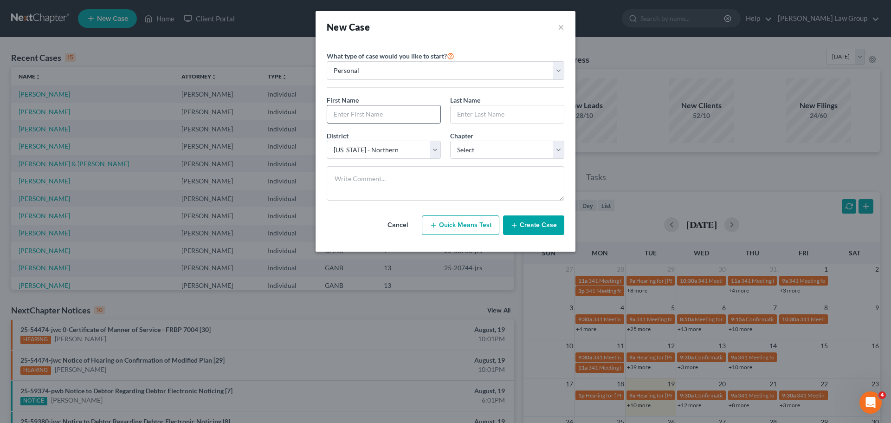
click at [369, 119] on input "text" at bounding box center [383, 114] width 113 height 18
type input "Dime"
click at [492, 120] on input "text" at bounding box center [507, 114] width 113 height 18
paste input "[PERSON_NAME]"
type input "[PERSON_NAME]"
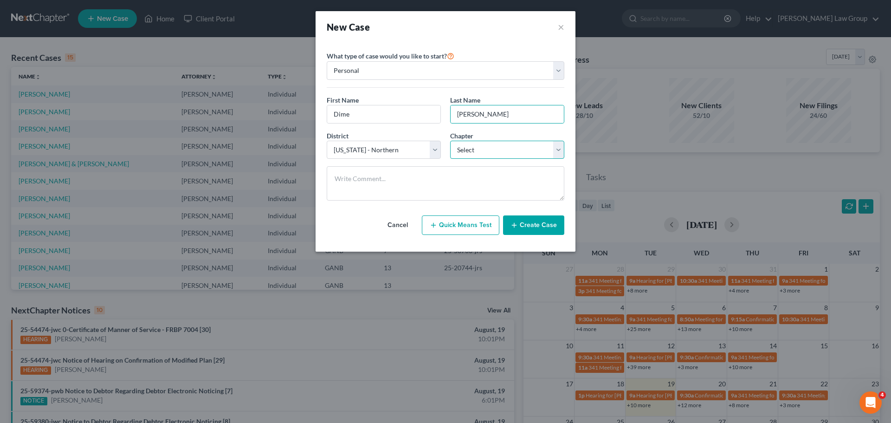
click at [503, 153] on select "Select 7 11 12 13" at bounding box center [507, 150] width 114 height 19
select select "0"
click at [450, 141] on select "Select 7 11 12 13" at bounding box center [507, 150] width 114 height 19
click at [527, 230] on button "Create Case" at bounding box center [533, 224] width 61 height 19
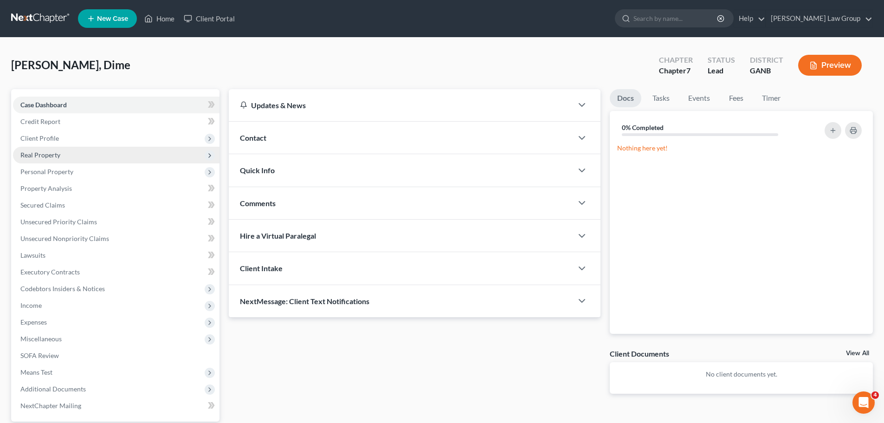
drag, startPoint x: 52, startPoint y: 143, endPoint x: 103, endPoint y: 156, distance: 51.8
click at [52, 143] on span "Client Profile" at bounding box center [116, 138] width 207 height 17
click at [74, 154] on span "Filing Information" at bounding box center [65, 155] width 52 height 8
select select "1"
select select "0"
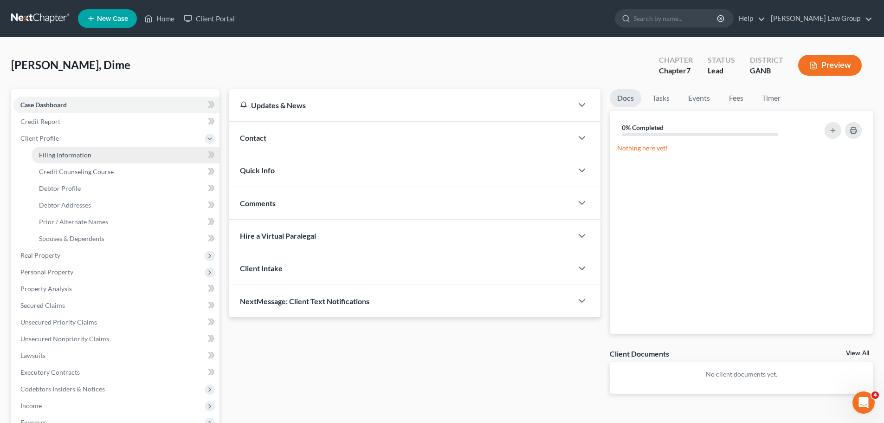
select select "0"
select select "19"
select select "10"
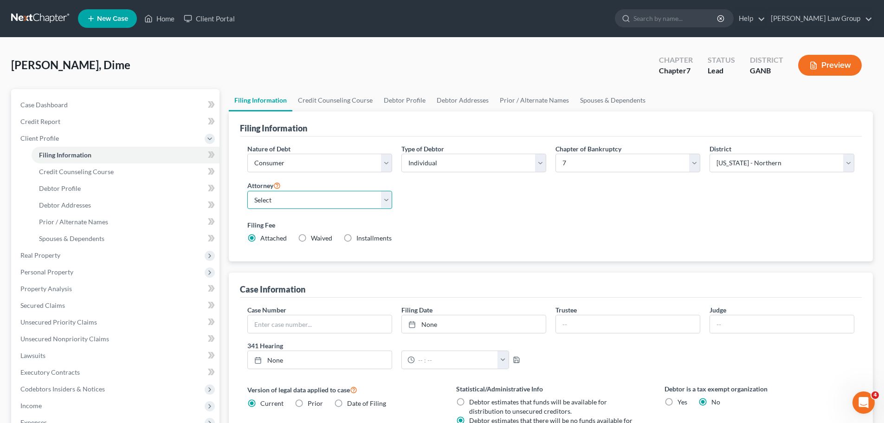
click at [301, 207] on select "Select [PERSON_NAME] - GANB [PERSON_NAME] - GANB [PERSON_NAME] - GANB [PERSON_N…" at bounding box center [319, 200] width 145 height 19
select select "0"
click at [247, 191] on select "Select [PERSON_NAME] - GANB [PERSON_NAME] - GANB [PERSON_NAME] - GANB [PERSON_N…" at bounding box center [319, 200] width 145 height 19
click at [333, 105] on link "Credit Counseling Course" at bounding box center [335, 100] width 86 height 22
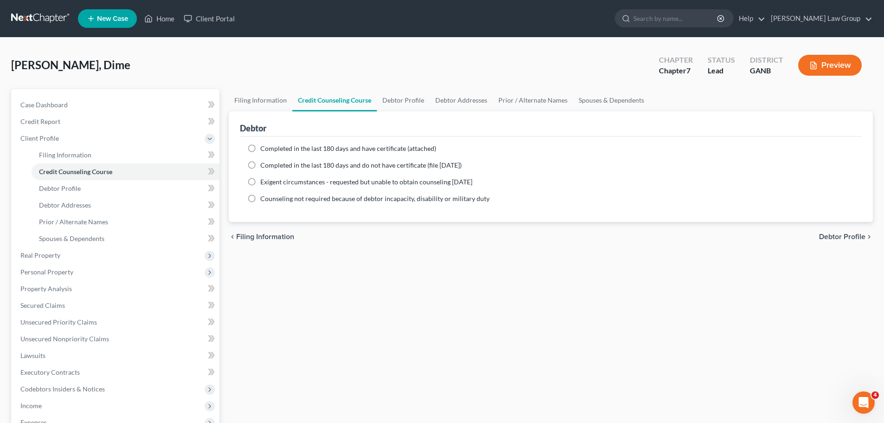
click at [260, 147] on label "Completed in the last 180 days and have certificate (attached)" at bounding box center [348, 148] width 176 height 9
click at [264, 147] on input "Completed in the last 180 days and have certificate (attached)" at bounding box center [267, 147] width 6 height 6
radio input "true"
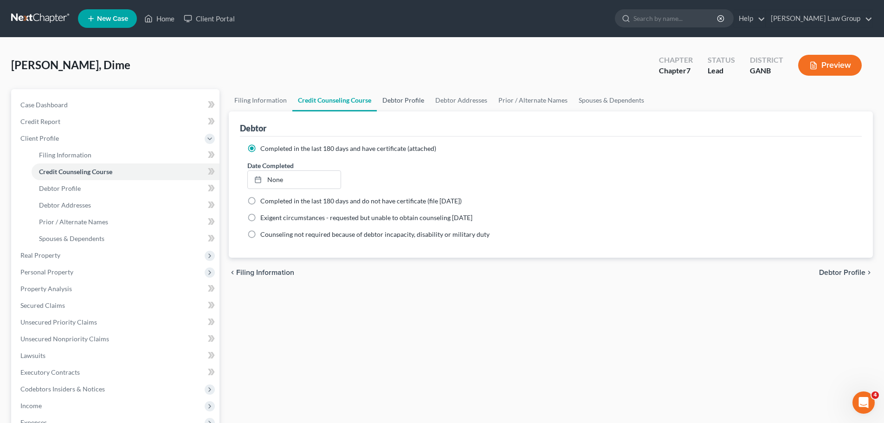
click at [409, 97] on link "Debtor Profile" at bounding box center [403, 100] width 53 height 22
select select "0"
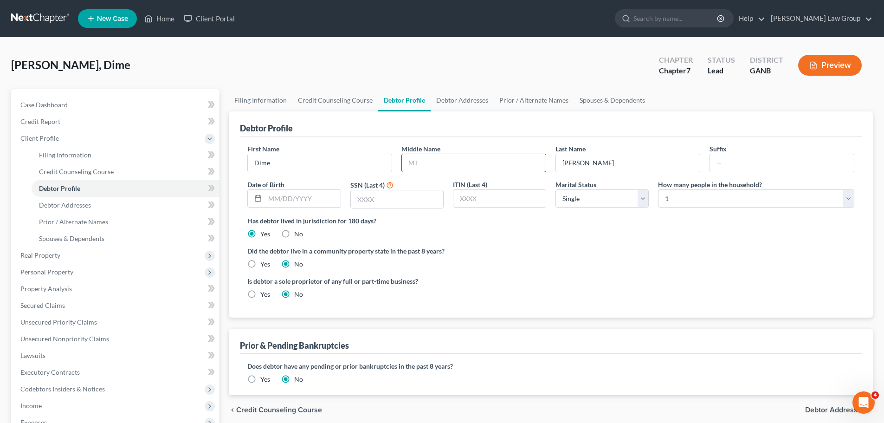
click at [445, 157] on input "text" at bounding box center [474, 163] width 144 height 18
type input "A"
drag, startPoint x: 288, startPoint y: 202, endPoint x: 466, endPoint y: 243, distance: 182.7
click at [288, 202] on input "text" at bounding box center [302, 199] width 75 height 18
paste input "[DATE]"
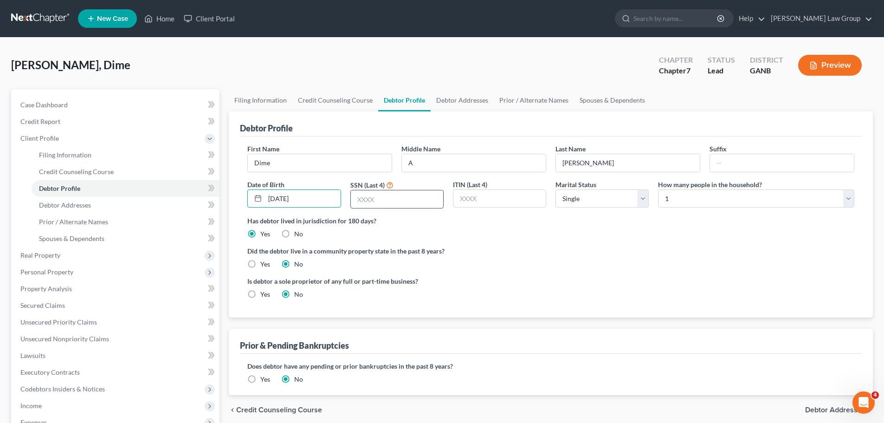
type input "[DATE]"
click at [385, 200] on input "text" at bounding box center [397, 199] width 92 height 18
type input "8347"
click at [464, 96] on link "Debtor Addresses" at bounding box center [462, 100] width 63 height 22
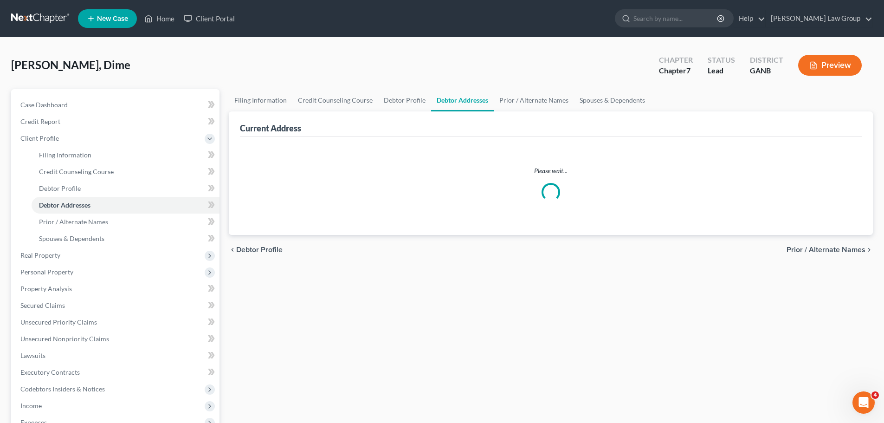
select select "0"
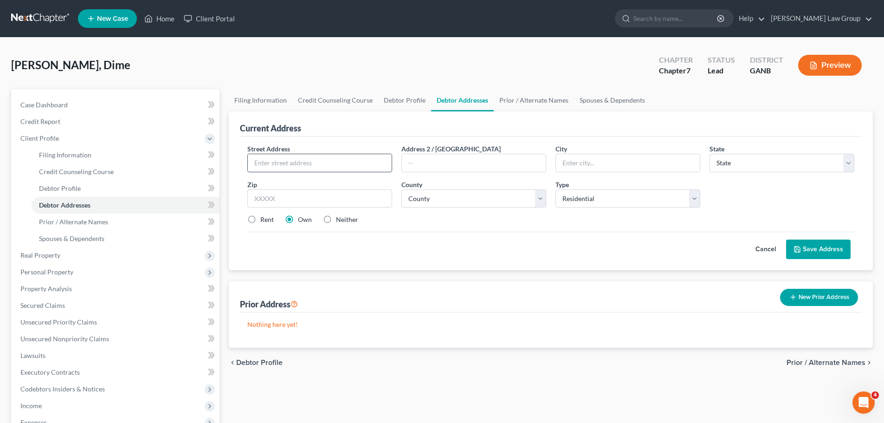
click at [281, 166] on input "text" at bounding box center [320, 163] width 144 height 18
paste input "[STREET_ADDRESS][PERSON_NAME]"
type input "[STREET_ADDRESS][PERSON_NAME]"
click at [291, 205] on input "text" at bounding box center [319, 198] width 145 height 19
type input "30338"
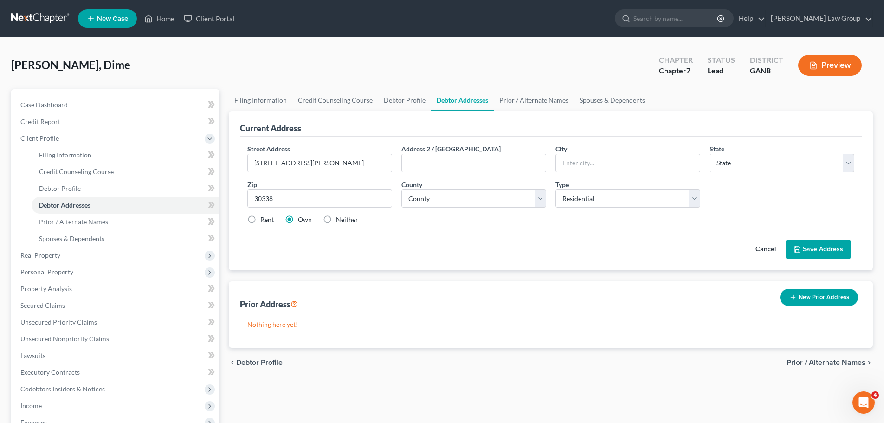
click at [404, 231] on div "Street Address * [STREET_ADDRESS][PERSON_NAME] * State * State [US_STATE] AK AR…" at bounding box center [551, 188] width 616 height 88
type input "[GEOGRAPHIC_DATA]"
select select "10"
click at [436, 198] on select "County" at bounding box center [473, 198] width 145 height 19
click at [401, 189] on select "County [GEOGRAPHIC_DATA] [GEOGRAPHIC_DATA] [GEOGRAPHIC_DATA] [GEOGRAPHIC_DATA] …" at bounding box center [473, 198] width 145 height 19
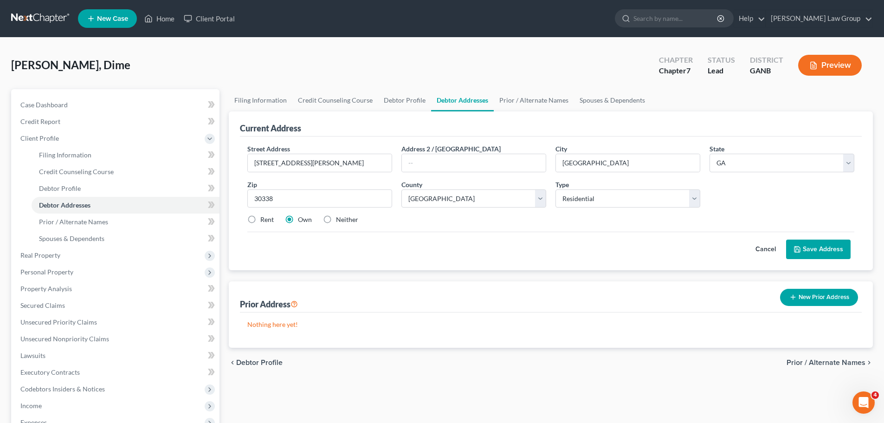
drag, startPoint x: 254, startPoint y: 218, endPoint x: 802, endPoint y: 253, distance: 549.3
click at [260, 219] on label "Rent" at bounding box center [266, 219] width 13 height 9
click at [264, 219] on input "Rent" at bounding box center [267, 218] width 6 height 6
click at [816, 245] on button "Save Address" at bounding box center [818, 248] width 65 height 19
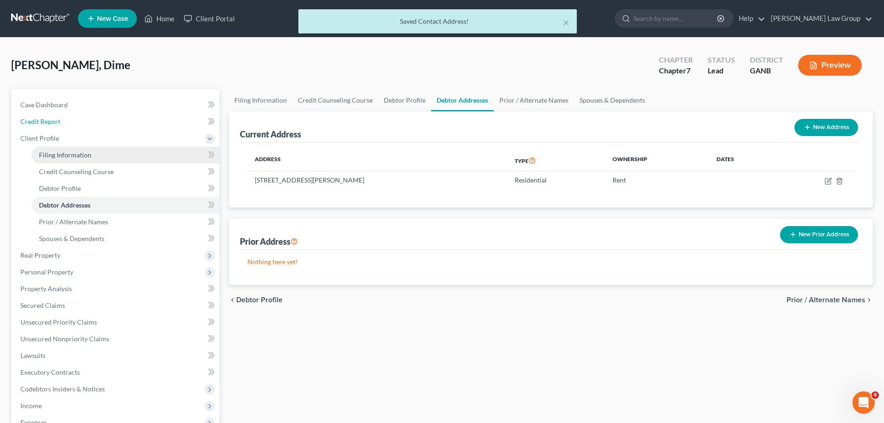
drag, startPoint x: 45, startPoint y: 118, endPoint x: 155, endPoint y: 160, distance: 117.0
click at [45, 118] on span "Credit Report" at bounding box center [40, 121] width 40 height 8
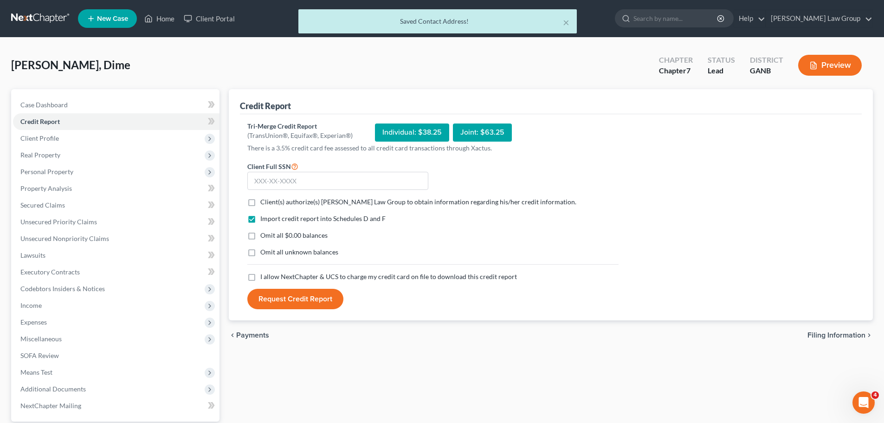
click at [260, 201] on label "Client(s) authorize(s) [PERSON_NAME] Law Group to obtain information regarding …" at bounding box center [418, 201] width 316 height 9
click at [264, 201] on input "Client(s) authorize(s) [PERSON_NAME] Law Group to obtain information regarding …" at bounding box center [267, 200] width 6 height 6
click at [260, 274] on label "I allow NextChapter & UCS to charge my credit card on file to download this cre…" at bounding box center [388, 276] width 257 height 9
click at [264, 274] on input "I allow NextChapter & UCS to charge my credit card on file to download this cre…" at bounding box center [267, 275] width 6 height 6
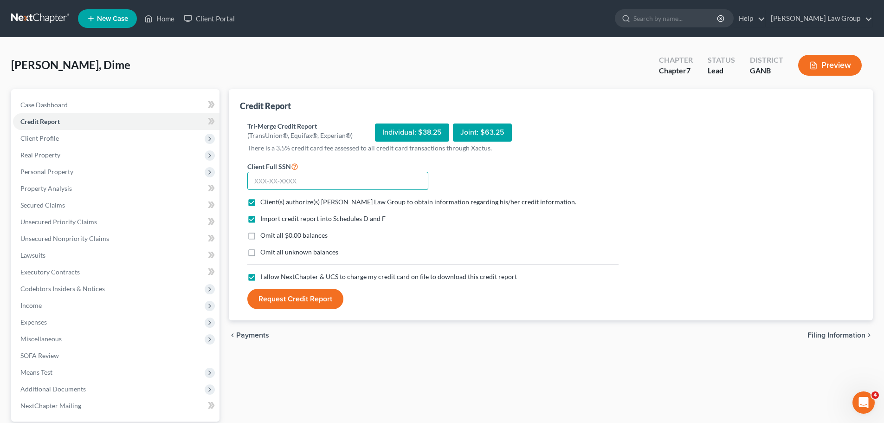
click at [293, 181] on input "text" at bounding box center [337, 181] width 181 height 19
paste input "413-67-8347"
drag, startPoint x: 277, startPoint y: 297, endPoint x: 429, endPoint y: 307, distance: 152.6
click at [277, 296] on button "Request Credit Report" at bounding box center [295, 299] width 96 height 20
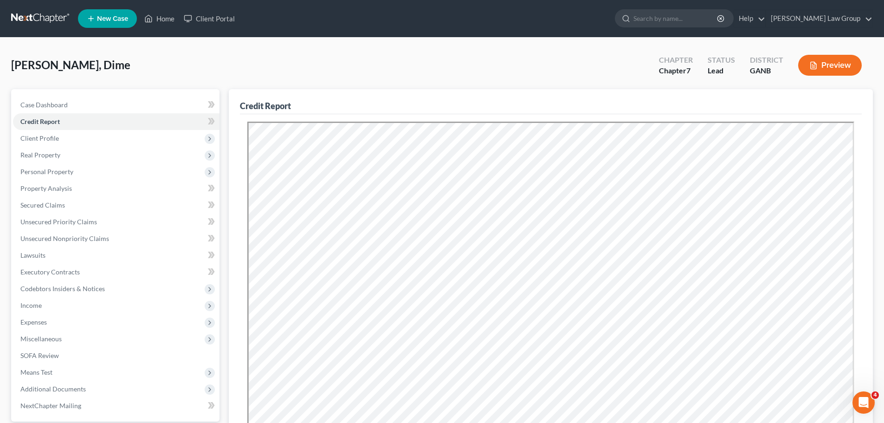
click at [440, 66] on div "[PERSON_NAME], Dime Upgraded Chapter Chapter 7 Status Lead District GANB Preview" at bounding box center [442, 69] width 862 height 40
click at [159, 17] on link "Home" at bounding box center [159, 18] width 39 height 17
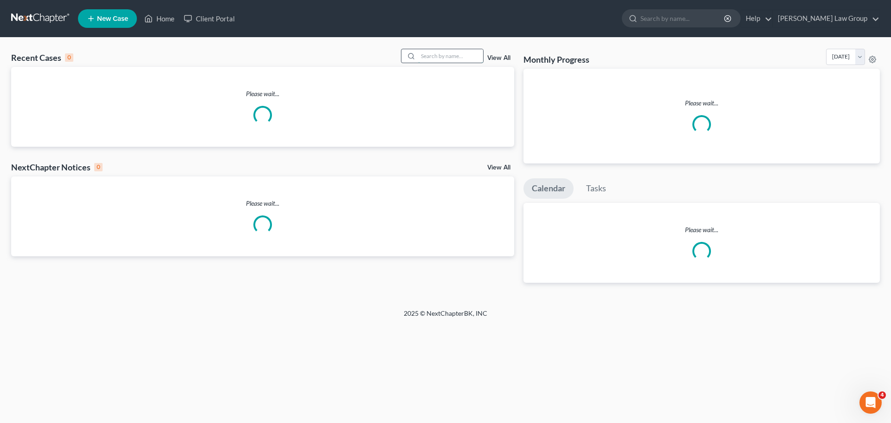
click at [445, 58] on input "search" at bounding box center [450, 55] width 65 height 13
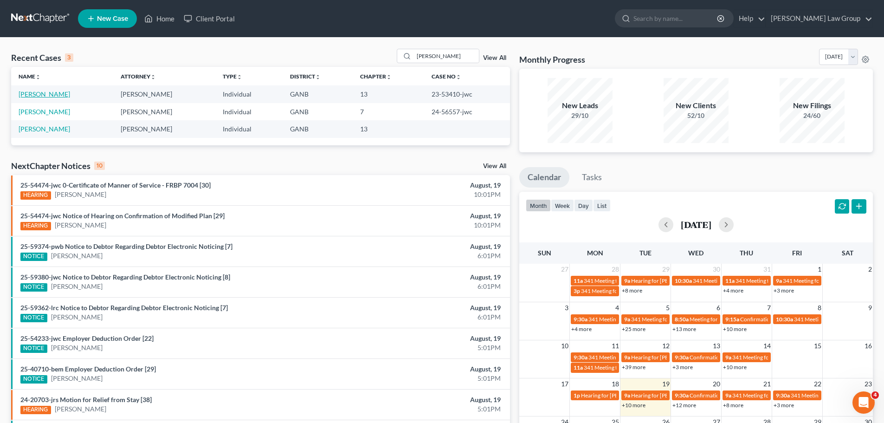
click at [39, 91] on link "[PERSON_NAME]" at bounding box center [45, 94] width 52 height 8
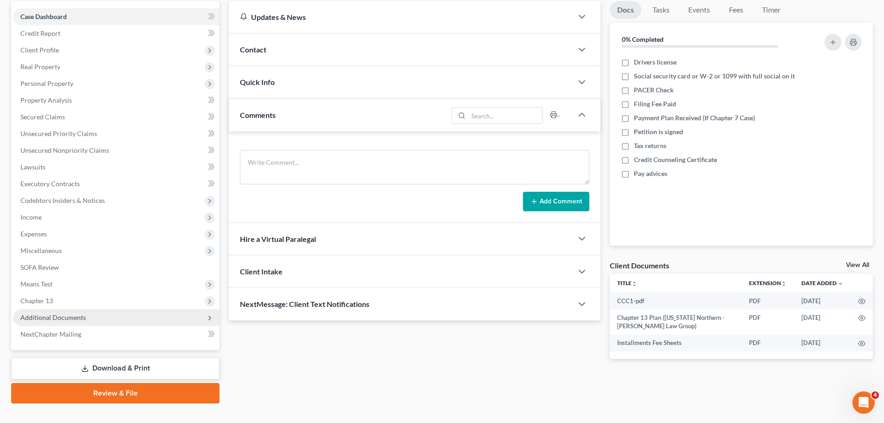
scroll to position [104, 0]
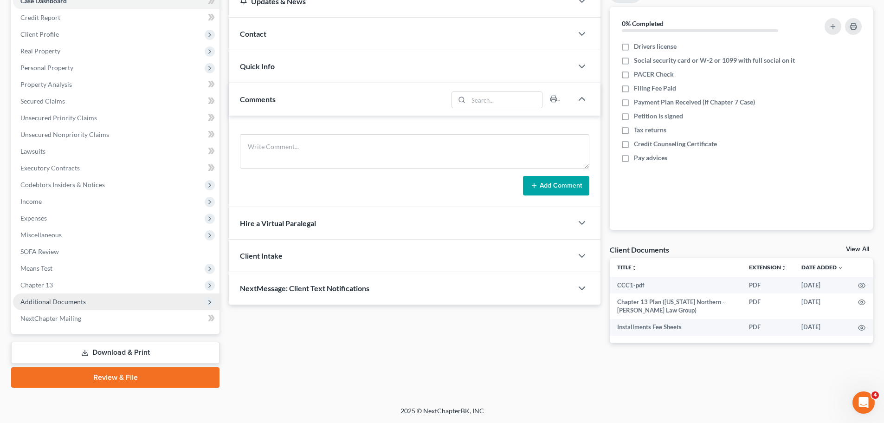
drag, startPoint x: 108, startPoint y: 304, endPoint x: 183, endPoint y: 248, distance: 93.5
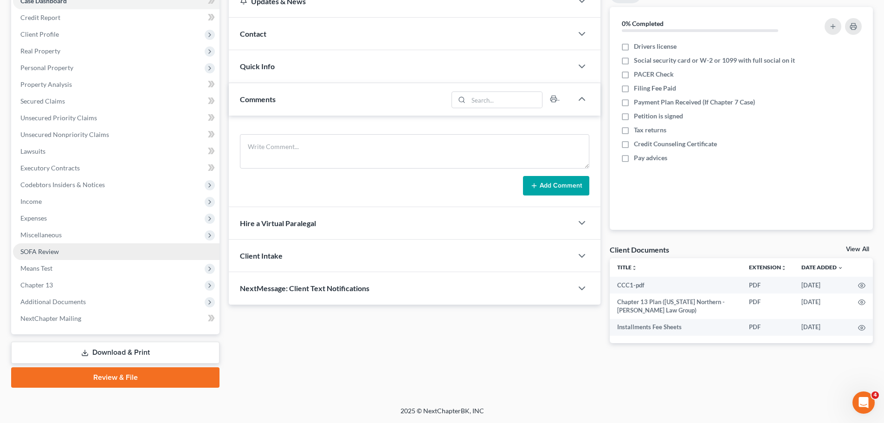
click at [108, 304] on span "Additional Documents" at bounding box center [116, 301] width 207 height 17
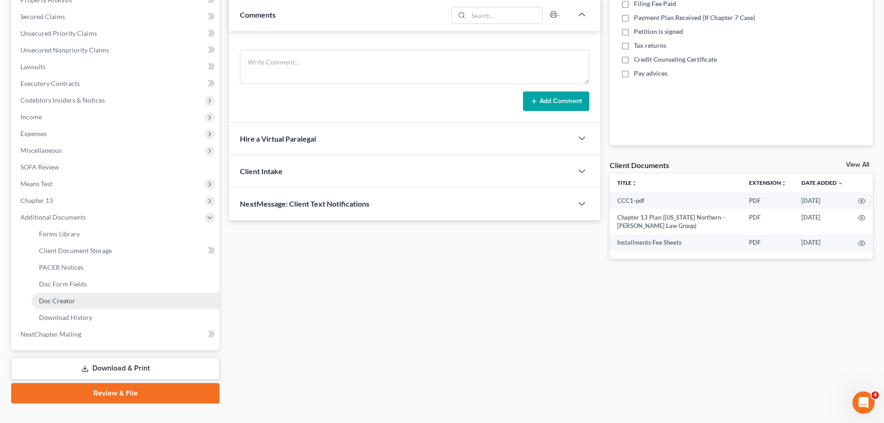
scroll to position [197, 0]
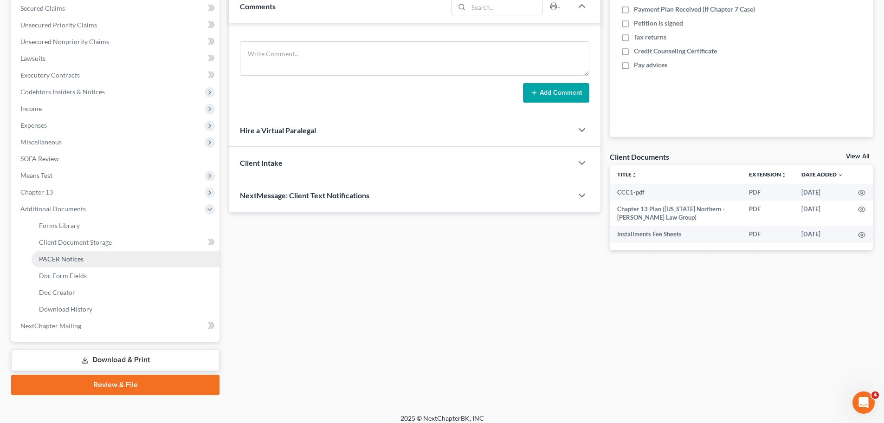
click at [86, 258] on link "PACER Notices" at bounding box center [126, 259] width 188 height 17
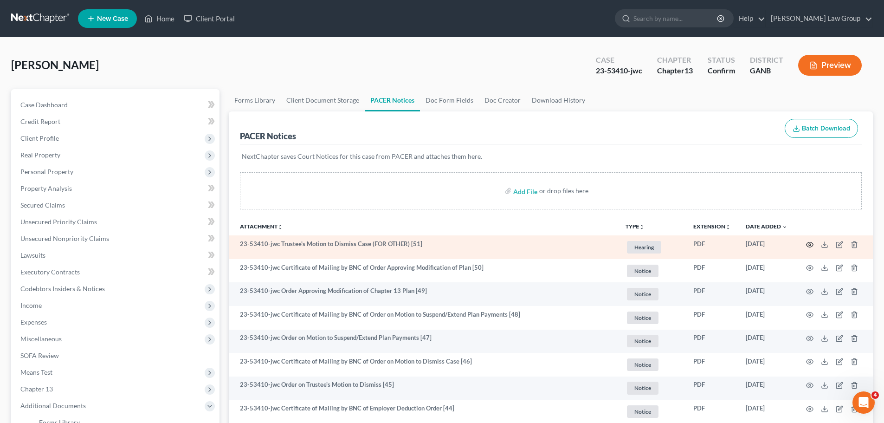
click at [808, 242] on icon "button" at bounding box center [810, 244] width 7 height 5
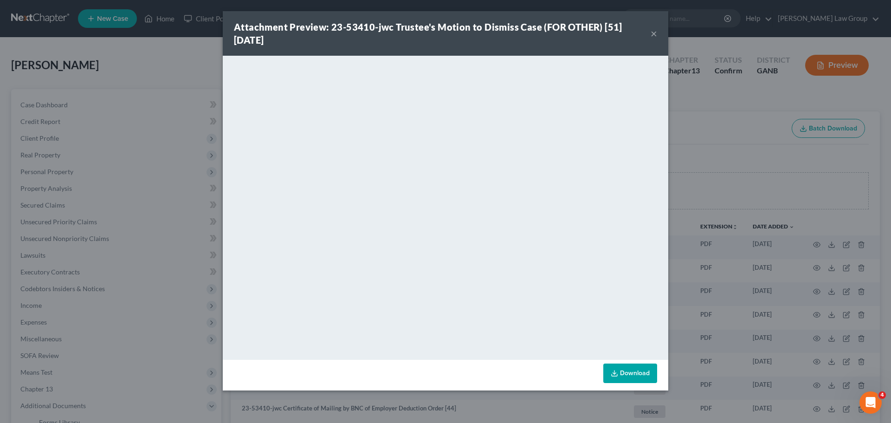
click at [654, 29] on button "×" at bounding box center [654, 33] width 6 height 11
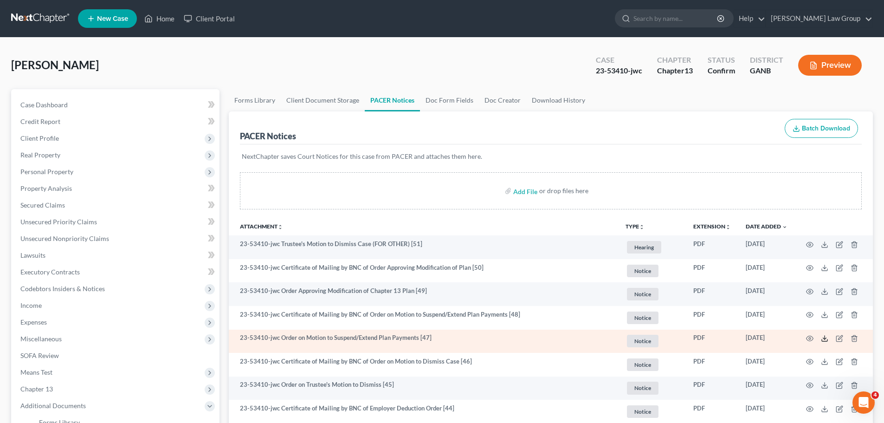
click at [827, 339] on icon at bounding box center [824, 338] width 7 height 7
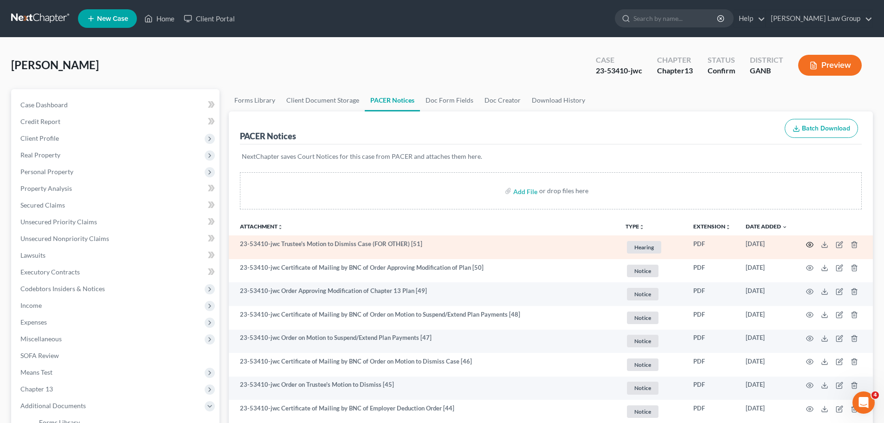
click at [810, 244] on circle "button" at bounding box center [810, 245] width 2 height 2
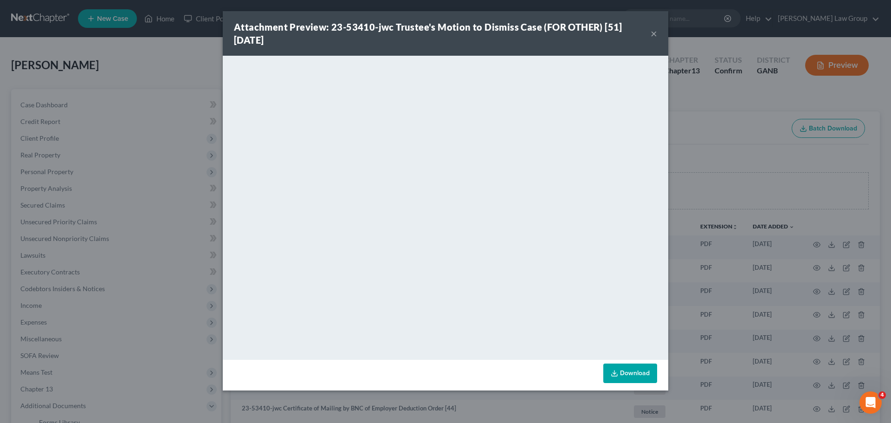
drag, startPoint x: 652, startPoint y: 33, endPoint x: 885, endPoint y: 84, distance: 238.4
click at [652, 33] on button "×" at bounding box center [654, 33] width 6 height 11
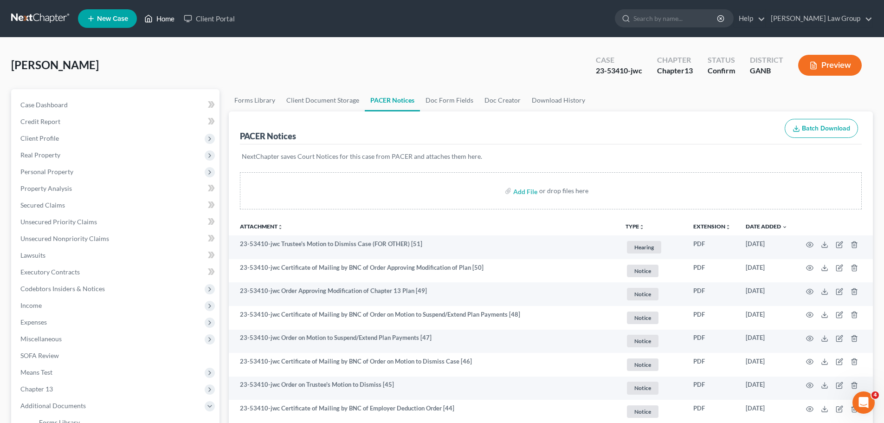
click at [157, 19] on link "Home" at bounding box center [159, 18] width 39 height 17
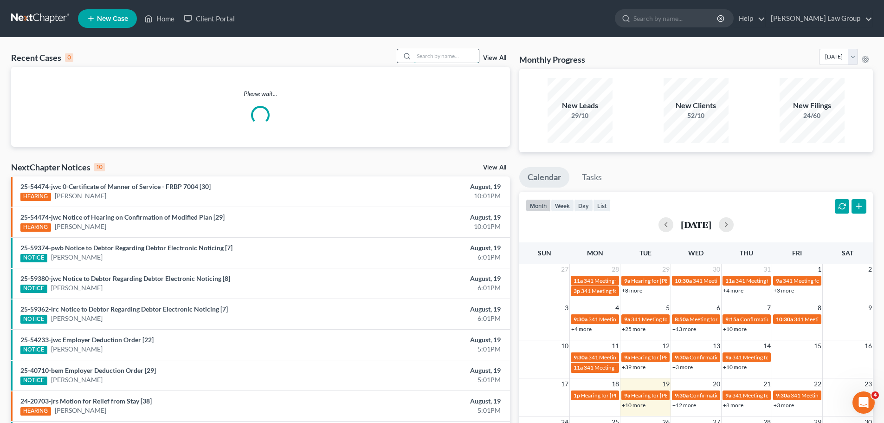
click at [458, 51] on input "search" at bounding box center [446, 55] width 65 height 13
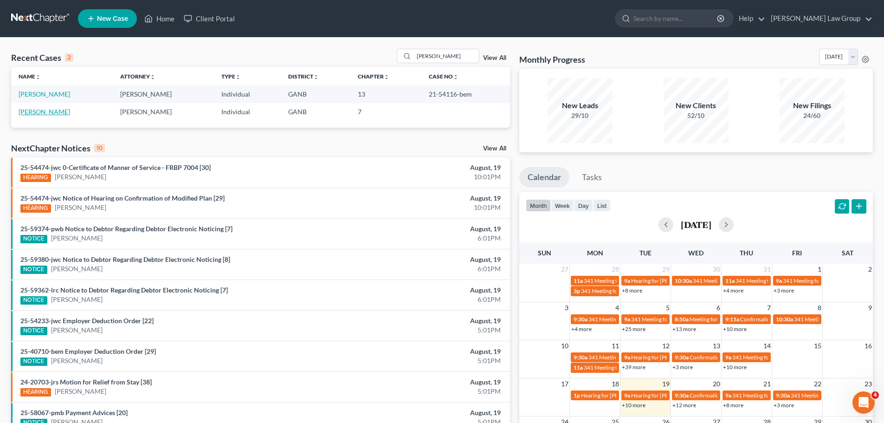
click at [47, 113] on link "[PERSON_NAME]" at bounding box center [45, 112] width 52 height 8
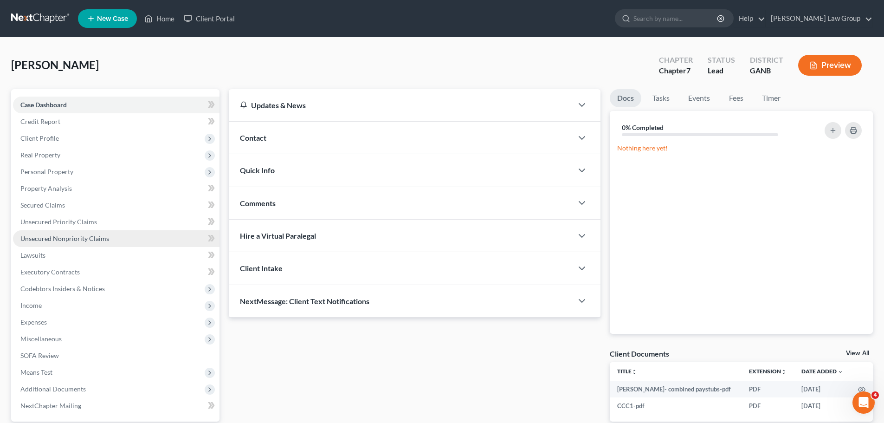
click at [65, 237] on span "Unsecured Nonpriority Claims" at bounding box center [64, 238] width 89 height 8
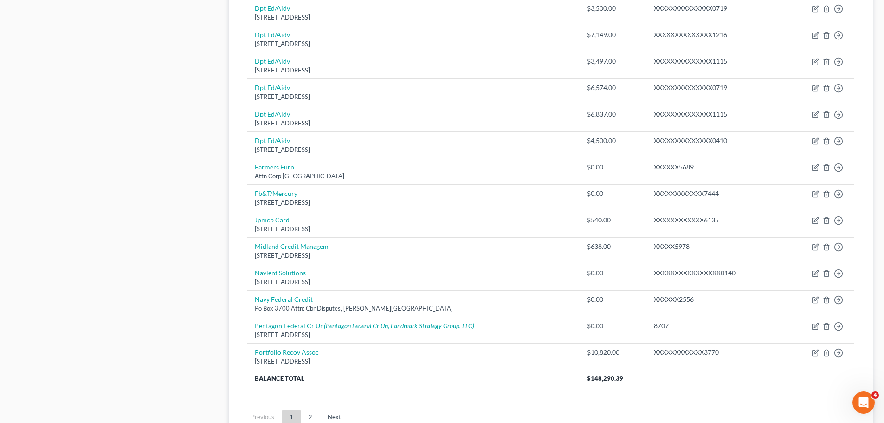
scroll to position [649, 0]
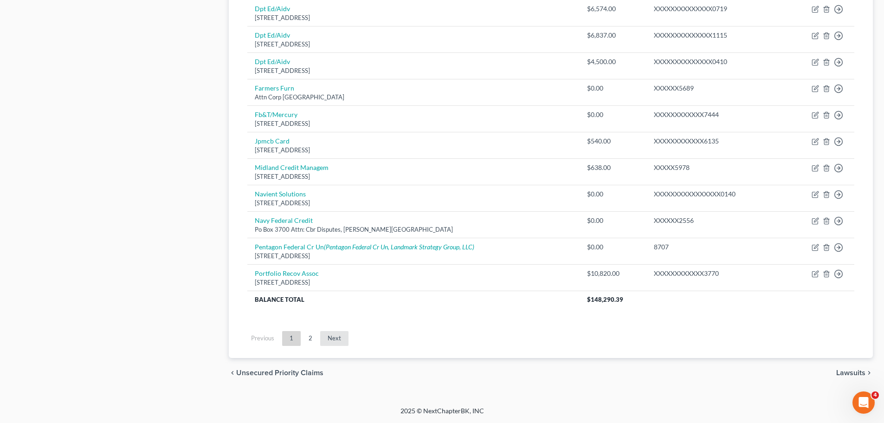
click at [330, 338] on link "Next" at bounding box center [334, 338] width 28 height 15
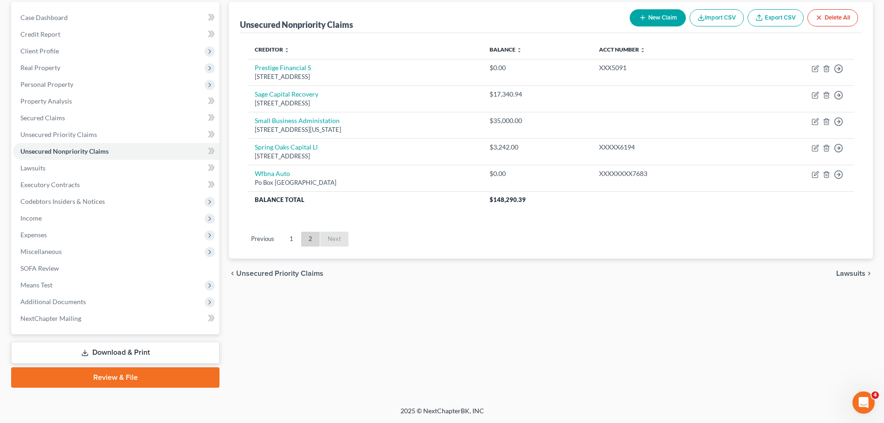
scroll to position [87, 0]
click at [292, 238] on link "1" at bounding box center [291, 239] width 19 height 15
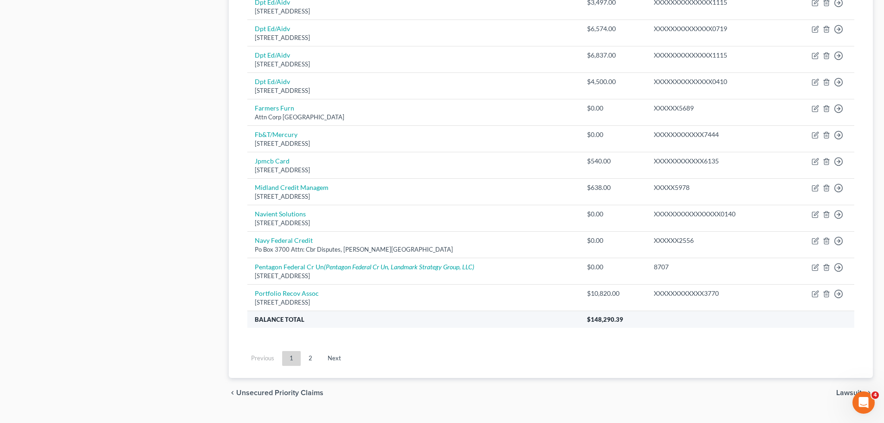
scroll to position [649, 0]
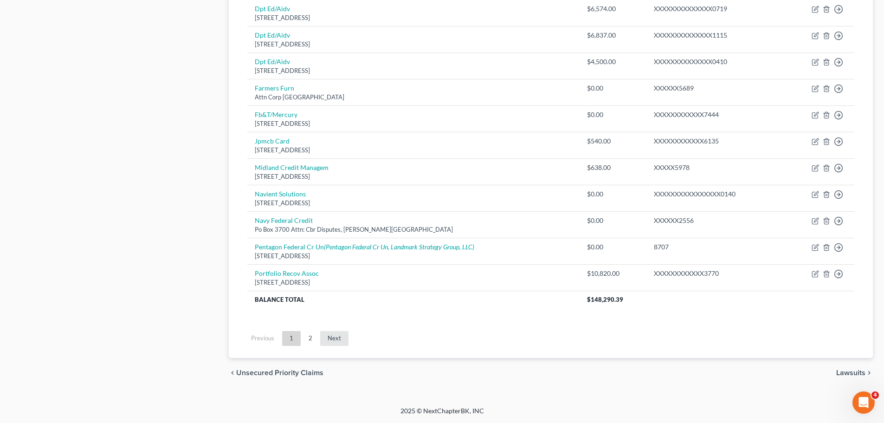
click at [329, 338] on link "Next" at bounding box center [334, 338] width 28 height 15
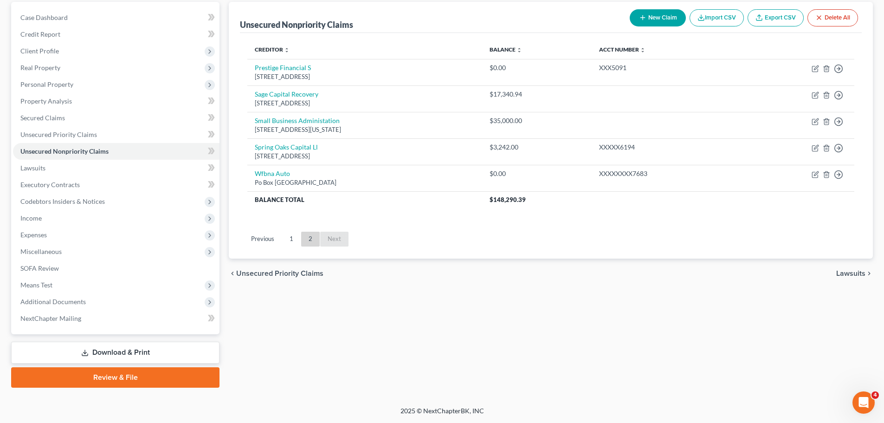
scroll to position [87, 0]
click at [291, 237] on link "1" at bounding box center [291, 239] width 19 height 15
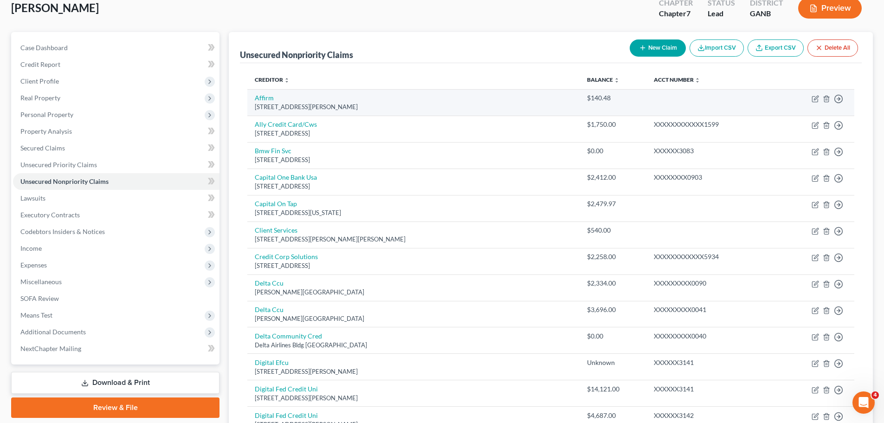
scroll to position [0, 0]
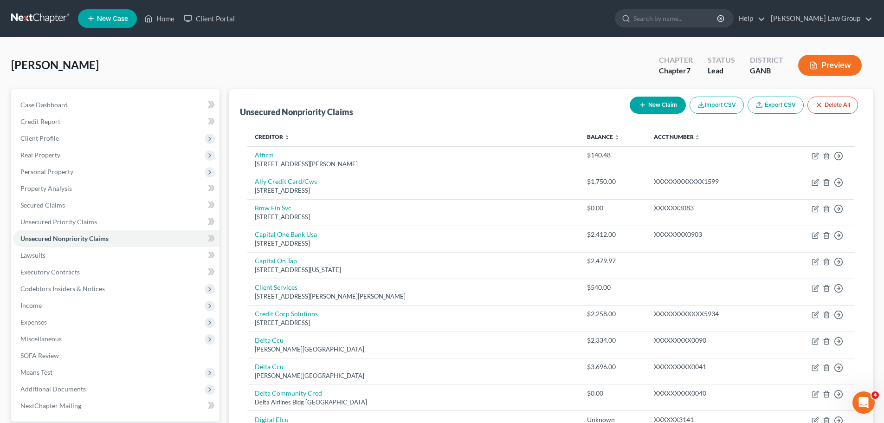
click at [653, 110] on button "New Claim" at bounding box center [658, 105] width 56 height 17
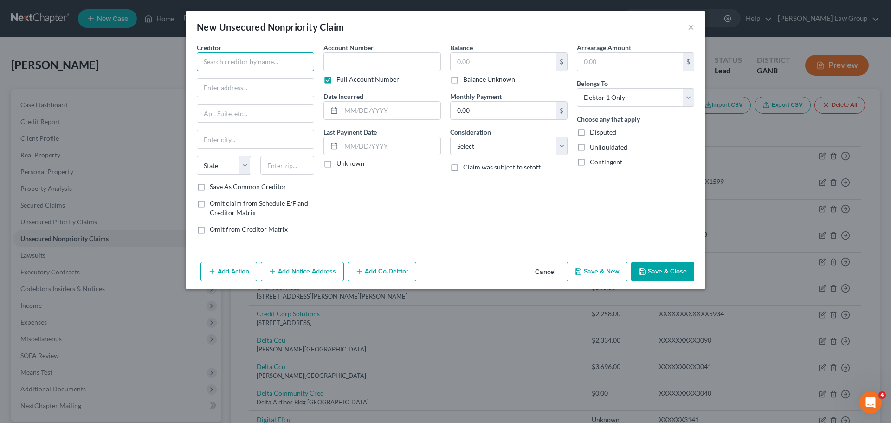
click at [256, 59] on input "text" at bounding box center [255, 61] width 117 height 19
paste input "Synchrony Bank/Brandsmart"
click at [264, 84] on input "text" at bounding box center [255, 88] width 116 height 18
paste input "Customer Care Center"
drag, startPoint x: 237, startPoint y: 112, endPoint x: 886, endPoint y: 195, distance: 653.6
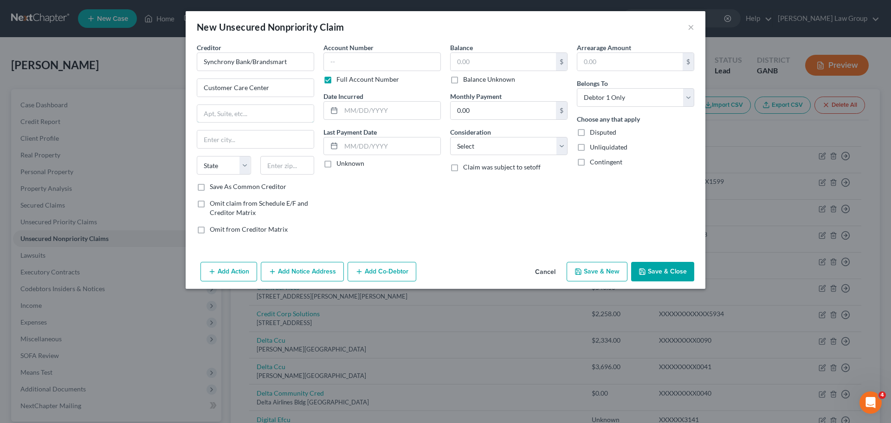
click at [237, 112] on input "text" at bounding box center [255, 114] width 116 height 18
paste input "P.O. Box 740237"
click at [291, 175] on div "State [US_STATE] AK AR AZ CA CO CT DE DC [GEOGRAPHIC_DATA] [GEOGRAPHIC_DATA] GU…" at bounding box center [255, 169] width 127 height 26
click at [290, 172] on input "text" at bounding box center [287, 165] width 54 height 19
click at [291, 161] on input "text" at bounding box center [287, 165] width 54 height 19
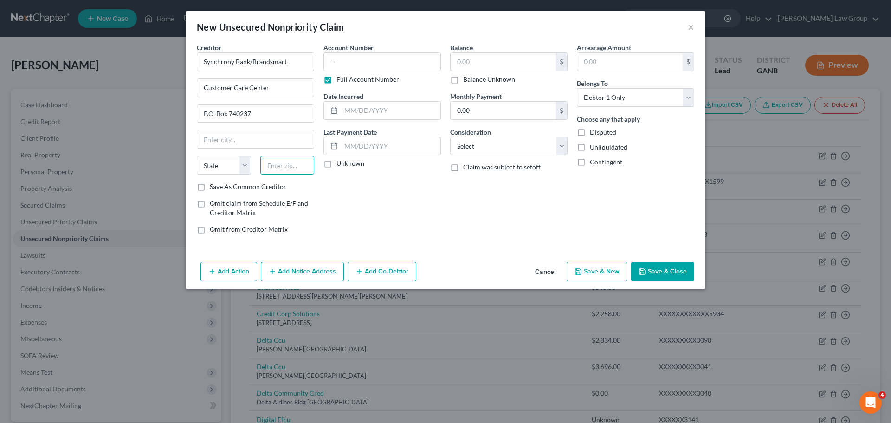
click at [290, 163] on input "text" at bounding box center [287, 165] width 54 height 19
paste input "30374-0237"
click at [478, 58] on input "text" at bounding box center [503, 62] width 105 height 18
paste input "2,258.28"
click at [643, 268] on icon "button" at bounding box center [642, 271] width 7 height 7
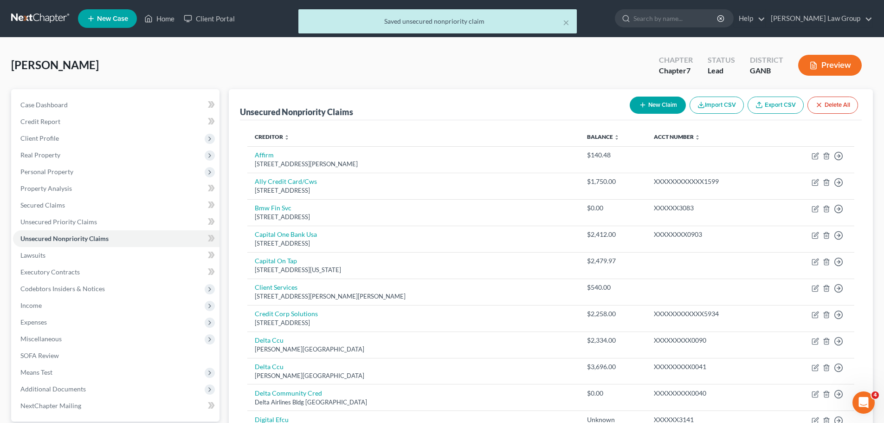
drag, startPoint x: 658, startPoint y: 105, endPoint x: 505, endPoint y: 105, distance: 152.2
click at [505, 105] on div "Unsecured Nonpriority Claims New Claim Import CSV Export CSV Delete All" at bounding box center [551, 104] width 622 height 31
click at [500, 101] on div "Unsecured Nonpriority Claims New Claim Import CSV Export CSV Delete All" at bounding box center [551, 104] width 622 height 31
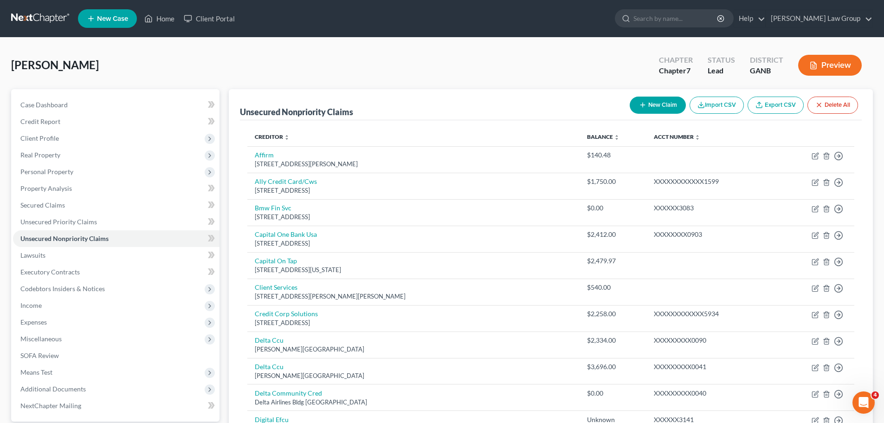
click at [654, 103] on button "New Claim" at bounding box center [658, 105] width 56 height 17
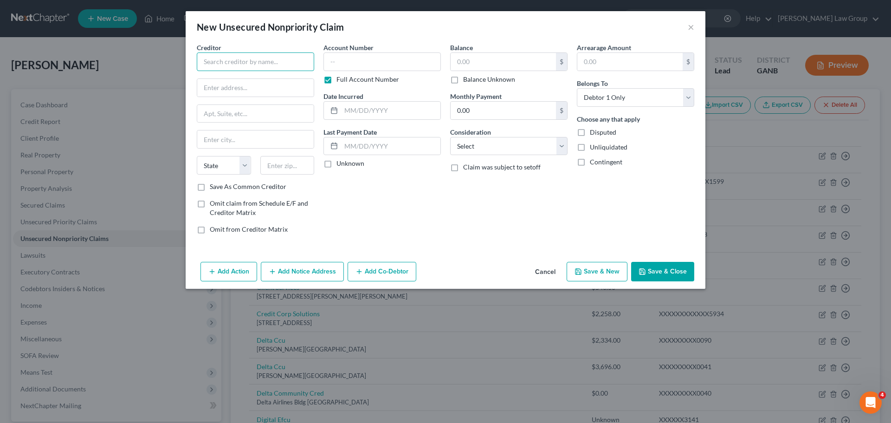
click at [235, 64] on input "text" at bounding box center [255, 61] width 117 height 19
paste input "Brandsmart [GEOGRAPHIC_DATA]"
click at [214, 89] on input "text" at bounding box center [255, 88] width 116 height 18
paste input "[STREET_ADDRESS]"
click at [285, 169] on input "text" at bounding box center [287, 165] width 54 height 19
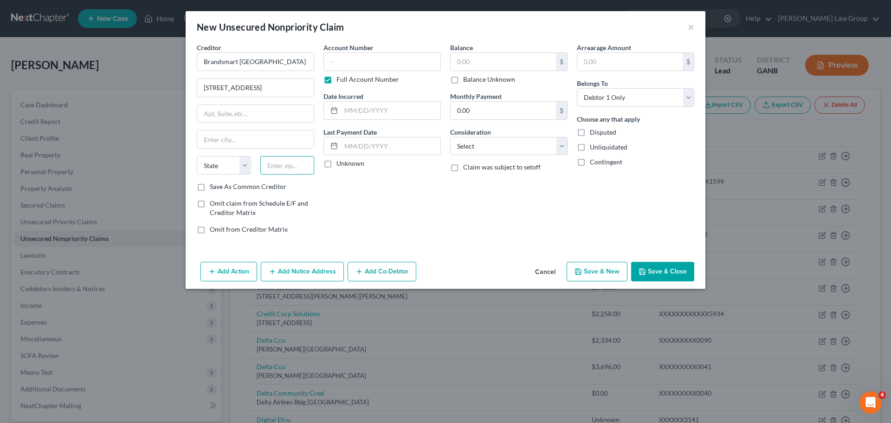
paste input "33311"
click at [506, 70] on input "text" at bounding box center [503, 62] width 105 height 18
paste input "2,258.28"
click at [655, 267] on button "Save & Close" at bounding box center [662, 271] width 63 height 19
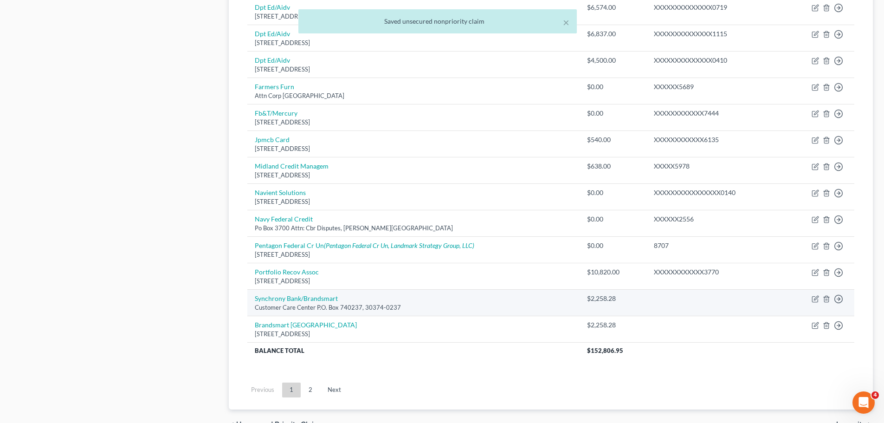
scroll to position [702, 0]
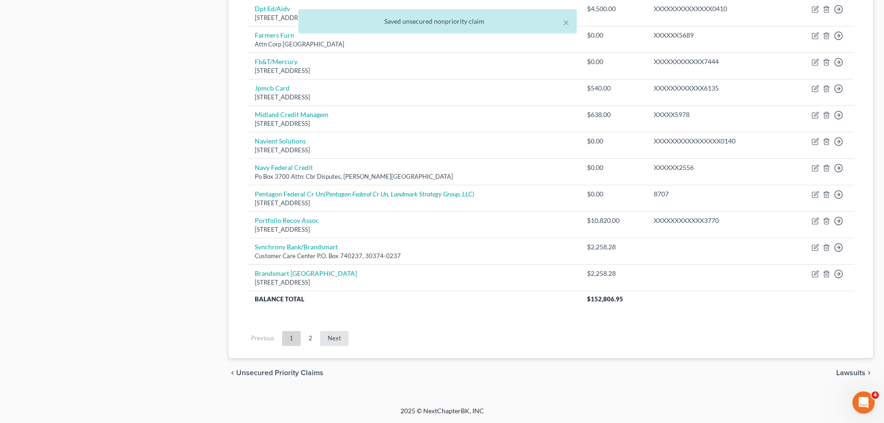
click at [337, 340] on link "Next" at bounding box center [334, 338] width 28 height 15
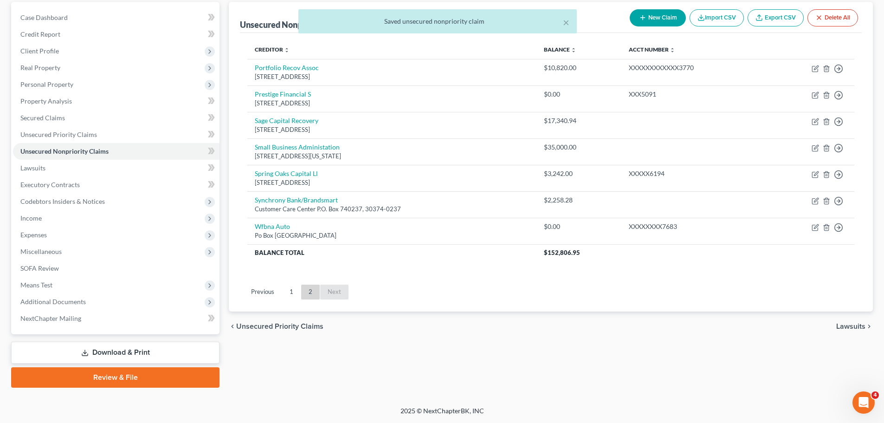
scroll to position [87, 0]
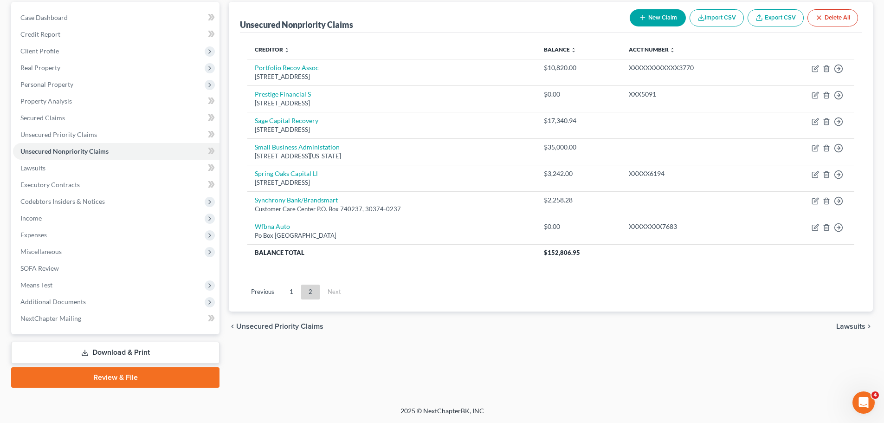
click at [143, 348] on link "Download & Print" at bounding box center [115, 353] width 208 height 22
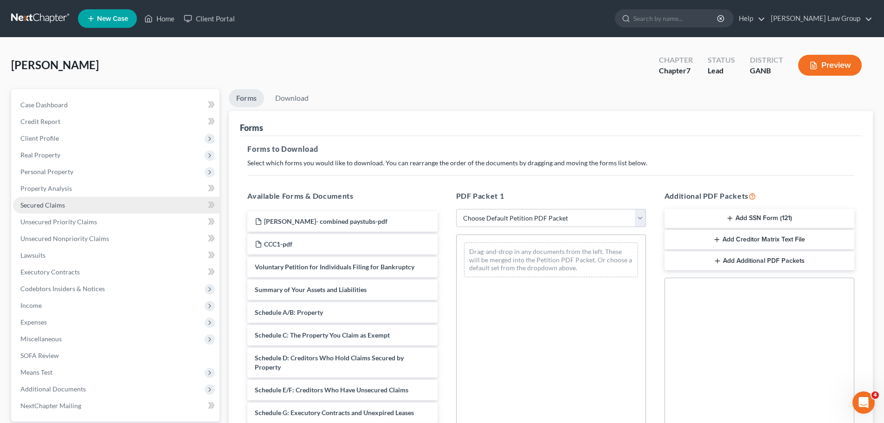
scroll to position [93, 0]
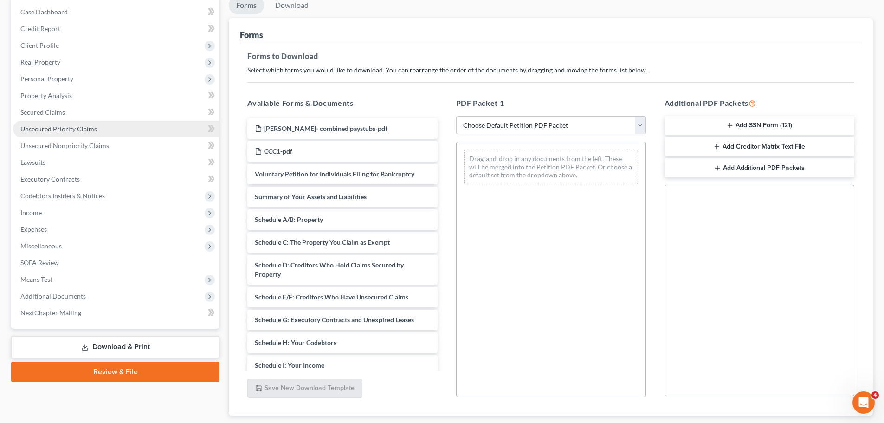
click at [79, 127] on span "Unsecured Priority Claims" at bounding box center [58, 129] width 77 height 8
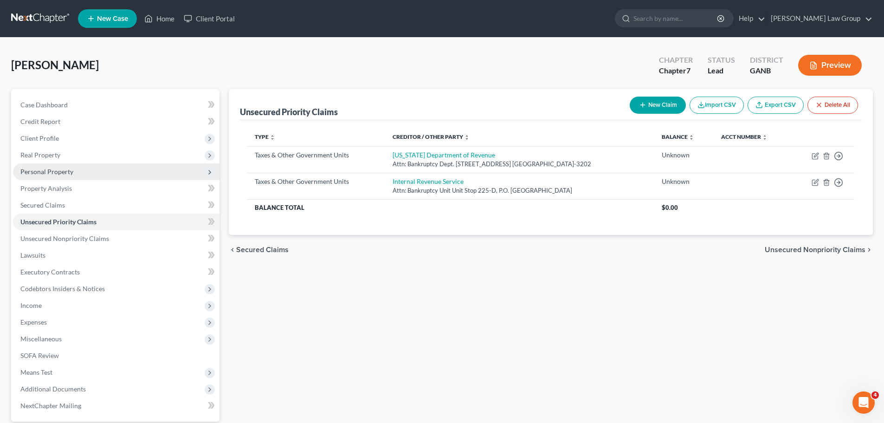
click at [62, 168] on span "Personal Property" at bounding box center [46, 172] width 53 height 8
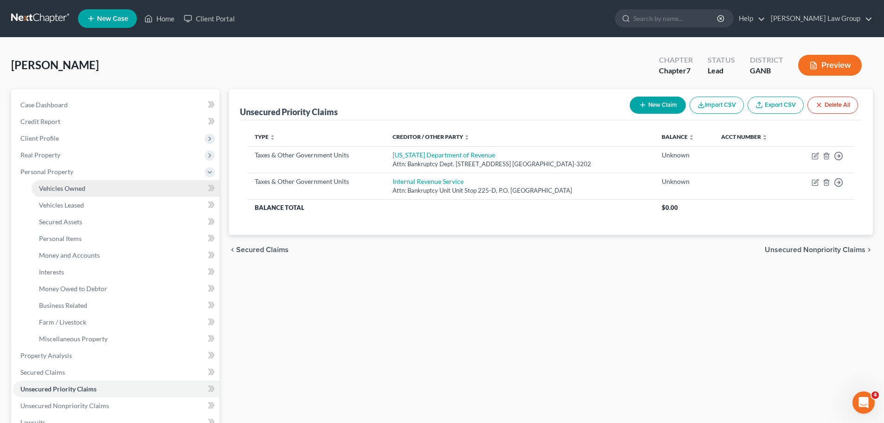
click at [79, 186] on span "Vehicles Owned" at bounding box center [62, 188] width 46 height 8
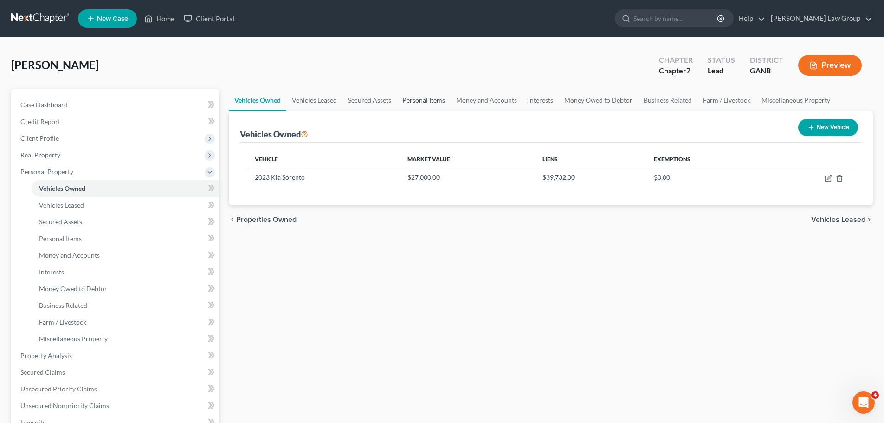
click at [407, 97] on link "Personal Items" at bounding box center [424, 100] width 54 height 22
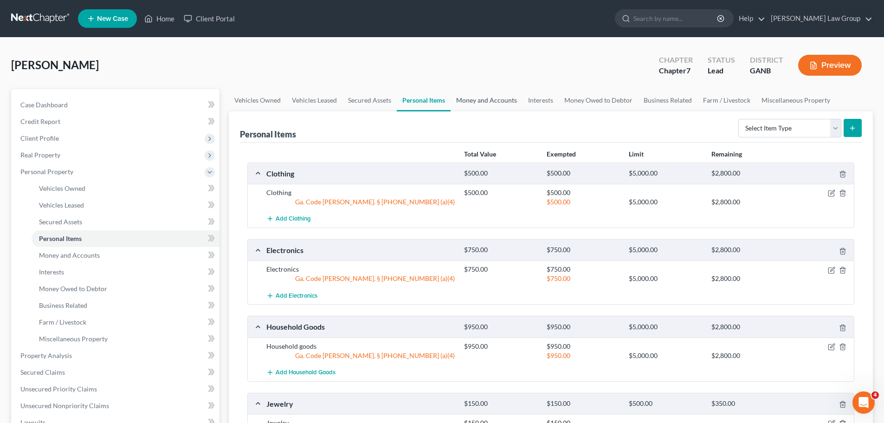
click at [483, 102] on link "Money and Accounts" at bounding box center [487, 100] width 72 height 22
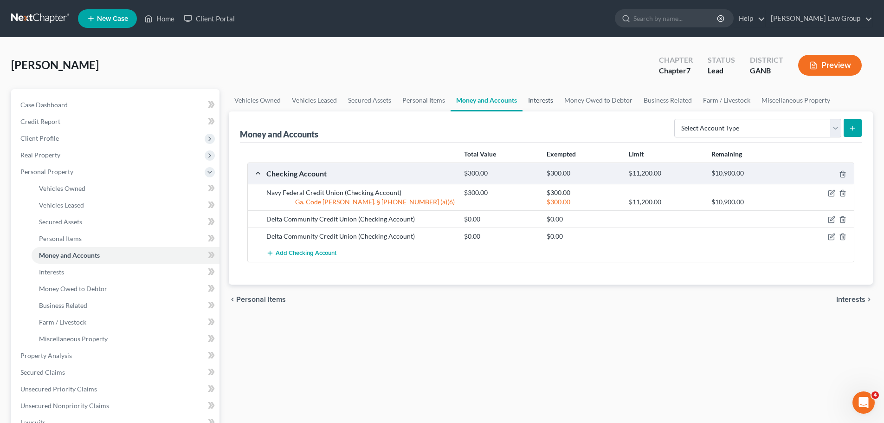
click at [546, 102] on link "Interests" at bounding box center [541, 100] width 36 height 22
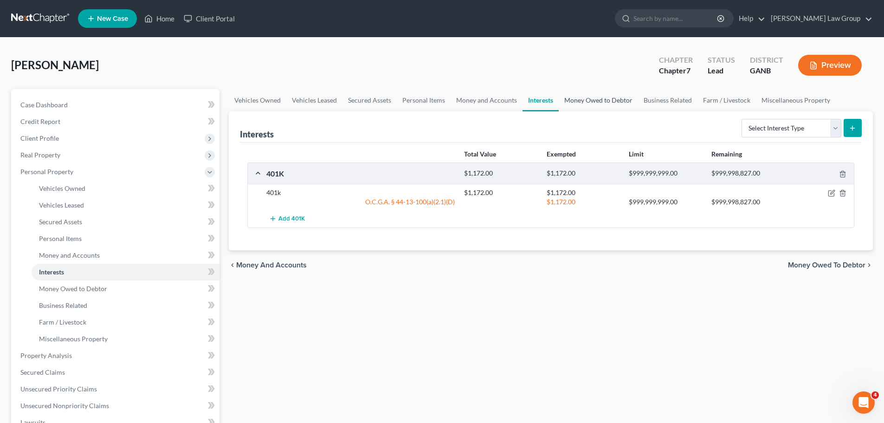
click at [596, 103] on link "Money Owed to Debtor" at bounding box center [598, 100] width 79 height 22
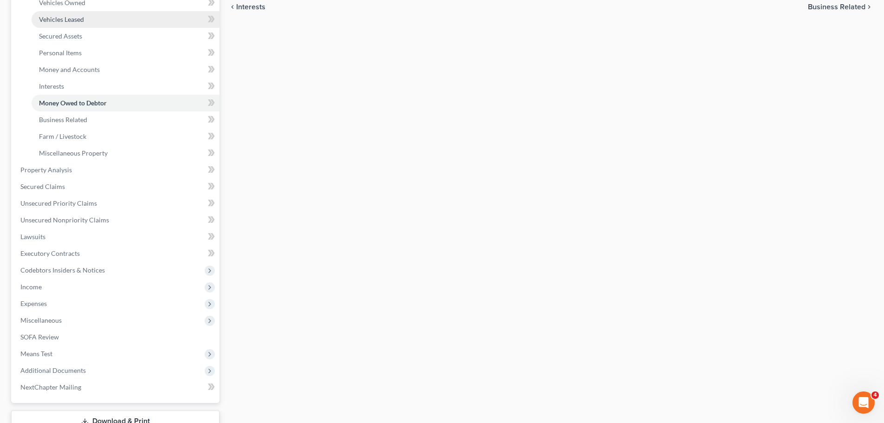
scroll to position [232, 0]
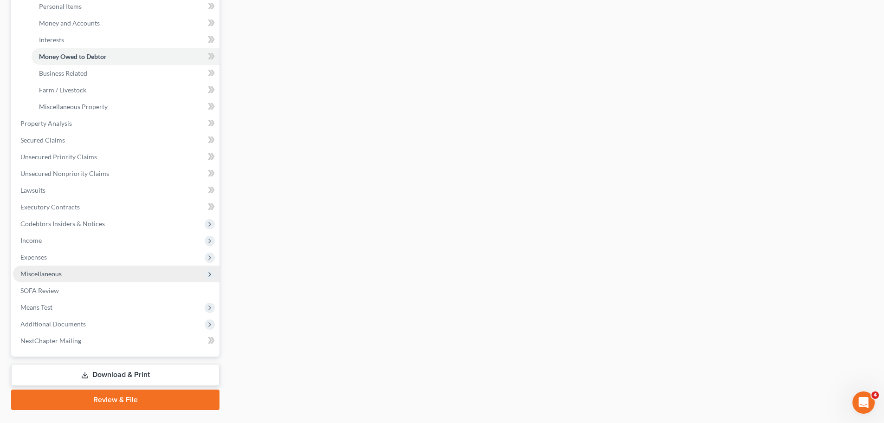
click at [59, 272] on span "Miscellaneous" at bounding box center [40, 274] width 41 height 8
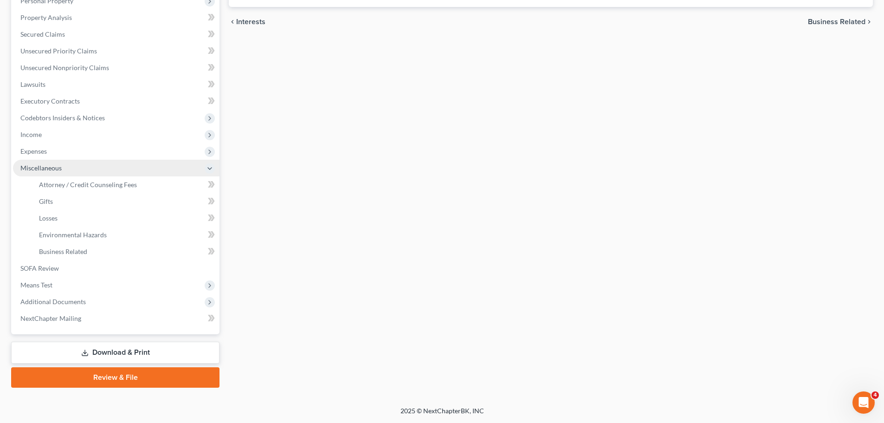
scroll to position [171, 0]
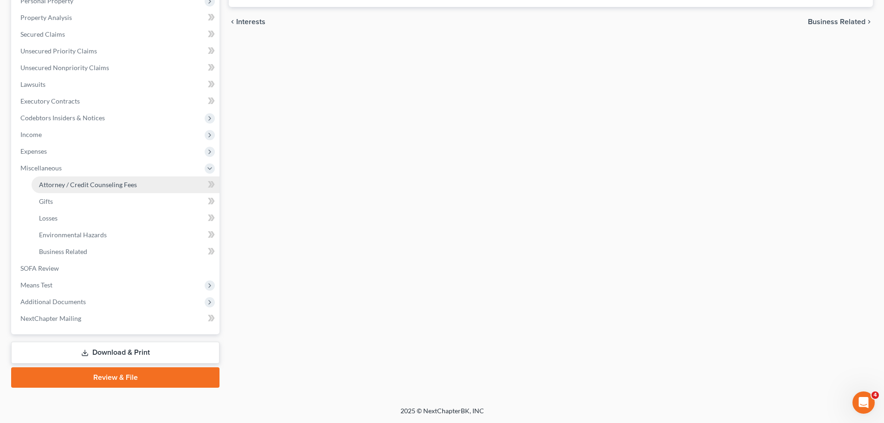
click at [125, 188] on link "Attorney / Credit Counseling Fees" at bounding box center [126, 184] width 188 height 17
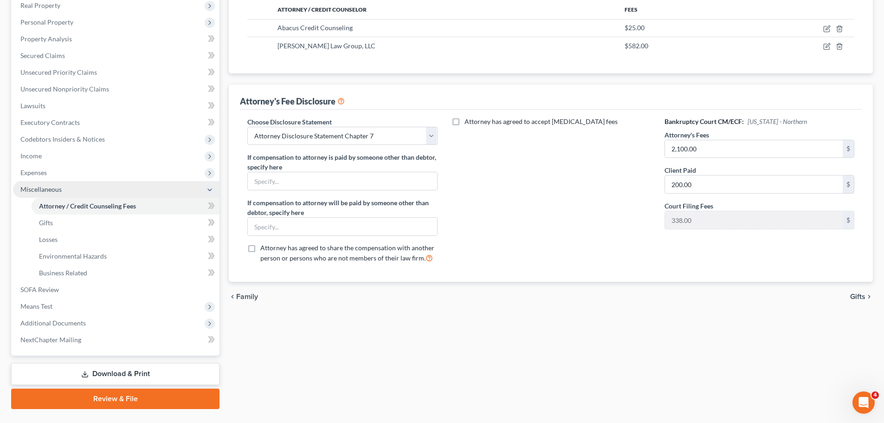
scroll to position [171, 0]
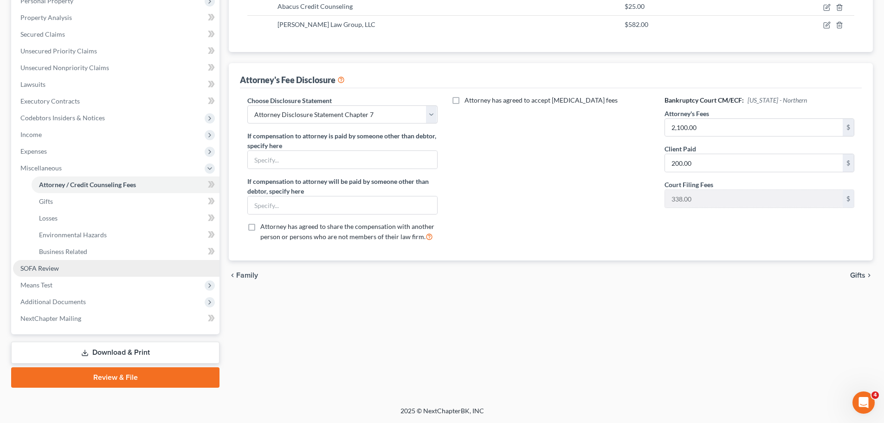
click at [75, 267] on link "SOFA Review" at bounding box center [116, 268] width 207 height 17
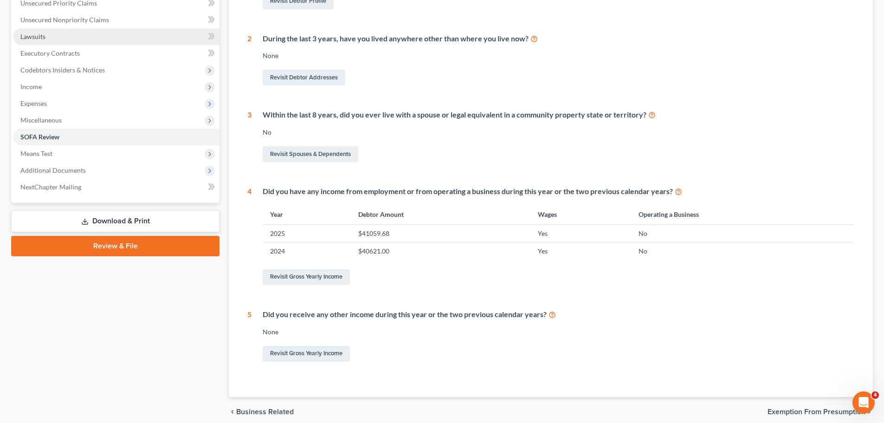
scroll to position [258, 0]
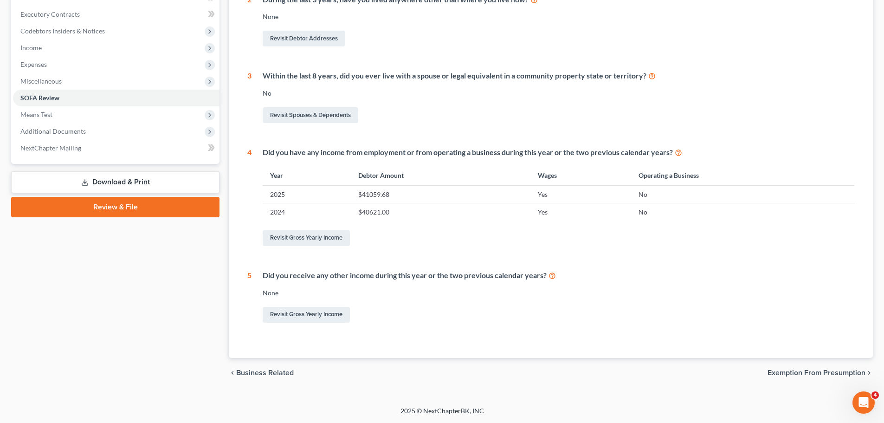
click at [118, 181] on link "Download & Print" at bounding box center [115, 182] width 208 height 22
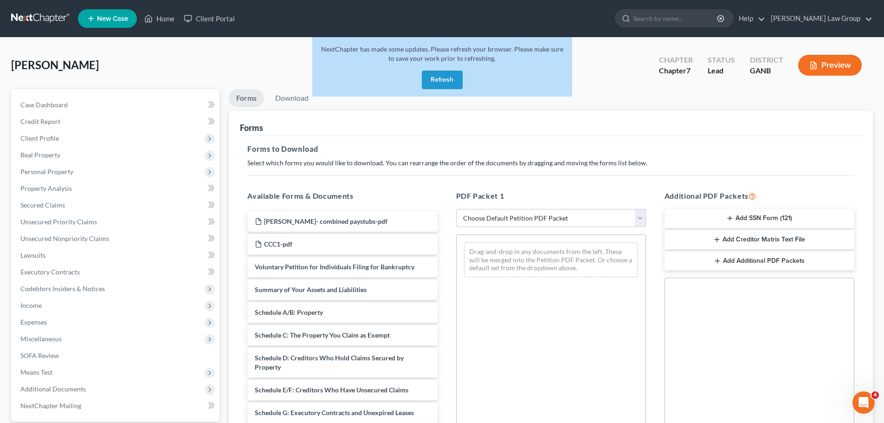
click at [515, 218] on select "Choose Default Petition PDF Packet Complete Bankruptcy Petition (all forms and …" at bounding box center [551, 218] width 190 height 19
click at [456, 209] on select "Choose Default Petition PDF Packet Complete Bankruptcy Petition (all forms and …" at bounding box center [551, 218] width 190 height 19
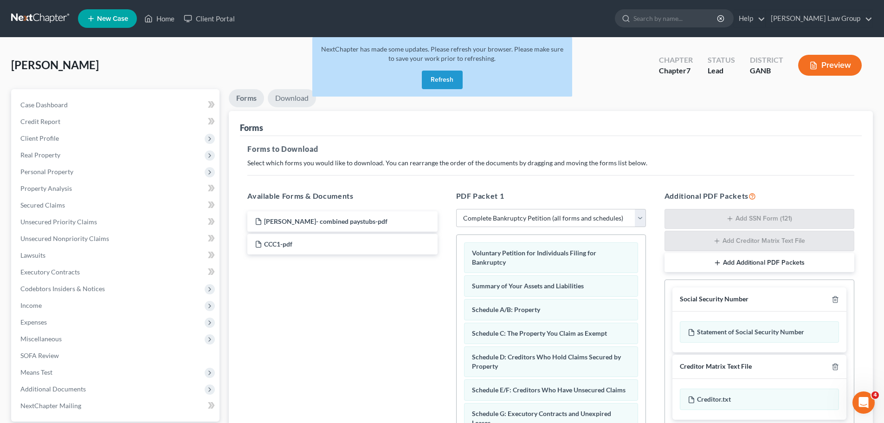
click at [288, 97] on link "Download" at bounding box center [292, 98] width 48 height 18
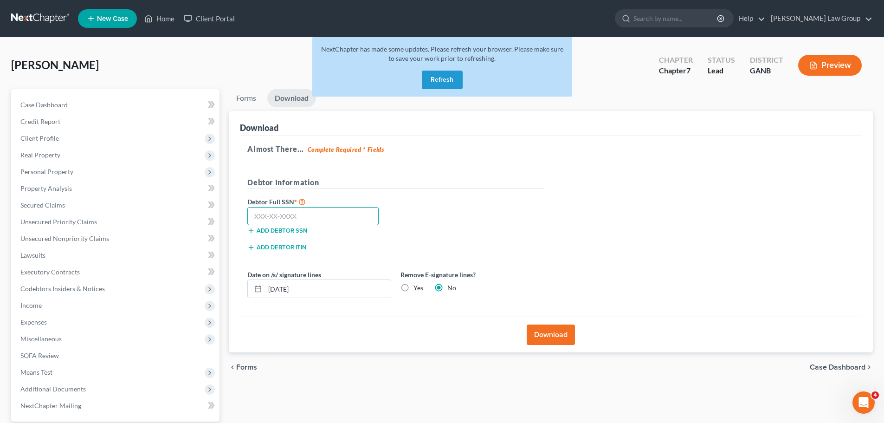
drag, startPoint x: 315, startPoint y: 212, endPoint x: 324, endPoint y: 214, distance: 9.1
click at [315, 212] on input "text" at bounding box center [312, 216] width 131 height 19
paste input "255-25-2863"
click at [550, 334] on button "Download" at bounding box center [551, 334] width 48 height 20
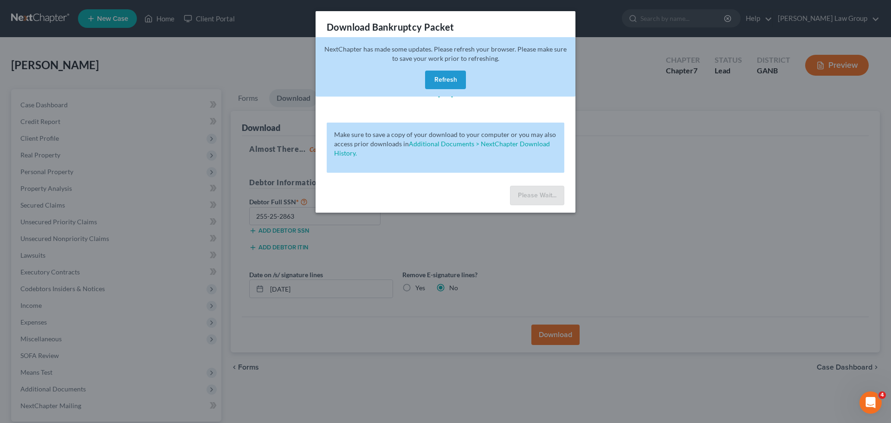
click at [440, 81] on button "Refresh" at bounding box center [445, 80] width 41 height 19
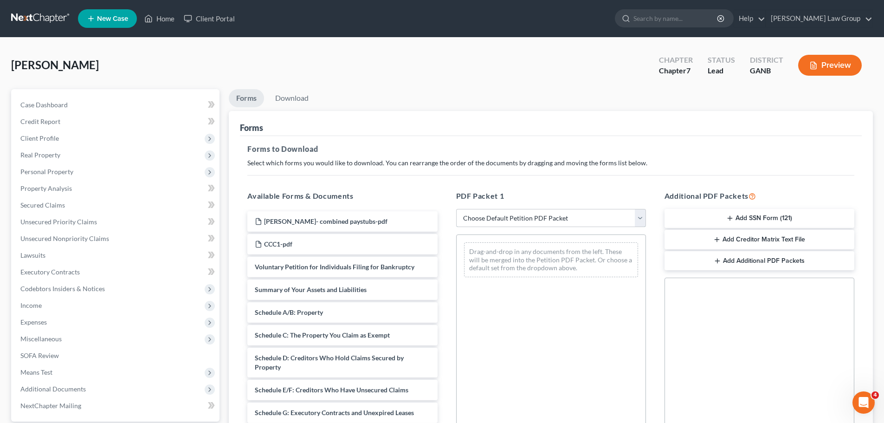
click at [486, 217] on select "Choose Default Petition PDF Packet Complete Bankruptcy Petition (all forms and …" at bounding box center [551, 218] width 190 height 19
select select "0"
click at [456, 209] on select "Choose Default Petition PDF Packet Complete Bankruptcy Petition (all forms and …" at bounding box center [551, 218] width 190 height 19
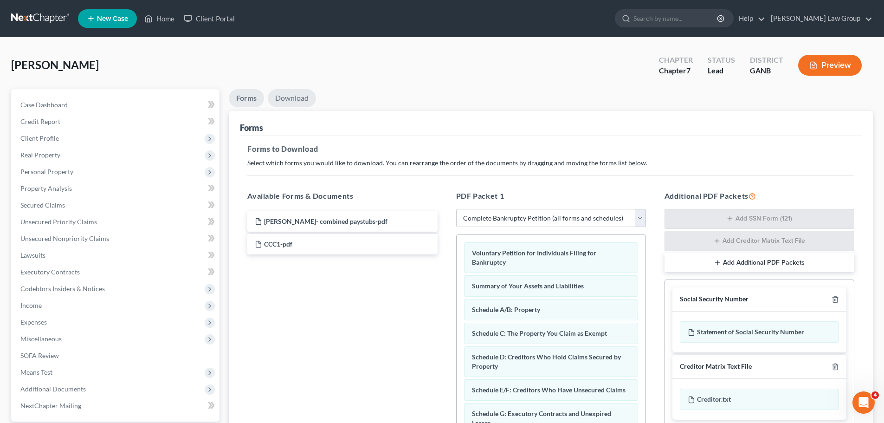
click at [288, 96] on link "Download" at bounding box center [292, 98] width 48 height 18
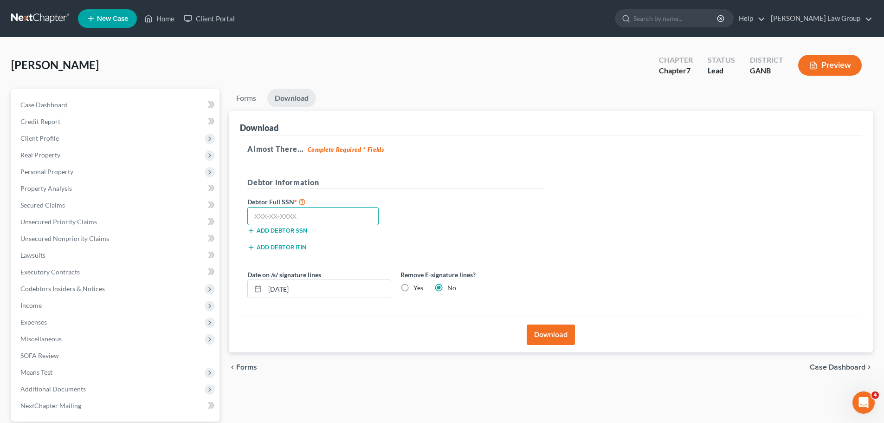
click at [279, 213] on input "text" at bounding box center [312, 216] width 131 height 19
paste input "255-25-2863"
type input "255-25-2863"
click at [555, 336] on button "Download" at bounding box center [551, 334] width 48 height 20
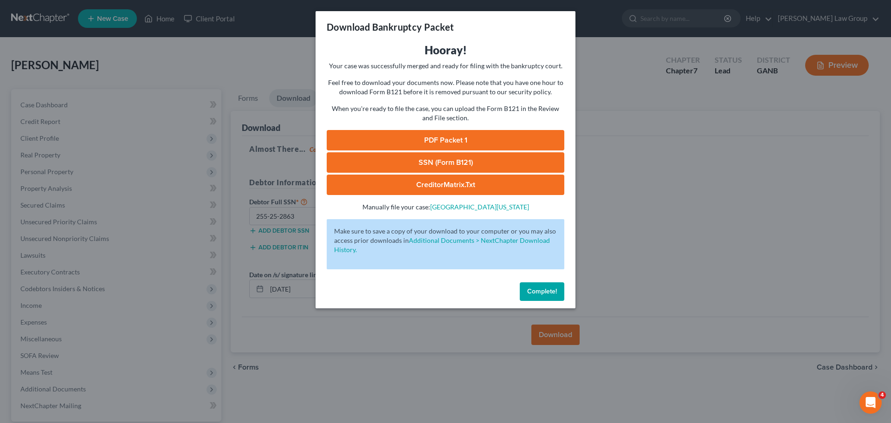
click at [440, 140] on link "PDF Packet 1" at bounding box center [446, 140] width 238 height 20
click at [544, 288] on span "Complete!" at bounding box center [542, 291] width 30 height 8
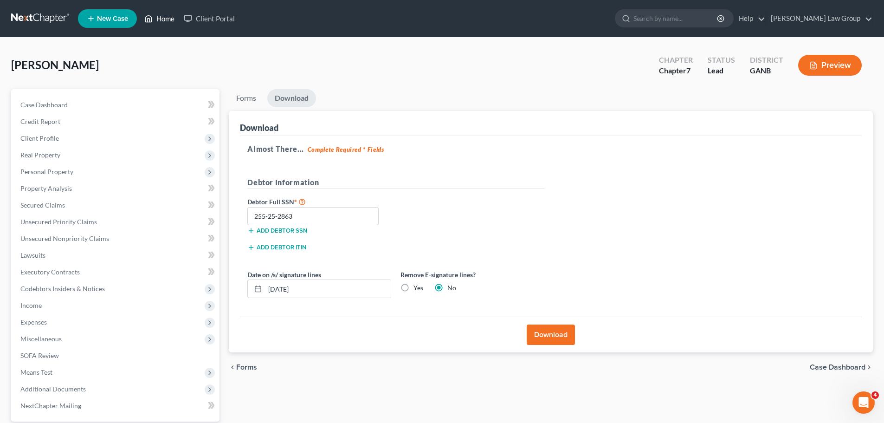
click at [166, 17] on link "Home" at bounding box center [159, 18] width 39 height 17
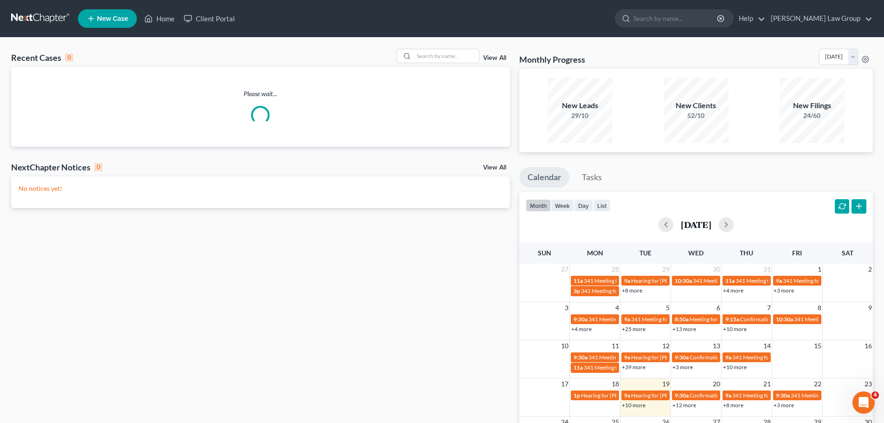
click at [494, 59] on link "View All" at bounding box center [494, 58] width 23 height 6
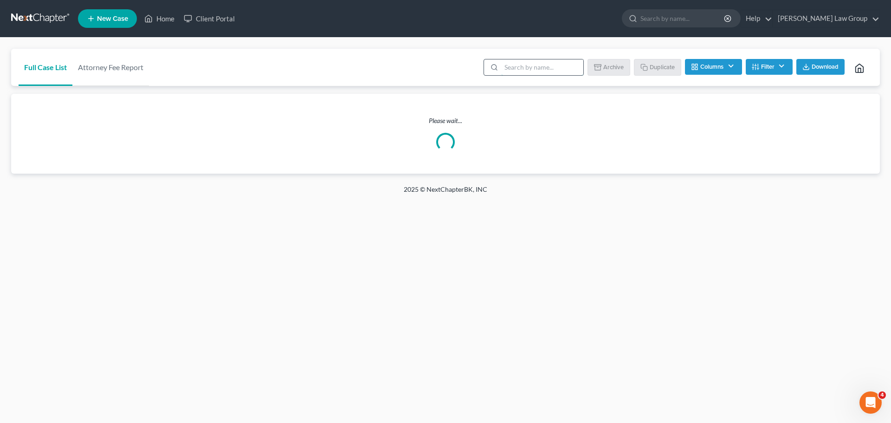
click at [508, 66] on input "search" at bounding box center [542, 67] width 82 height 16
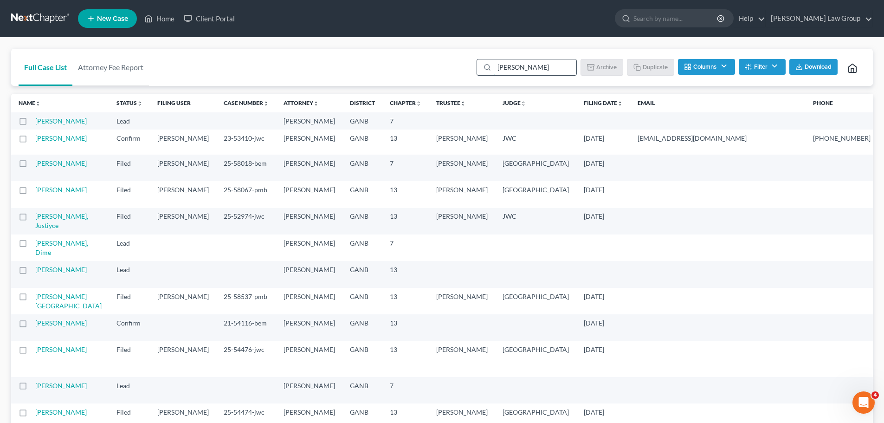
type input "deleon"
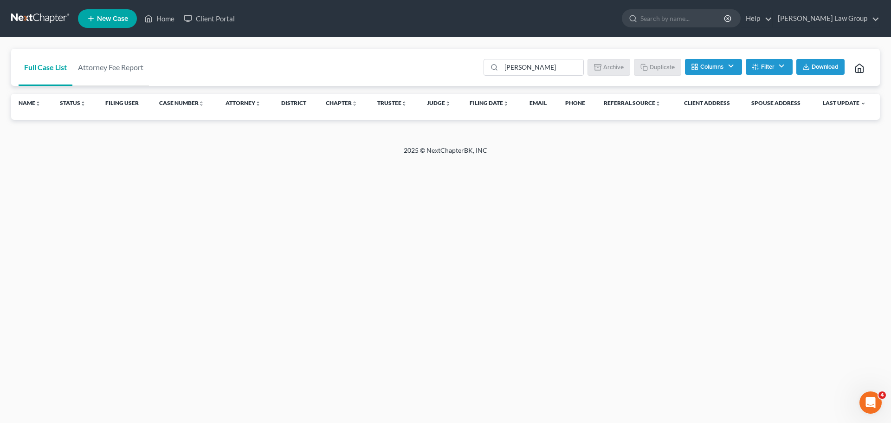
click at [770, 65] on button "Filter" at bounding box center [769, 67] width 47 height 16
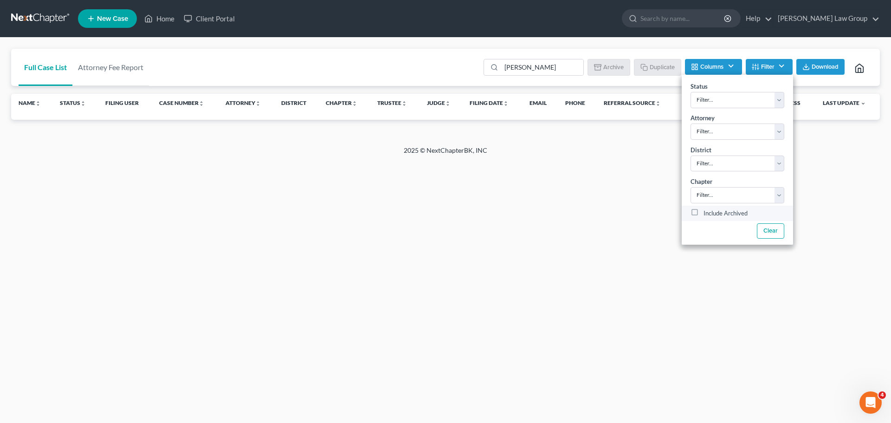
click at [704, 213] on label "Include Archived" at bounding box center [726, 213] width 44 height 11
click at [707, 213] on input "Include Archived" at bounding box center [710, 211] width 6 height 6
checkbox input "true"
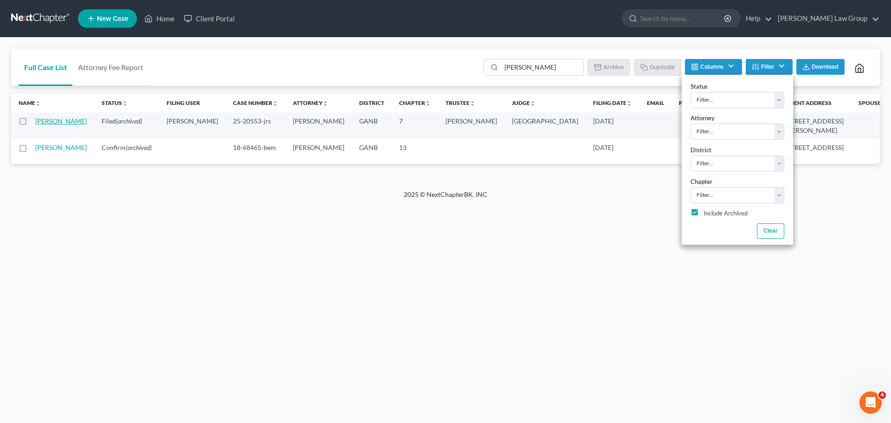
drag, startPoint x: 45, startPoint y: 119, endPoint x: 53, endPoint y: 120, distance: 7.9
click at [53, 120] on link "Deleon, Olga" at bounding box center [61, 121] width 52 height 8
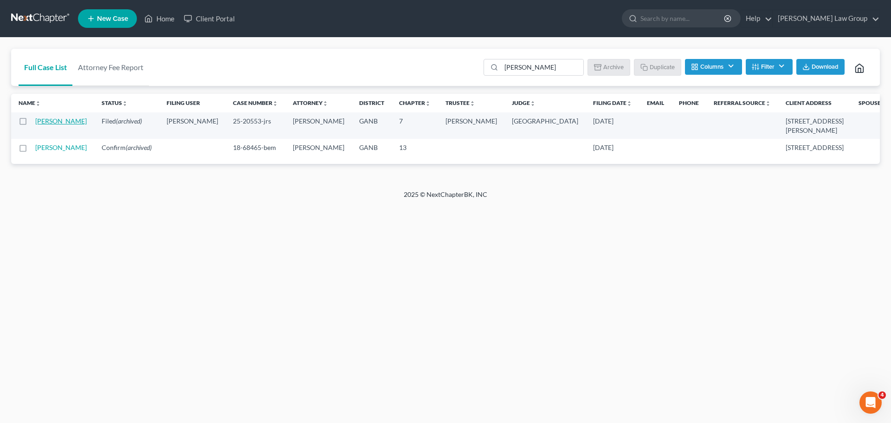
click at [53, 120] on link "Deleon, Olga" at bounding box center [61, 121] width 52 height 8
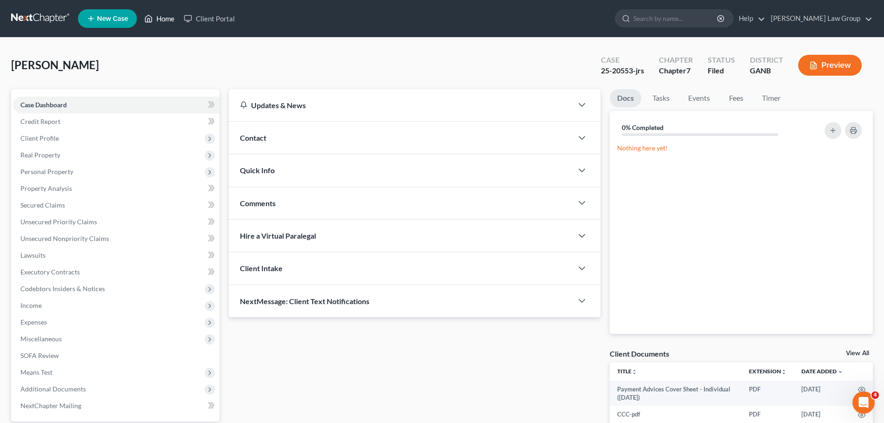
click at [156, 17] on link "Home" at bounding box center [159, 18] width 39 height 17
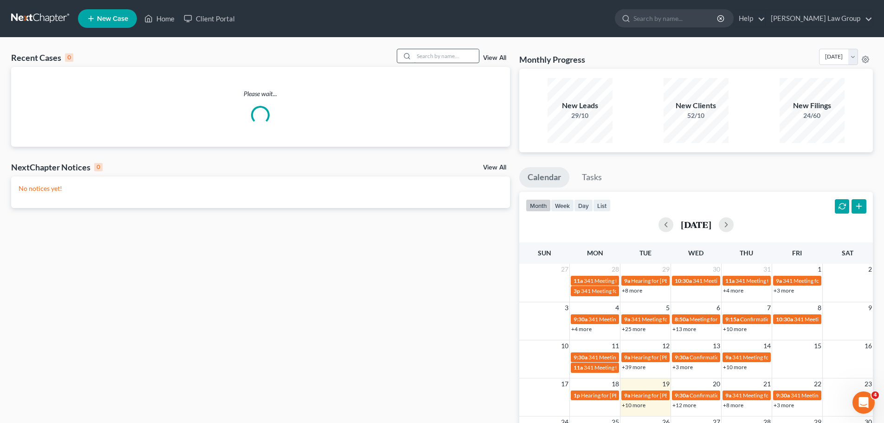
click at [448, 57] on input "search" at bounding box center [446, 55] width 65 height 13
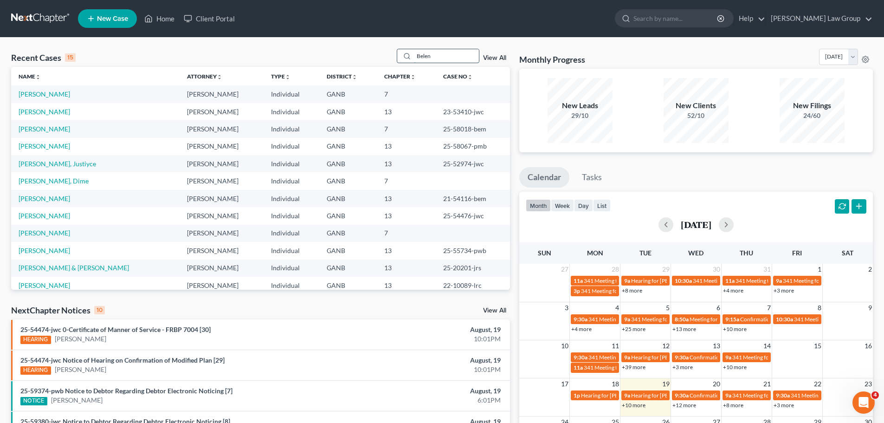
type input "Belen"
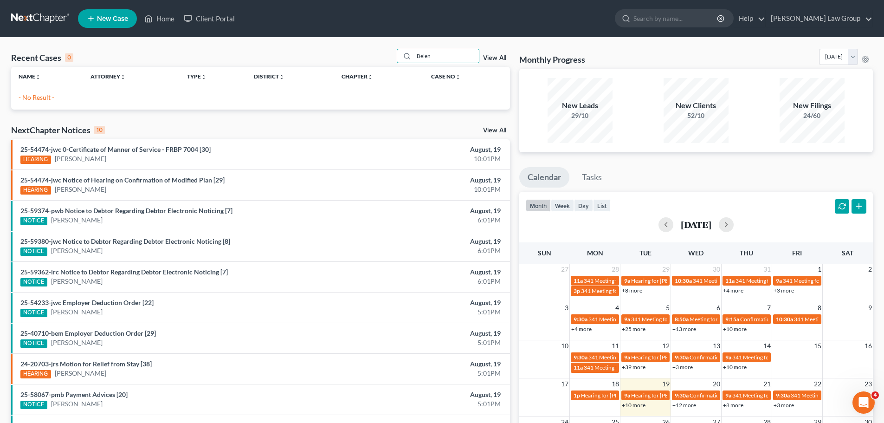
click at [511, 57] on div "Recent Cases 0 Belen View All Name unfold_more expand_more expand_less Attorney…" at bounding box center [260, 278] width 508 height 459
click at [492, 58] on link "View All" at bounding box center [494, 58] width 23 height 6
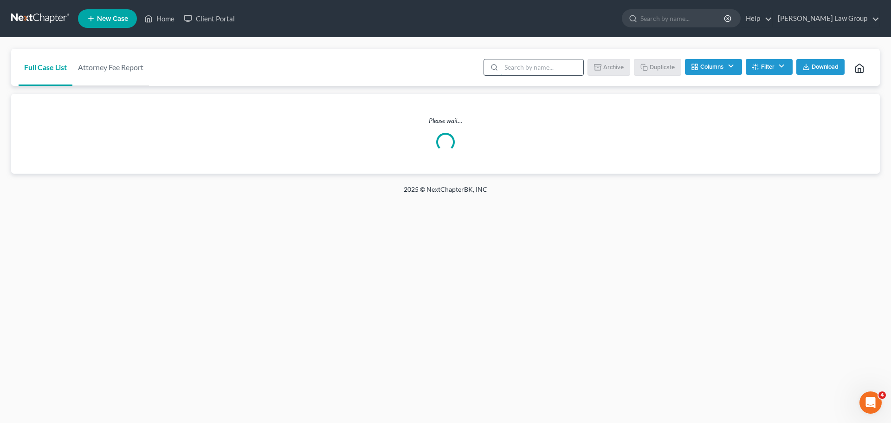
click at [550, 64] on input "search" at bounding box center [542, 67] width 82 height 16
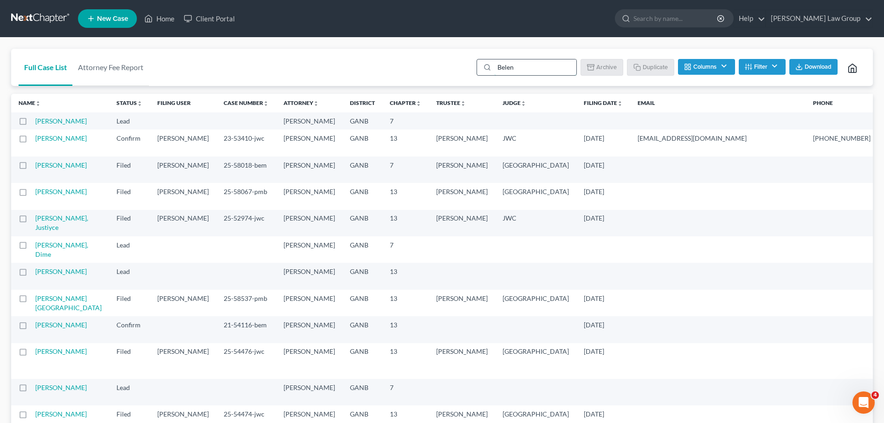
type input "Belen"
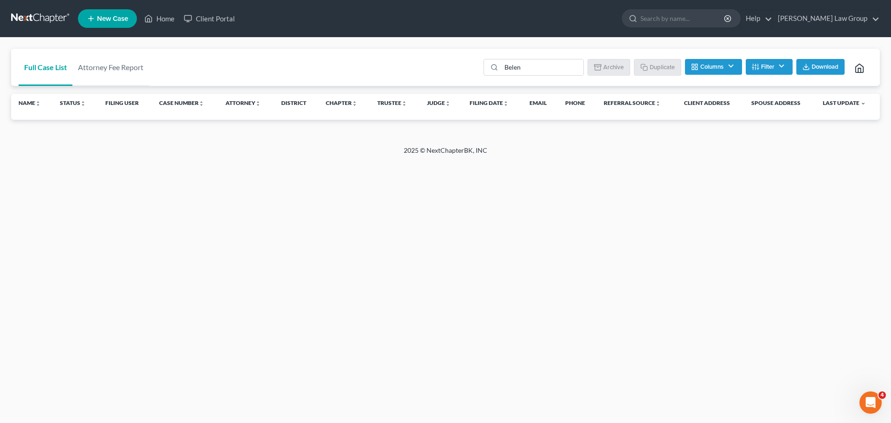
click at [773, 70] on button "Filter" at bounding box center [769, 67] width 47 height 16
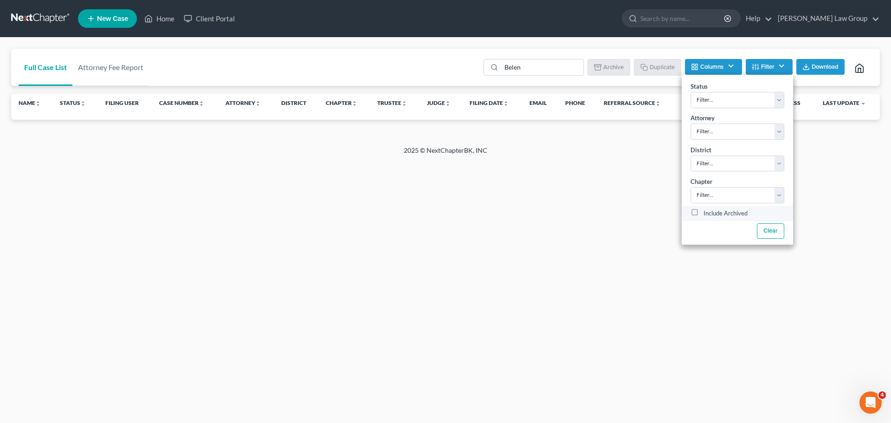
click at [704, 218] on label "Include Archived" at bounding box center [726, 213] width 44 height 11
click at [707, 214] on input "Include Archived" at bounding box center [710, 211] width 6 height 6
click at [704, 212] on label "Include Archived" at bounding box center [726, 213] width 44 height 11
click at [707, 212] on input "Include Archived" at bounding box center [710, 211] width 6 height 6
click at [704, 212] on label "Include Archived" at bounding box center [726, 213] width 44 height 11
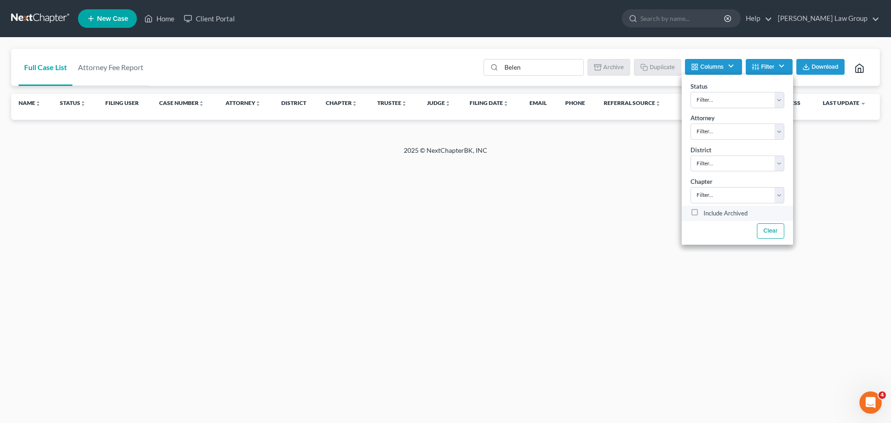
click at [707, 212] on input "Include Archived" at bounding box center [710, 211] width 6 height 6
checkbox input "true"
click at [526, 67] on input "Belen" at bounding box center [542, 67] width 82 height 16
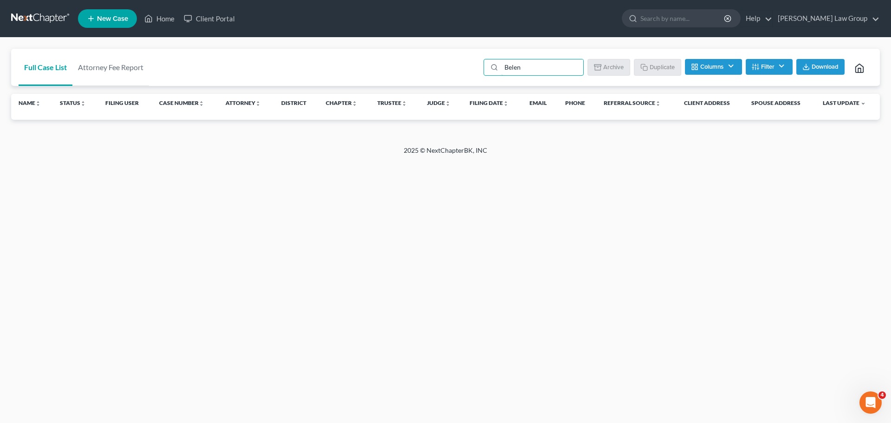
drag, startPoint x: 526, startPoint y: 68, endPoint x: 460, endPoint y: 62, distance: 66.1
click at [460, 62] on div "Full Case List Attorney Fee Report Belen Batch Download Archive Un-archive Dupl…" at bounding box center [445, 68] width 869 height 38
type input "Olga"
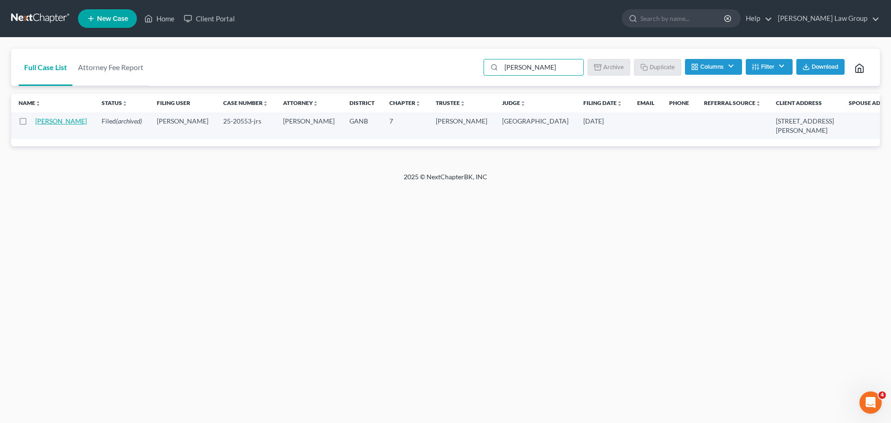
click at [44, 122] on link "Deleon, Olga" at bounding box center [61, 121] width 52 height 8
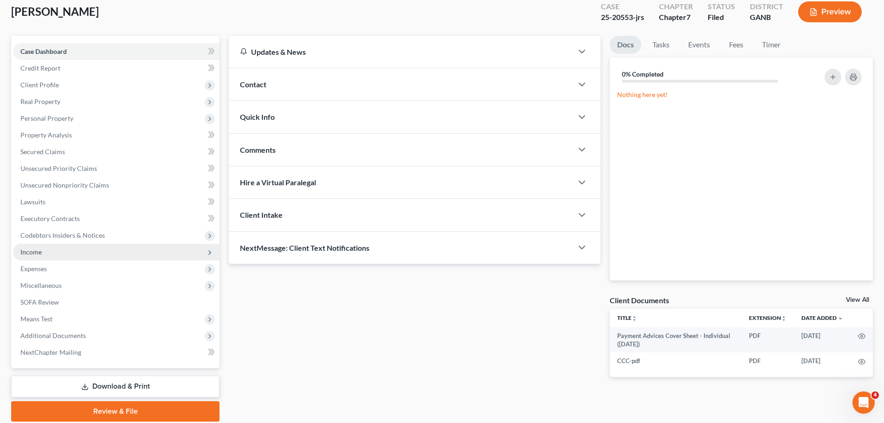
scroll to position [87, 0]
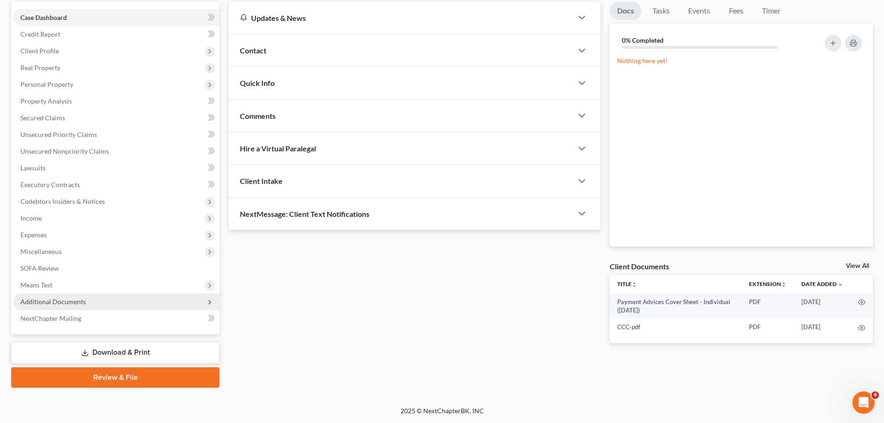
click at [85, 301] on span "Additional Documents" at bounding box center [116, 301] width 207 height 17
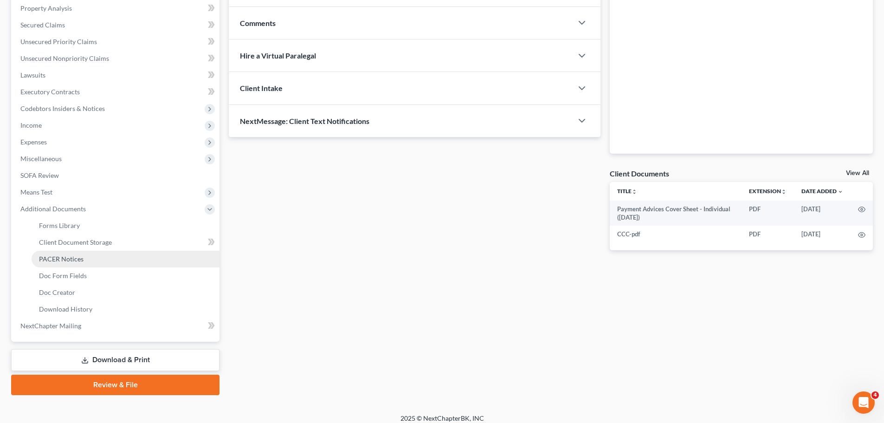
click at [78, 260] on span "PACER Notices" at bounding box center [61, 259] width 45 height 8
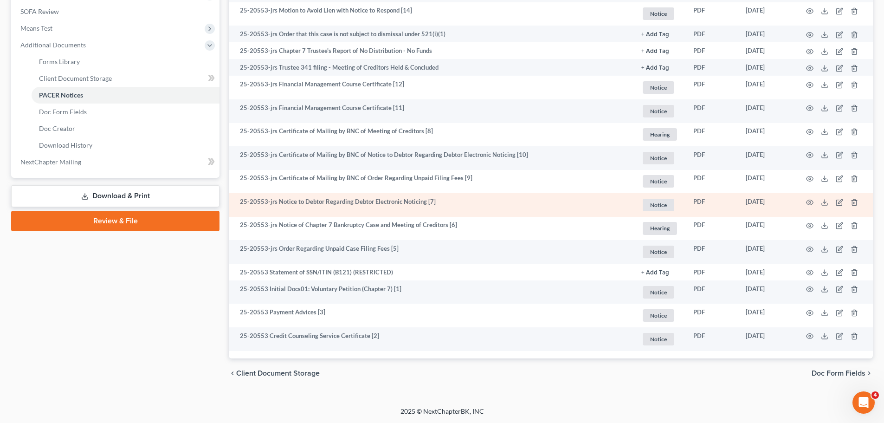
scroll to position [344, 0]
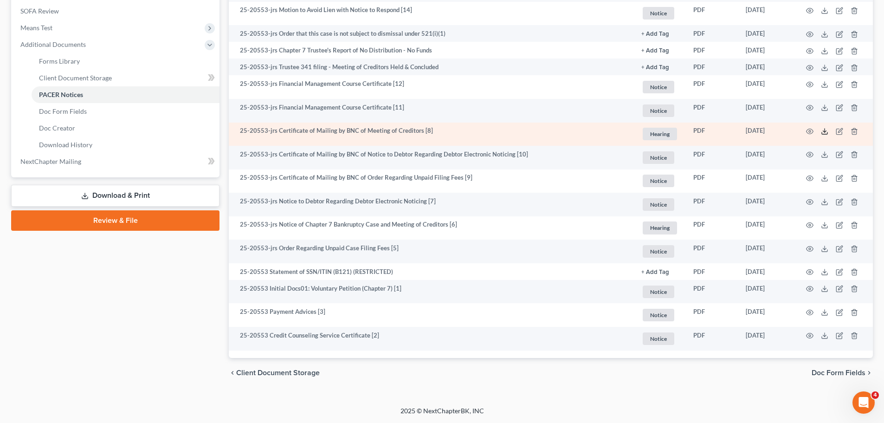
click at [824, 132] on icon at bounding box center [824, 131] width 7 height 7
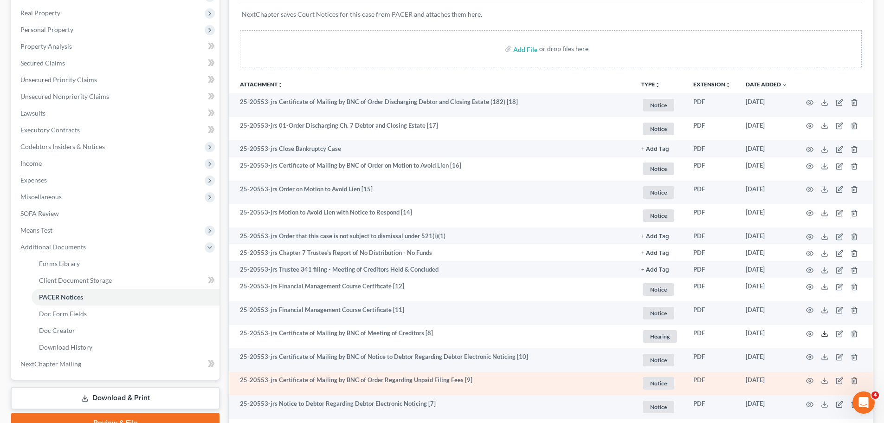
scroll to position [19, 0]
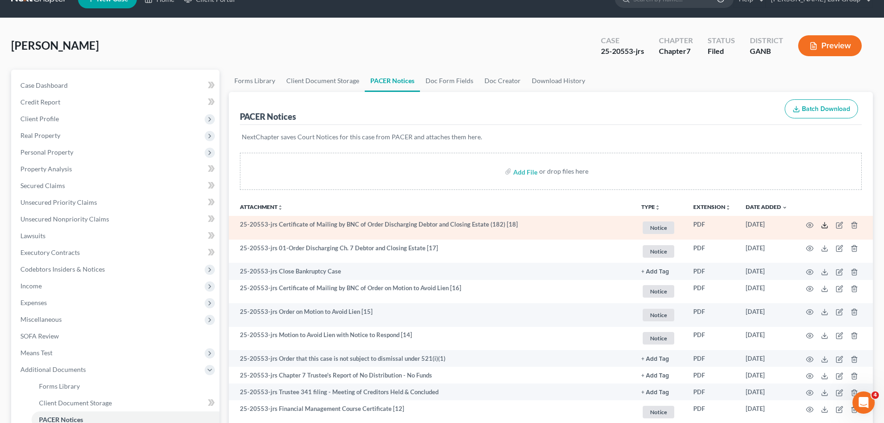
click at [826, 226] on icon at bounding box center [824, 224] width 7 height 7
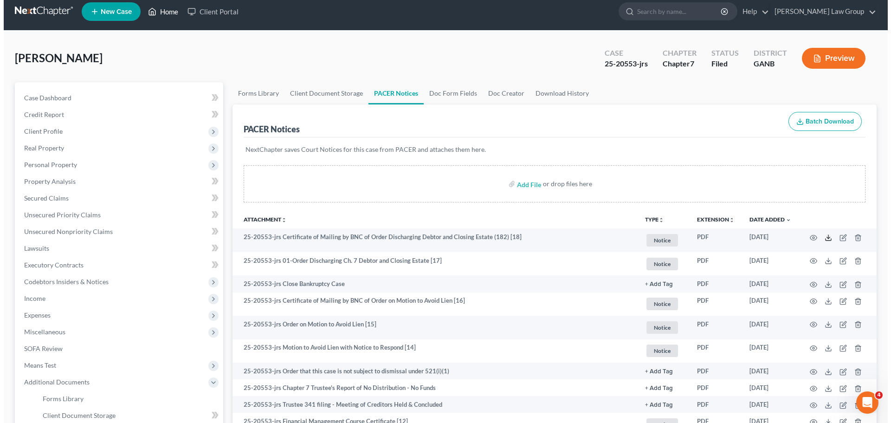
scroll to position [0, 0]
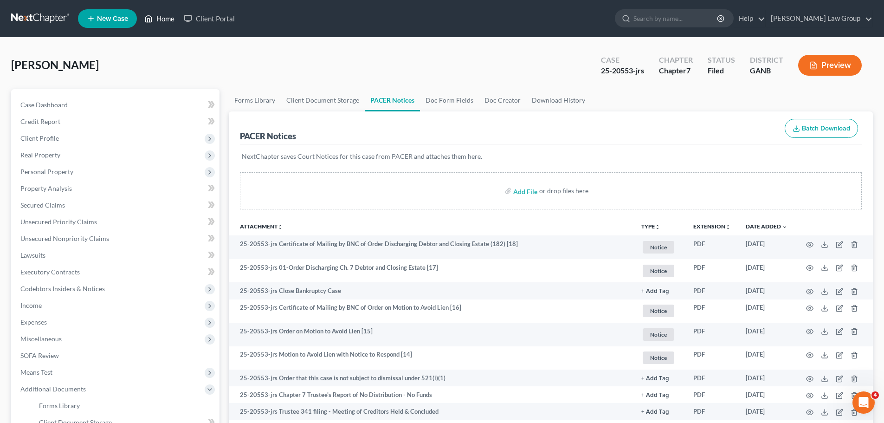
click at [153, 20] on icon at bounding box center [148, 18] width 8 height 11
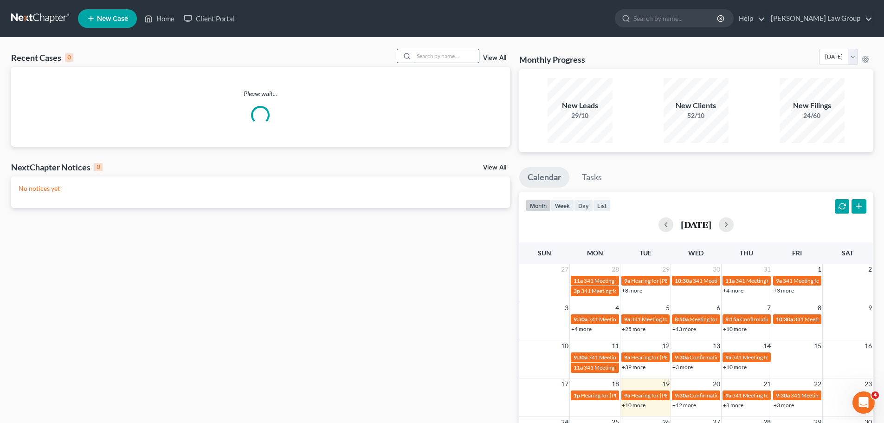
click at [451, 58] on input "search" at bounding box center [446, 55] width 65 height 13
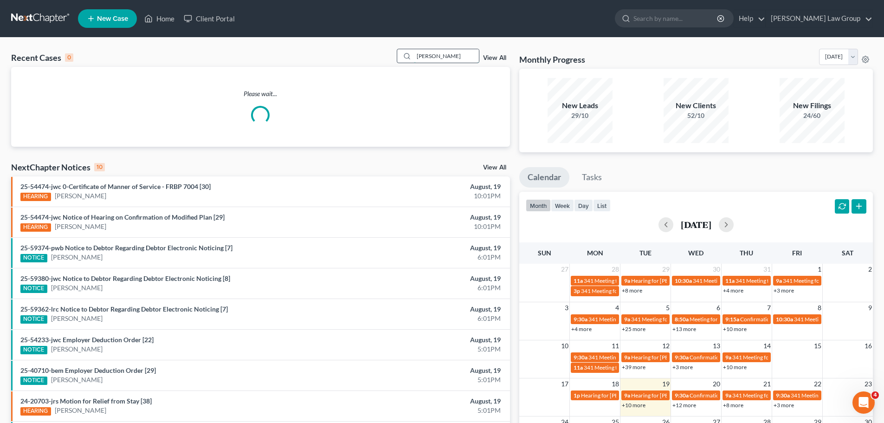
type input "slaton"
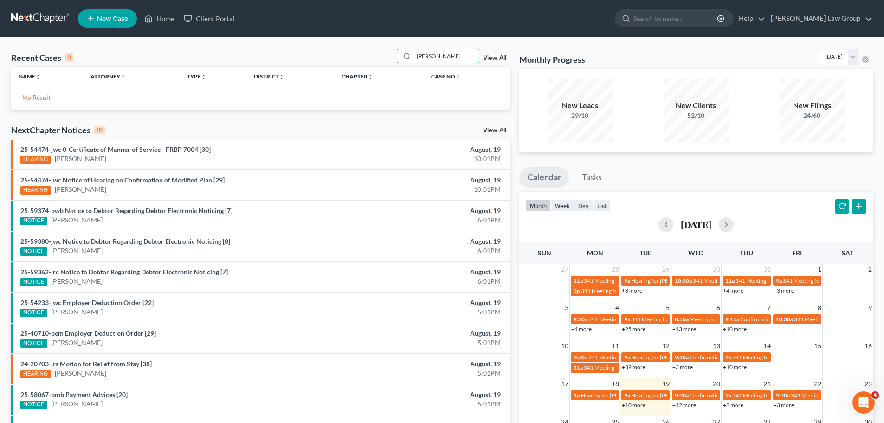
click at [491, 55] on link "View All" at bounding box center [494, 58] width 23 height 6
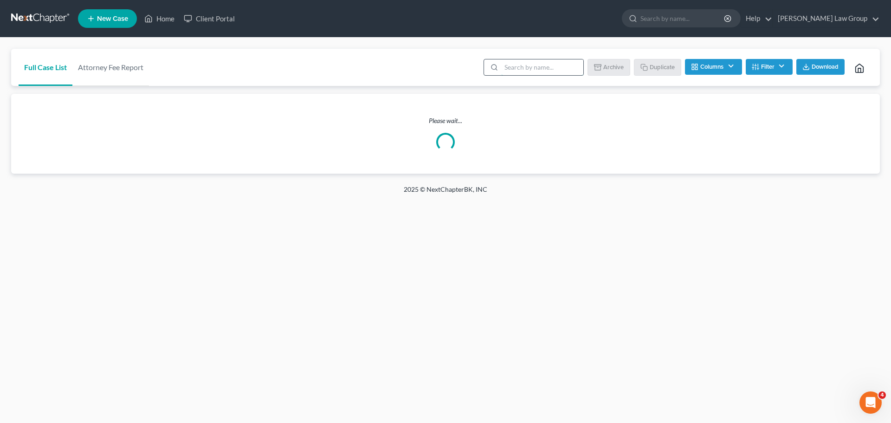
click at [550, 72] on input "search" at bounding box center [542, 67] width 82 height 16
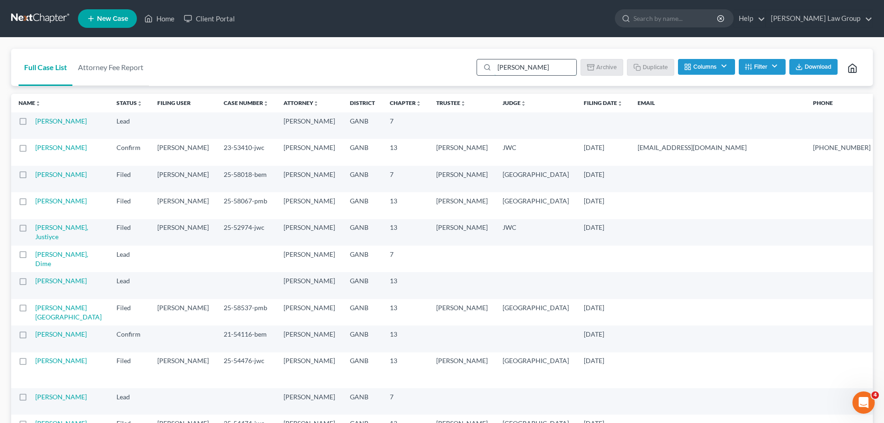
type input "Slaton"
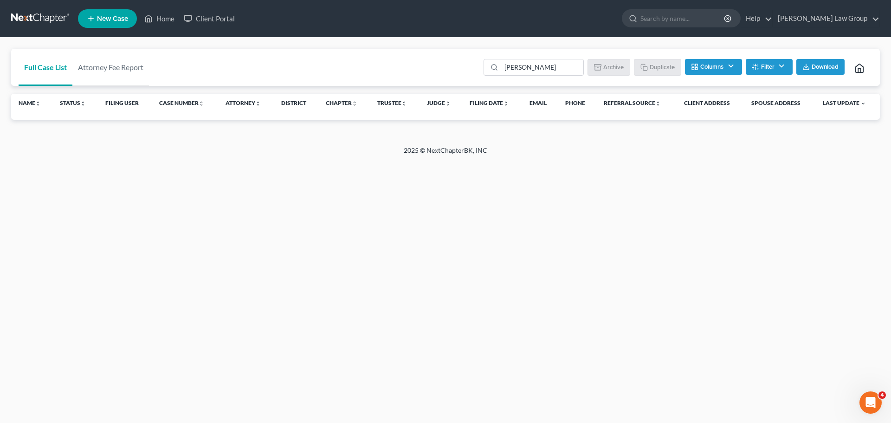
click at [762, 72] on button "Filter" at bounding box center [769, 67] width 47 height 16
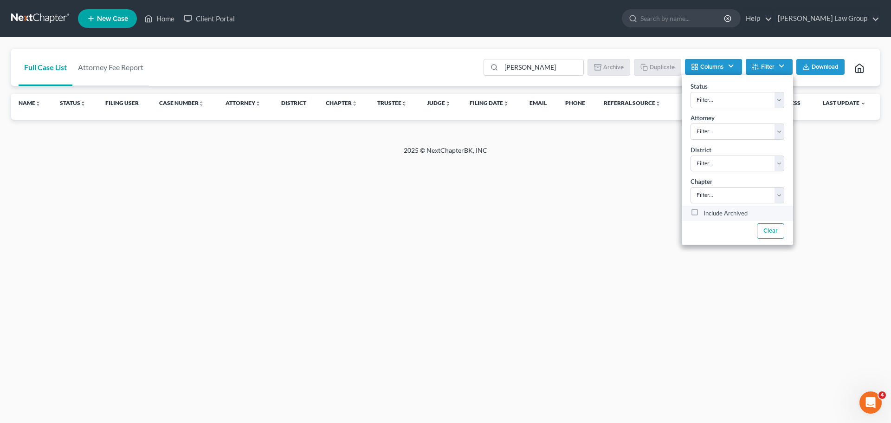
click at [704, 212] on label "Include Archived" at bounding box center [726, 213] width 44 height 11
click at [707, 212] on input "Include Archived" at bounding box center [710, 211] width 6 height 6
checkbox input "true"
click at [541, 253] on div "Home New Case Client Portal Saedi Law Group lsaedi@saedilawgroup.com My Account…" at bounding box center [445, 211] width 891 height 423
